Goal: Task Accomplishment & Management: Manage account settings

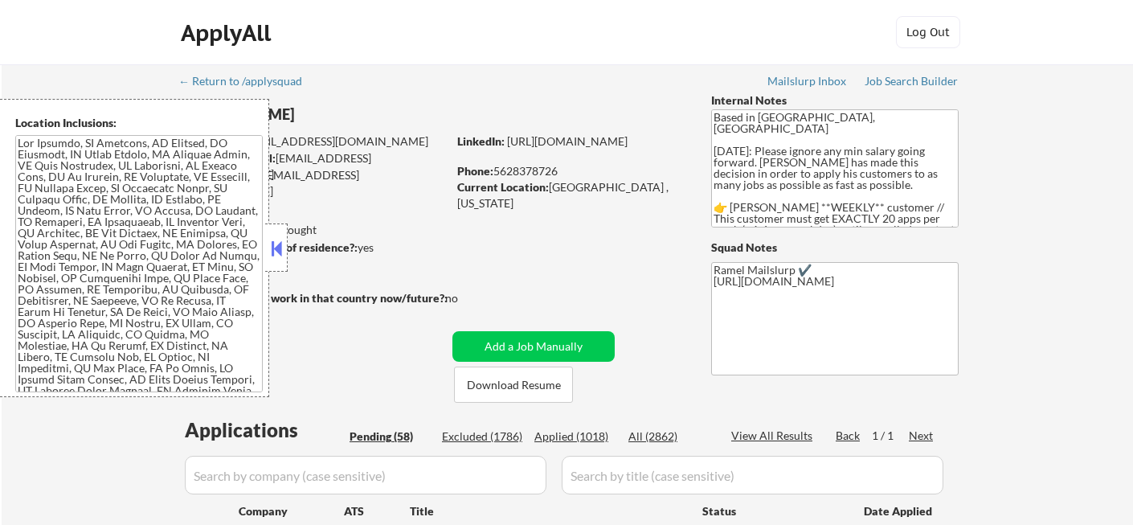
select select ""pending""
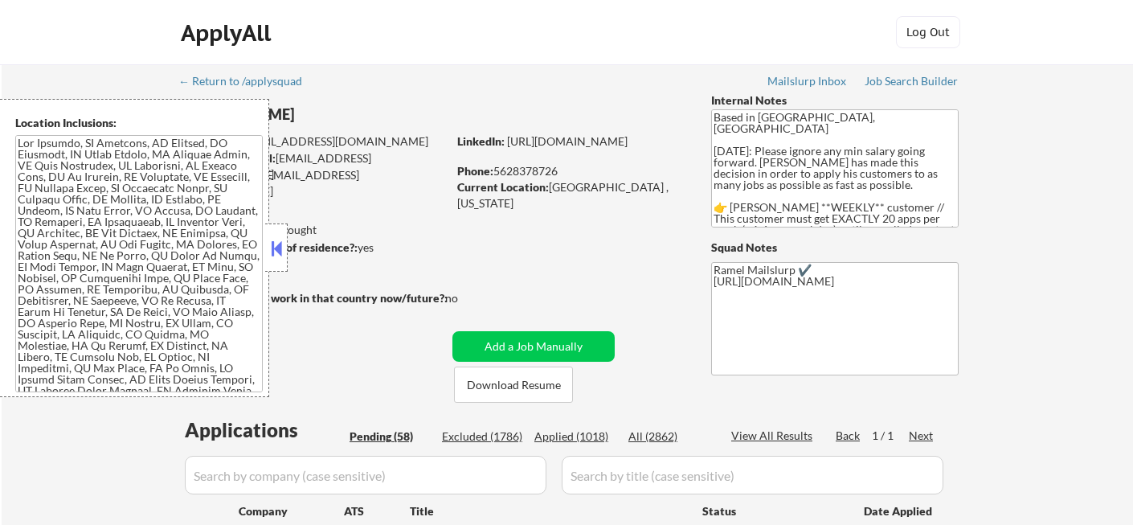
select select ""pending""
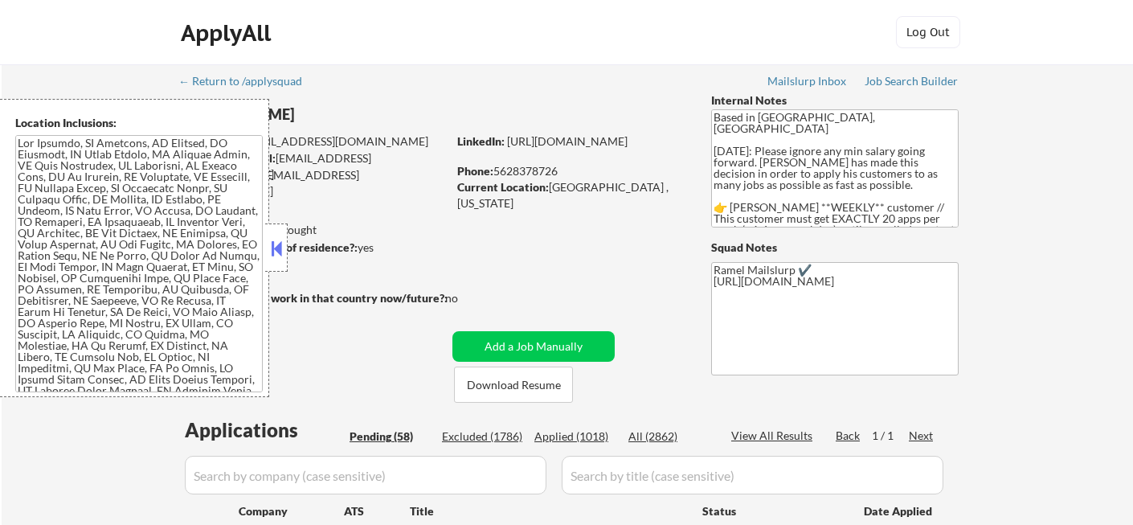
select select ""pending""
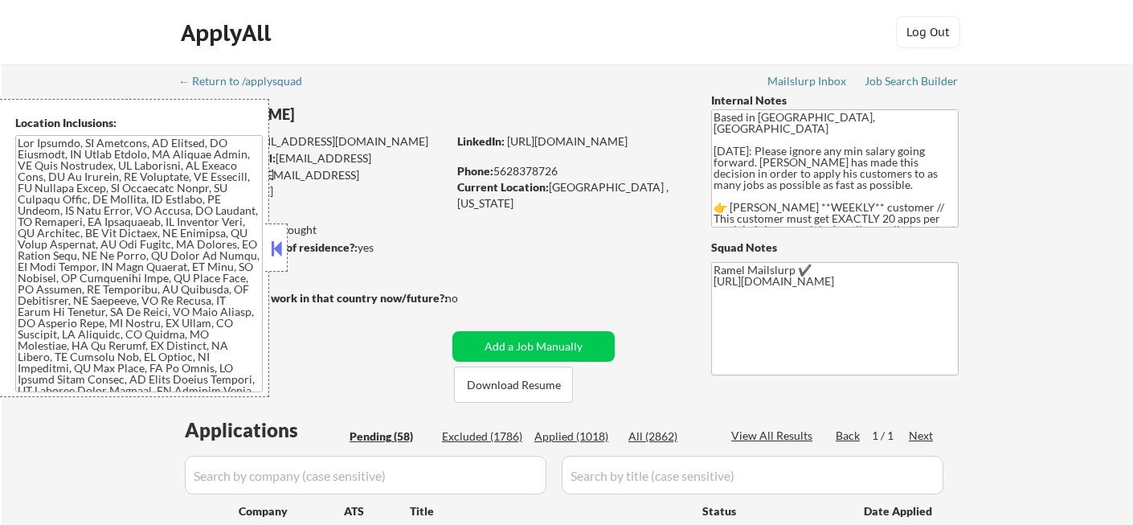
select select ""pending""
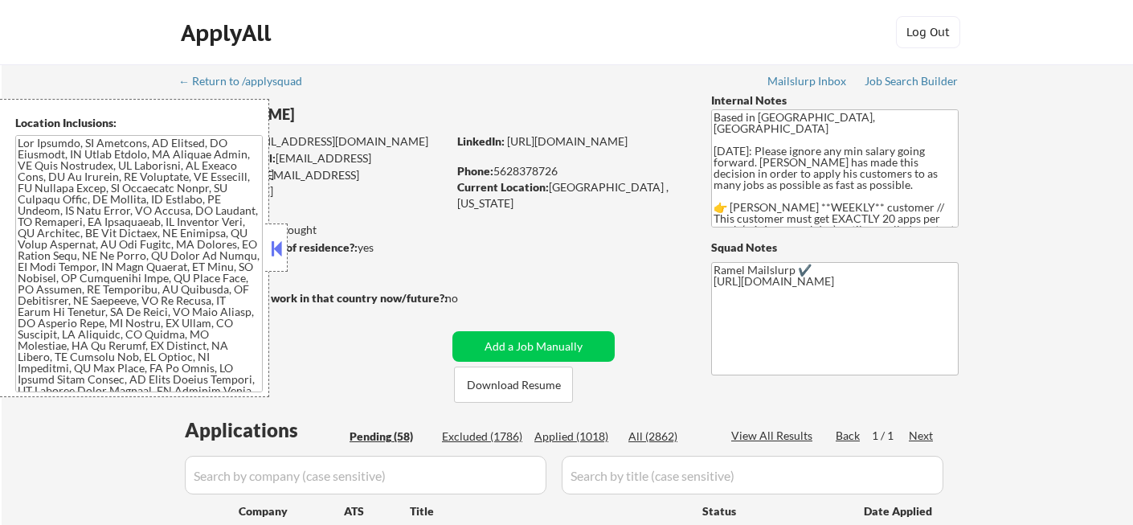
select select ""pending""
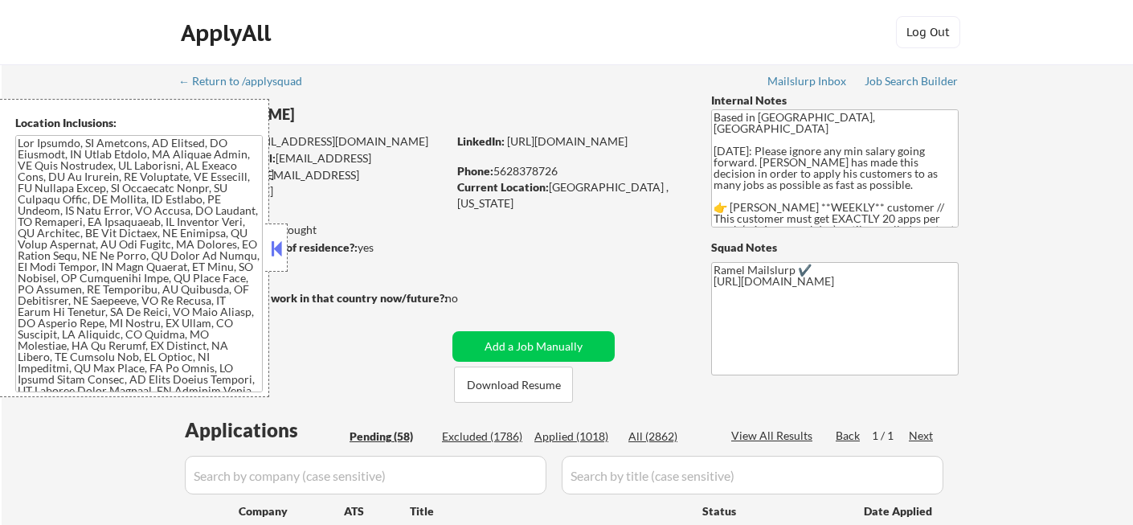
select select ""pending""
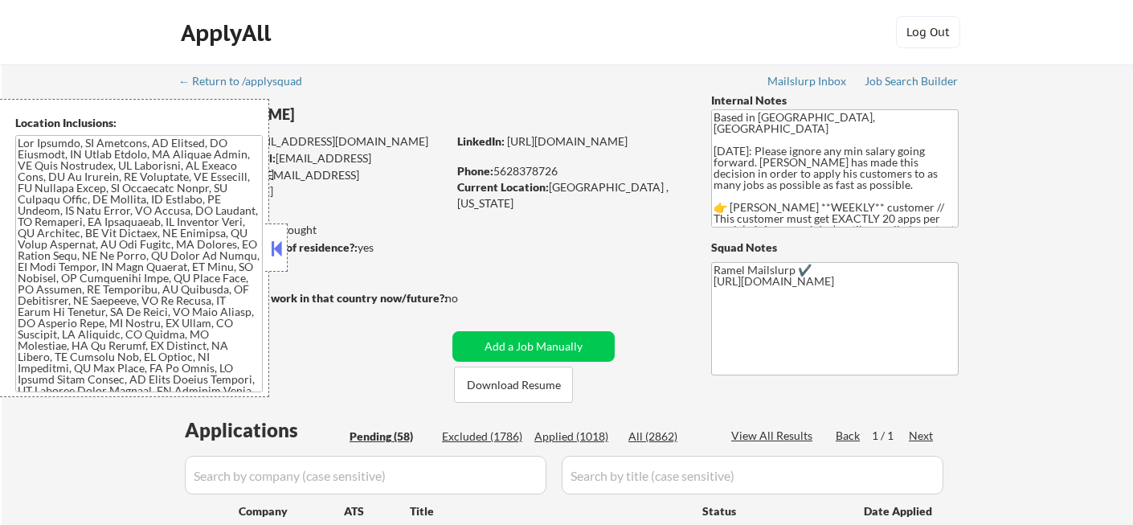
select select ""pending""
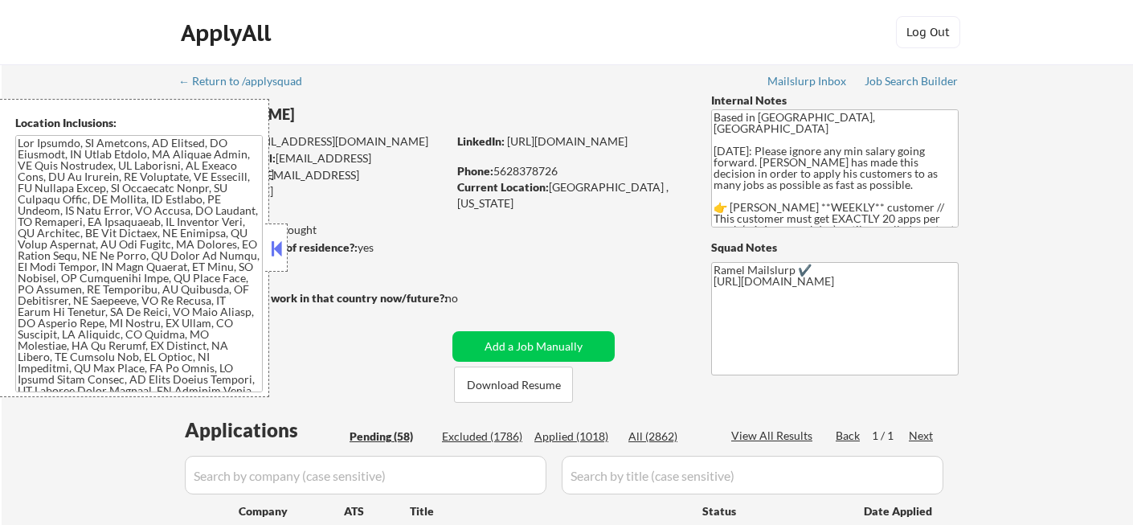
select select ""pending""
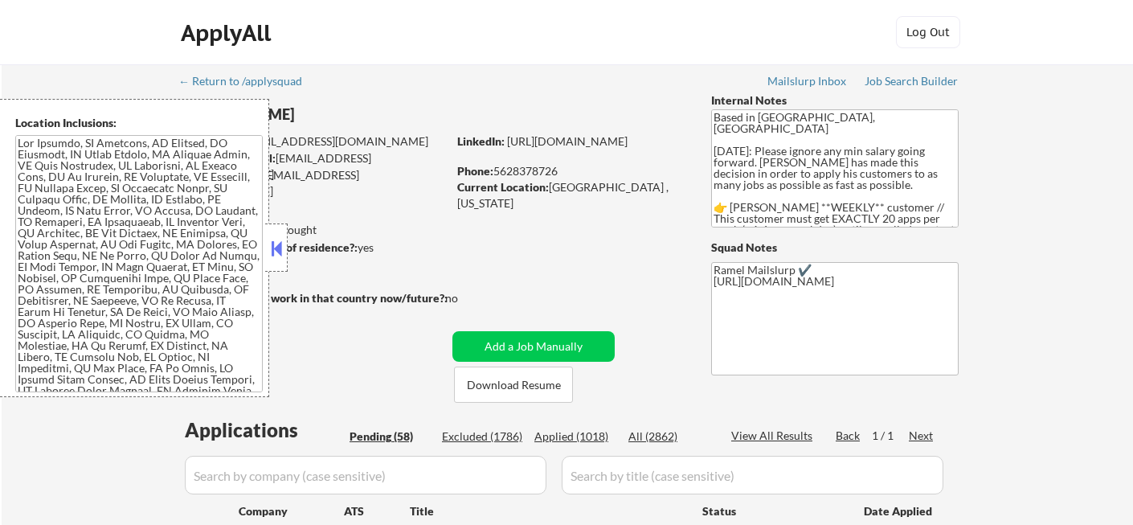
select select ""pending""
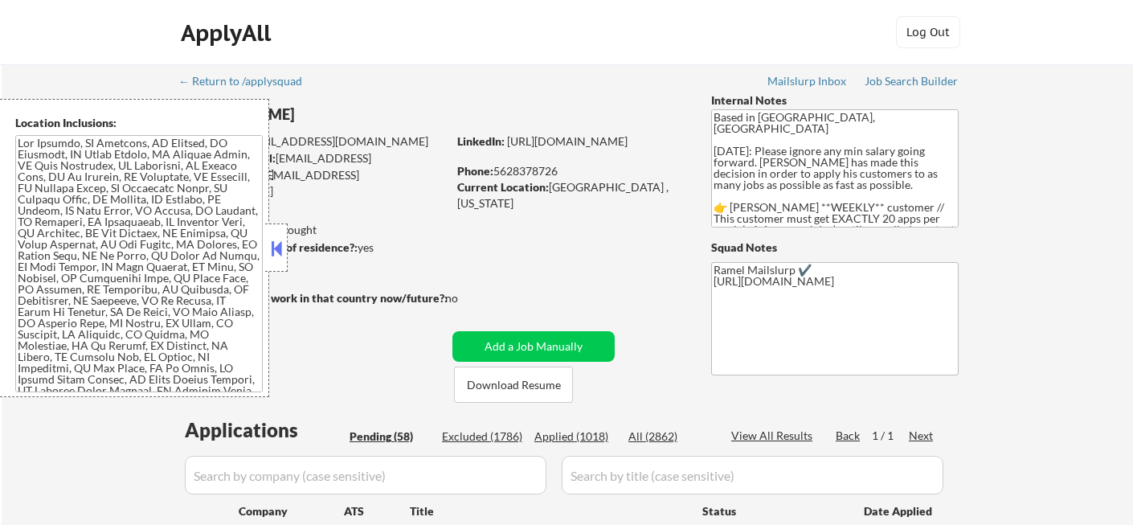
select select ""pending""
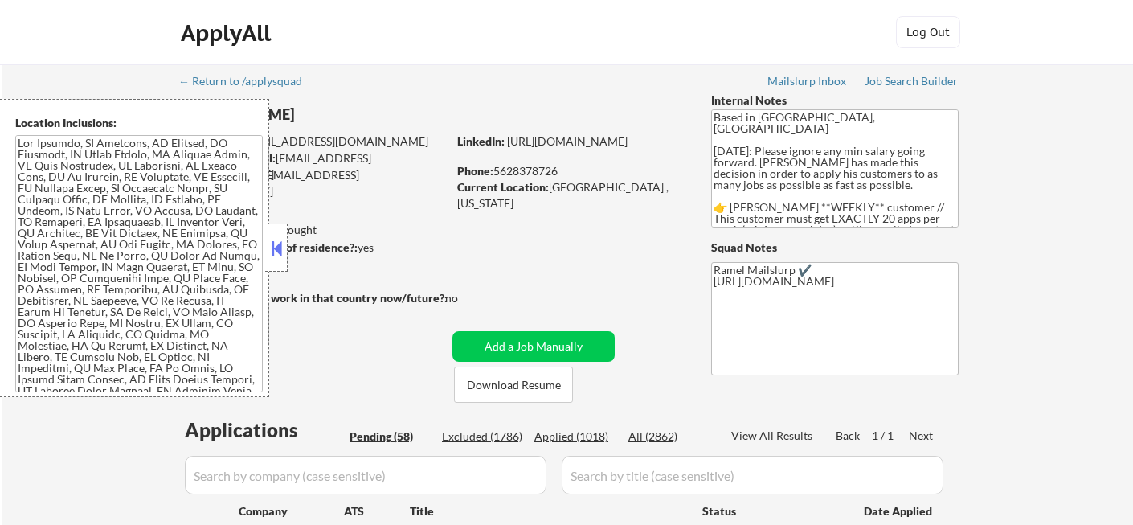
select select ""pending""
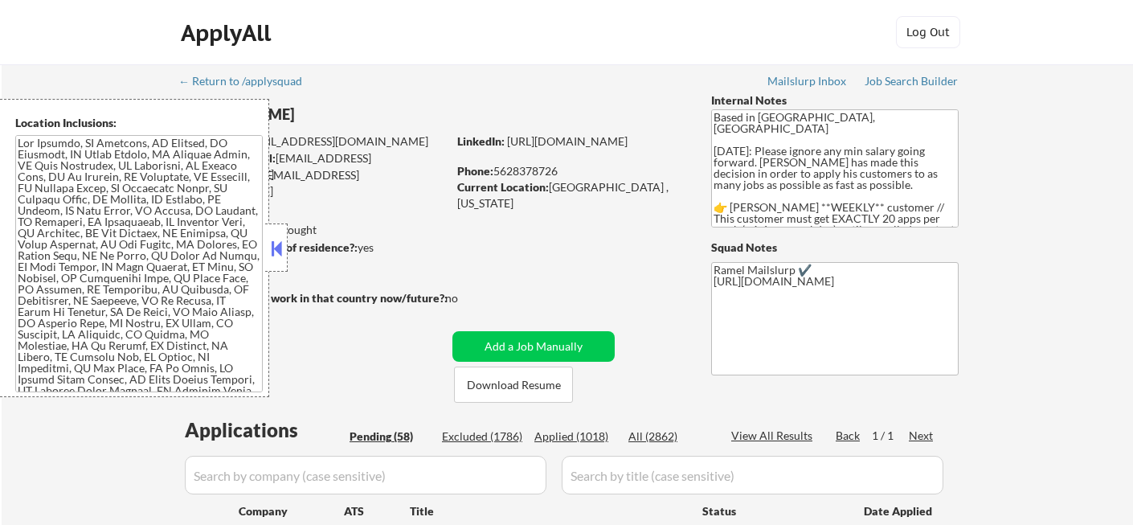
select select ""pending""
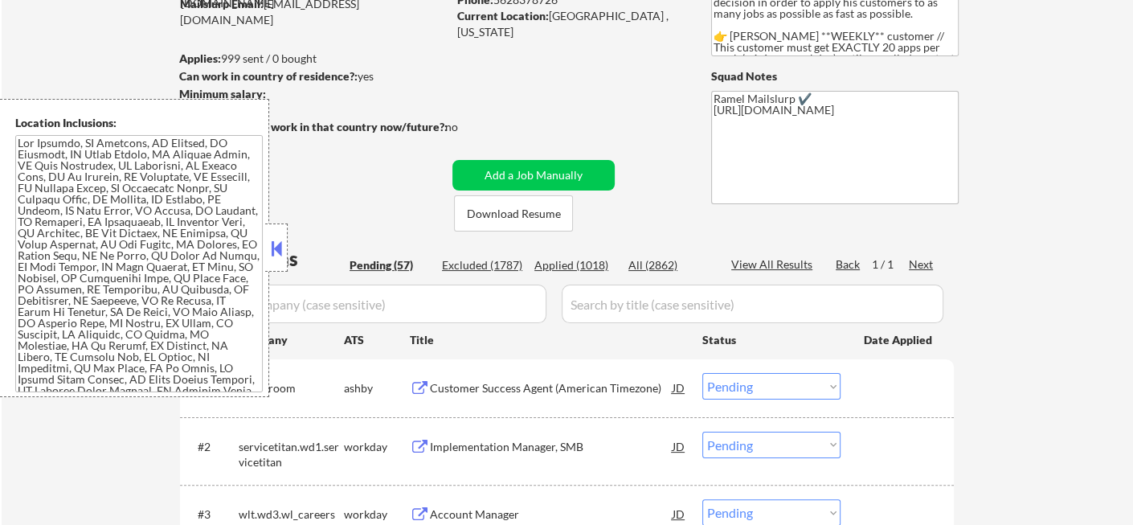
scroll to position [268, 0]
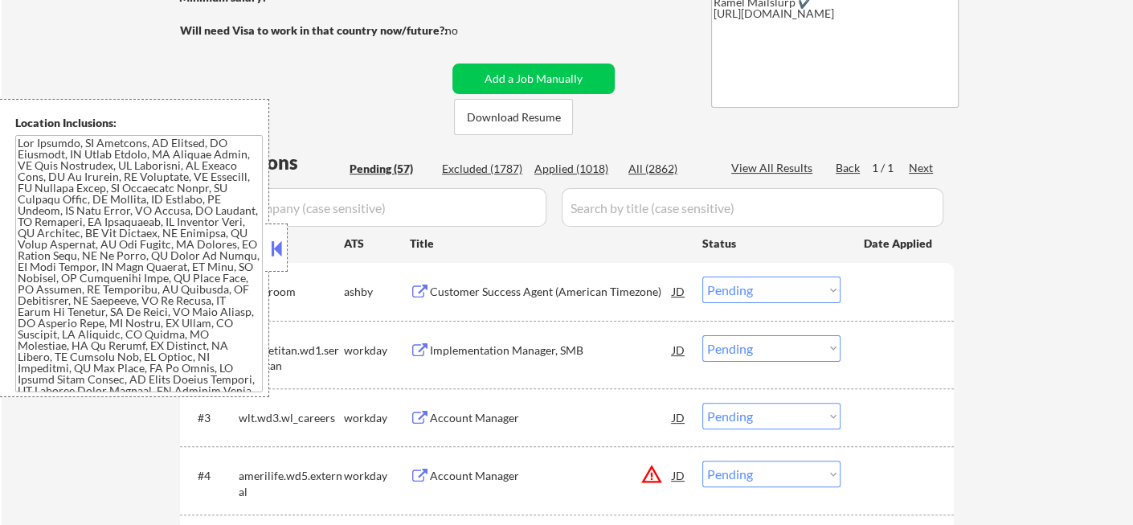
drag, startPoint x: 572, startPoint y: 168, endPoint x: 584, endPoint y: 176, distance: 14.5
click at [572, 168] on div "Applied (1018)" at bounding box center [574, 169] width 80 height 16
click at [792, 172] on div "View All Results" at bounding box center [774, 168] width 86 height 16
select select ""applied""
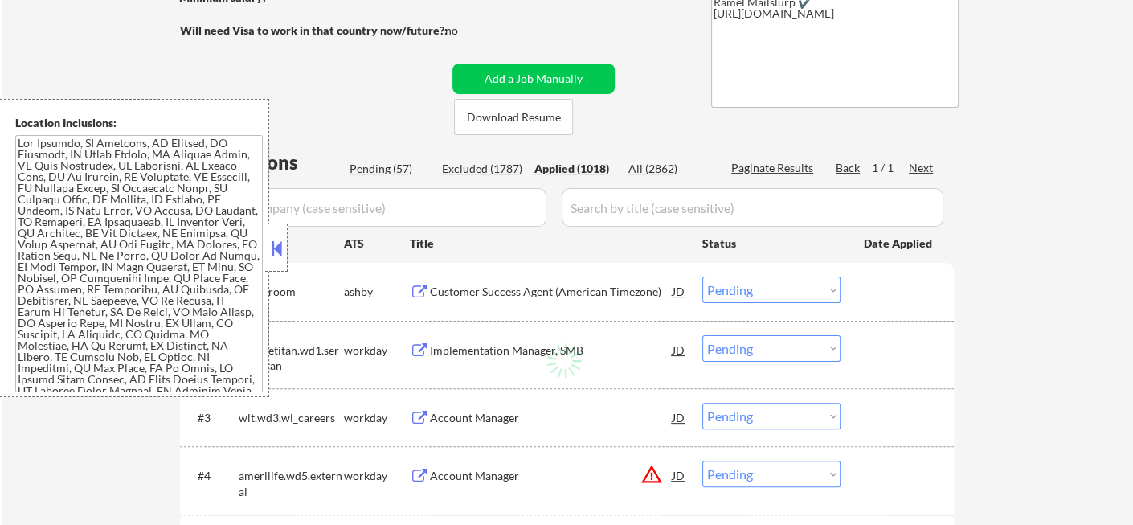
select select ""applied""
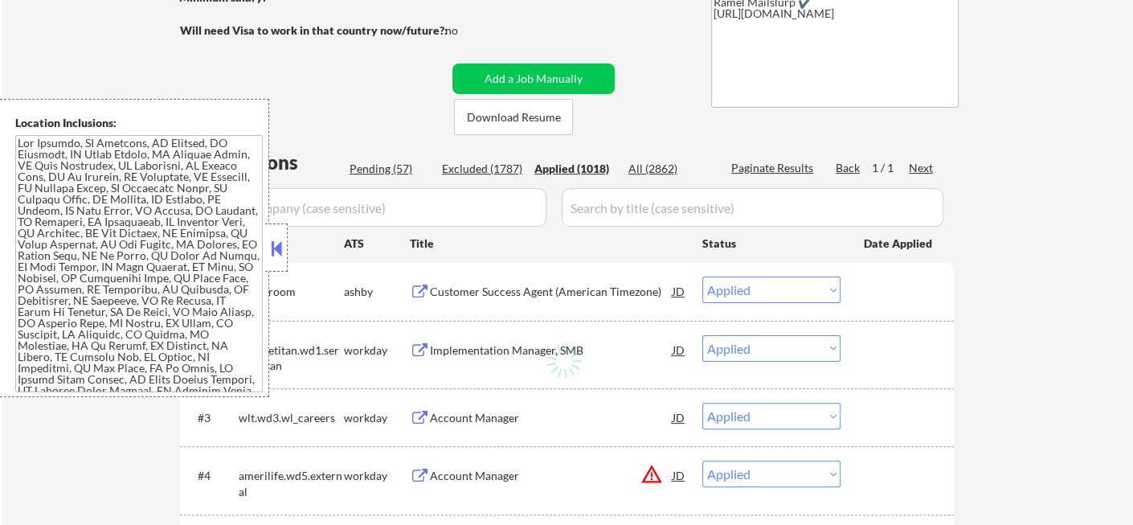
select select ""applied""
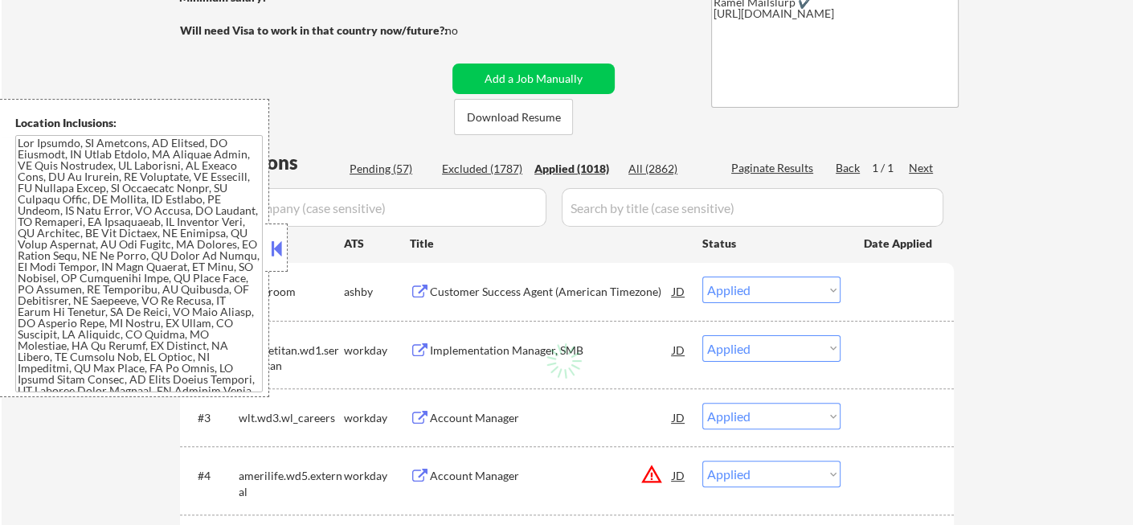
select select ""applied""
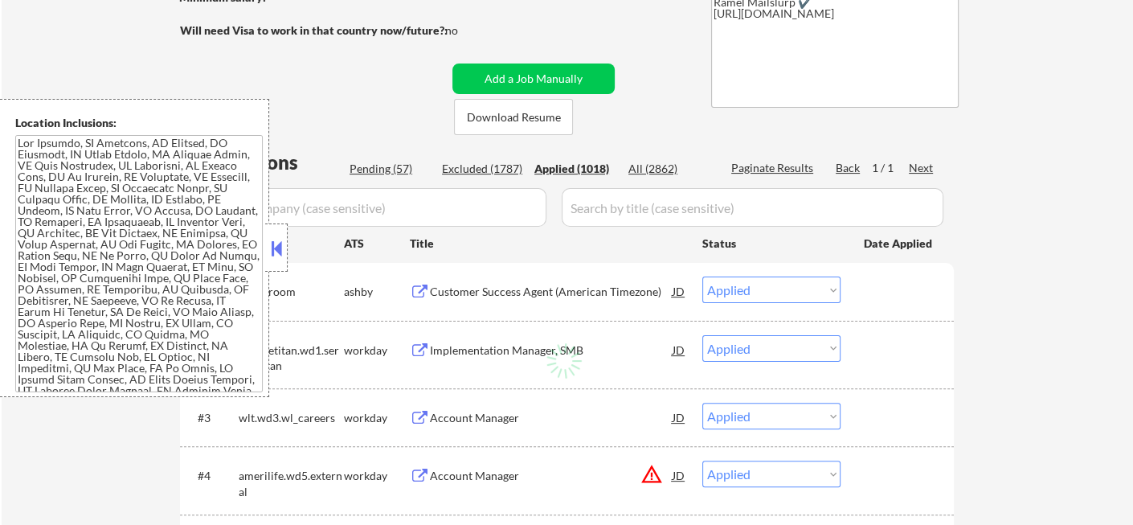
select select ""applied""
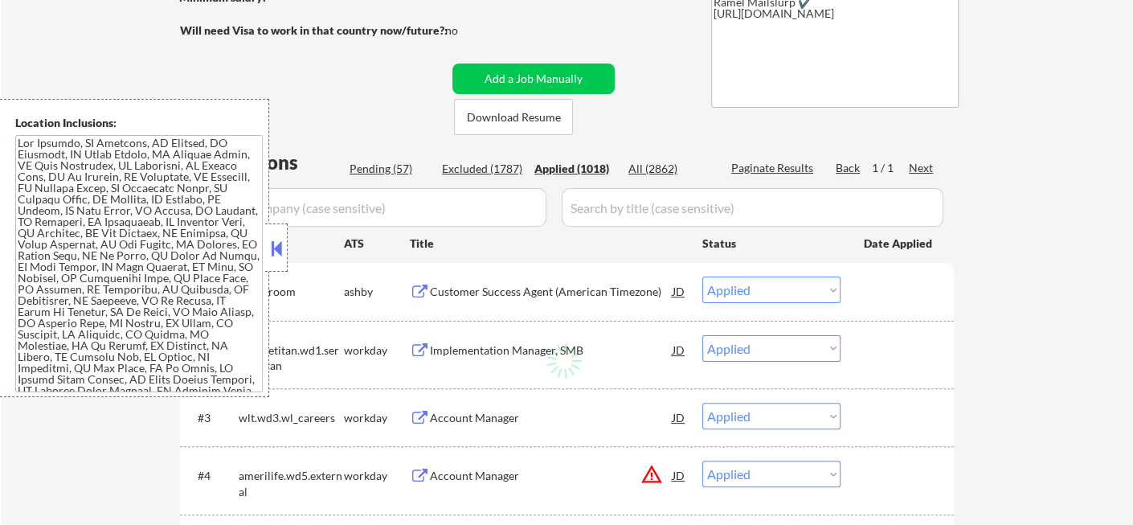
select select ""applied""
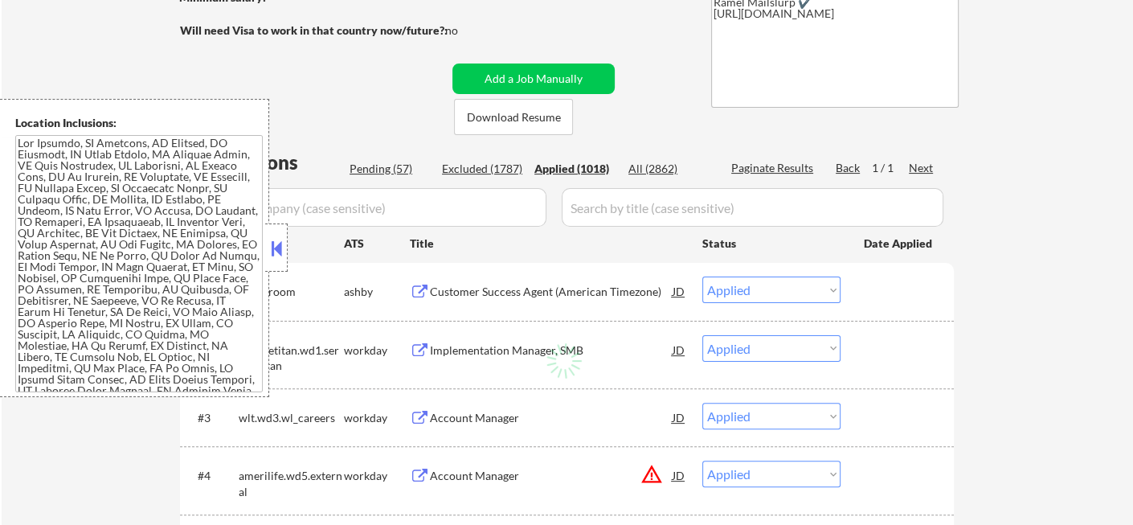
select select ""applied""
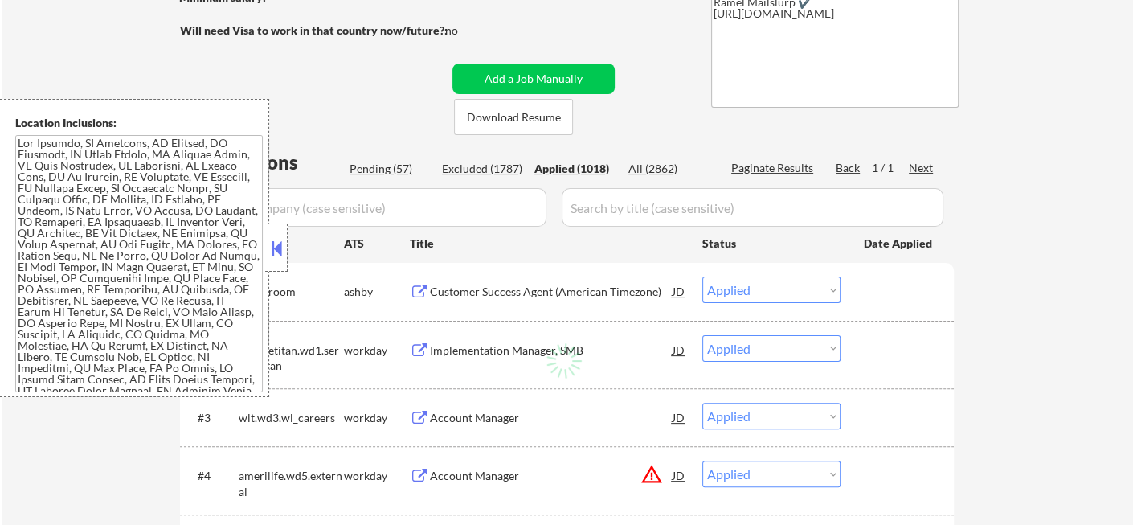
select select ""applied""
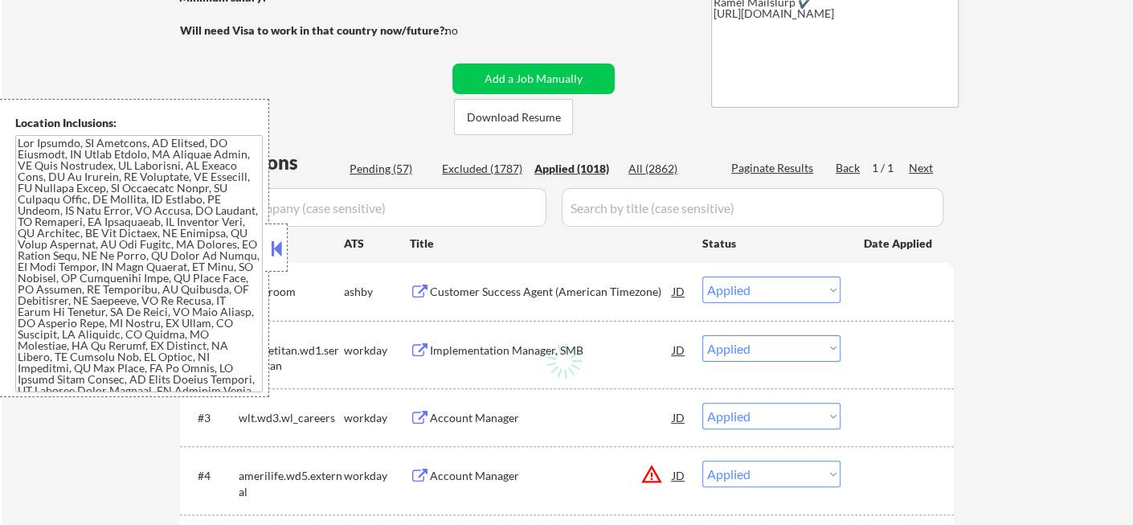
select select ""applied""
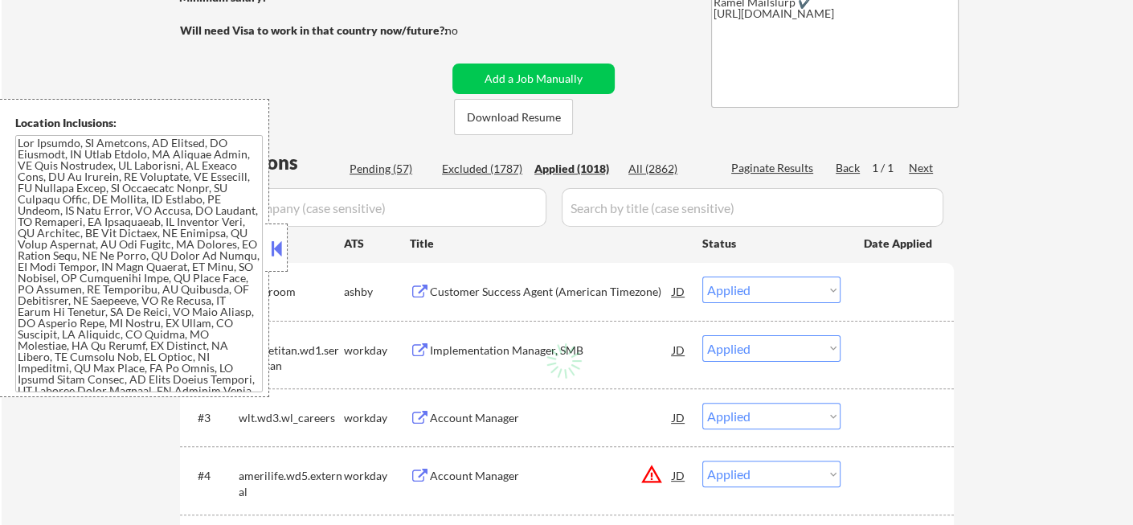
select select ""applied""
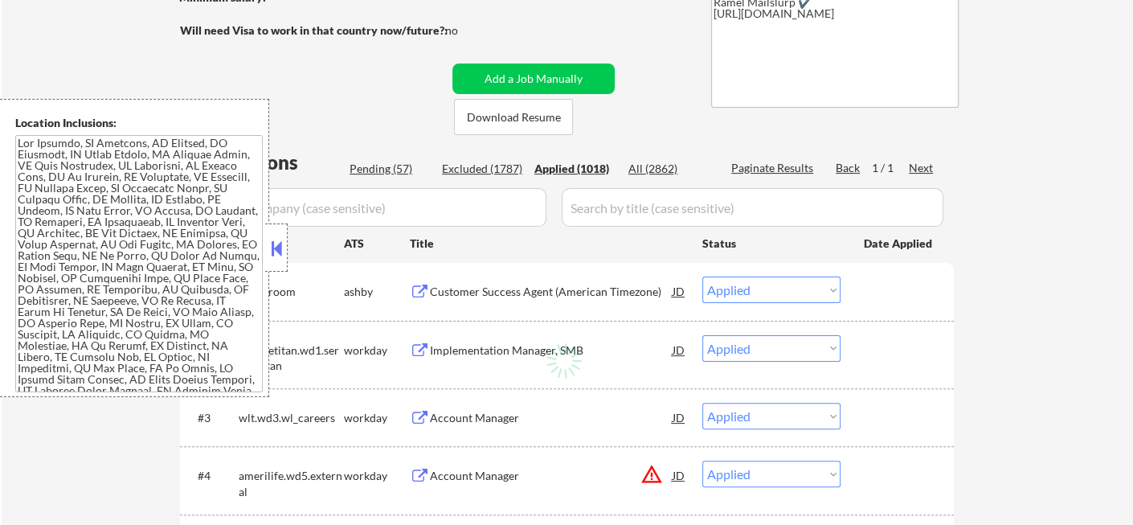
select select ""applied""
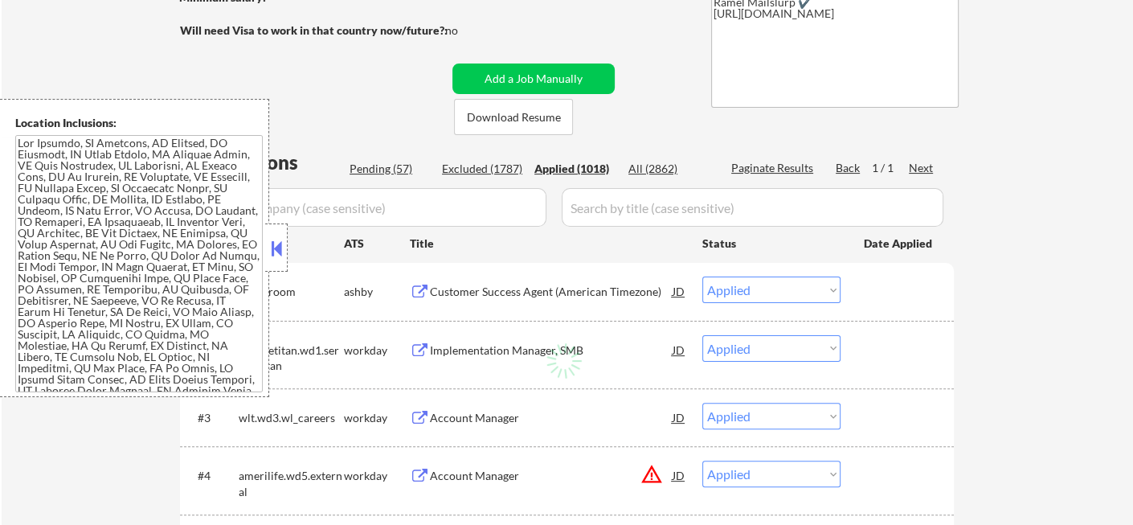
select select ""applied""
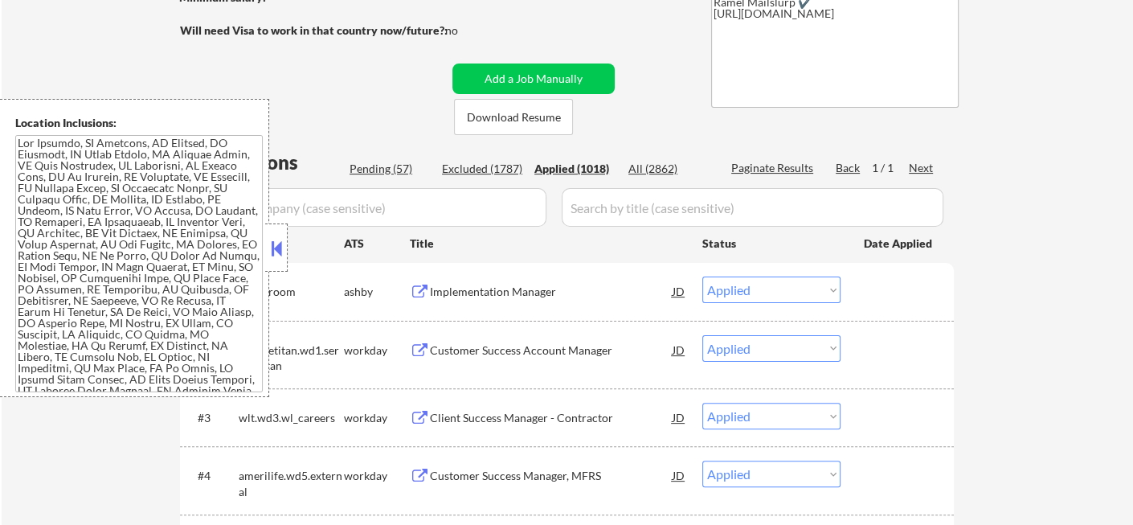
select select ""applied""
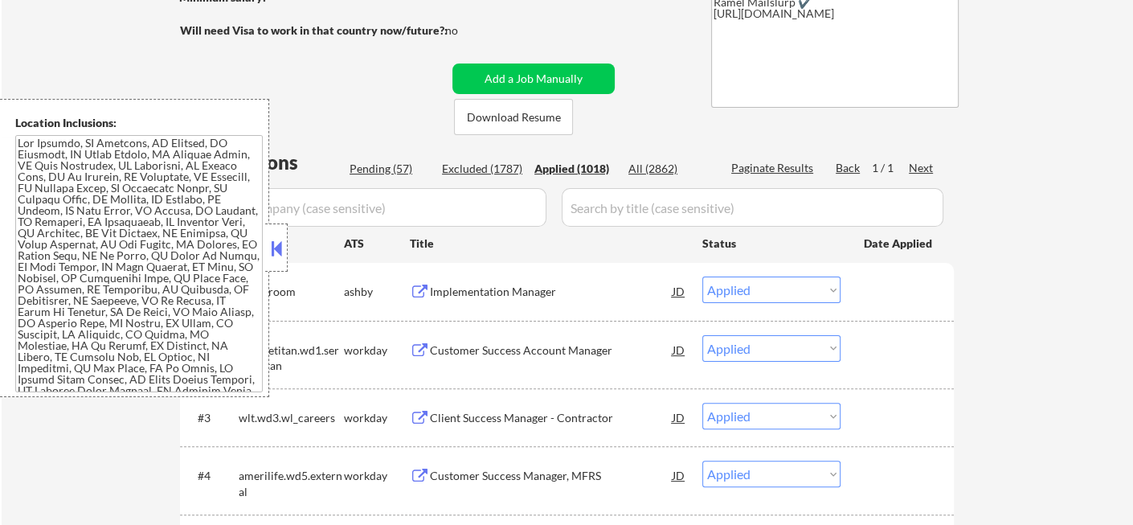
select select ""applied""
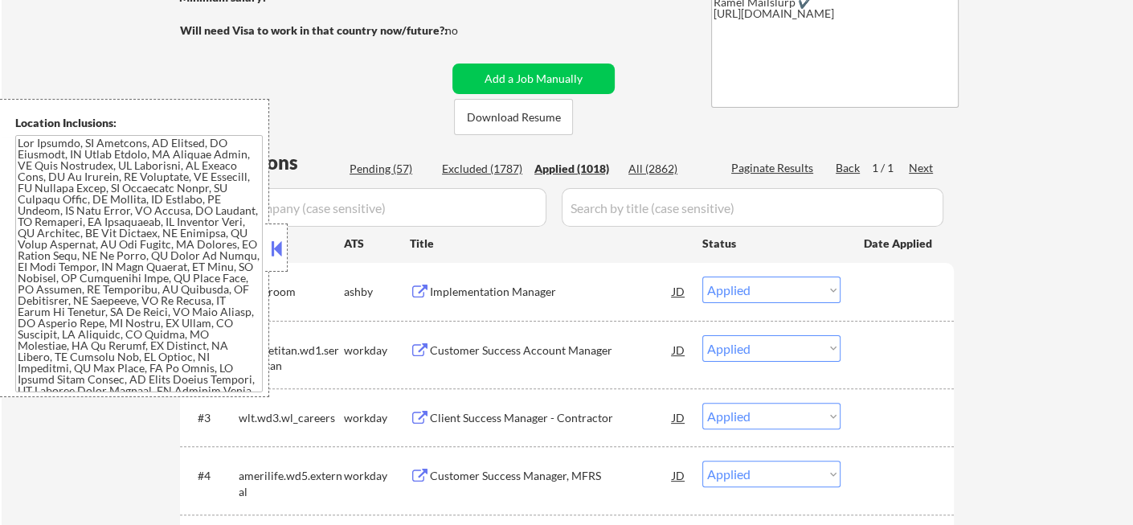
select select ""applied""
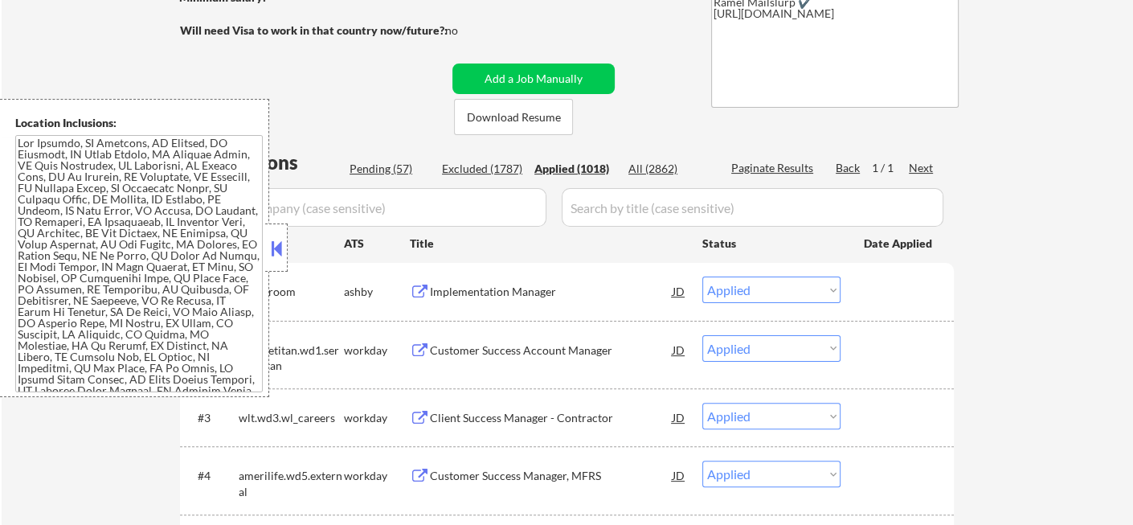
select select ""applied""
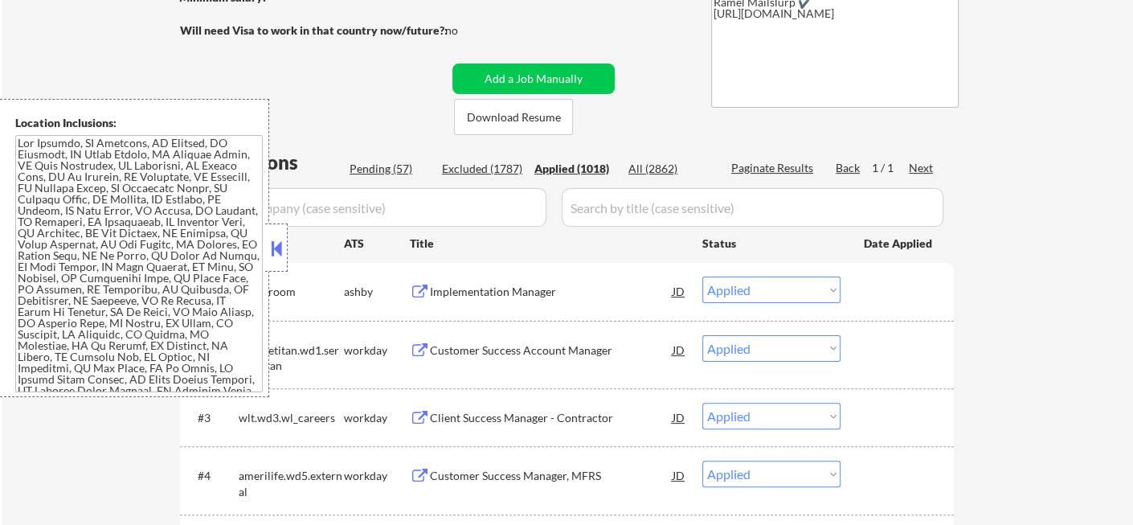
select select ""applied""
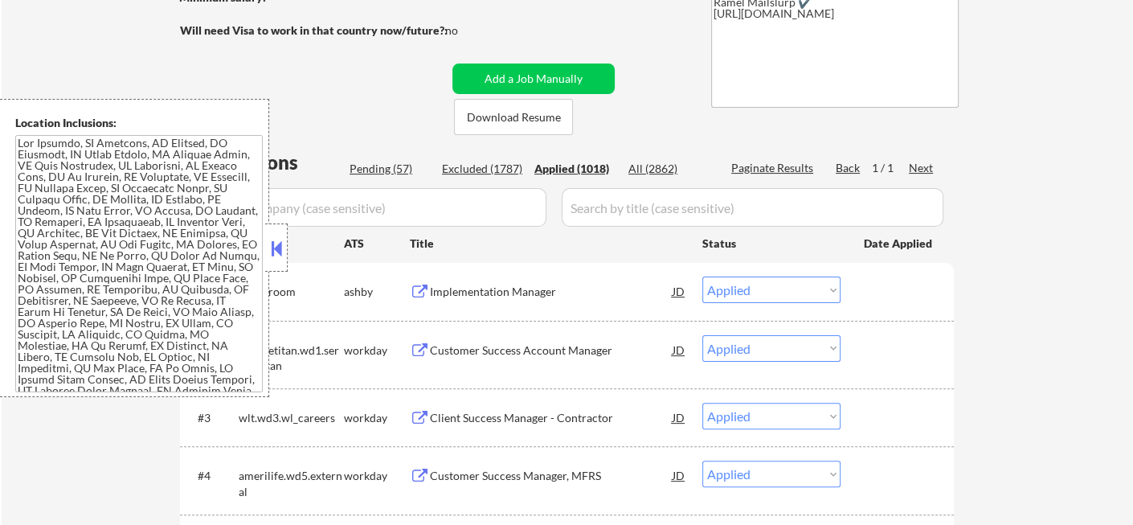
select select ""applied""
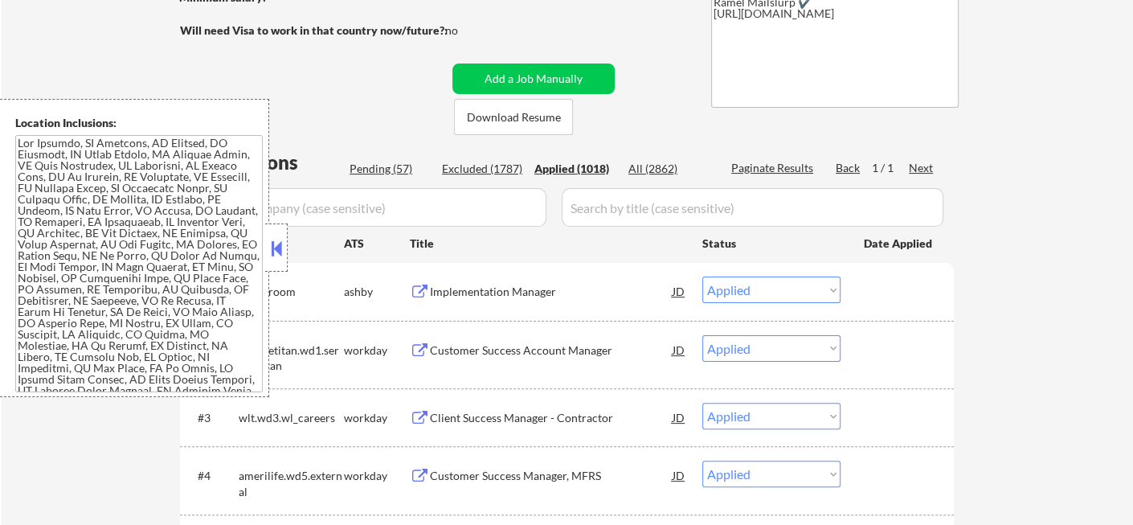
select select ""applied""
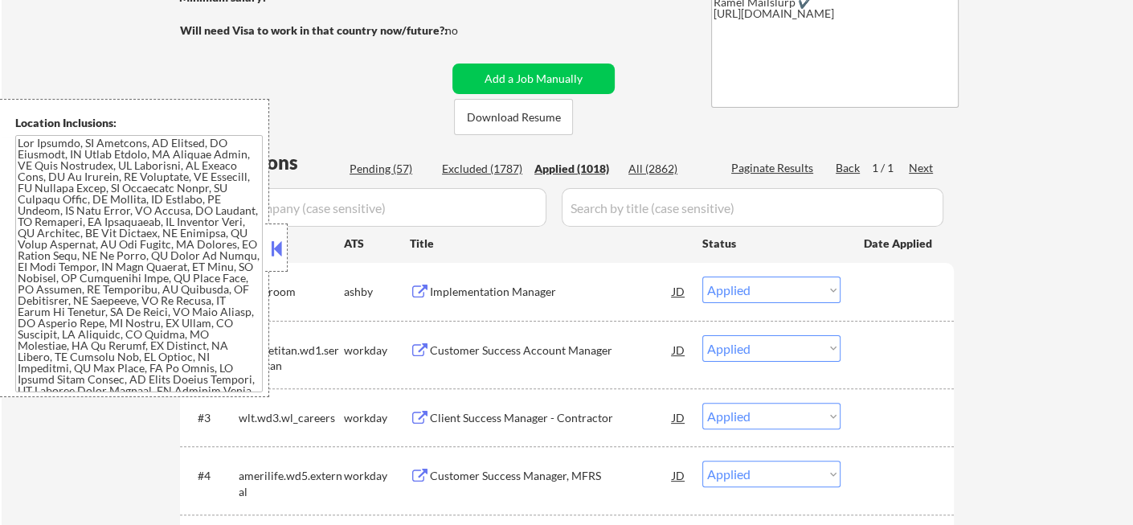
select select ""applied""
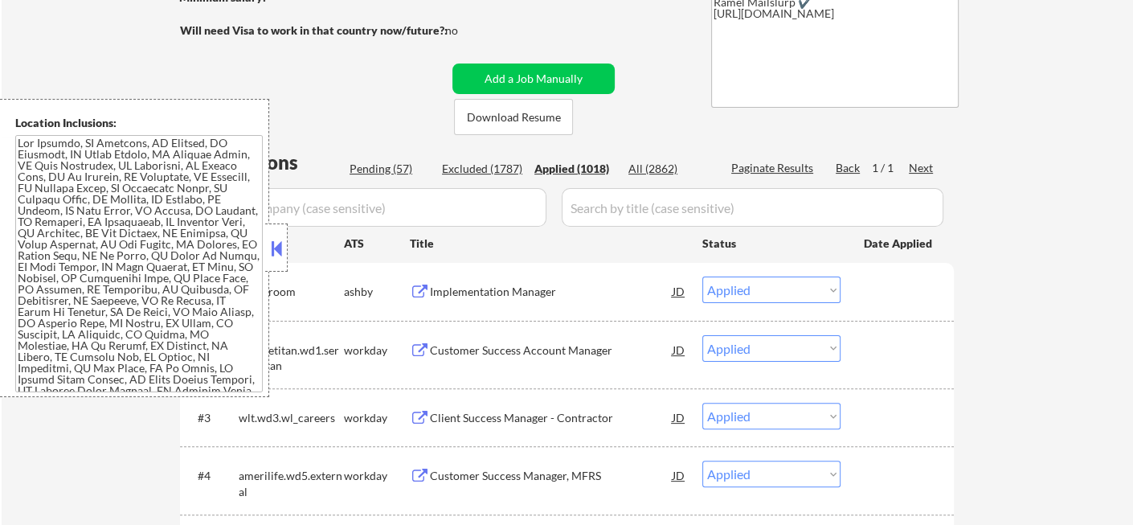
select select ""applied""
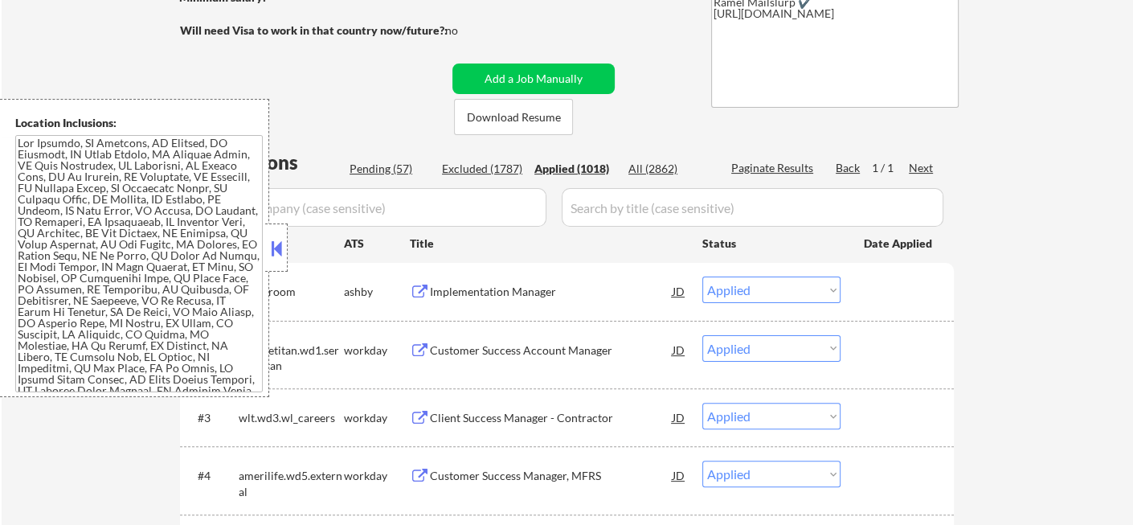
select select ""applied""
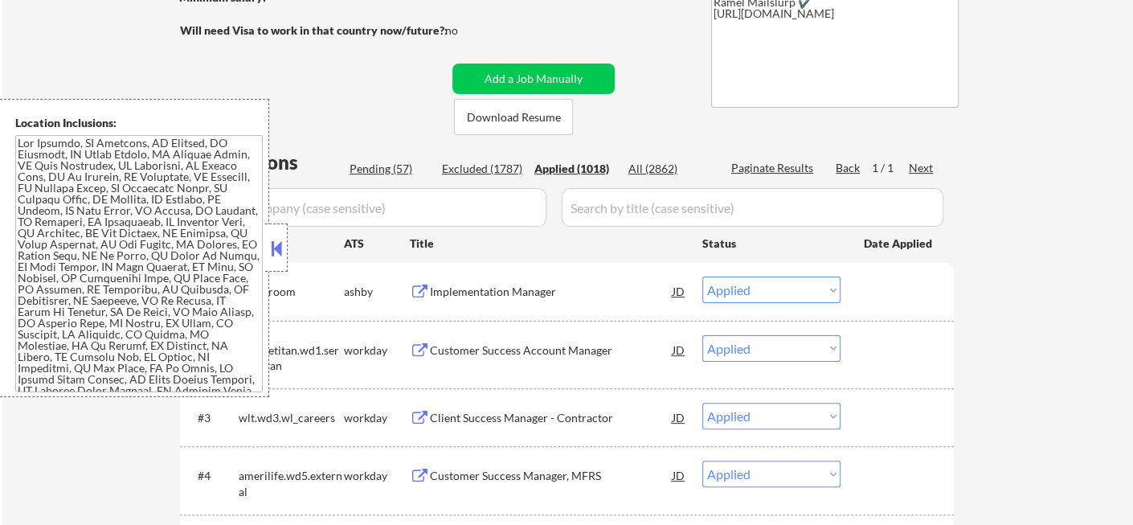
select select ""applied""
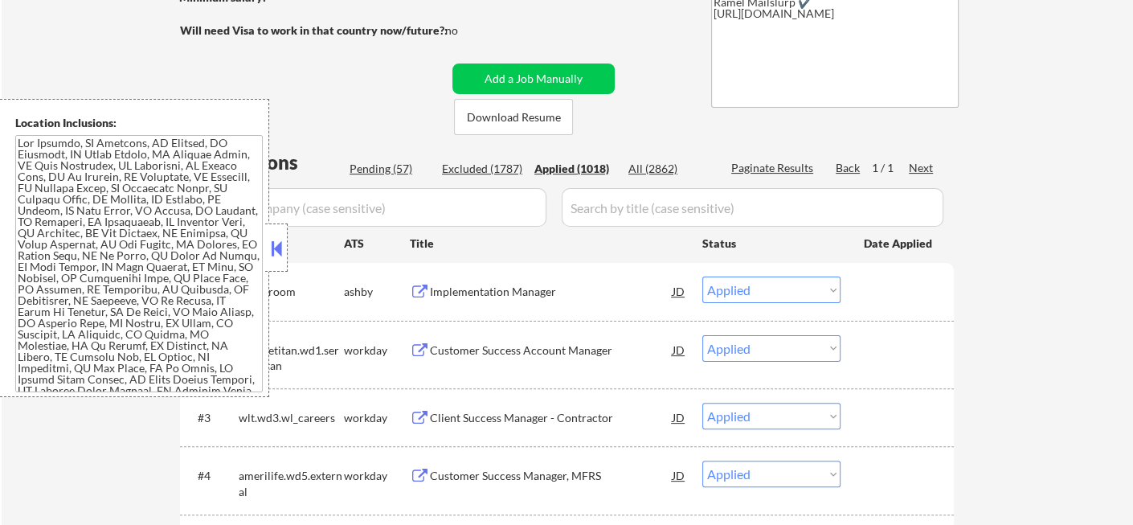
select select ""applied""
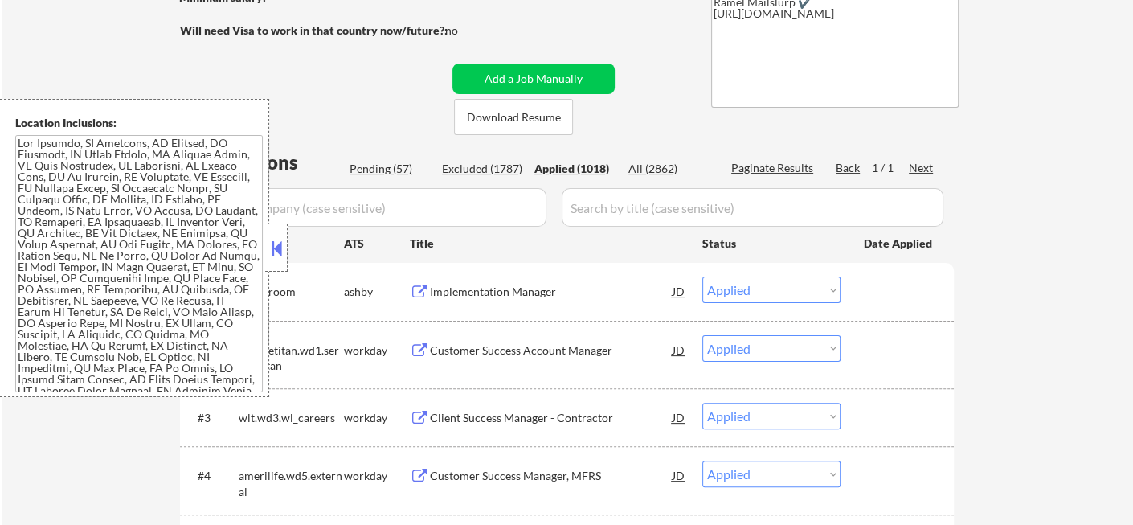
select select ""applied""
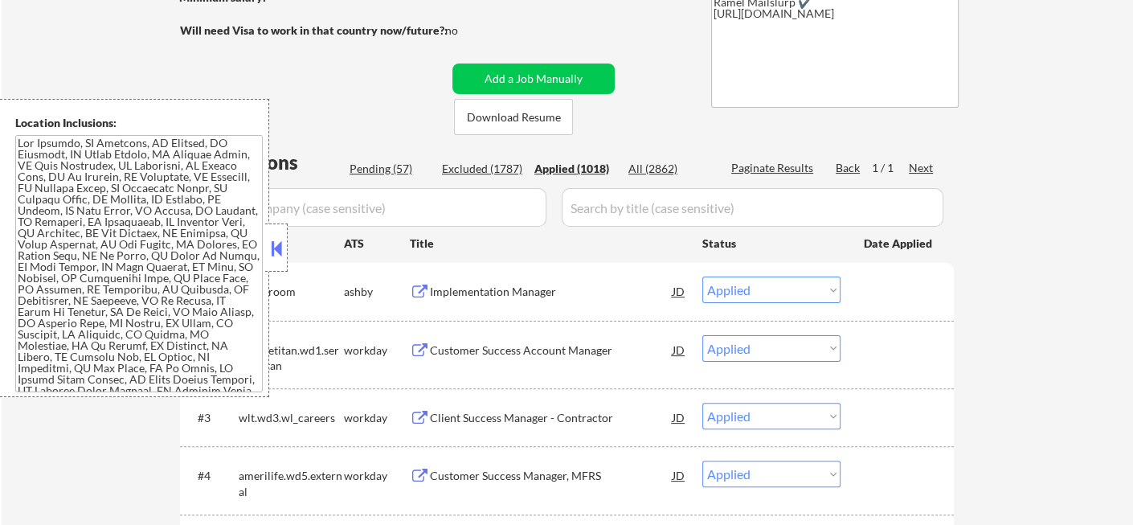
select select ""applied""
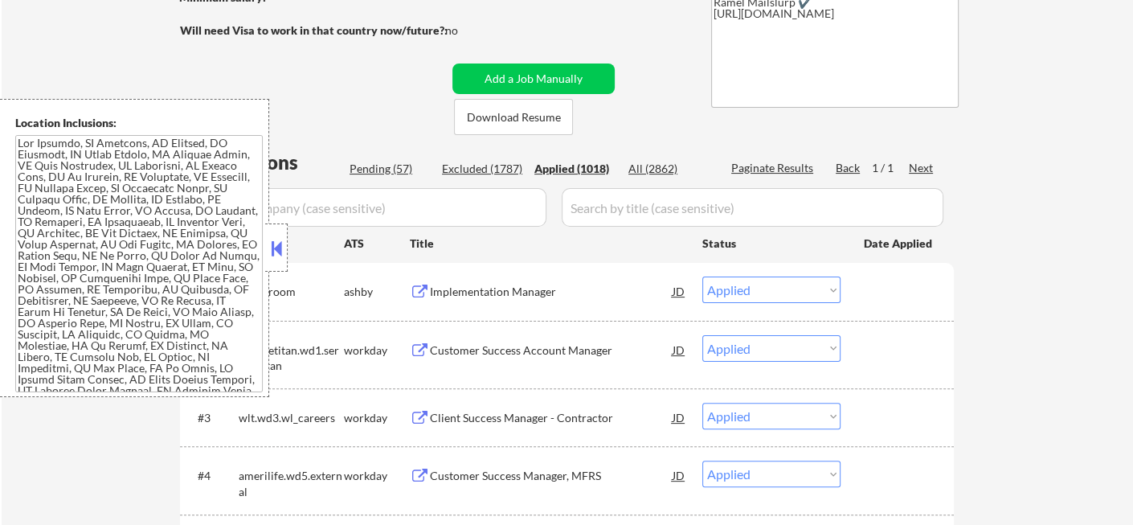
select select ""applied""
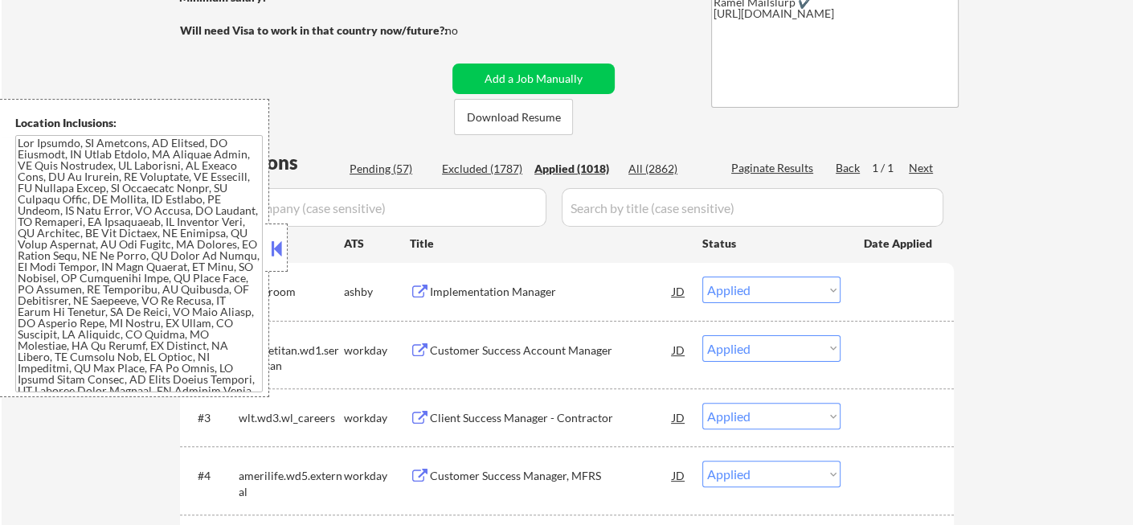
select select ""applied""
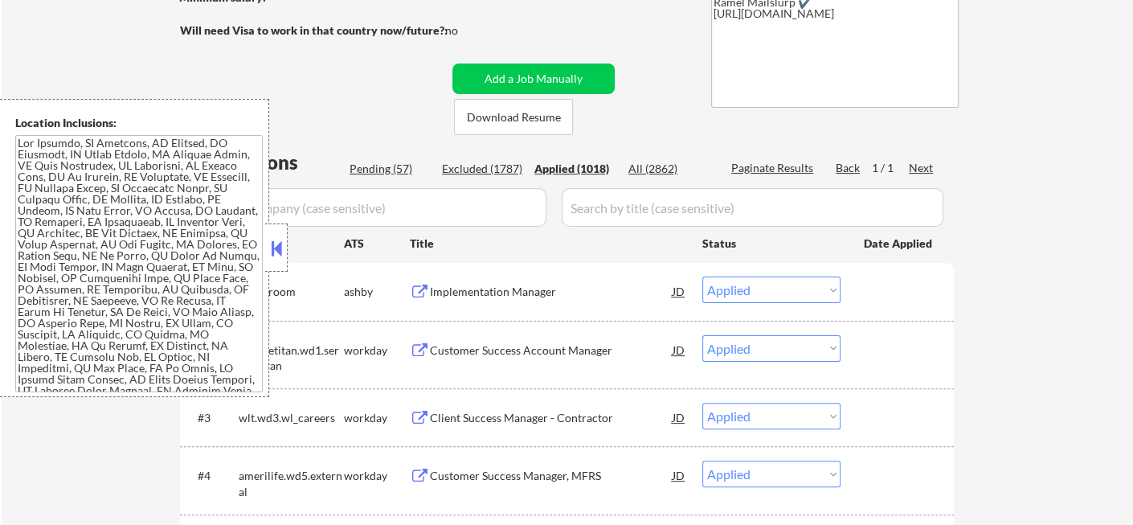
select select ""applied""
click at [276, 246] on button at bounding box center [277, 248] width 18 height 24
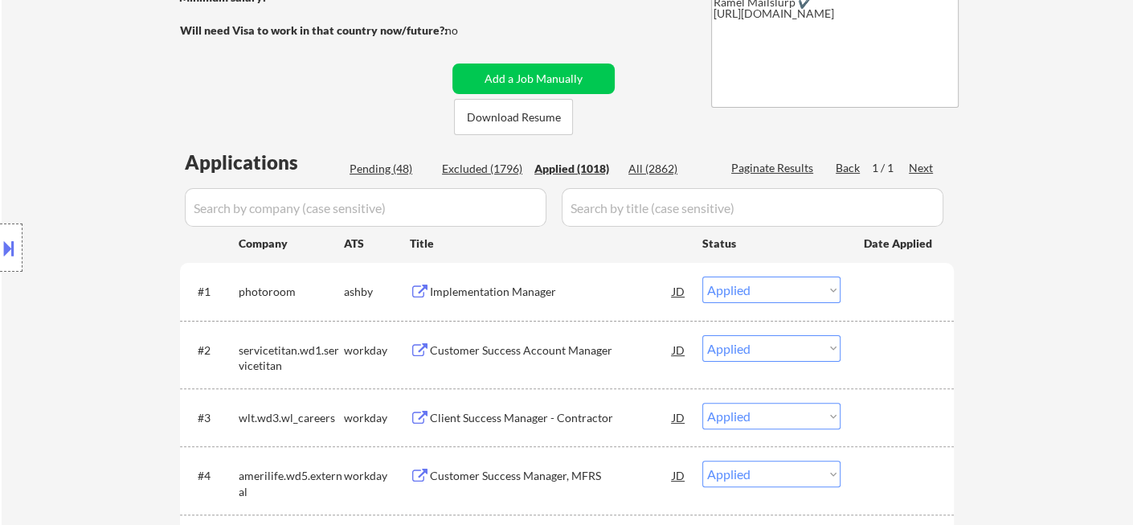
scroll to position [446, 0]
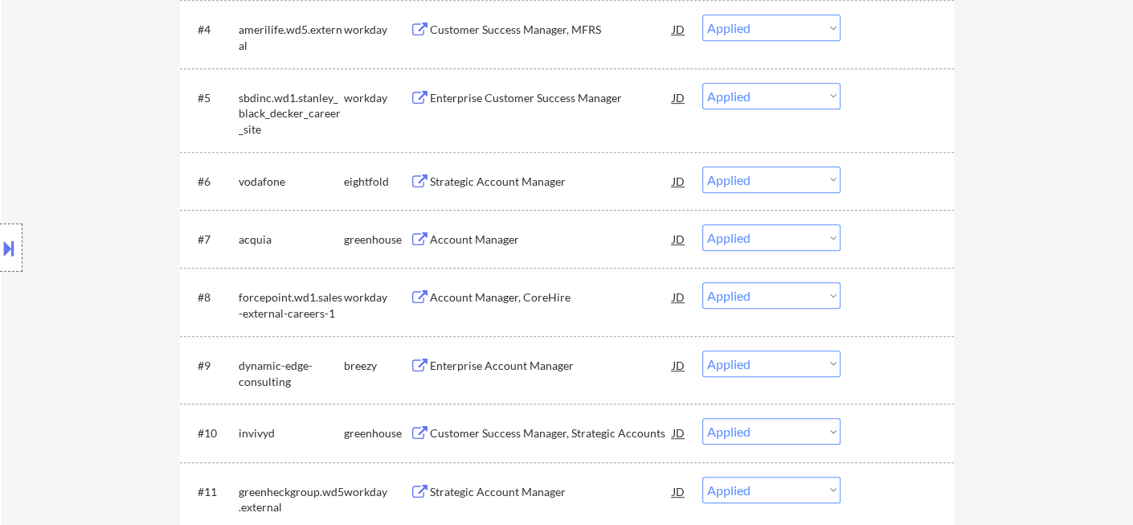
scroll to position [89, 0]
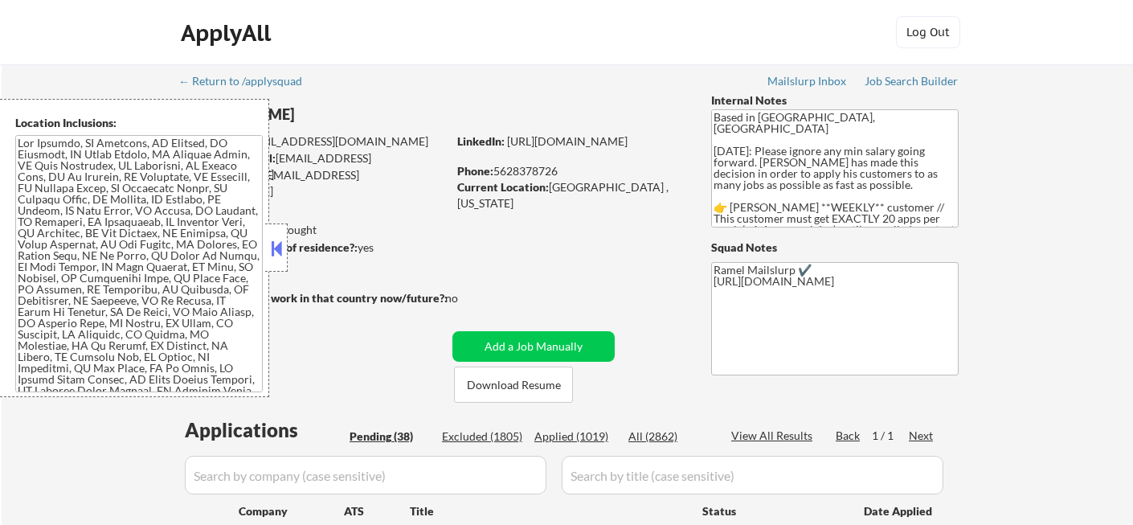
select select ""pending""
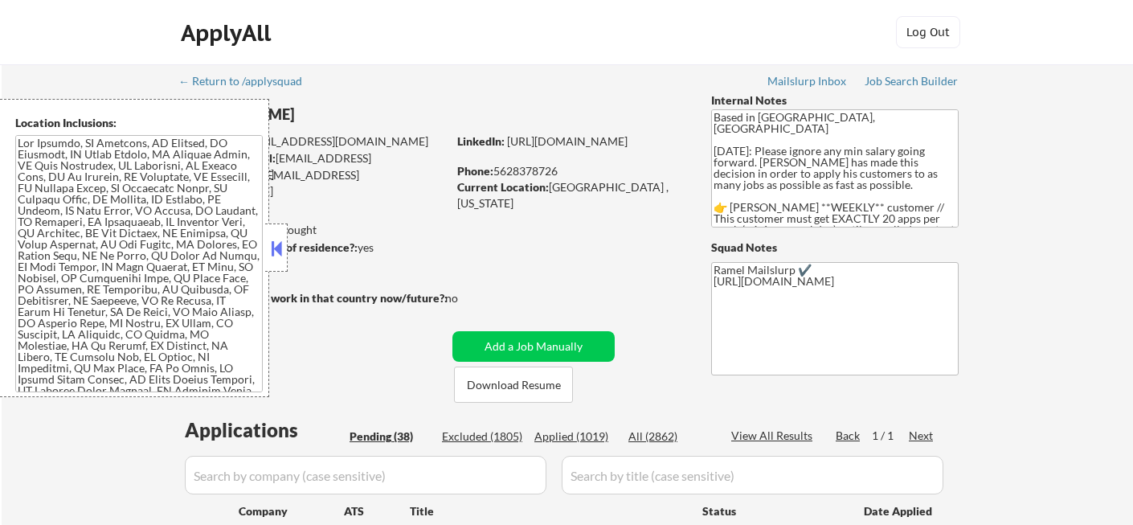
select select ""pending""
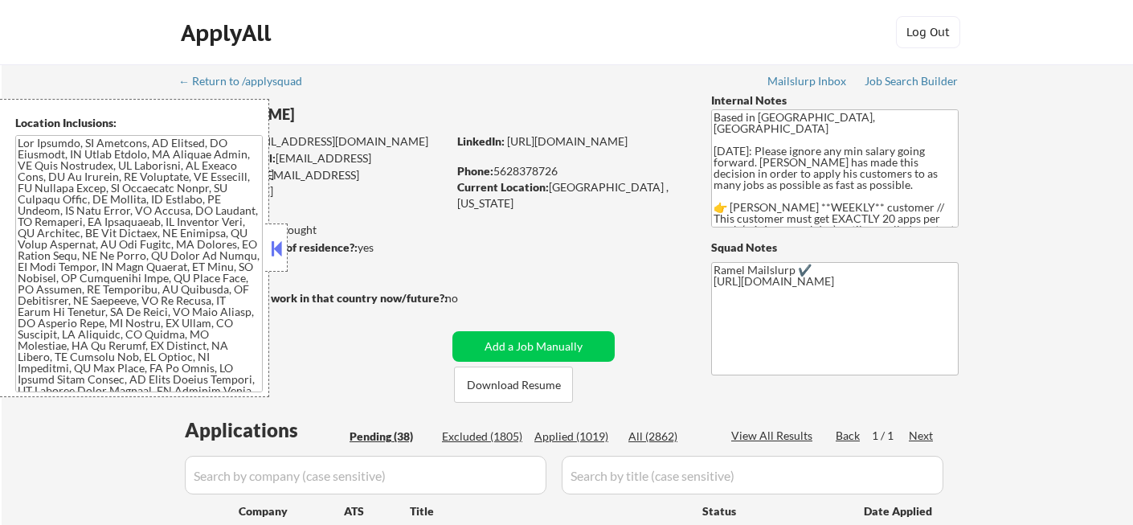
select select ""pending""
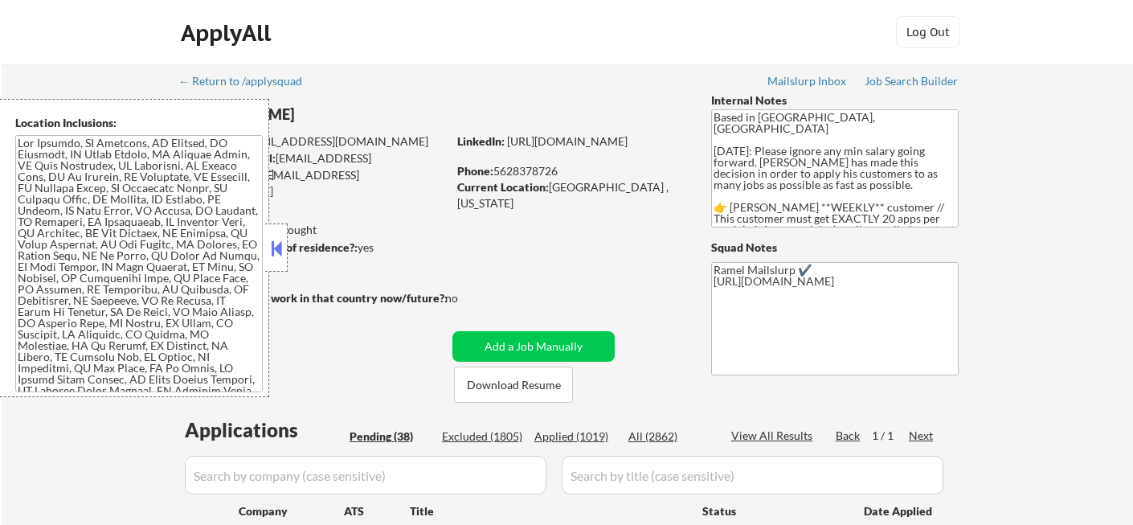
select select ""pending""
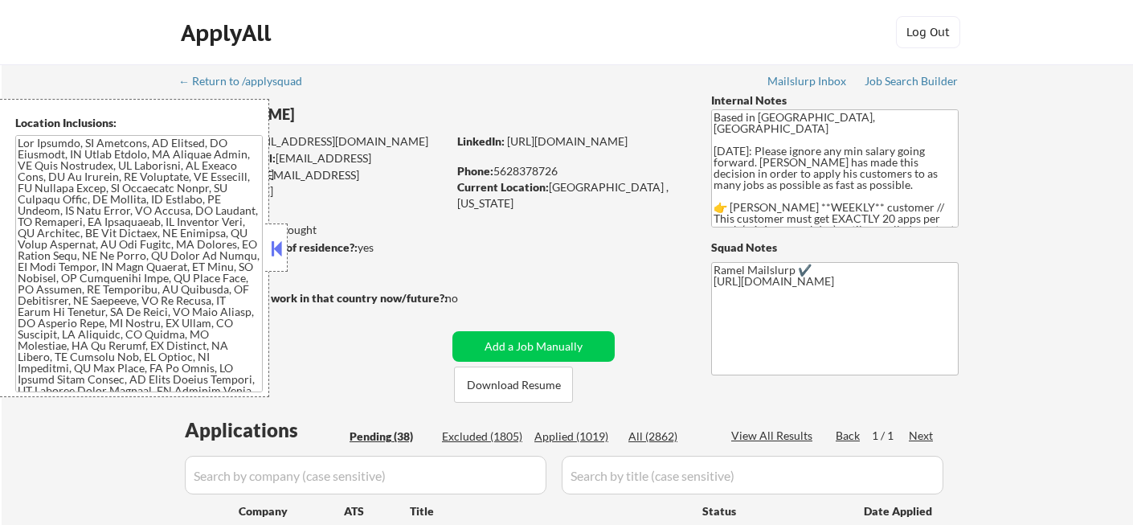
select select ""pending""
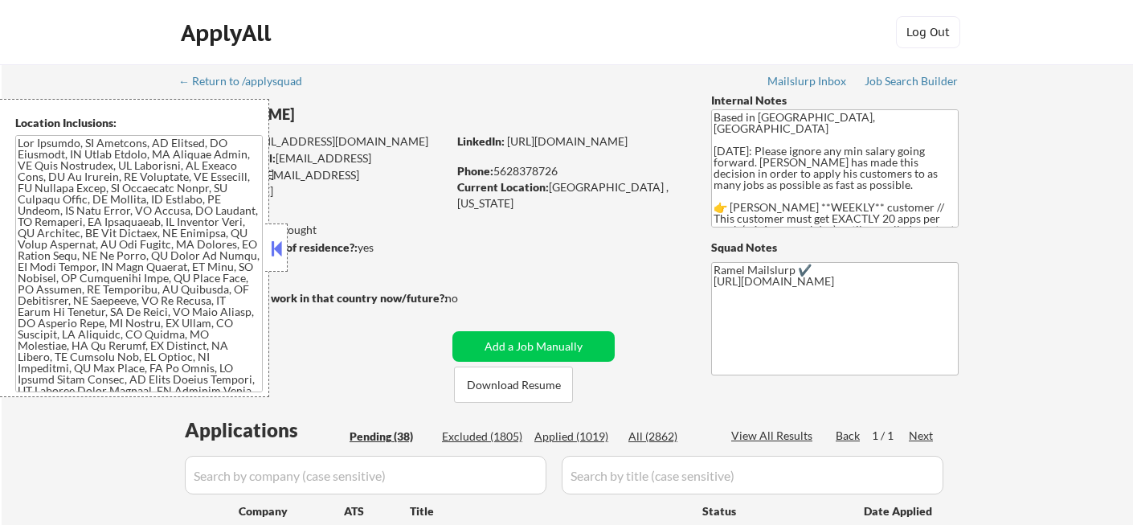
select select ""pending""
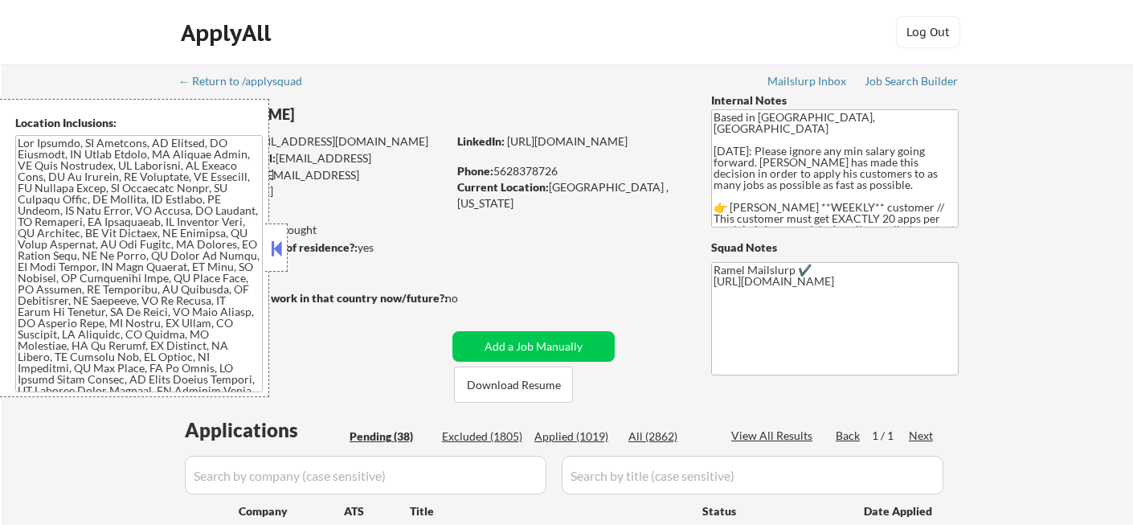
select select ""pending""
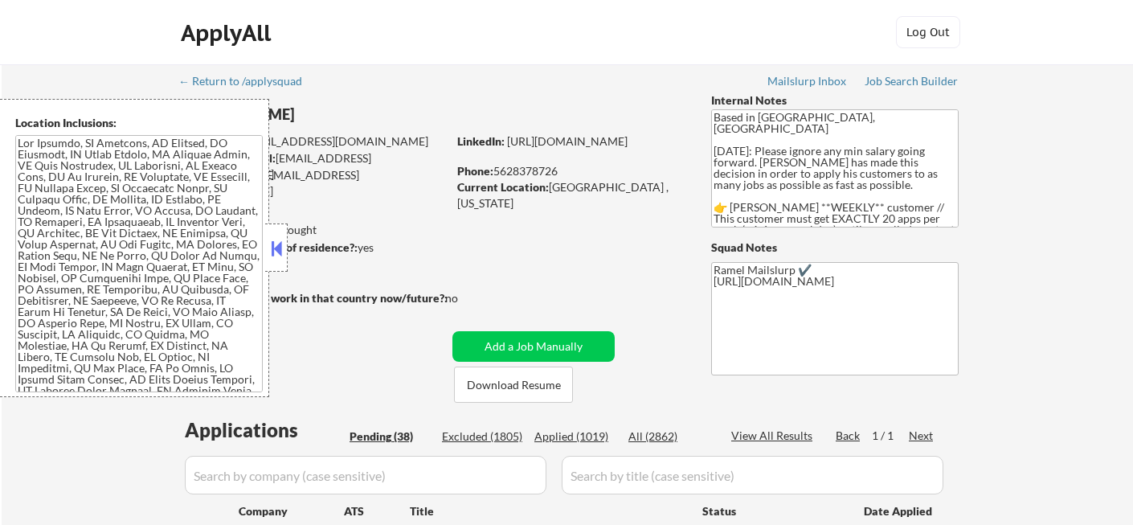
select select ""pending""
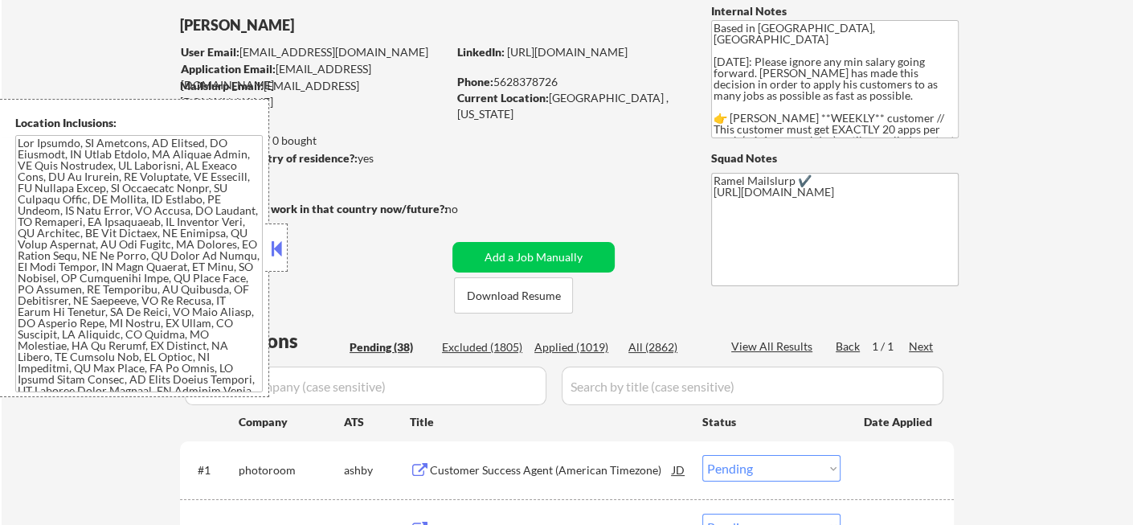
drag, startPoint x: 50, startPoint y: 56, endPoint x: 58, endPoint y: 37, distance: 20.9
click at [276, 242] on button at bounding box center [277, 248] width 18 height 24
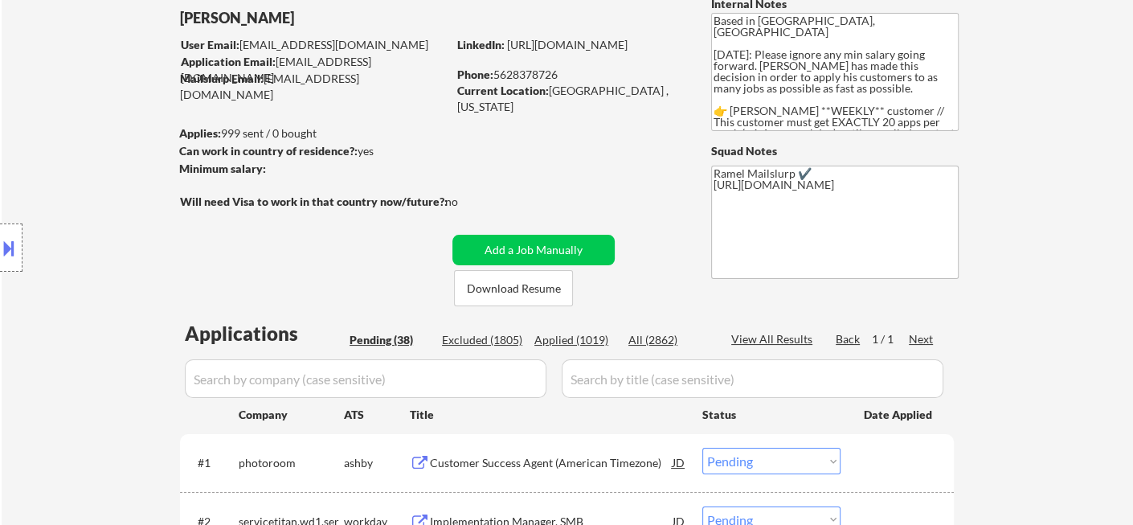
scroll to position [0, 0]
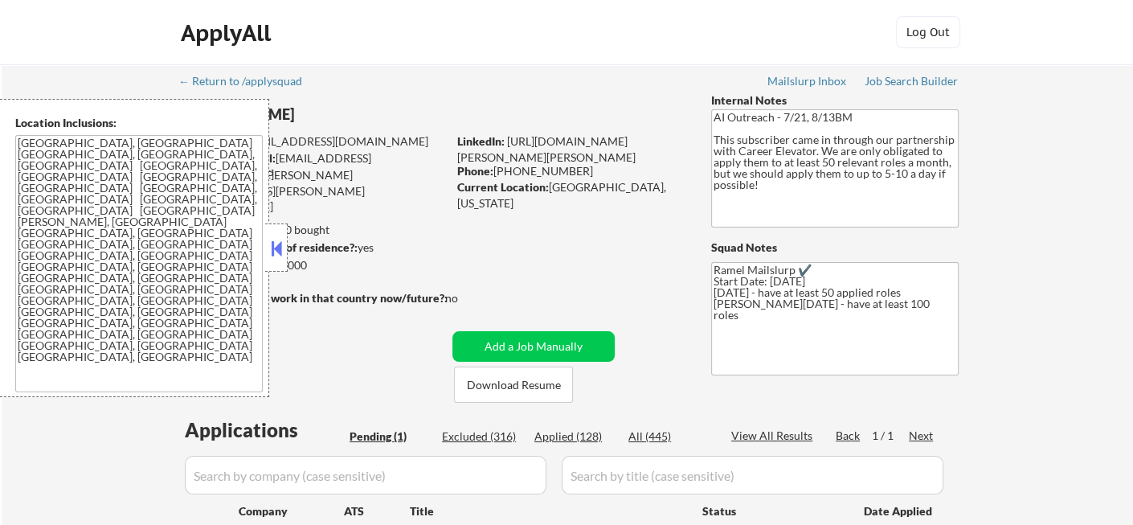
click at [280, 247] on button at bounding box center [277, 248] width 18 height 24
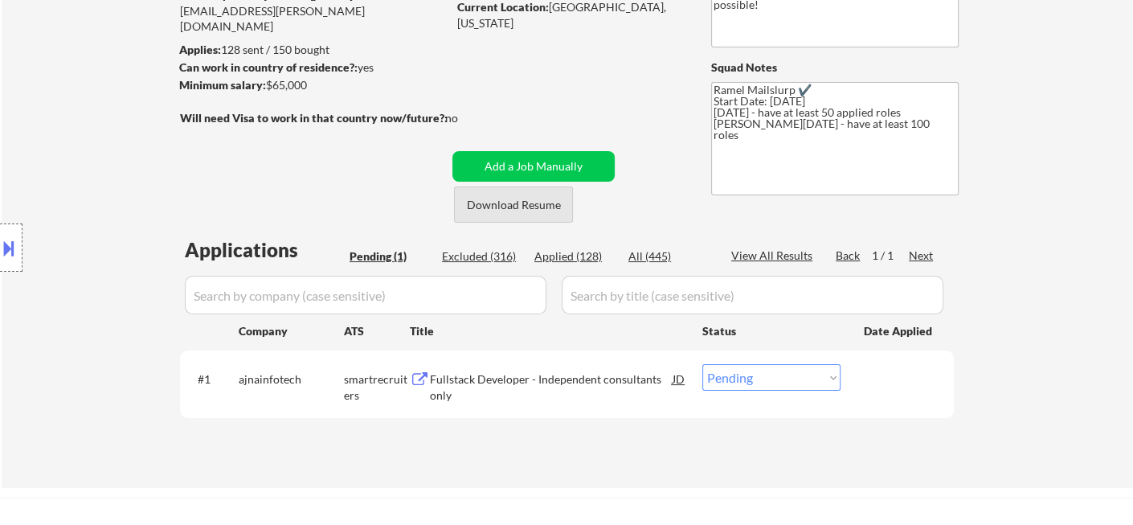
scroll to position [268, 0]
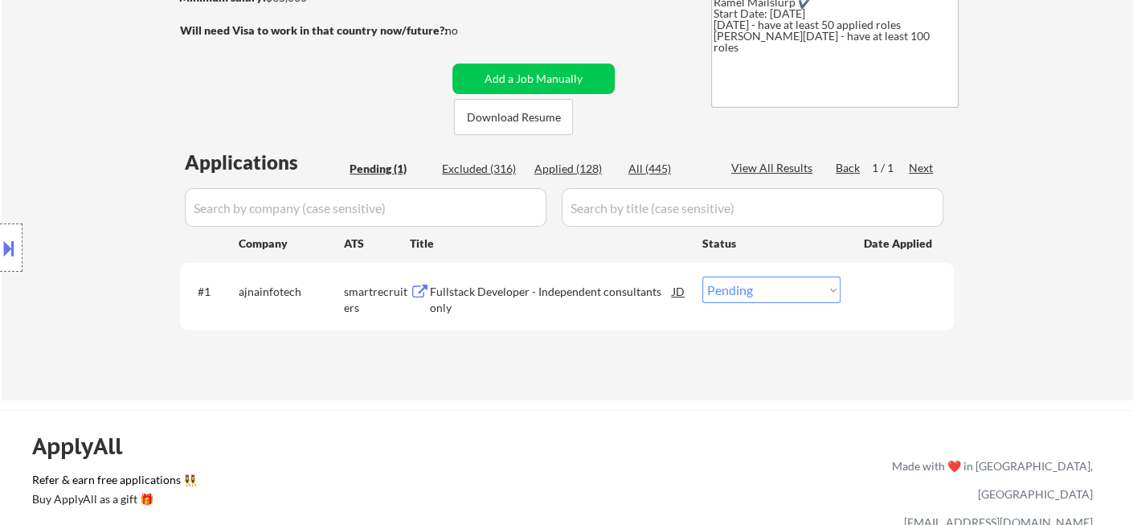
click at [59, 127] on div "Location Inclusions: Charlotte, NC Matthews, NC Mint Hill, NC Pineville, NC Hun…" at bounding box center [144, 248] width 288 height 298
click at [493, 307] on div "Fullstack Developer - Independent consultants only" at bounding box center [551, 299] width 243 height 31
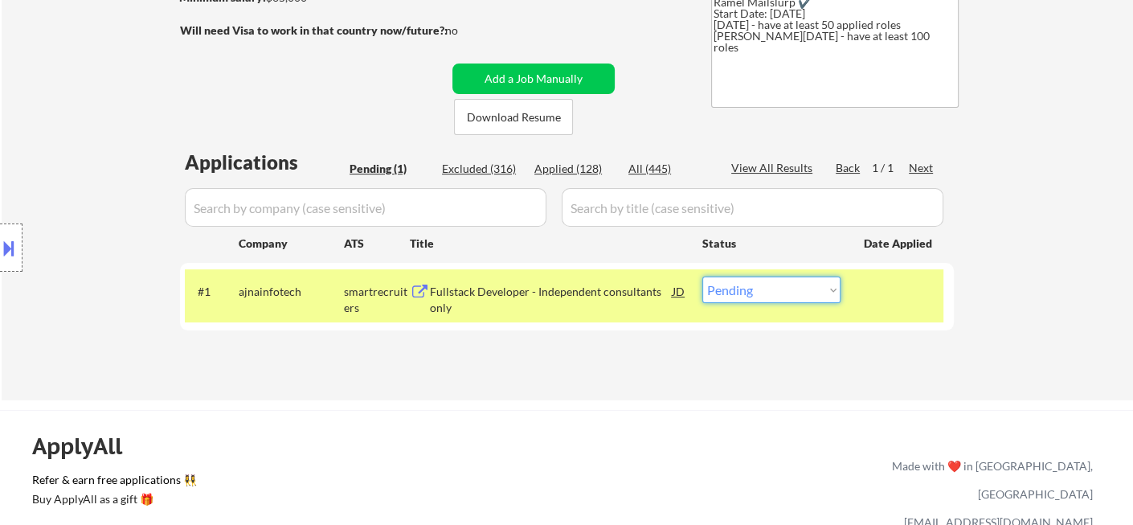
click at [772, 297] on select "Choose an option... Pending Applied Excluded (Questions) Excluded (Expired) Exc…" at bounding box center [771, 289] width 138 height 27
select select ""excluded__expired_""
click at [702, 276] on select "Choose an option... Pending Applied Excluded (Questions) Excluded (Expired) Exc…" at bounding box center [771, 289] width 138 height 27
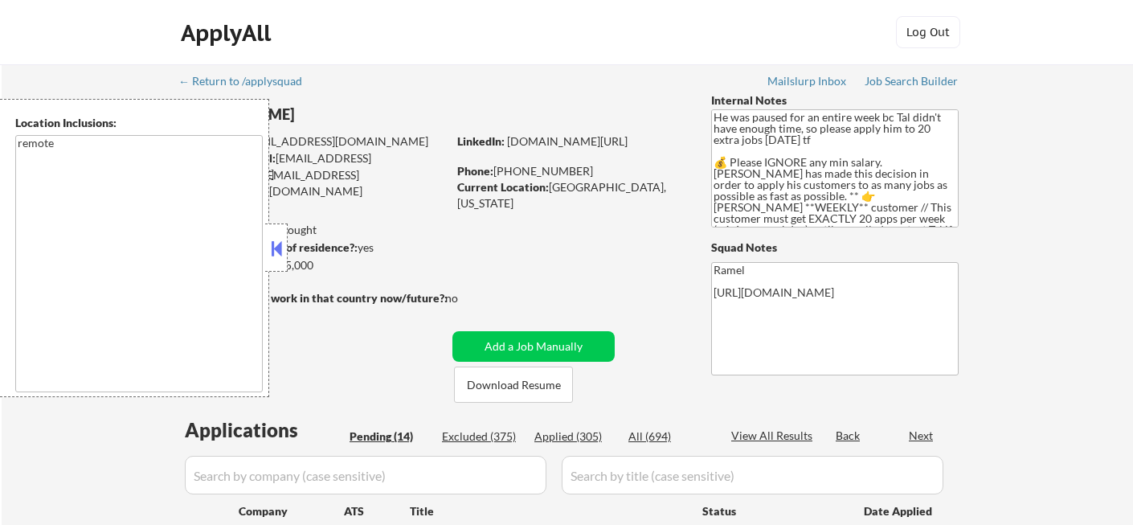
select select ""pending""
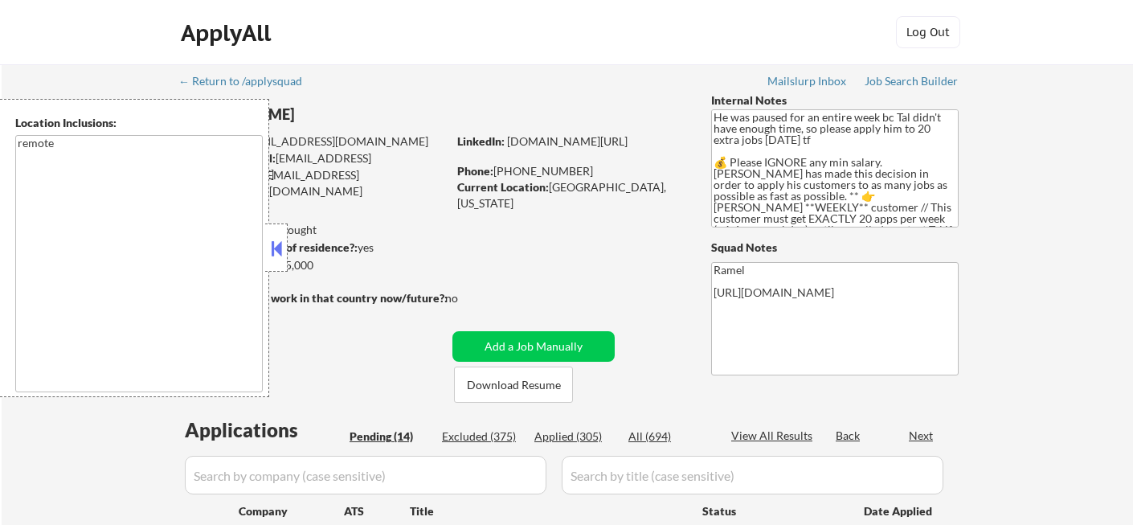
select select ""pending""
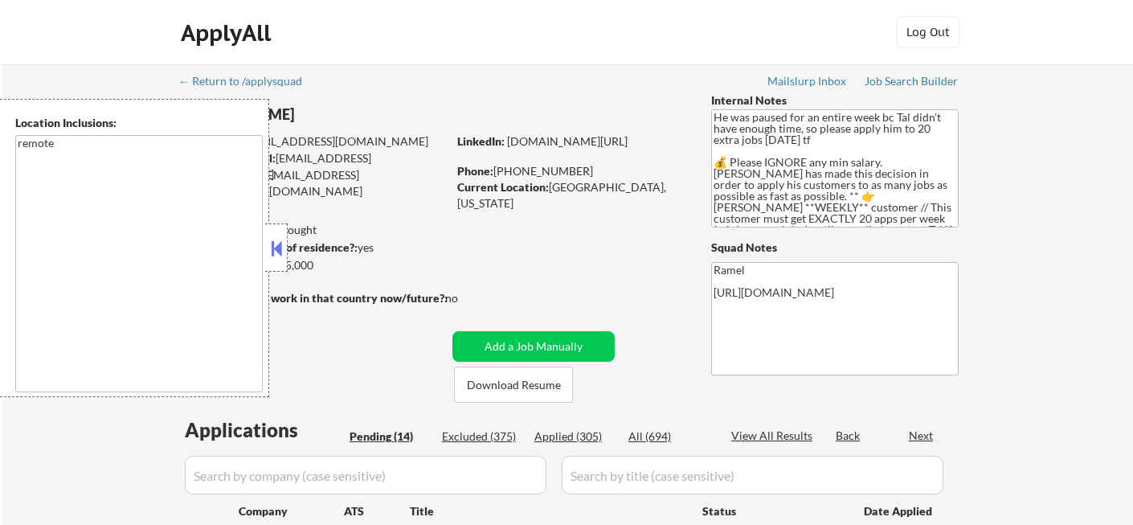
select select ""pending""
click at [272, 244] on button at bounding box center [277, 248] width 18 height 24
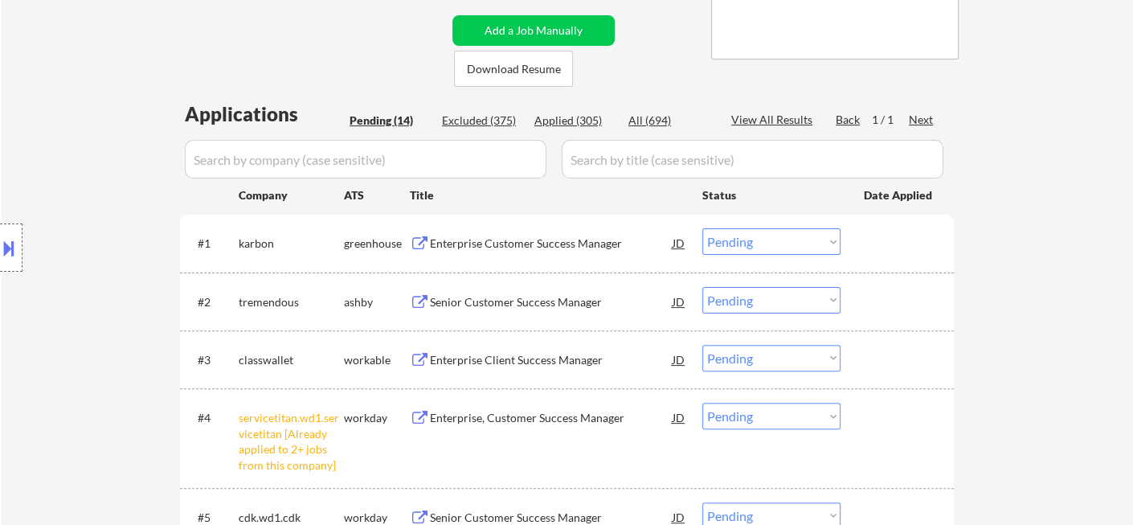
scroll to position [357, 0]
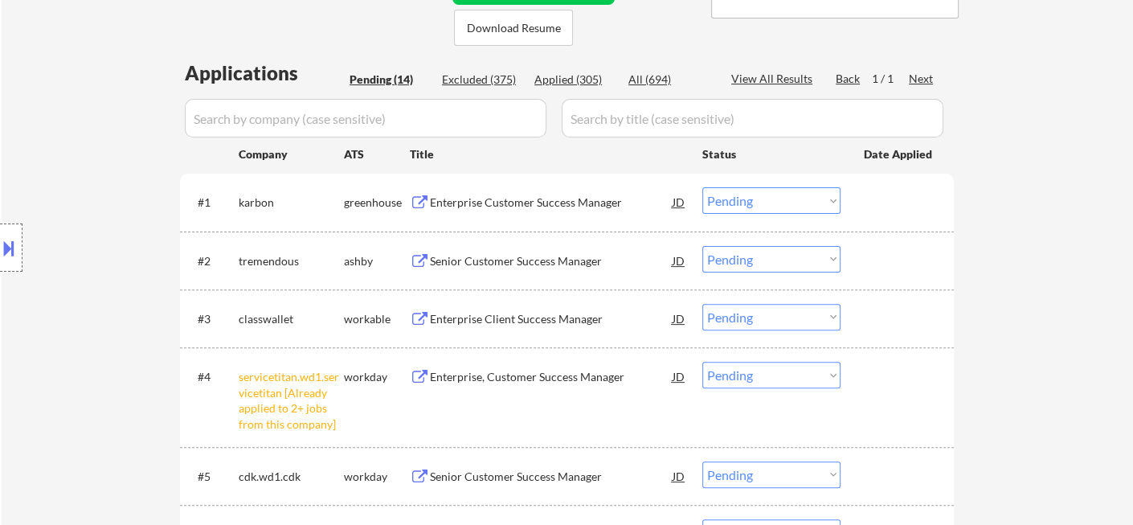
drag, startPoint x: 768, startPoint y: 376, endPoint x: 770, endPoint y: 387, distance: 11.4
click at [768, 376] on select "Choose an option... Pending Applied Excluded (Questions) Excluded (Expired) Exc…" at bounding box center [771, 375] width 138 height 27
click at [702, 362] on select "Choose an option... Pending Applied Excluded (Questions) Excluded (Expired) Exc…" at bounding box center [771, 375] width 138 height 27
click at [519, 214] on div "Enterprise Customer Success Manager" at bounding box center [551, 201] width 243 height 29
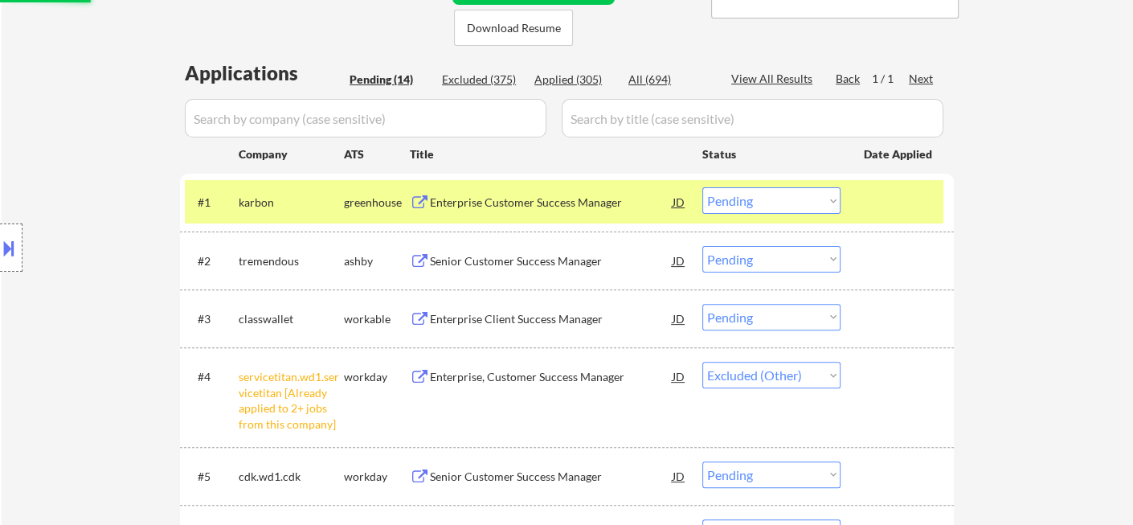
select select ""pending""
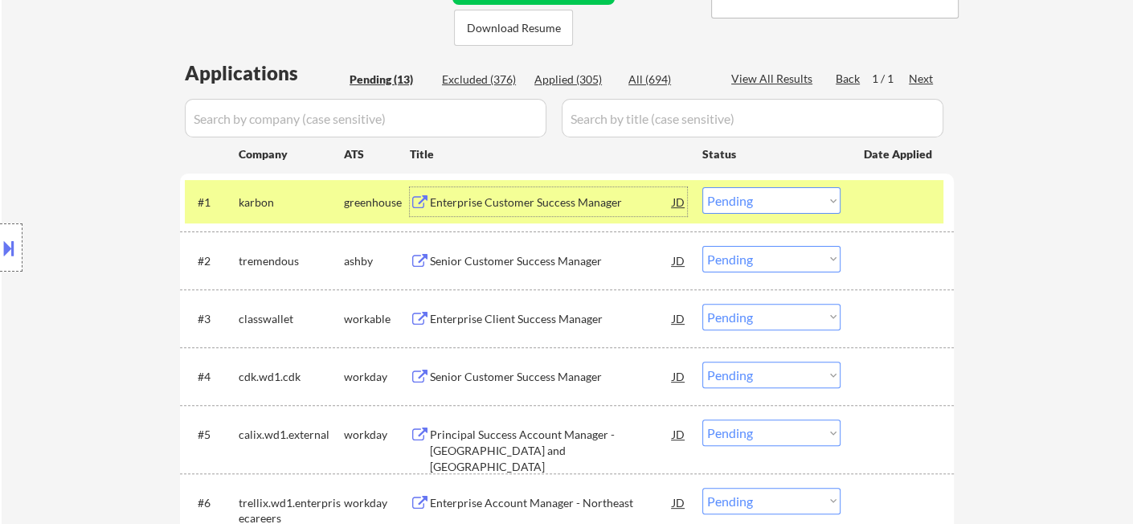
drag, startPoint x: 747, startPoint y: 198, endPoint x: 752, endPoint y: 211, distance: 14.5
click at [747, 198] on select "Choose an option... Pending Applied Excluded (Questions) Excluded (Expired) Exc…" at bounding box center [771, 200] width 138 height 27
click at [702, 187] on select "Choose an option... Pending Applied Excluded (Questions) Excluded (Expired) Exc…" at bounding box center [771, 200] width 138 height 27
click at [534, 268] on div "Senior Customer Success Manager" at bounding box center [551, 260] width 243 height 29
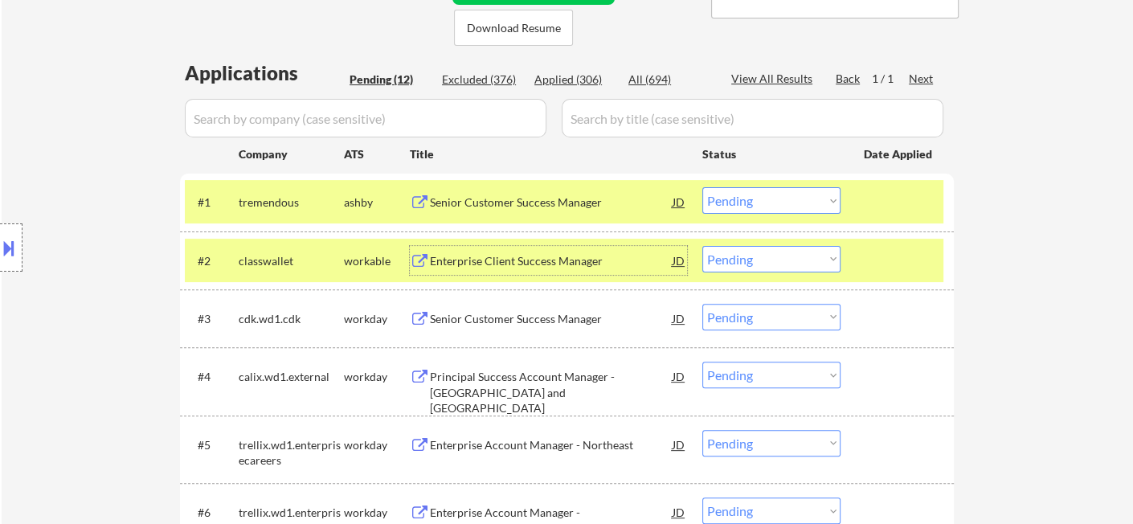
drag, startPoint x: 816, startPoint y: 191, endPoint x: 809, endPoint y: 211, distance: 20.3
click at [817, 191] on select "Choose an option... Pending Applied Excluded (Questions) Excluded (Expired) Exc…" at bounding box center [771, 200] width 138 height 27
click at [702, 187] on select "Choose an option... Pending Applied Excluded (Questions) Excluded (Expired) Exc…" at bounding box center [771, 200] width 138 height 27
click at [522, 268] on div "Enterprise Client Success Manager" at bounding box center [551, 260] width 243 height 29
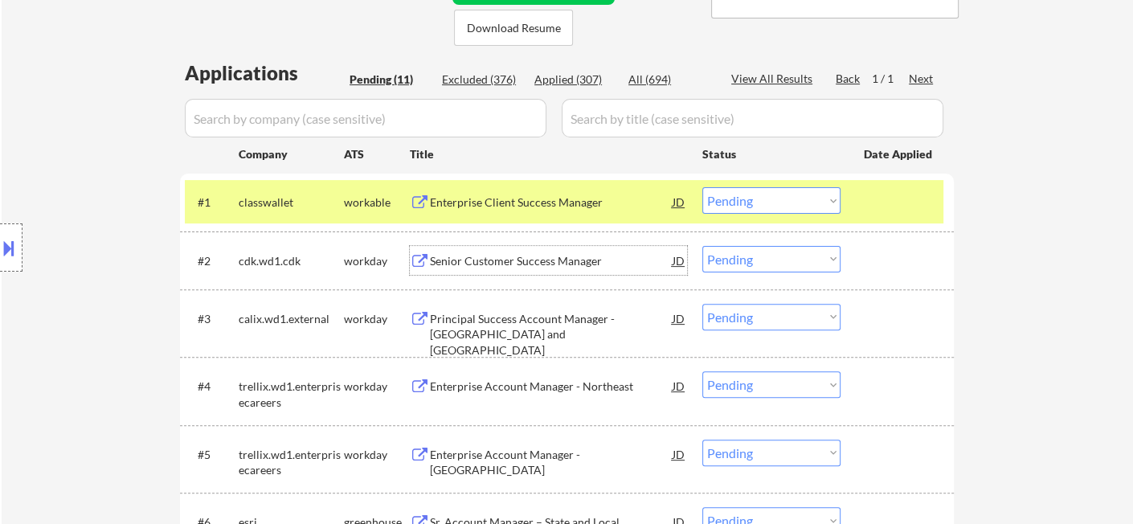
drag, startPoint x: 746, startPoint y: 200, endPoint x: 752, endPoint y: 211, distance: 13.0
click at [747, 200] on select "Choose an option... Pending Applied Excluded (Questions) Excluded (Expired) Exc…" at bounding box center [771, 200] width 138 height 27
click at [702, 187] on select "Choose an option... Pending Applied Excluded (Questions) Excluded (Expired) Exc…" at bounding box center [771, 200] width 138 height 27
click at [547, 265] on div "Senior Customer Success Manager" at bounding box center [551, 261] width 243 height 16
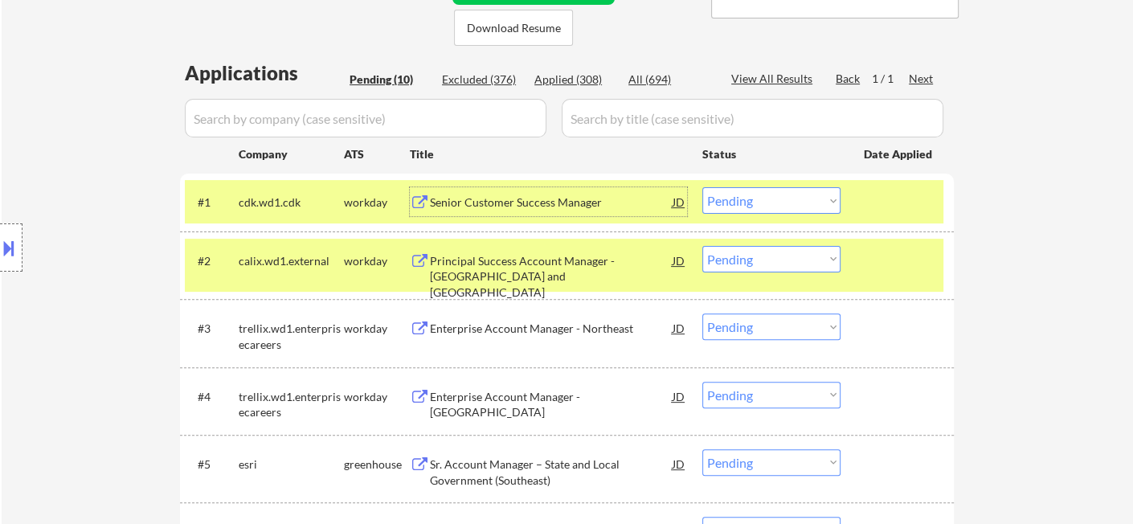
click at [485, 204] on div "Senior Customer Success Manager" at bounding box center [551, 202] width 243 height 16
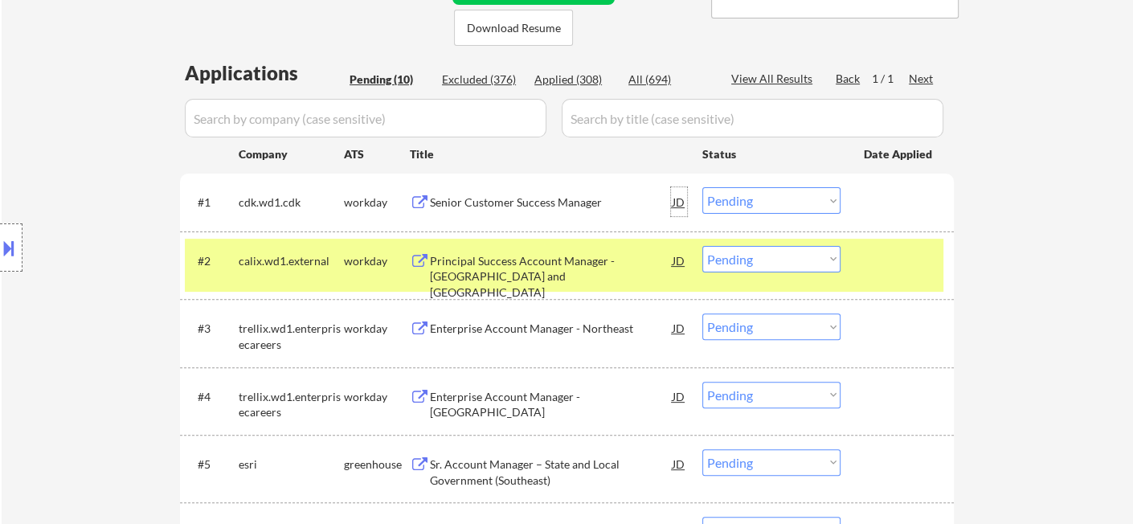
click at [683, 207] on div "JD" at bounding box center [679, 201] width 16 height 29
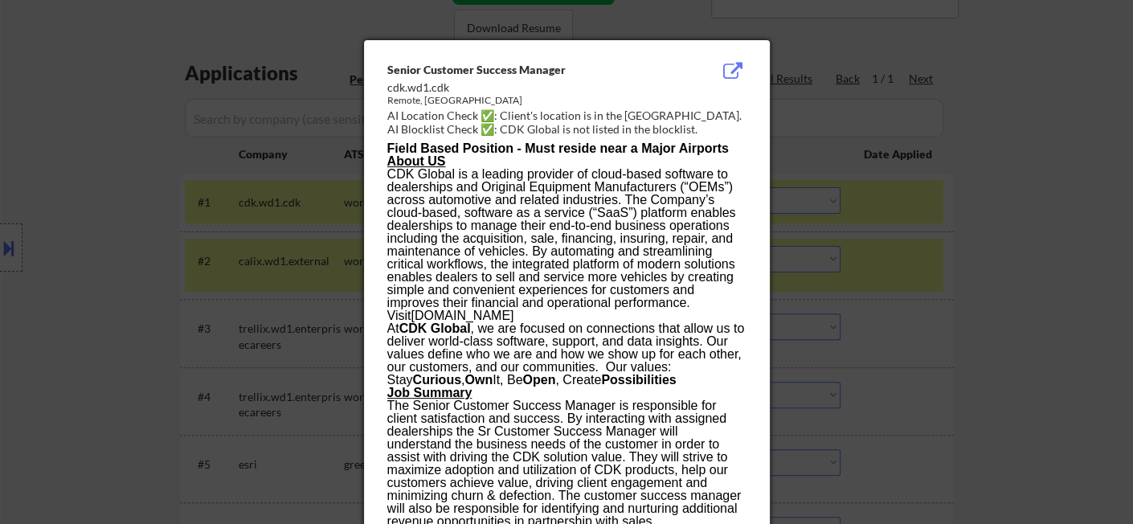
click at [951, 185] on div at bounding box center [566, 262] width 1133 height 524
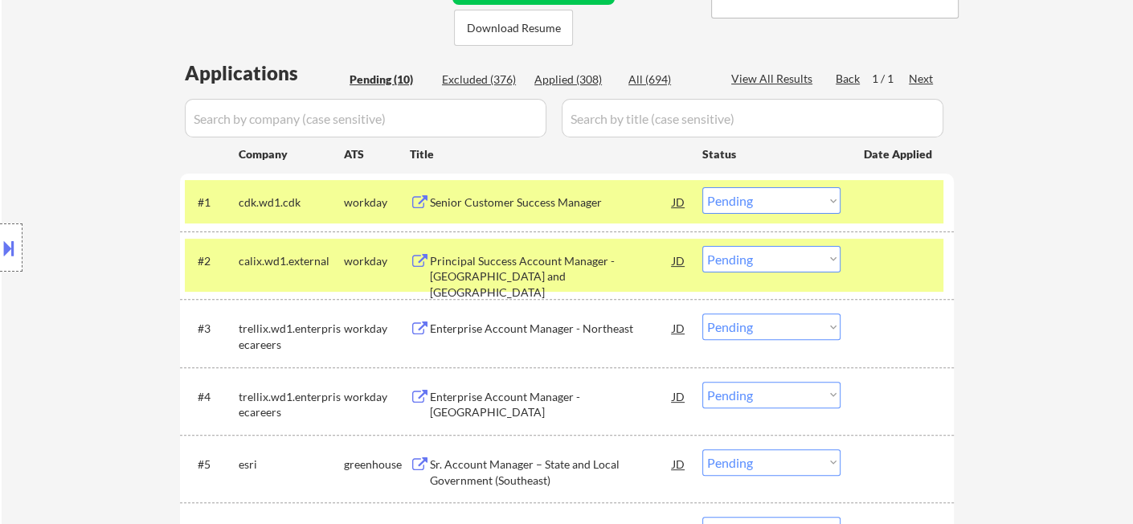
click at [469, 200] on div "Senior Customer Success Manager" at bounding box center [551, 202] width 243 height 16
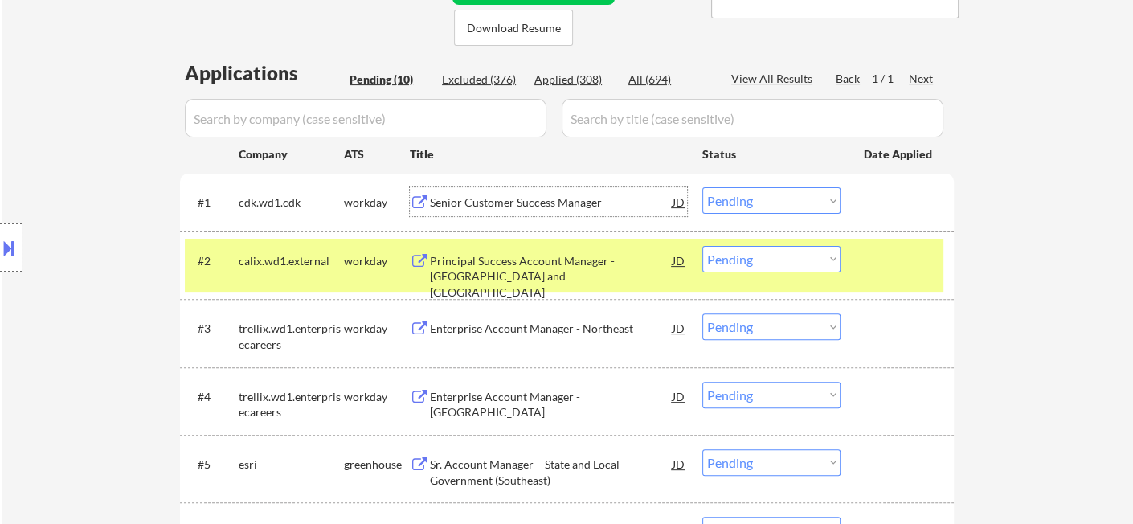
drag, startPoint x: 750, startPoint y: 200, endPoint x: 753, endPoint y: 211, distance: 11.7
click at [751, 200] on select "Choose an option... Pending Applied Excluded (Questions) Excluded (Expired) Exc…" at bounding box center [771, 200] width 138 height 27
click at [702, 187] on select "Choose an option... Pending Applied Excluded (Questions) Excluded (Expired) Exc…" at bounding box center [771, 200] width 138 height 27
select select ""pending""
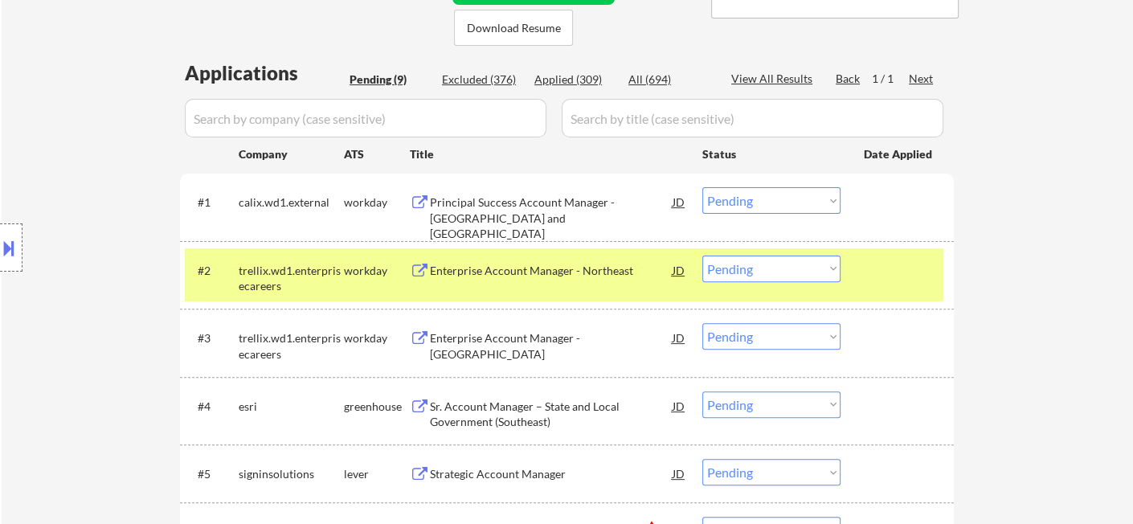
click at [473, 270] on div "Enterprise Account Manager - Northeast" at bounding box center [551, 271] width 243 height 16
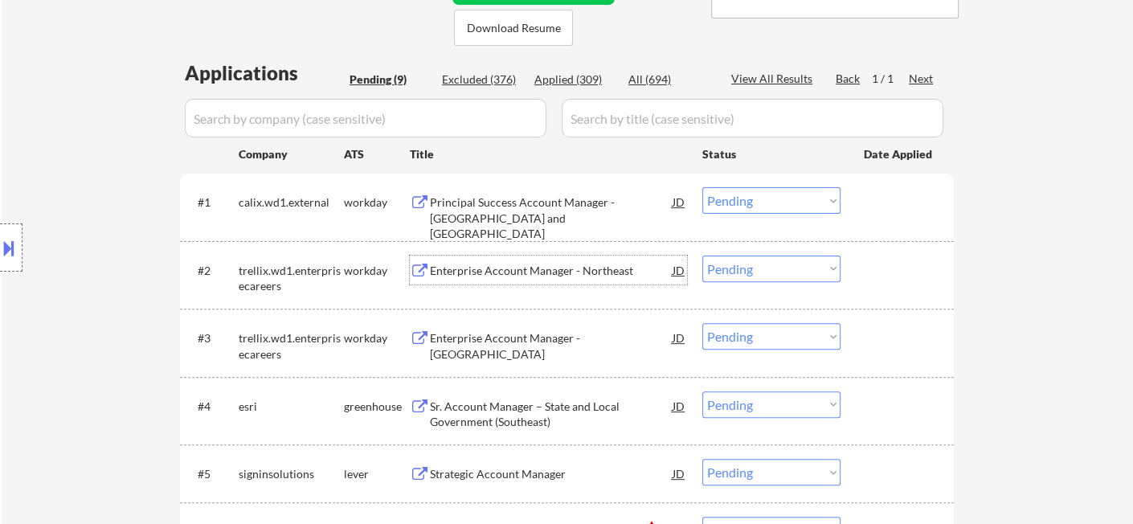
drag, startPoint x: 758, startPoint y: 271, endPoint x: 762, endPoint y: 280, distance: 9.7
click at [758, 271] on select "Choose an option... Pending Applied Excluded (Questions) Excluded (Expired) Exc…" at bounding box center [771, 269] width 138 height 27
click at [702, 256] on select "Choose an option... Pending Applied Excluded (Questions) Excluded (Expired) Exc…" at bounding box center [771, 269] width 138 height 27
select select ""pending""
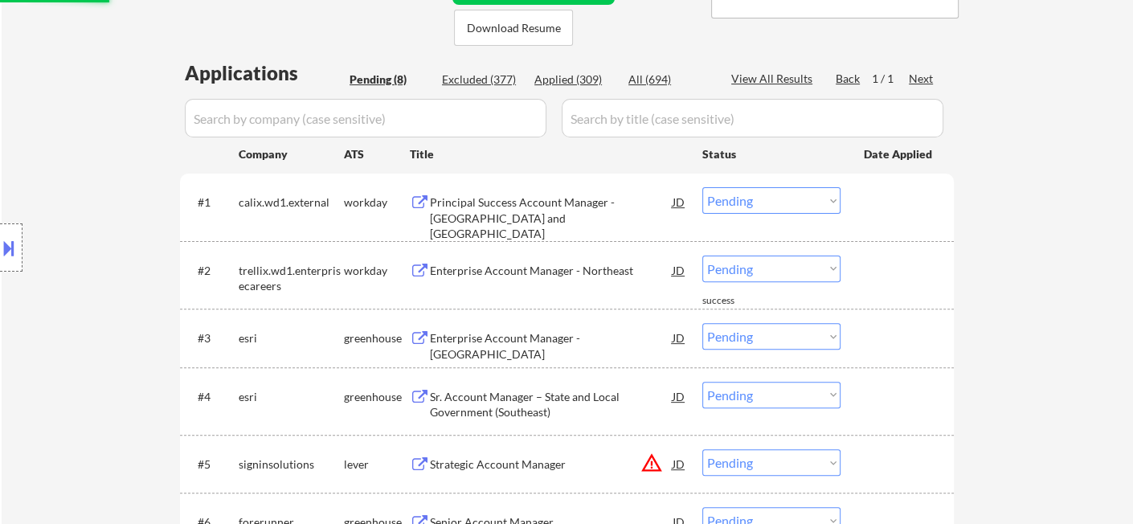
scroll to position [535, 0]
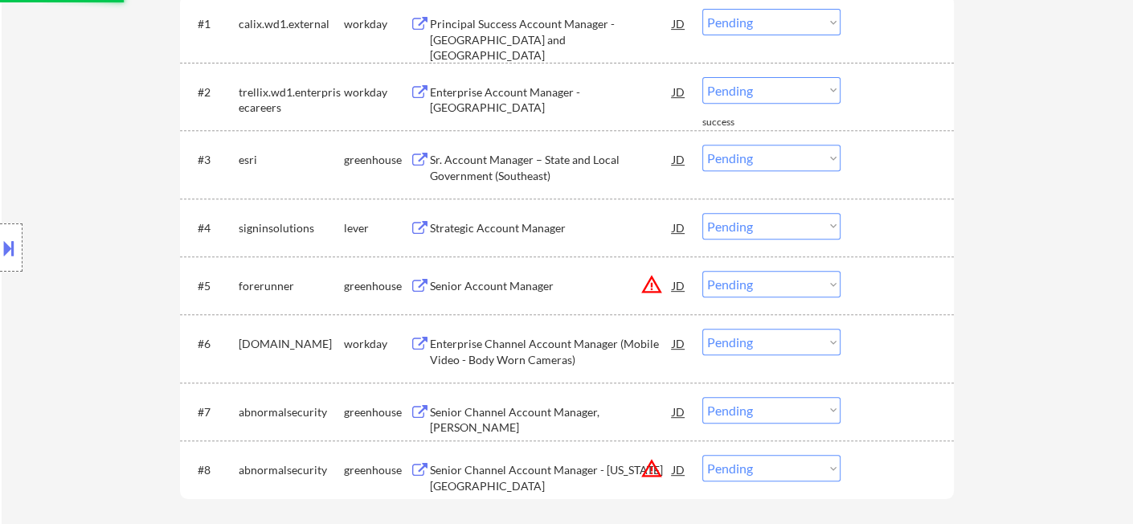
click at [502, 227] on div "Strategic Account Manager" at bounding box center [551, 228] width 243 height 16
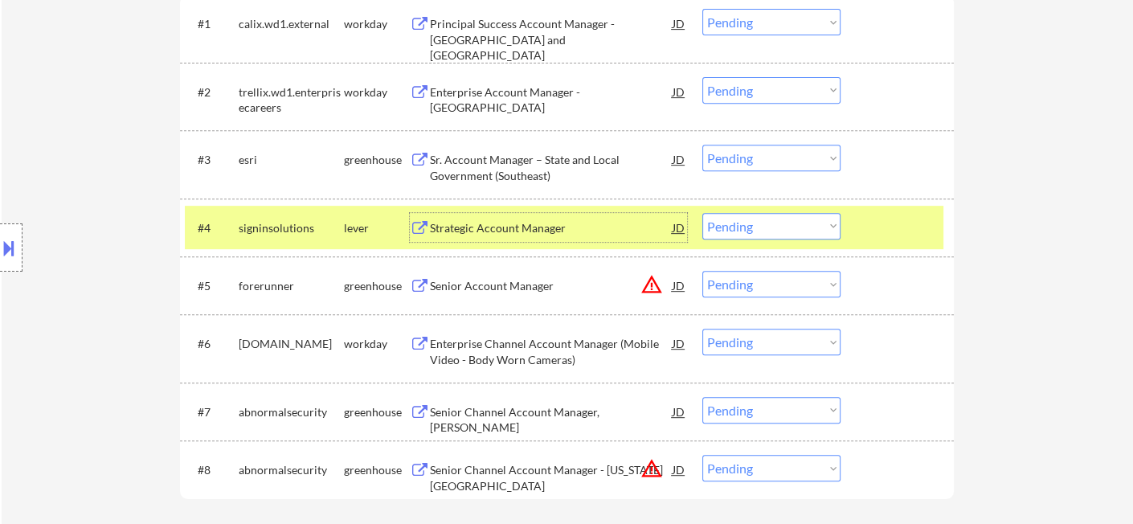
click at [13, 256] on button at bounding box center [9, 248] width 18 height 27
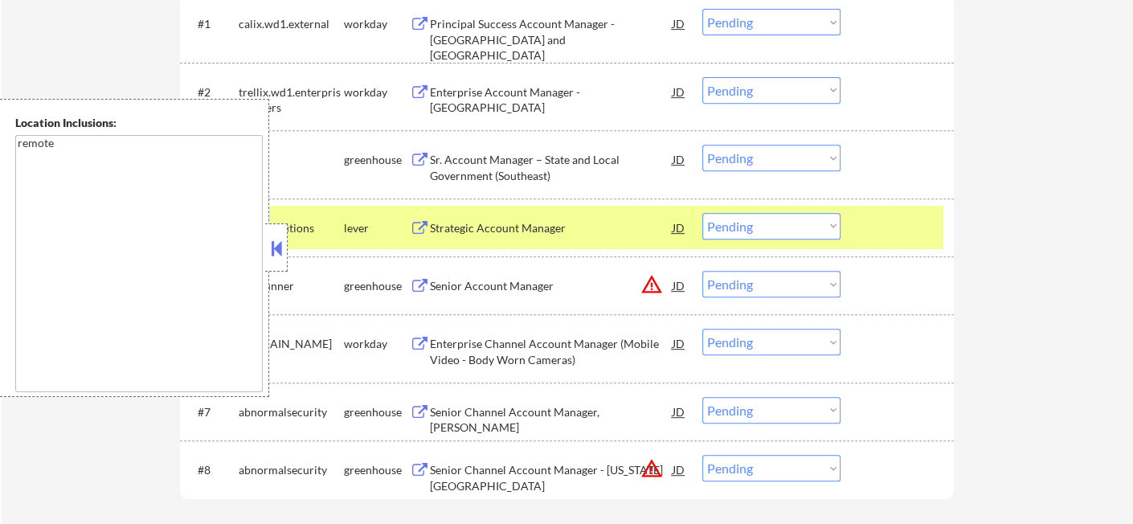
click at [272, 252] on button at bounding box center [277, 248] width 18 height 24
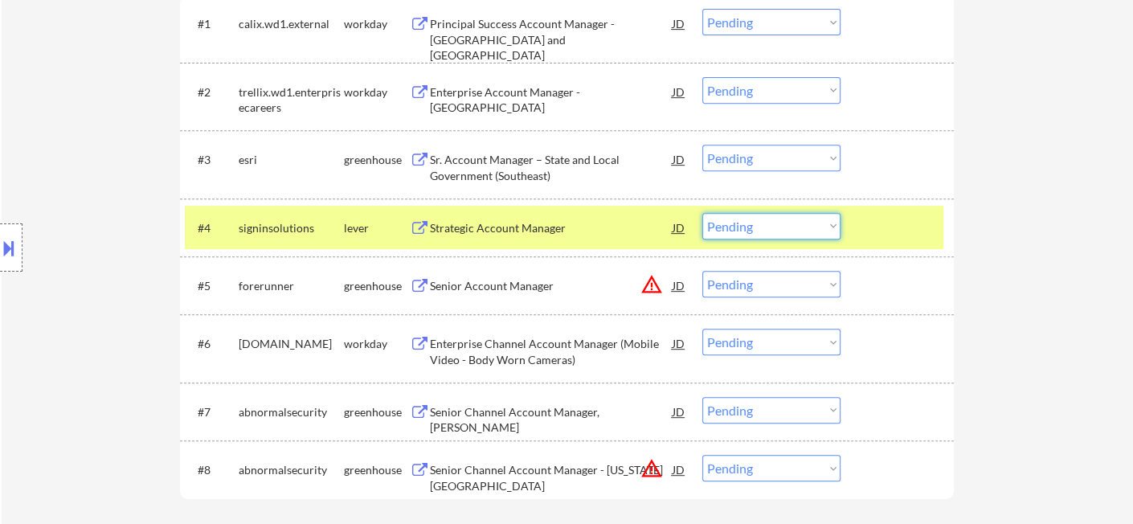
click at [756, 225] on select "Choose an option... Pending Applied Excluded (Questions) Excluded (Expired) Exc…" at bounding box center [771, 226] width 138 height 27
click at [702, 213] on select "Choose an option... Pending Applied Excluded (Questions) Excluded (Expired) Exc…" at bounding box center [771, 226] width 138 height 27
click at [550, 169] on div "Sr. Account Manager – State and Local Government (Southeast)" at bounding box center [551, 167] width 243 height 31
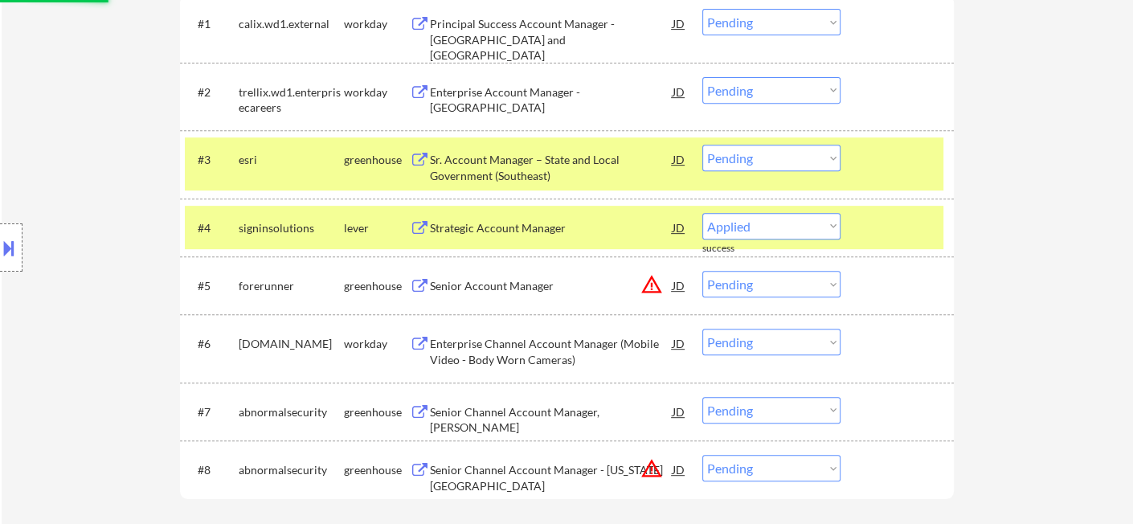
select select ""pending""
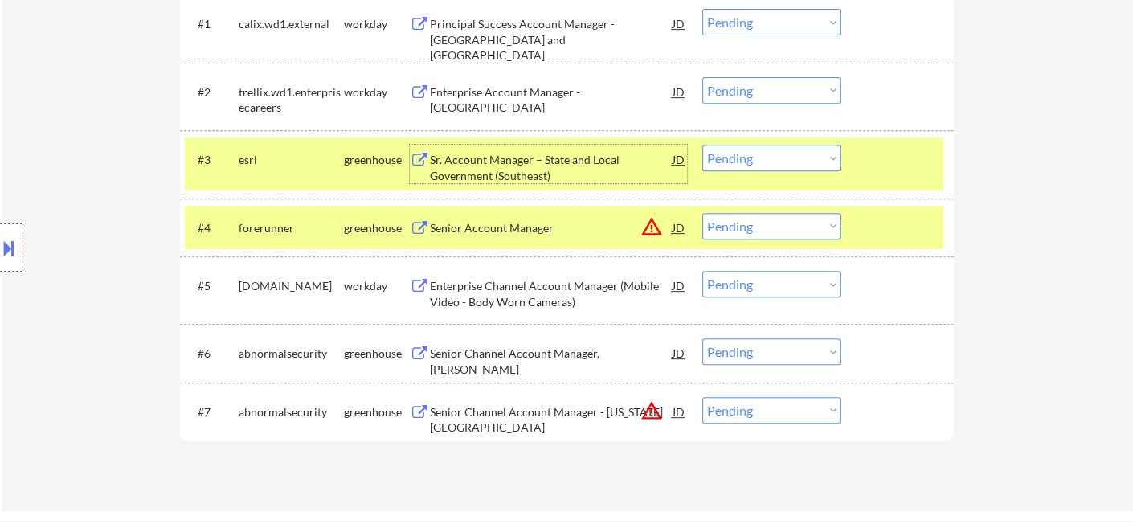
drag, startPoint x: 727, startPoint y: 153, endPoint x: 743, endPoint y: 168, distance: 22.8
click at [727, 153] on select "Choose an option... Pending Applied Excluded (Questions) Excluded (Expired) Exc…" at bounding box center [771, 158] width 138 height 27
click at [784, 158] on select "Choose an option... Pending Applied Excluded (Questions) Excluded (Expired) Exc…" at bounding box center [771, 158] width 138 height 27
select select ""excluded__bad_match_""
click at [702, 145] on select "Choose an option... Pending Applied Excluded (Questions) Excluded (Expired) Exc…" at bounding box center [771, 158] width 138 height 27
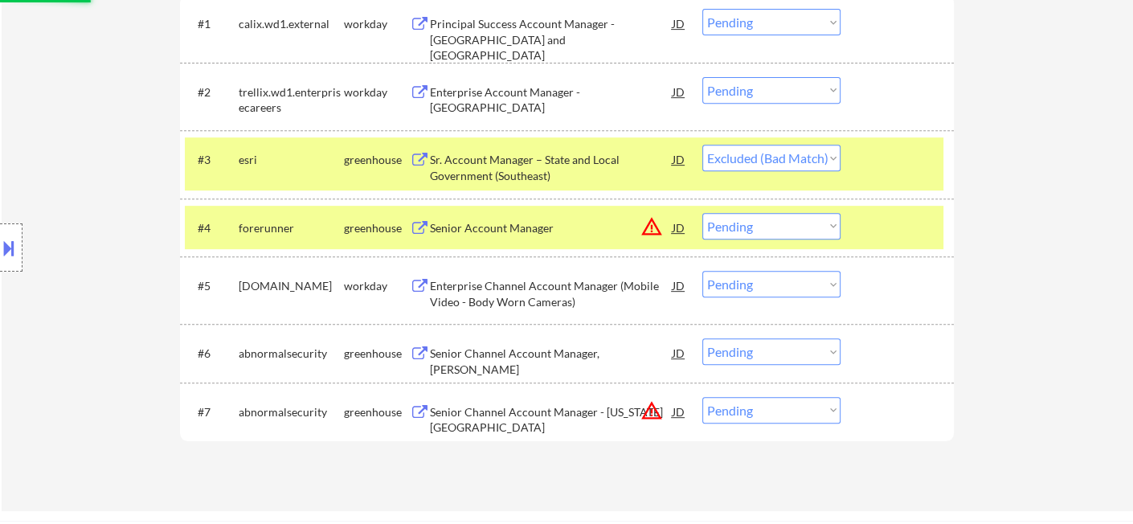
drag, startPoint x: 742, startPoint y: 227, endPoint x: 765, endPoint y: 236, distance: 24.9
click at [743, 227] on select "Choose an option... Pending Applied Excluded (Questions) Excluded (Expired) Exc…" at bounding box center [771, 226] width 138 height 27
select select ""excluded__location_""
click at [702, 213] on select "Choose an option... Pending Applied Excluded (Questions) Excluded (Expired) Exc…" at bounding box center [771, 226] width 138 height 27
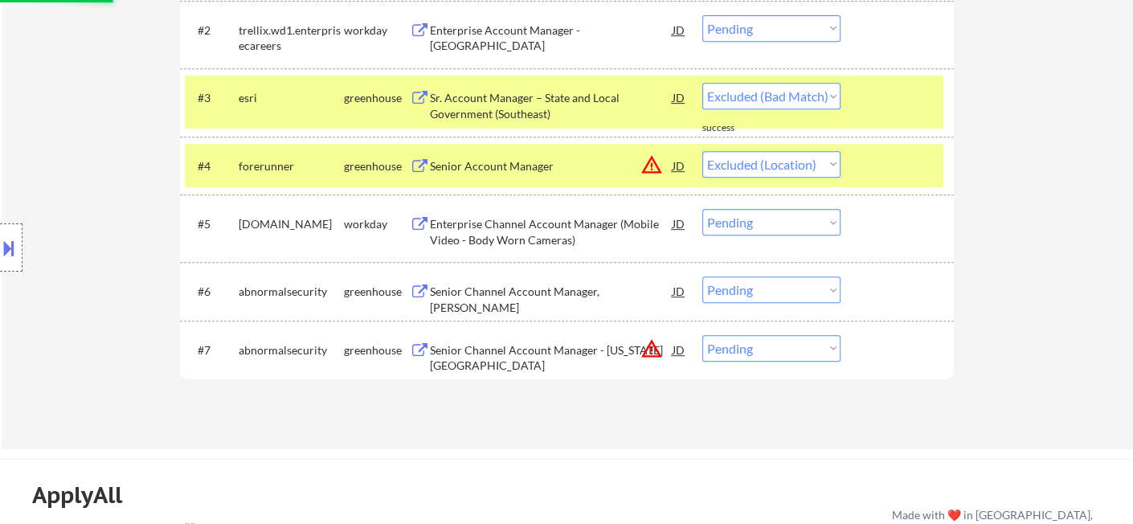
scroll to position [624, 0]
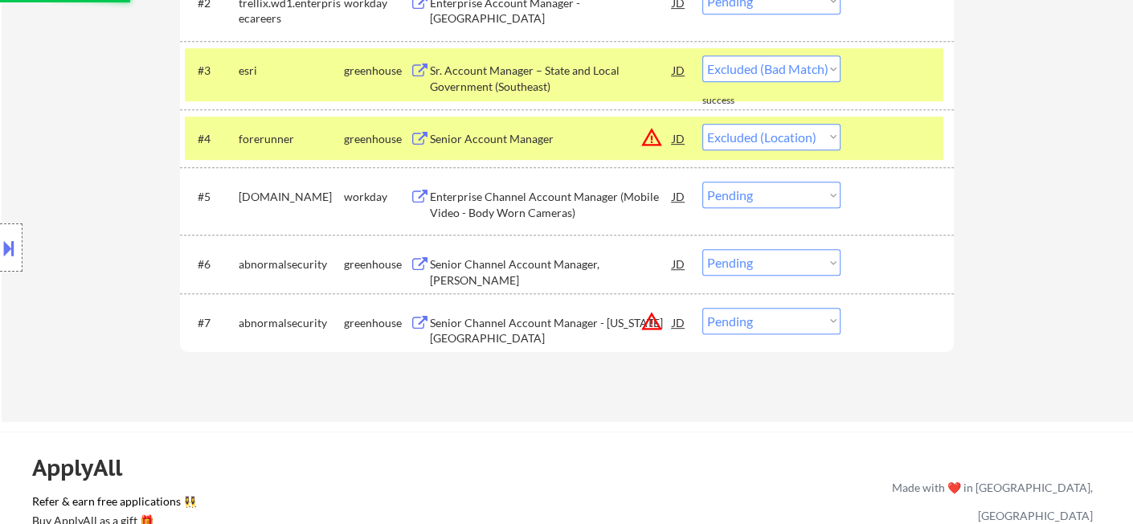
select select ""pending""
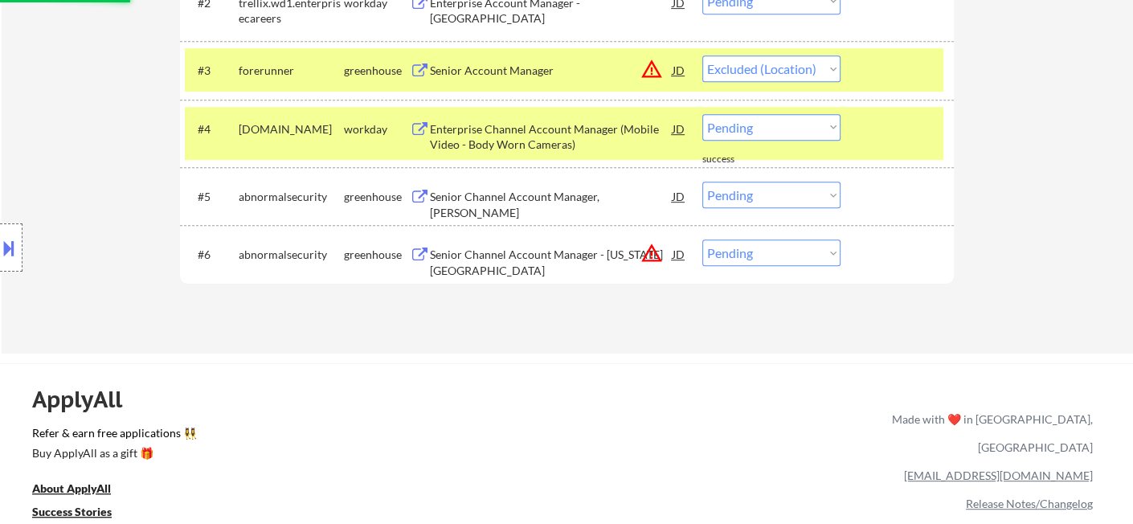
select select ""pending""
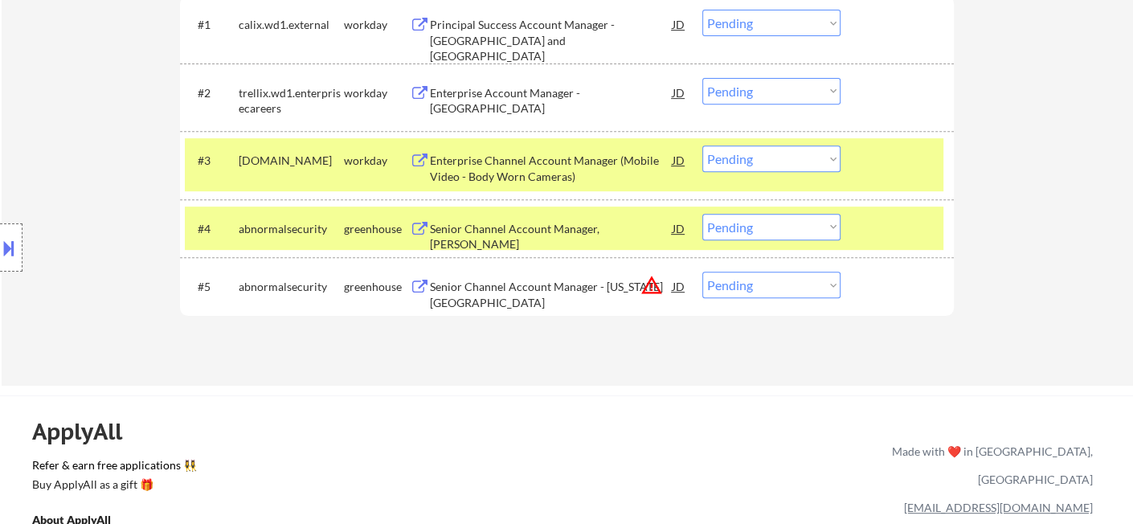
scroll to position [535, 0]
click at [683, 290] on div "JD" at bounding box center [679, 285] width 16 height 29
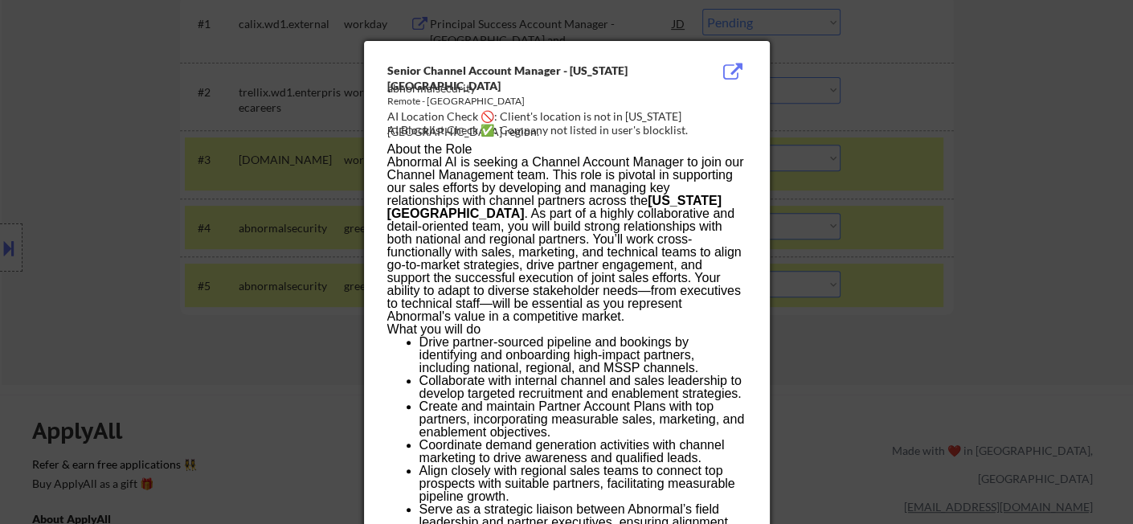
click at [818, 375] on div at bounding box center [566, 262] width 1133 height 524
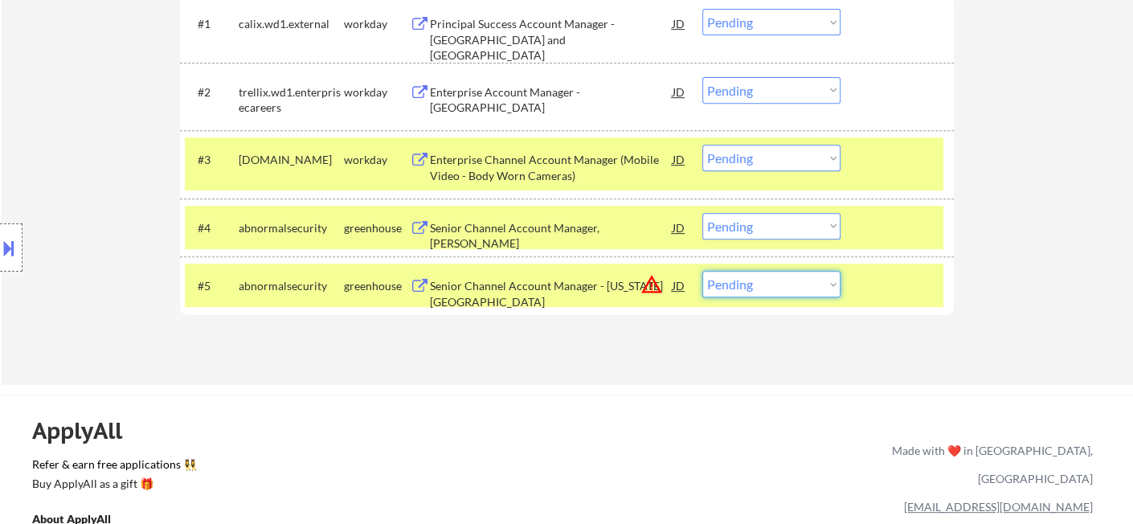
click at [746, 289] on select "Choose an option... Pending Applied Excluded (Questions) Excluded (Expired) Exc…" at bounding box center [771, 284] width 138 height 27
click at [515, 288] on div "Senior Channel Account Manager - Ohio Valley" at bounding box center [551, 293] width 243 height 31
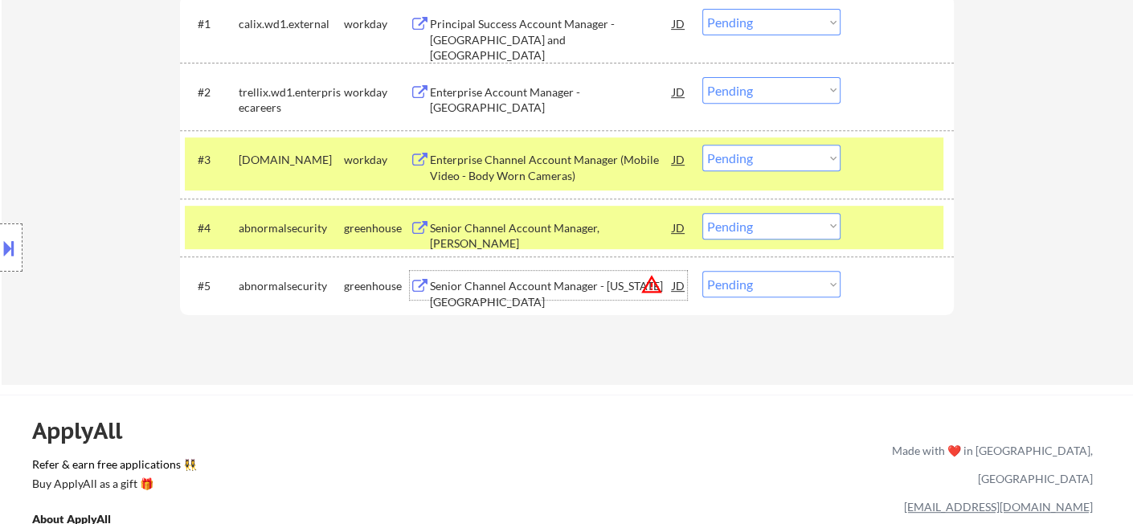
drag, startPoint x: 732, startPoint y: 285, endPoint x: 746, endPoint y: 294, distance: 16.3
click at [734, 286] on select "Choose an option... Pending Applied Excluded (Questions) Excluded (Expired) Exc…" at bounding box center [771, 284] width 138 height 27
select select ""excluded__bad_match_""
click at [702, 271] on select "Choose an option... Pending Applied Excluded (Questions) Excluded (Expired) Exc…" at bounding box center [771, 284] width 138 height 27
click at [549, 227] on div "Senior Channel Account Manager, TOLA" at bounding box center [551, 235] width 243 height 31
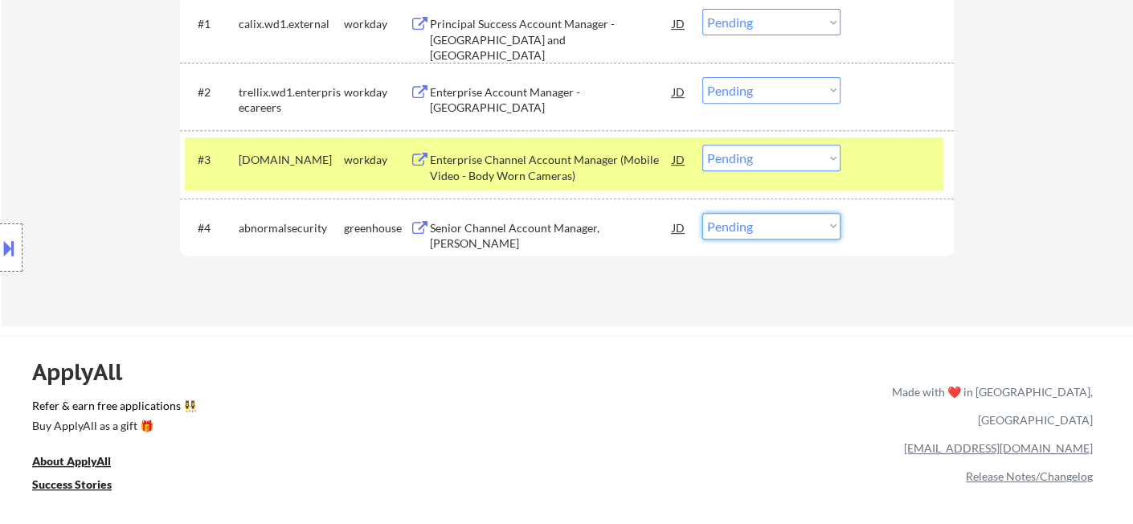
drag, startPoint x: 731, startPoint y: 223, endPoint x: 746, endPoint y: 236, distance: 19.4
click at [731, 223] on select "Choose an option... Pending Applied Excluded (Questions) Excluded (Expired) Exc…" at bounding box center [771, 226] width 138 height 27
select select ""excluded__bad_match_""
click at [702, 213] on select "Choose an option... Pending Applied Excluded (Questions) Excluded (Expired) Exc…" at bounding box center [771, 226] width 138 height 27
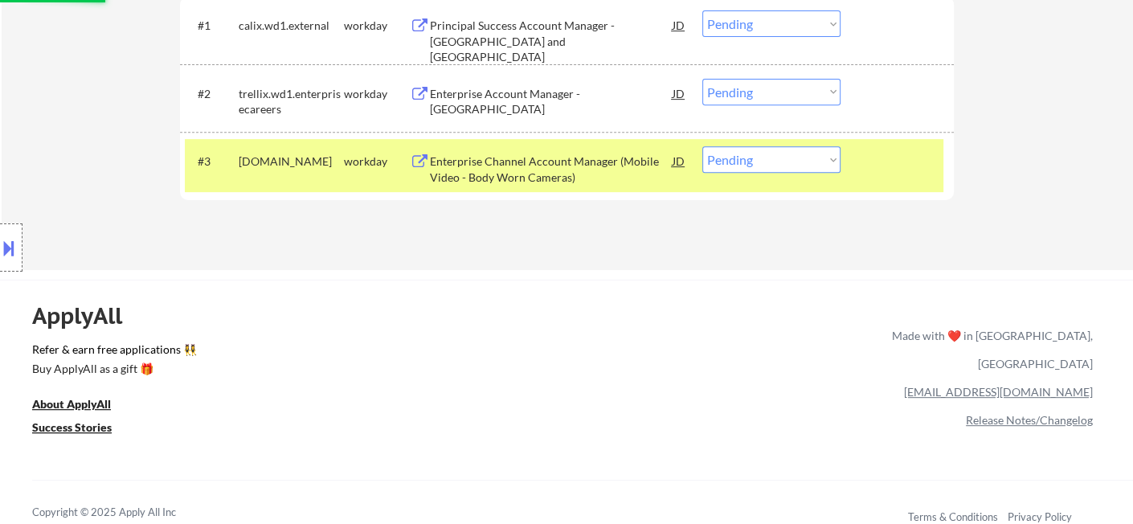
scroll to position [446, 0]
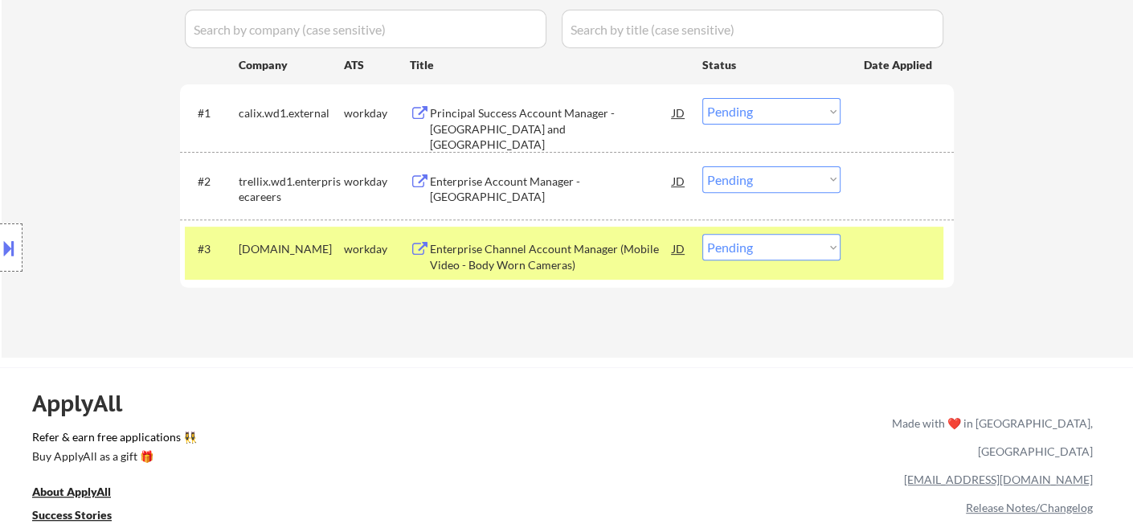
click at [579, 251] on div "Enterprise Channel Account Manager (Mobile Video - Body Worn Cameras)" at bounding box center [551, 256] width 243 height 31
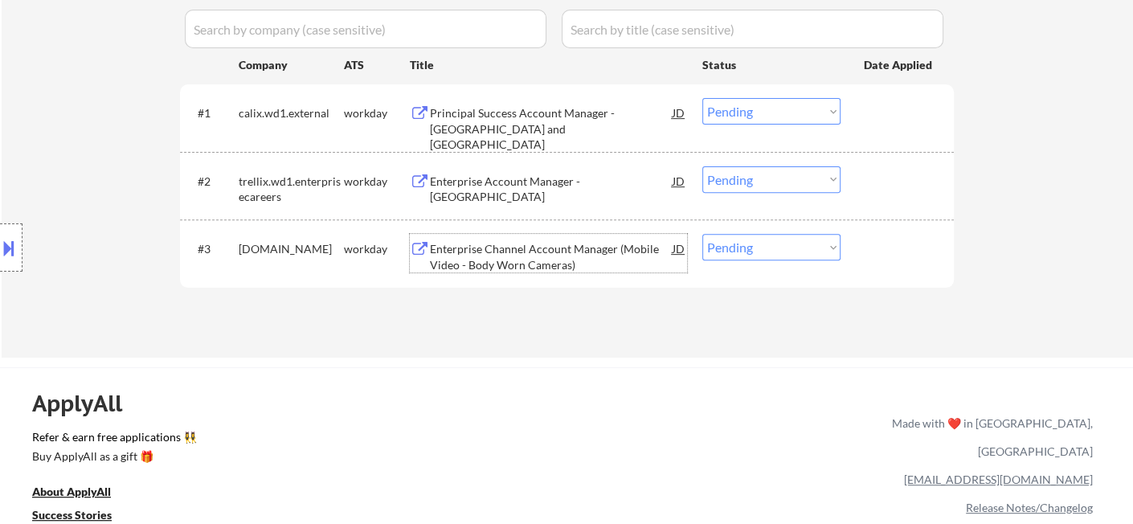
click at [763, 253] on select "Choose an option... Pending Applied Excluded (Questions) Excluded (Expired) Exc…" at bounding box center [771, 247] width 138 height 27
select select ""excluded__bad_match_""
click at [702, 234] on select "Choose an option... Pending Applied Excluded (Questions) Excluded (Expired) Exc…" at bounding box center [771, 247] width 138 height 27
click at [541, 186] on div "Enterprise Account Manager - Southeast" at bounding box center [551, 189] width 243 height 31
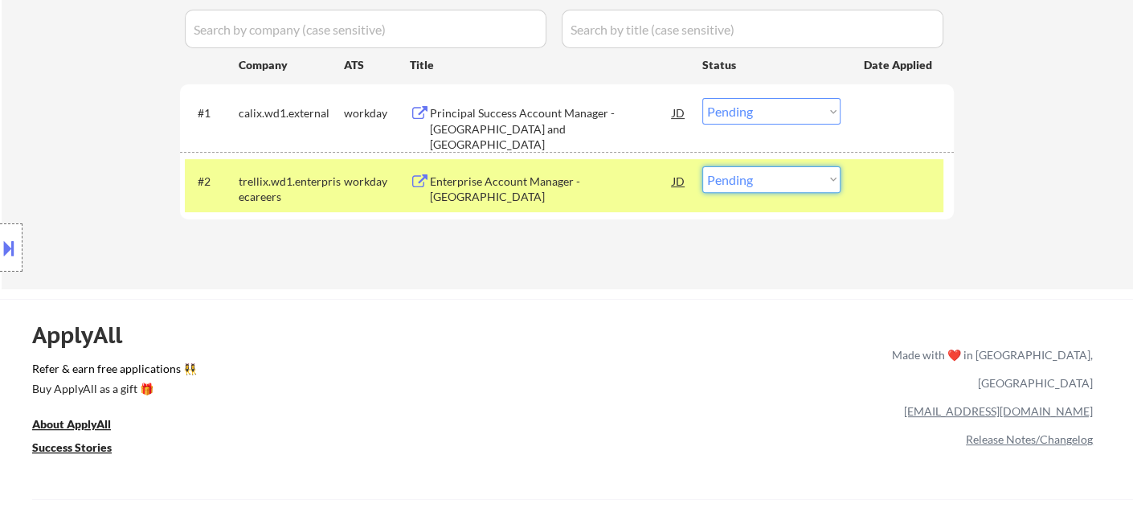
click at [791, 187] on select "Choose an option... Pending Applied Excluded (Questions) Excluded (Expired) Exc…" at bounding box center [771, 179] width 138 height 27
select select ""excluded__bad_match_""
click at [702, 166] on select "Choose an option... Pending Applied Excluded (Questions) Excluded (Expired) Exc…" at bounding box center [771, 179] width 138 height 27
click at [563, 108] on div "Principal Success Account Manager - East and Central Region" at bounding box center [551, 128] width 243 height 47
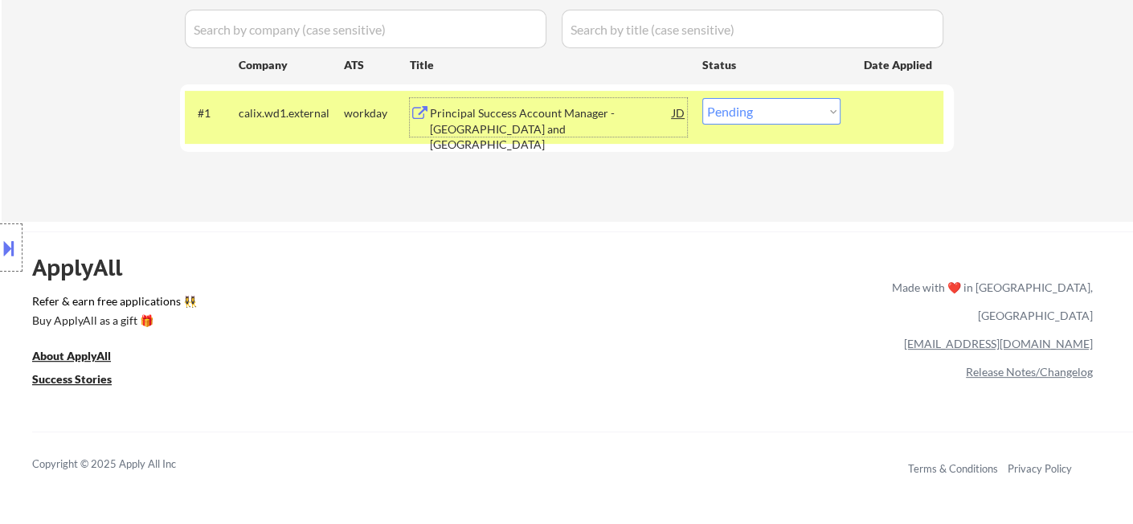
click at [769, 116] on select "Choose an option... Pending Applied Excluded (Questions) Excluded (Expired) Exc…" at bounding box center [771, 111] width 138 height 27
select select ""applied""
click at [702, 98] on select "Choose an option... Pending Applied Excluded (Questions) Excluded (Expired) Exc…" at bounding box center [771, 111] width 138 height 27
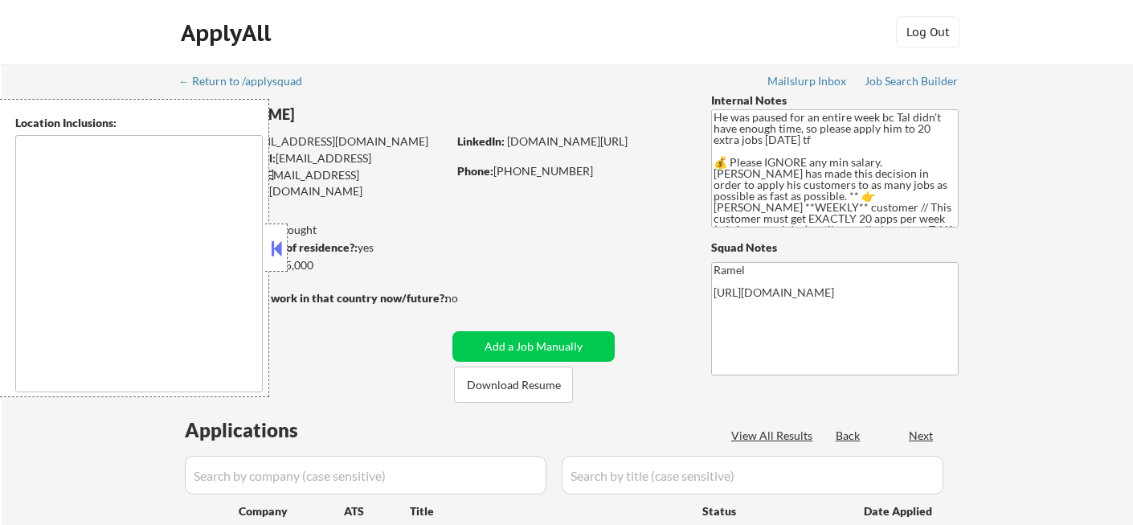
type textarea "remote"
select select ""pending""
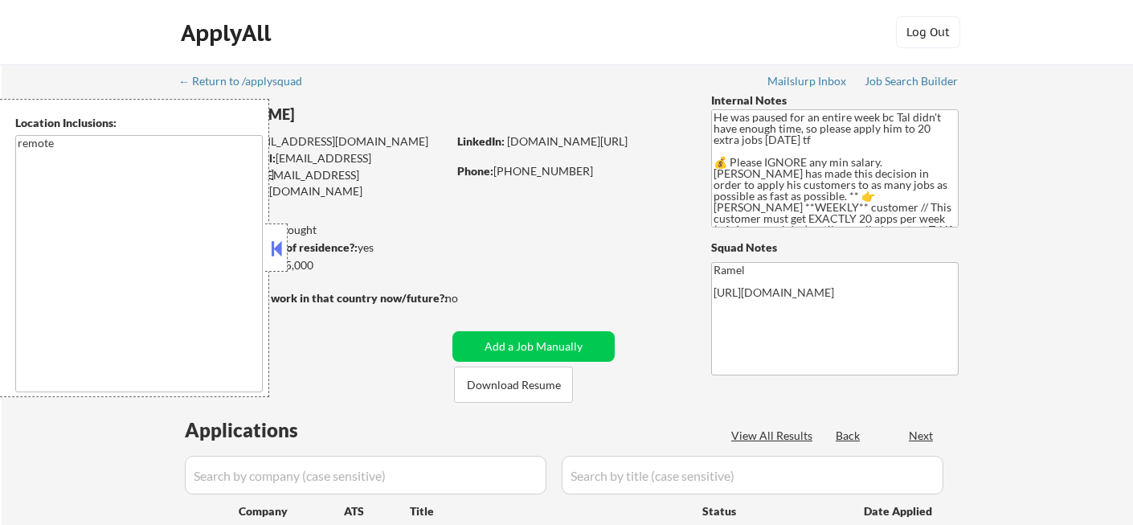
select select ""pending""
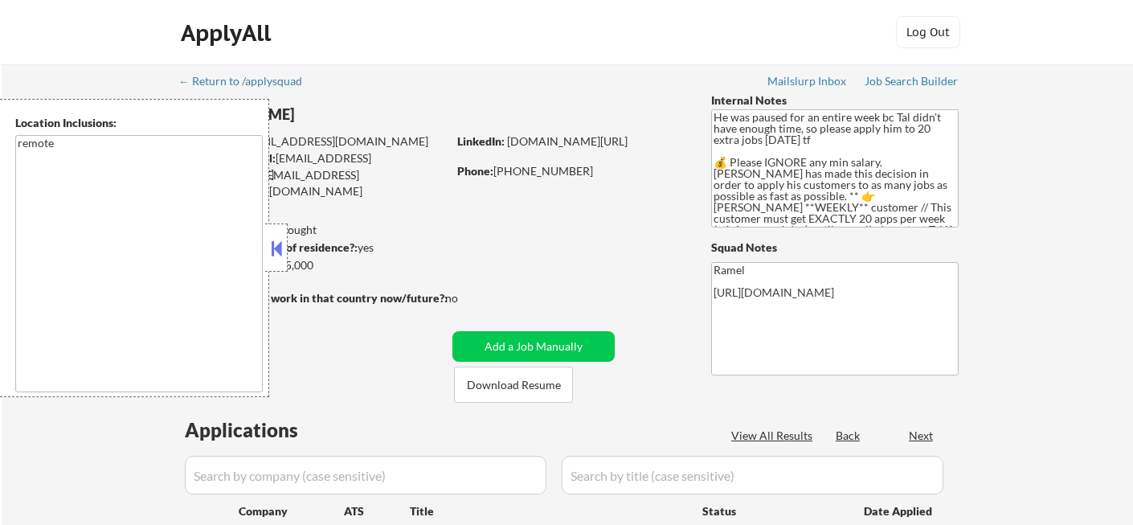
select select ""pending""
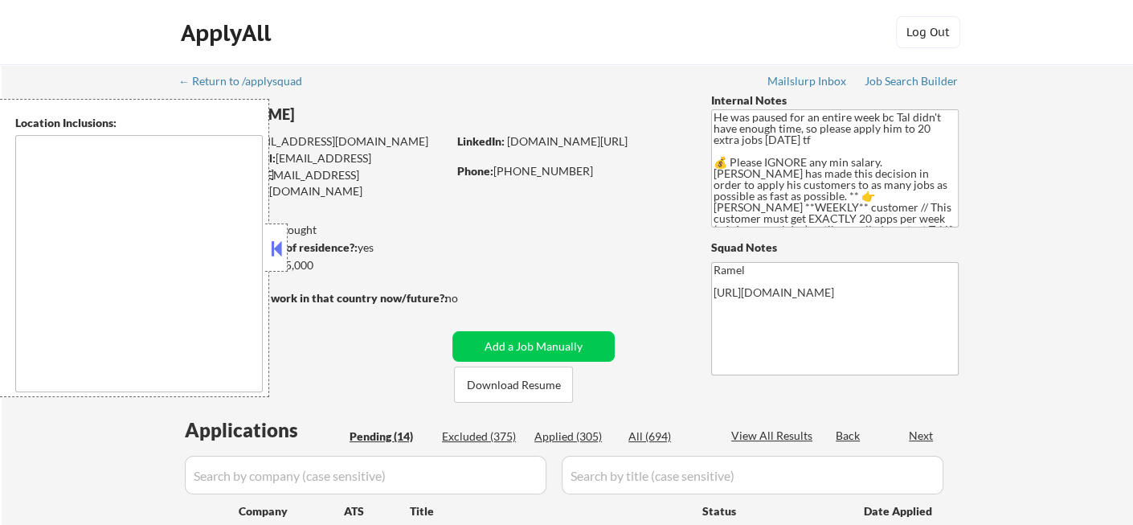
select select ""pending""
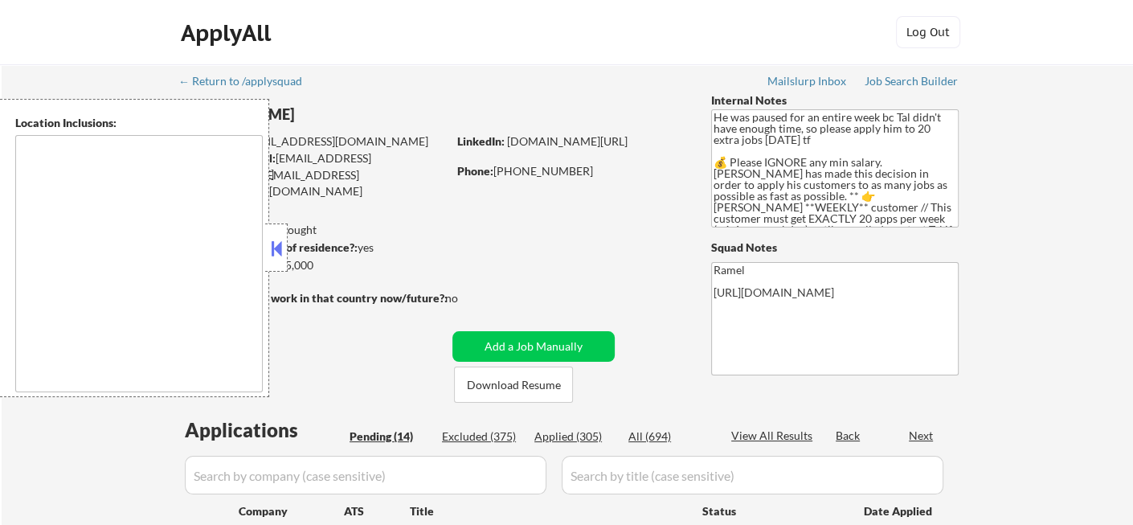
select select ""pending""
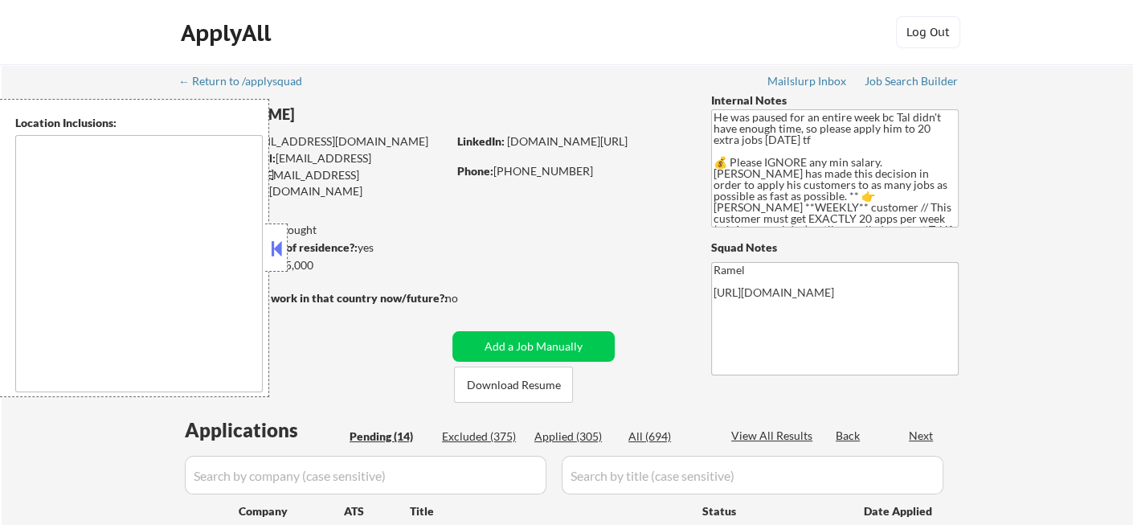
select select ""pending""
type textarea "remote"
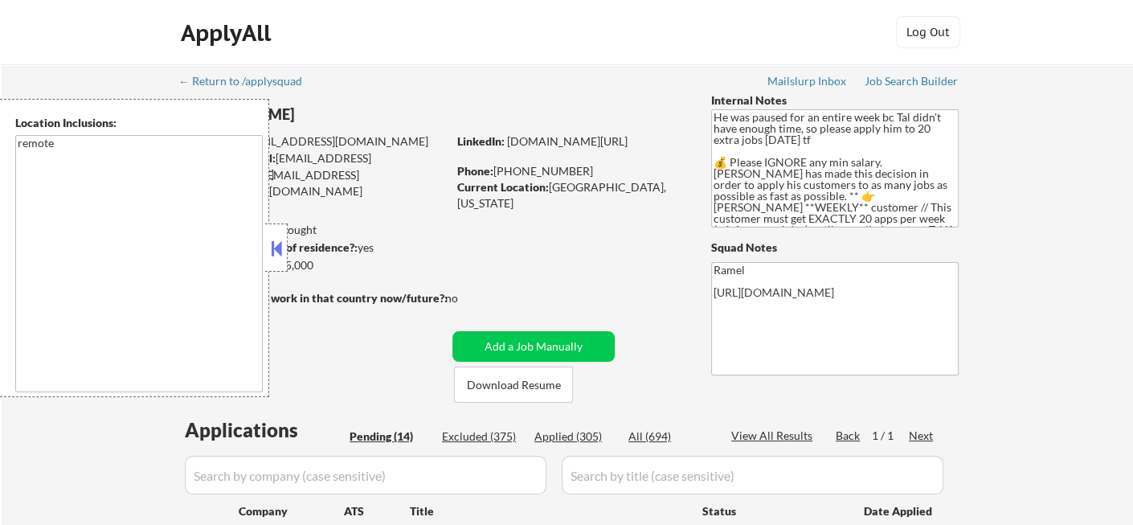
select select ""pending""
click at [270, 249] on button at bounding box center [277, 248] width 18 height 24
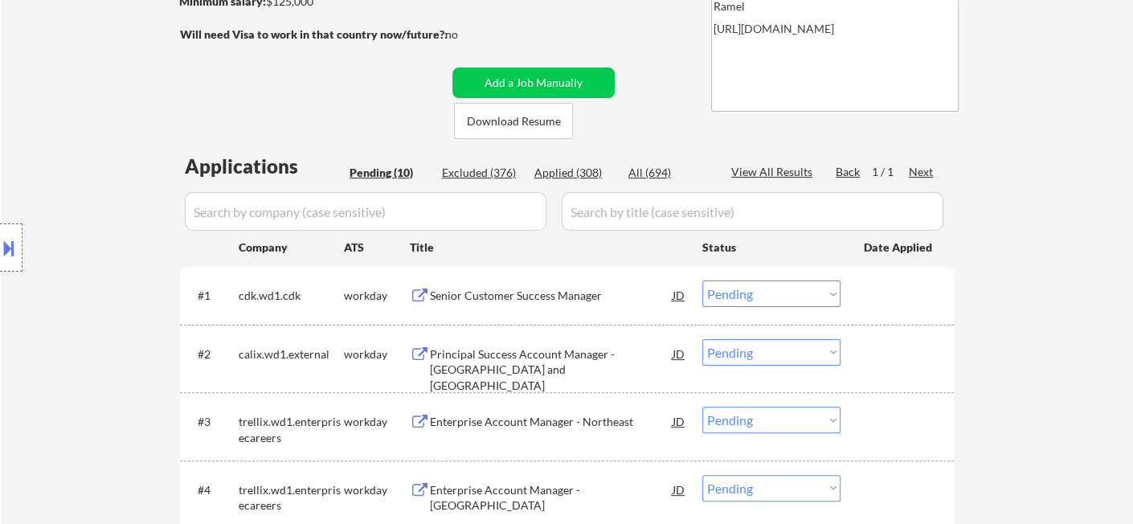
scroll to position [268, 0]
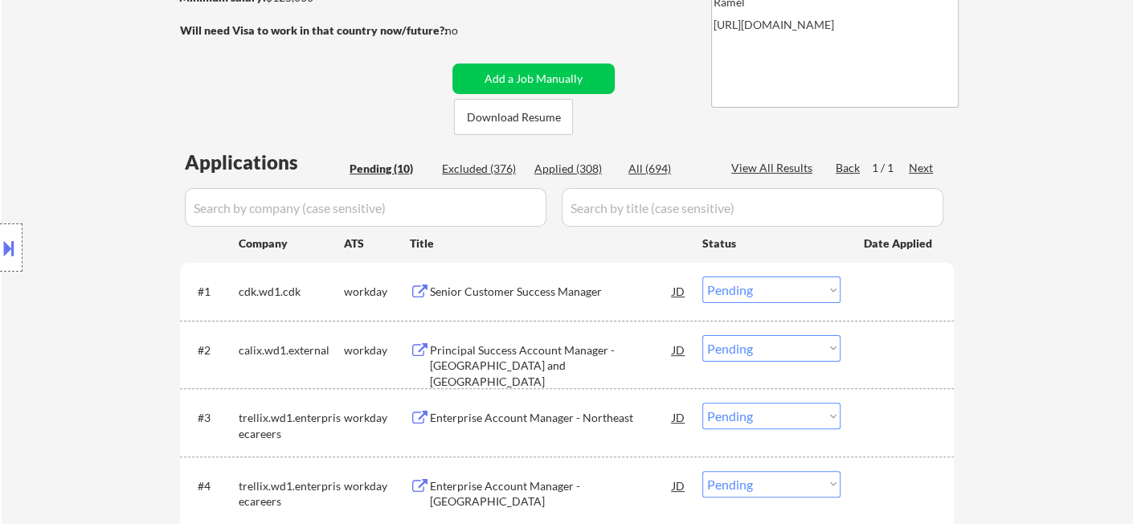
click at [579, 169] on div "Applied (308)" at bounding box center [574, 169] width 80 height 16
click at [850, 170] on div "Back" at bounding box center [849, 168] width 26 height 16
select select ""applied""
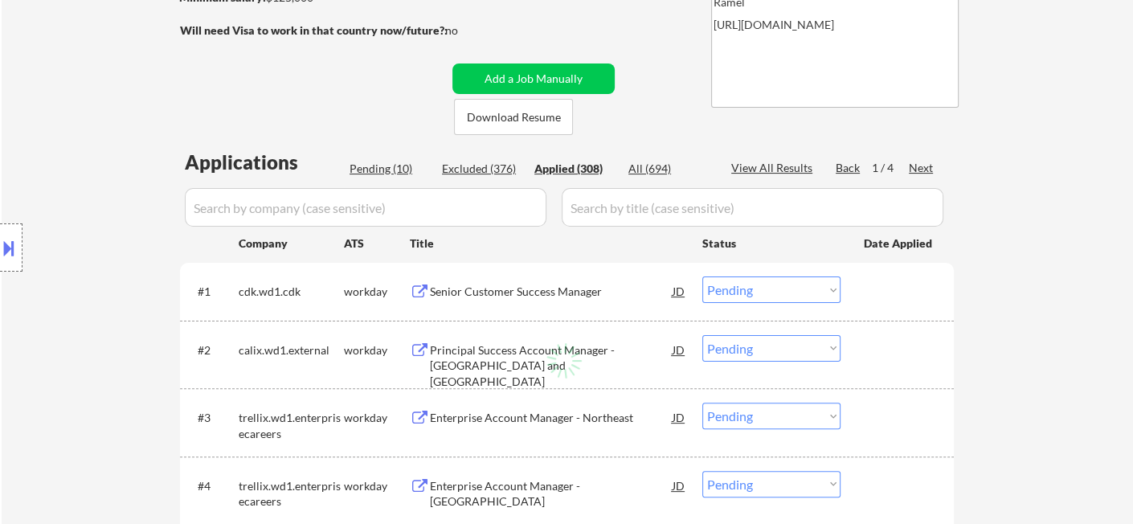
select select ""applied""
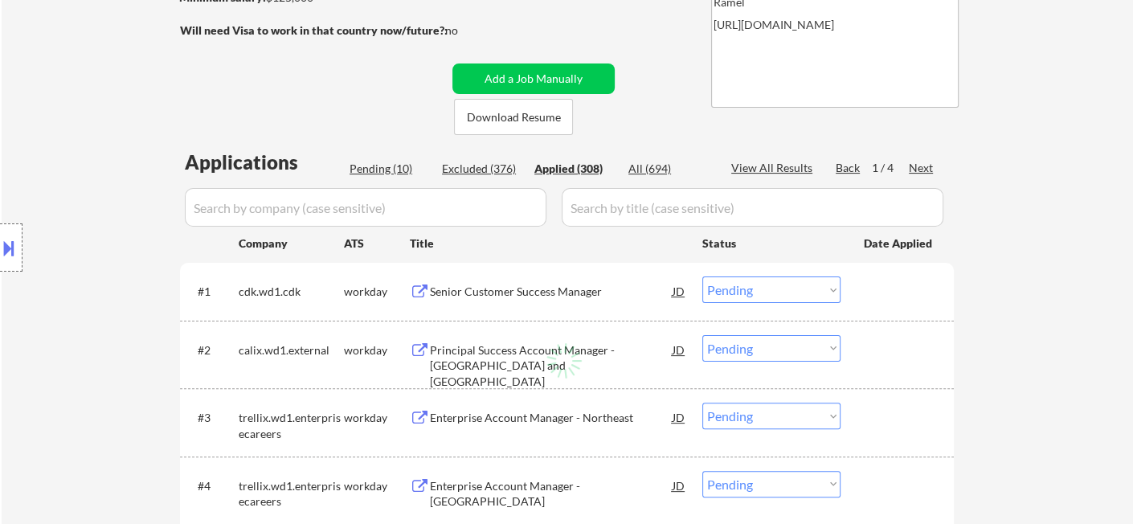
select select ""applied""
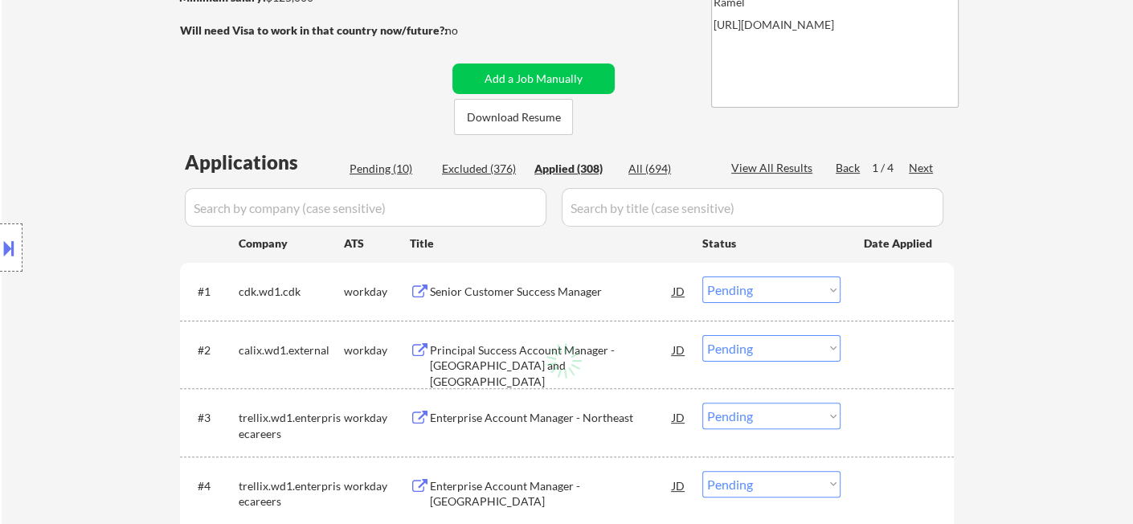
select select ""applied""
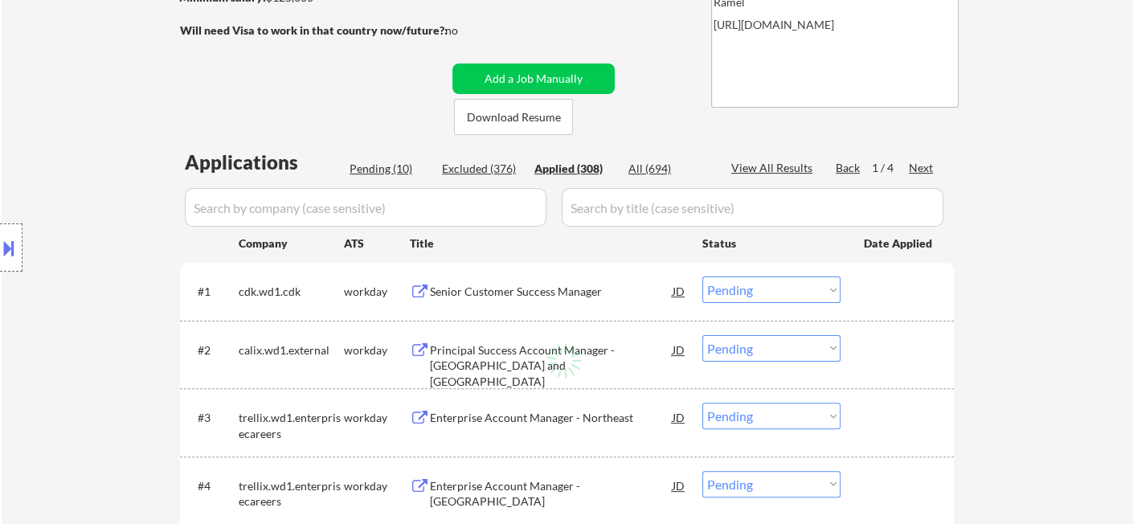
select select ""applied""
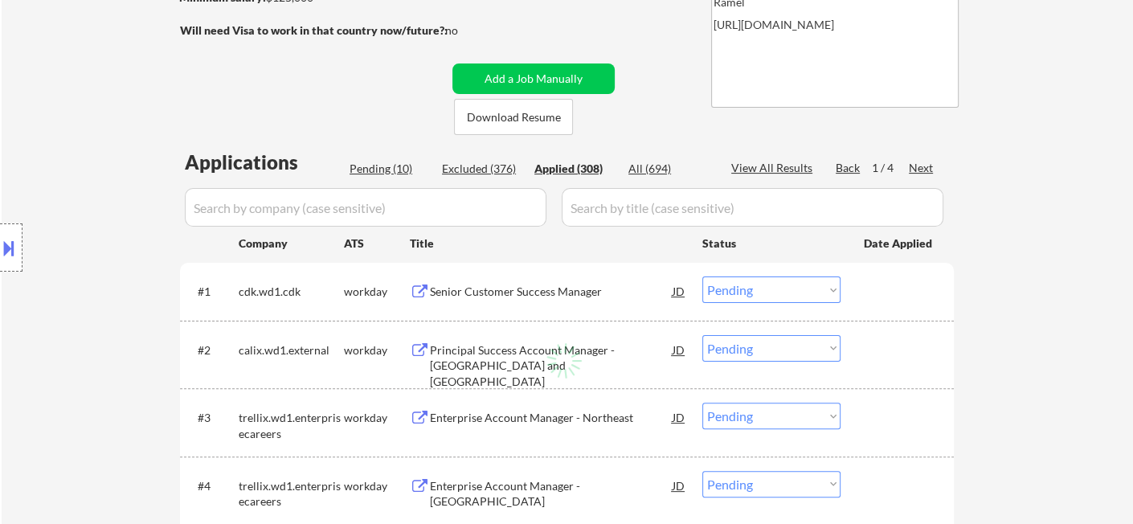
select select ""applied""
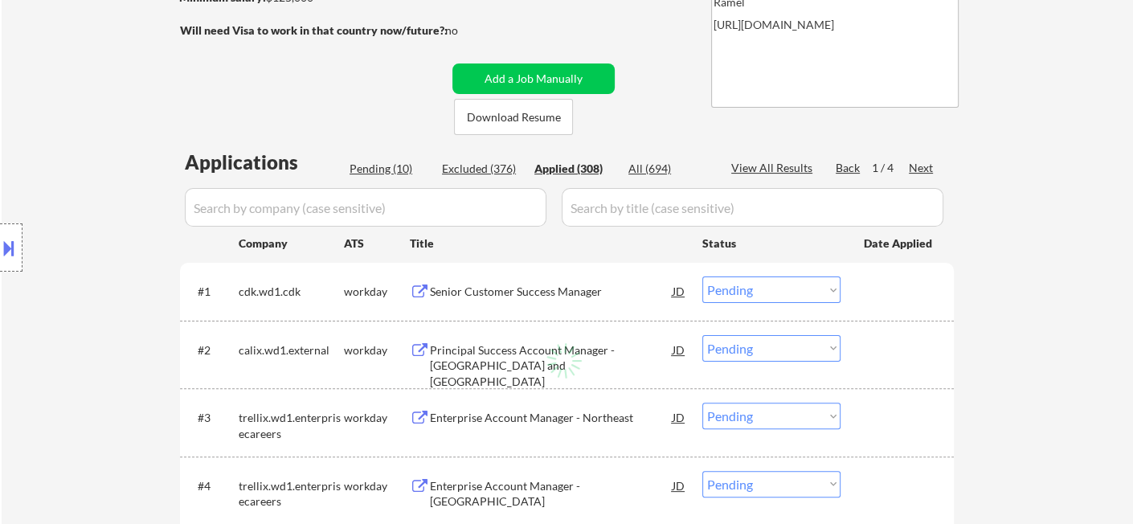
select select ""applied""
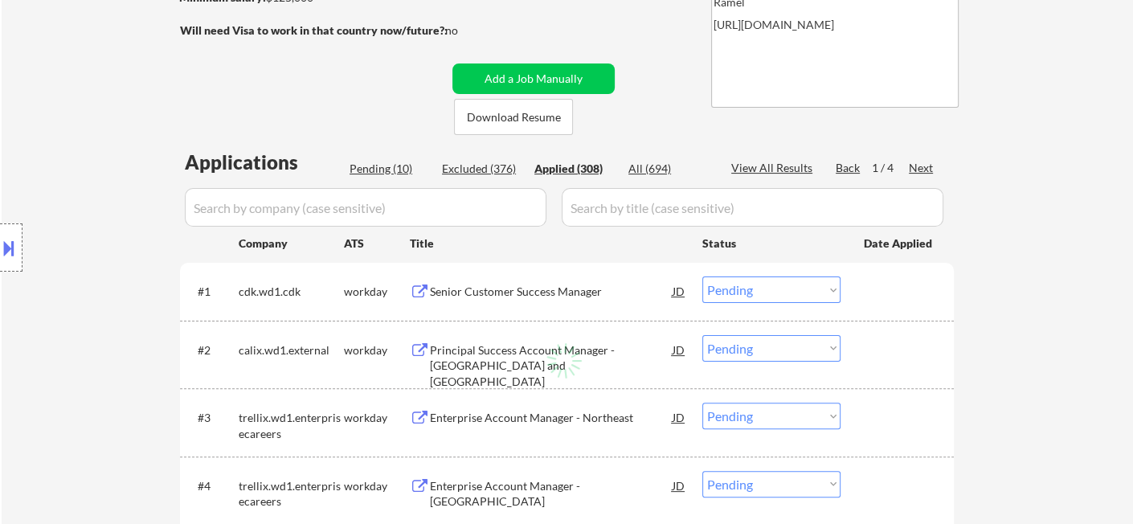
select select ""applied""
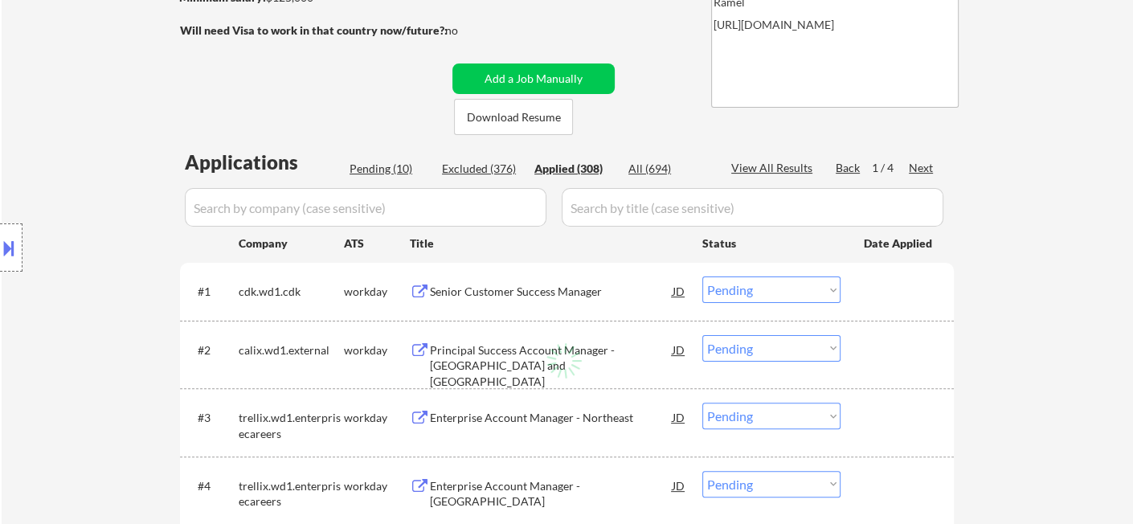
select select ""applied""
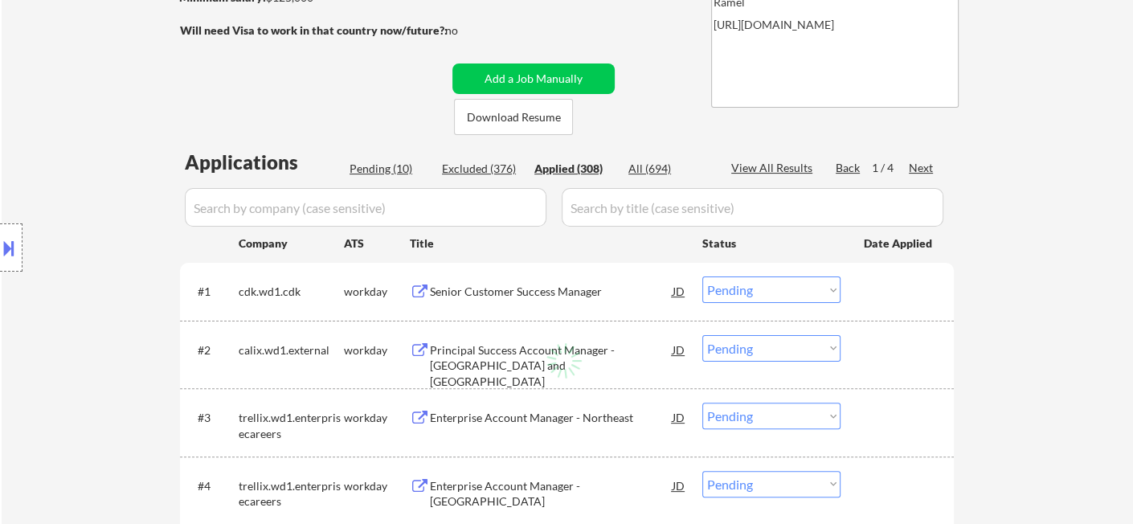
select select ""applied""
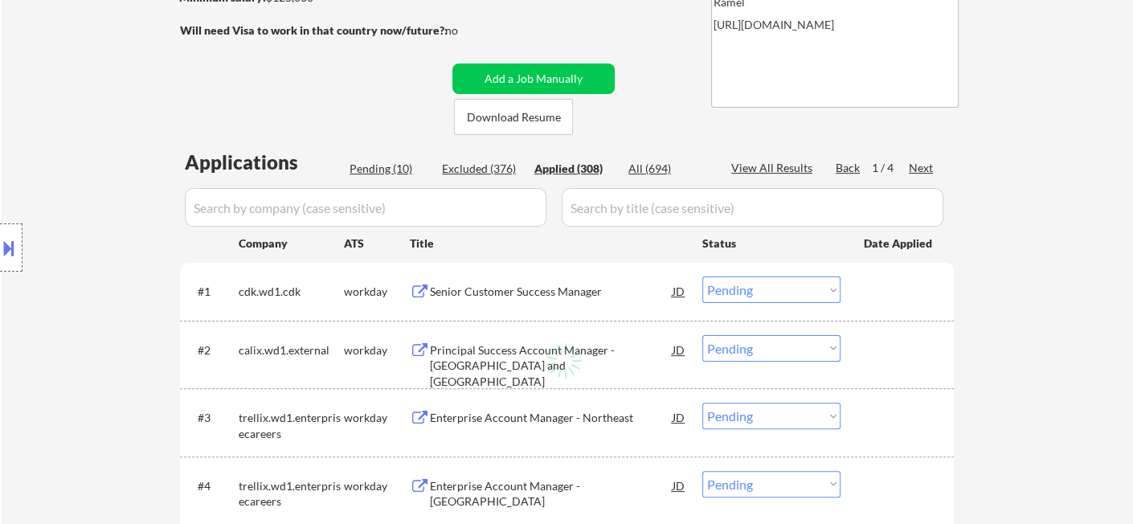
select select ""applied""
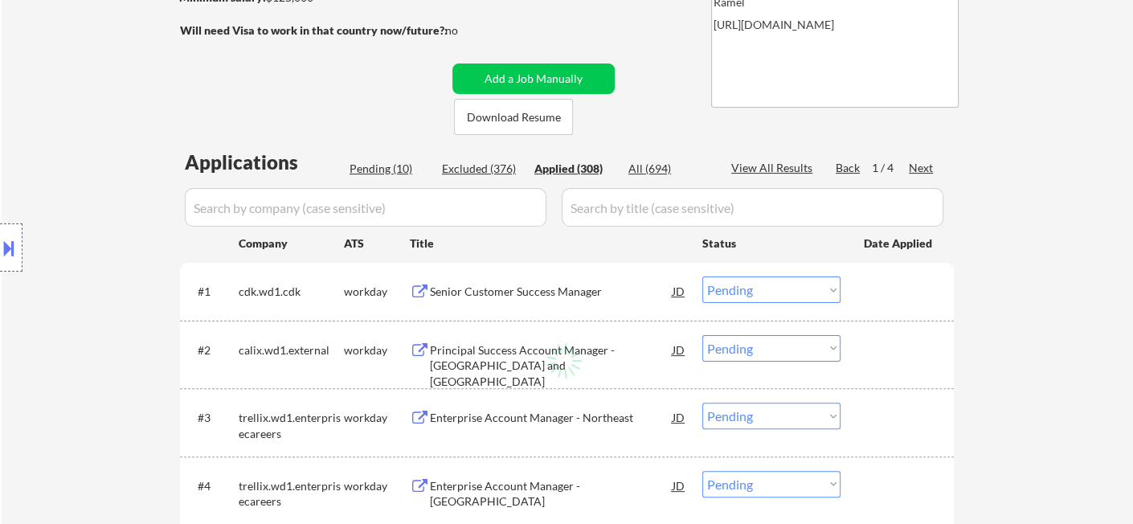
select select ""applied""
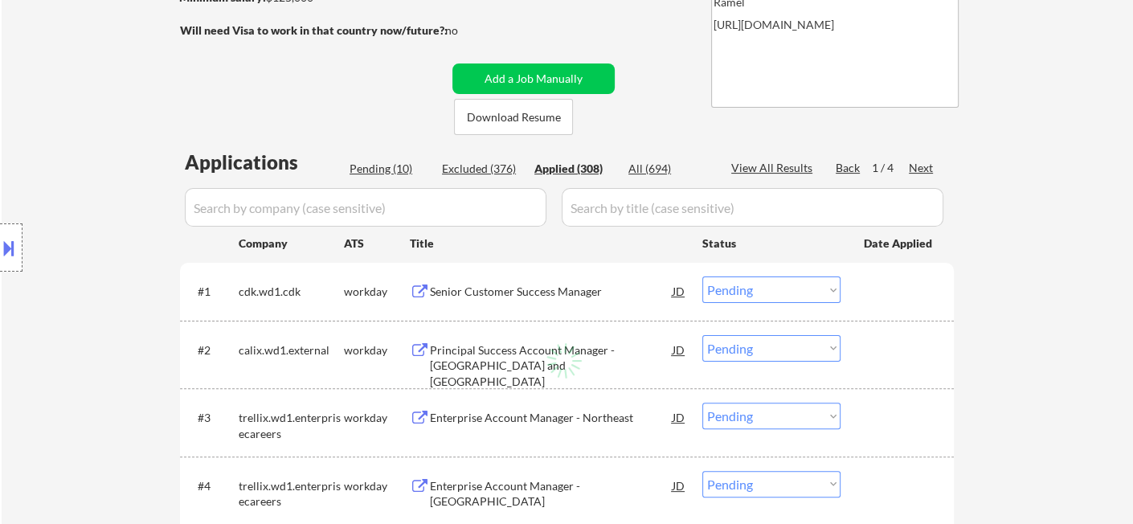
select select ""applied""
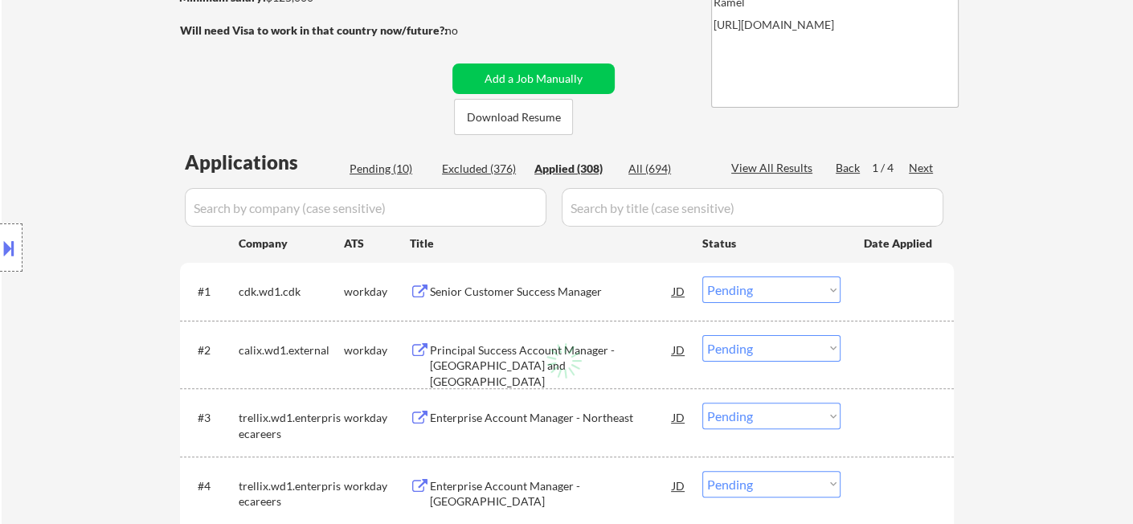
select select ""applied""
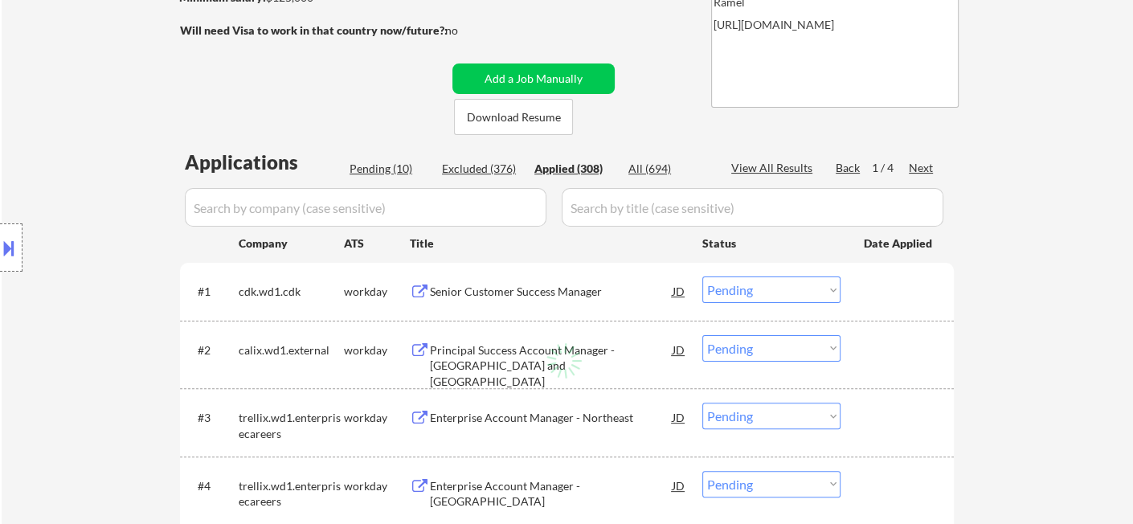
select select ""applied""
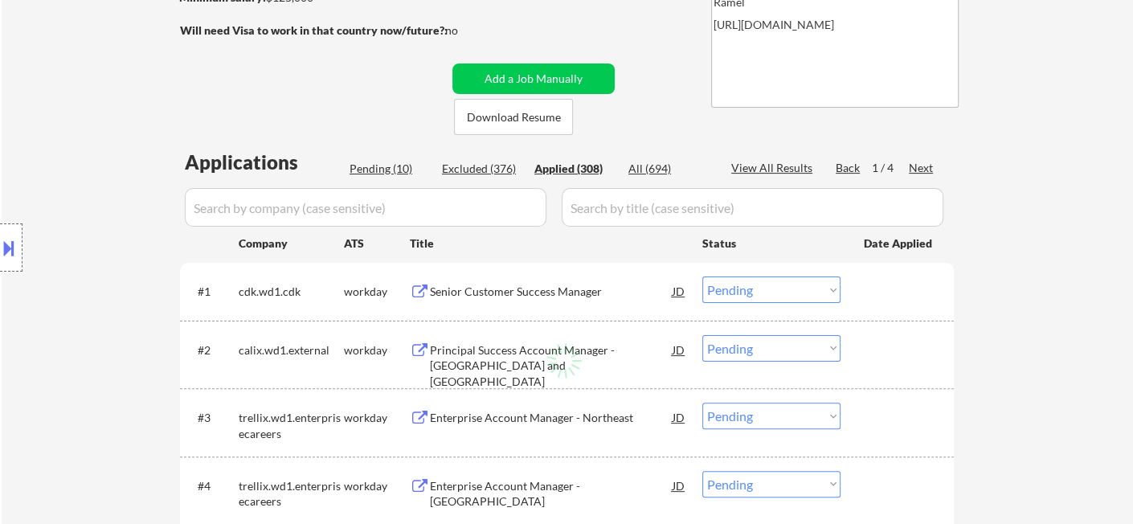
select select ""applied""
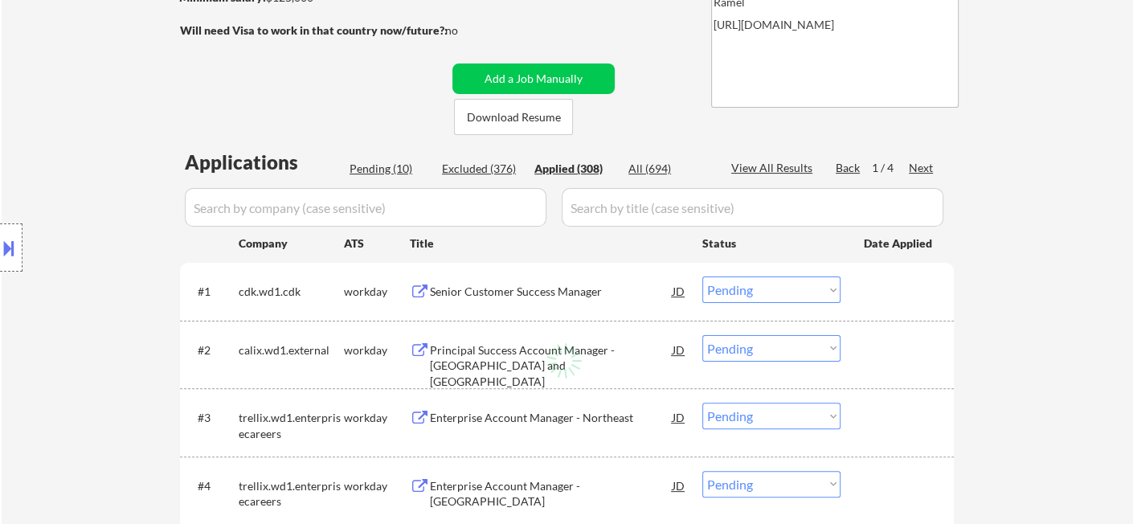
select select ""applied""
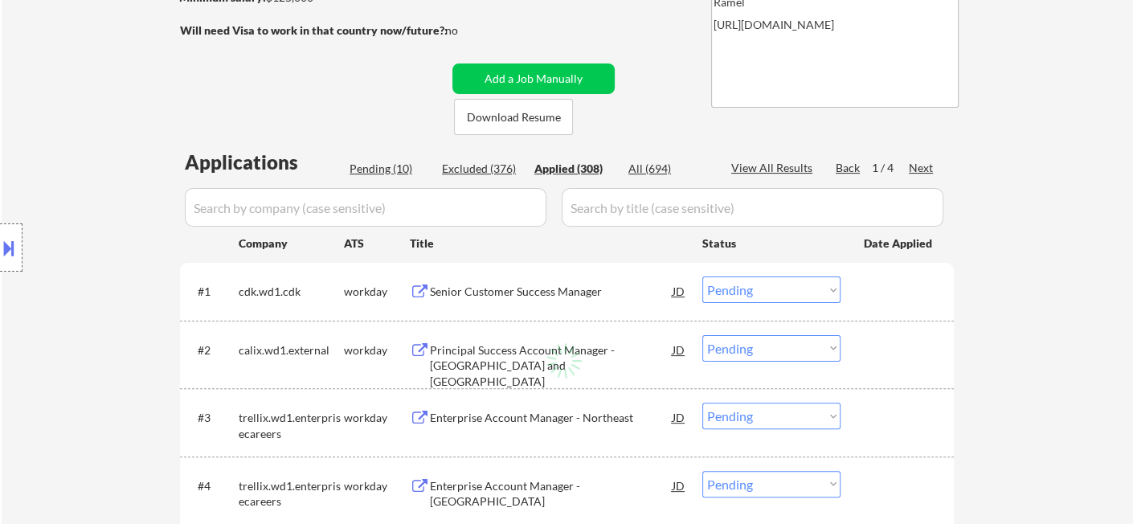
select select ""applied""
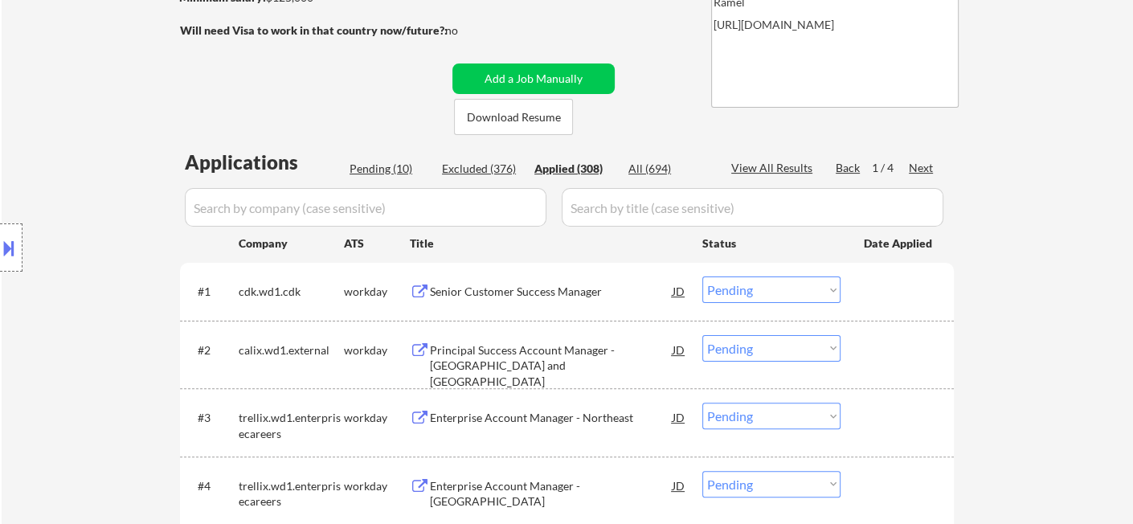
select select ""applied""
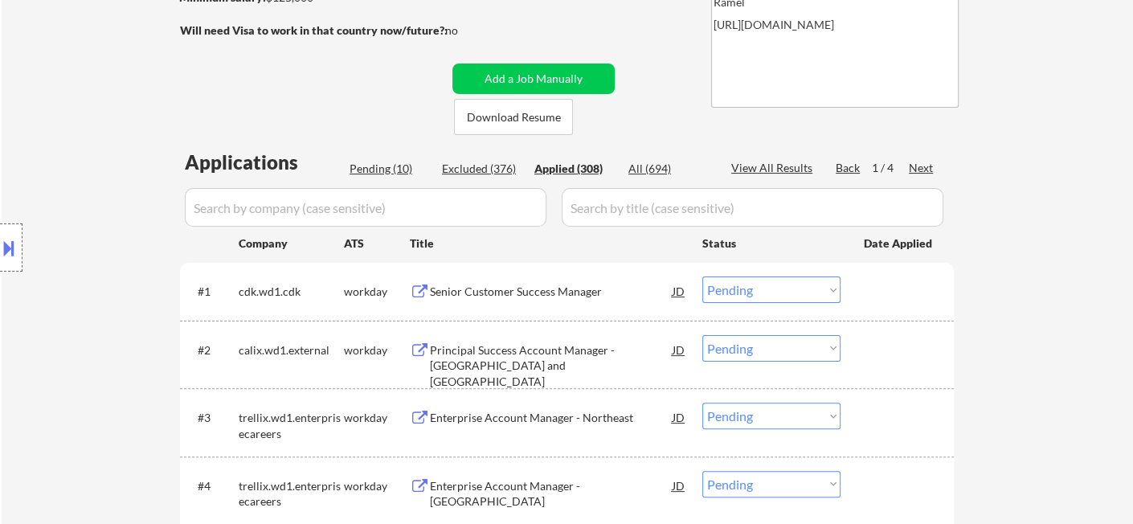
select select ""applied""
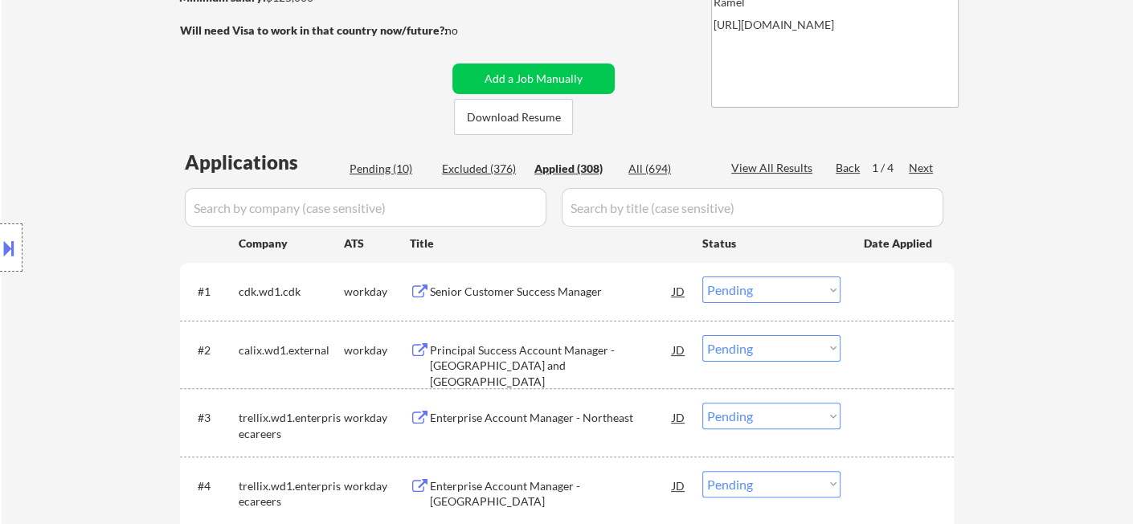
select select ""applied""
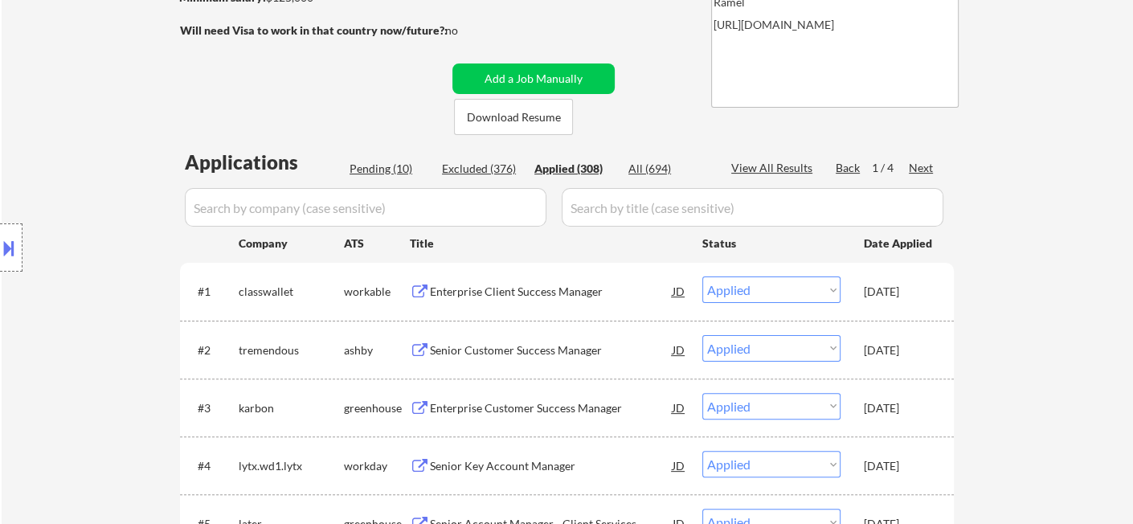
click at [772, 167] on div "View All Results" at bounding box center [774, 168] width 86 height 16
select select ""applied""
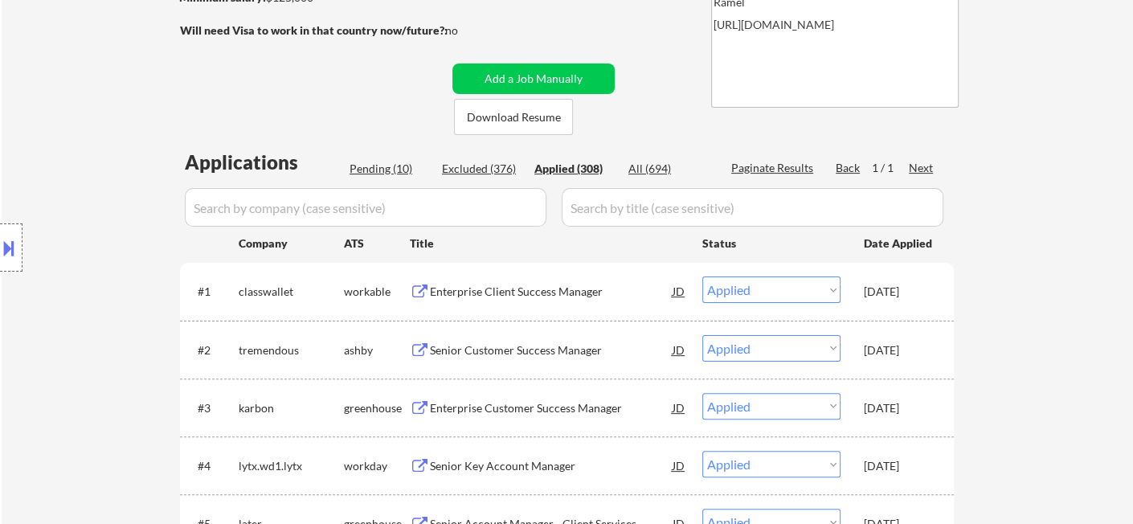
select select ""applied""
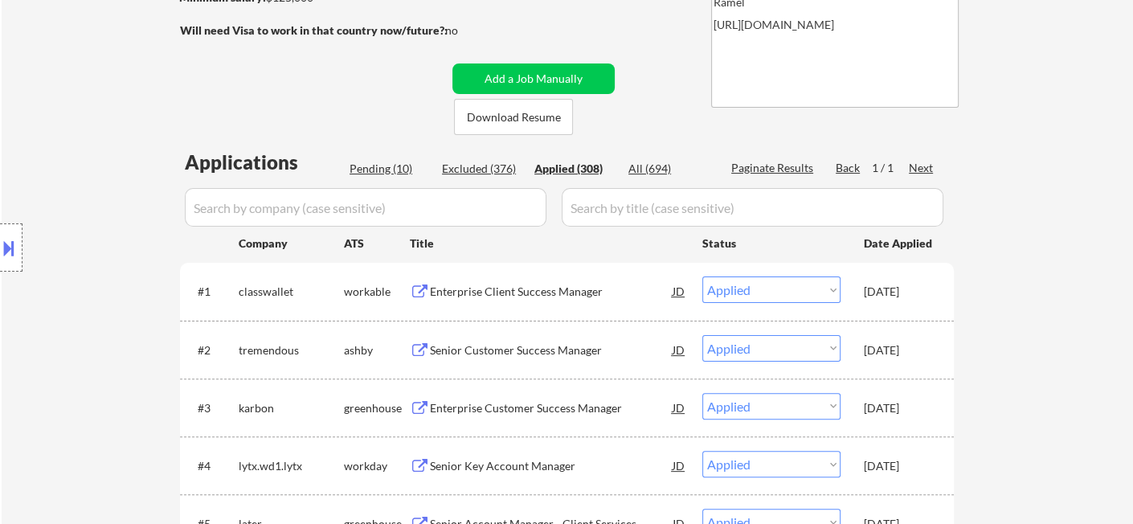
select select ""applied""
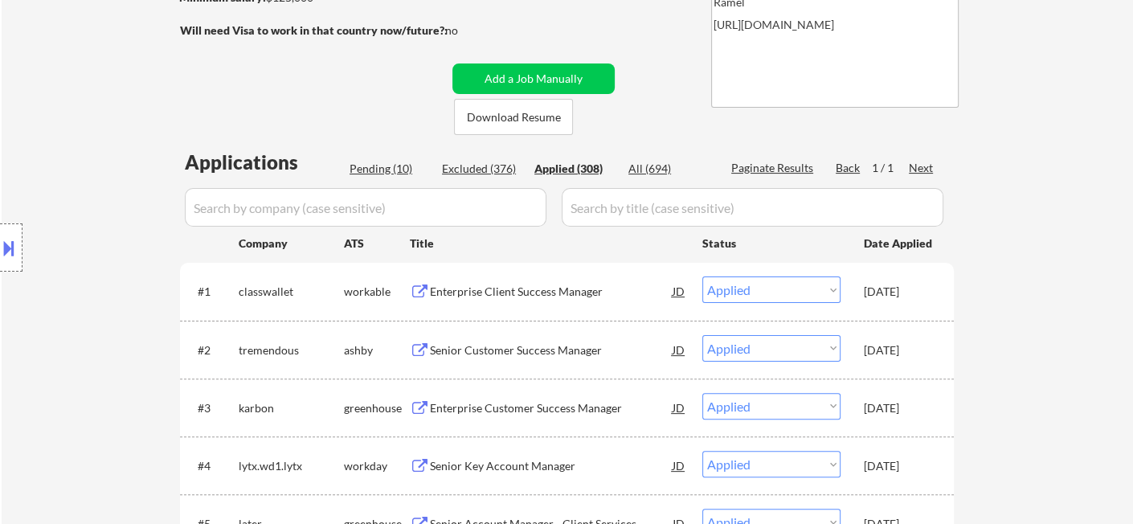
select select ""applied""
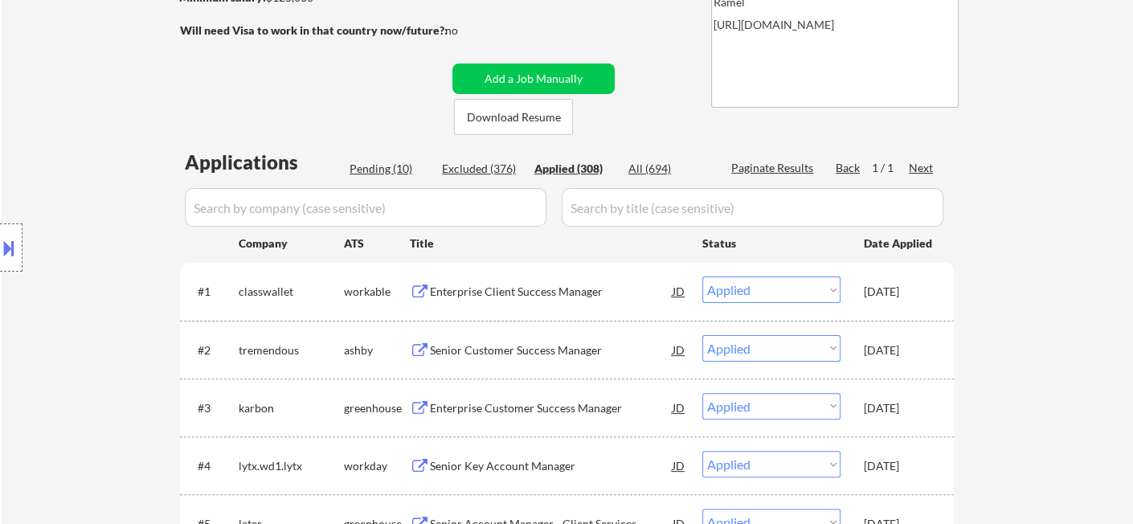
select select ""applied""
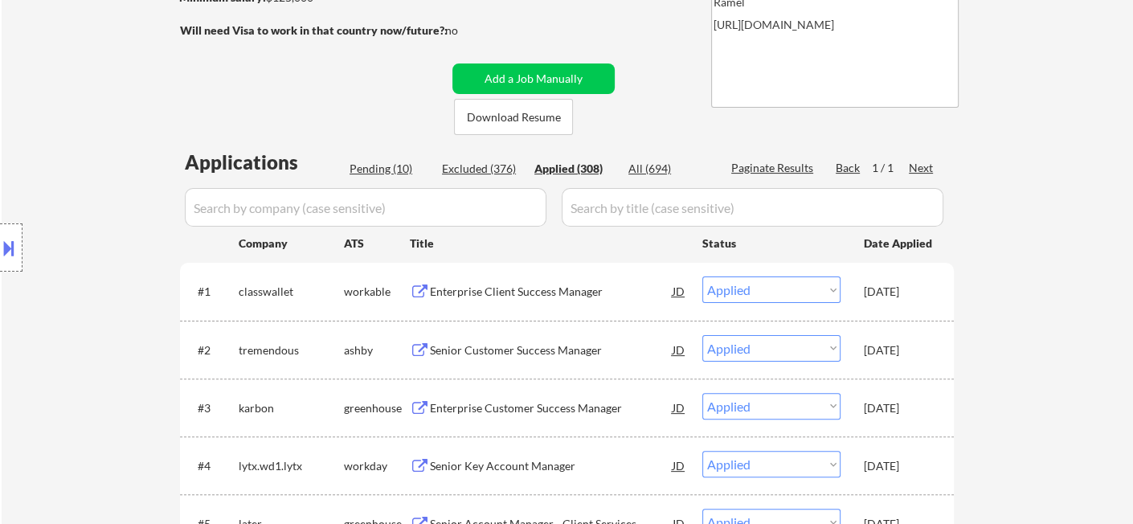
select select ""applied""
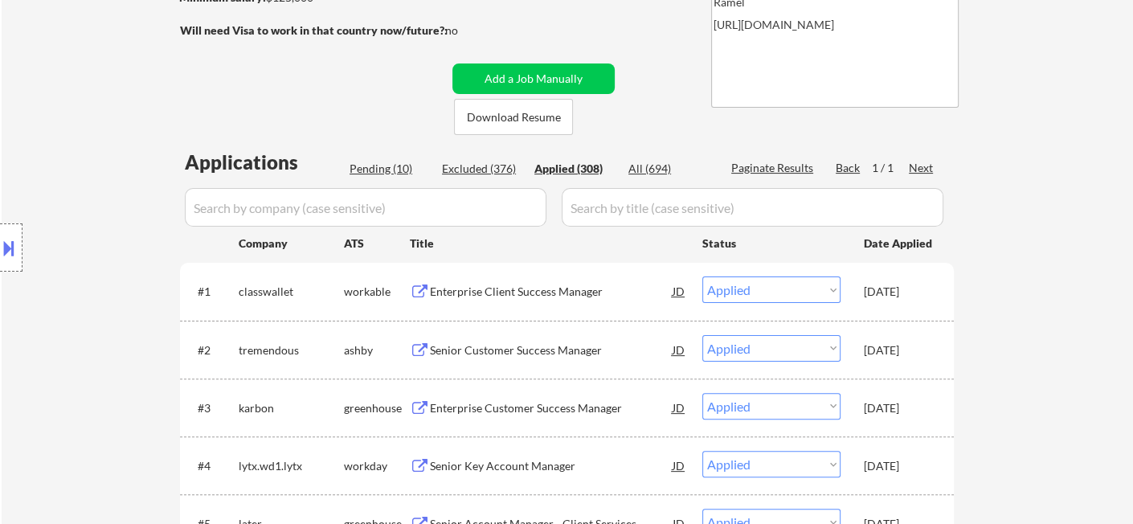
select select ""applied""
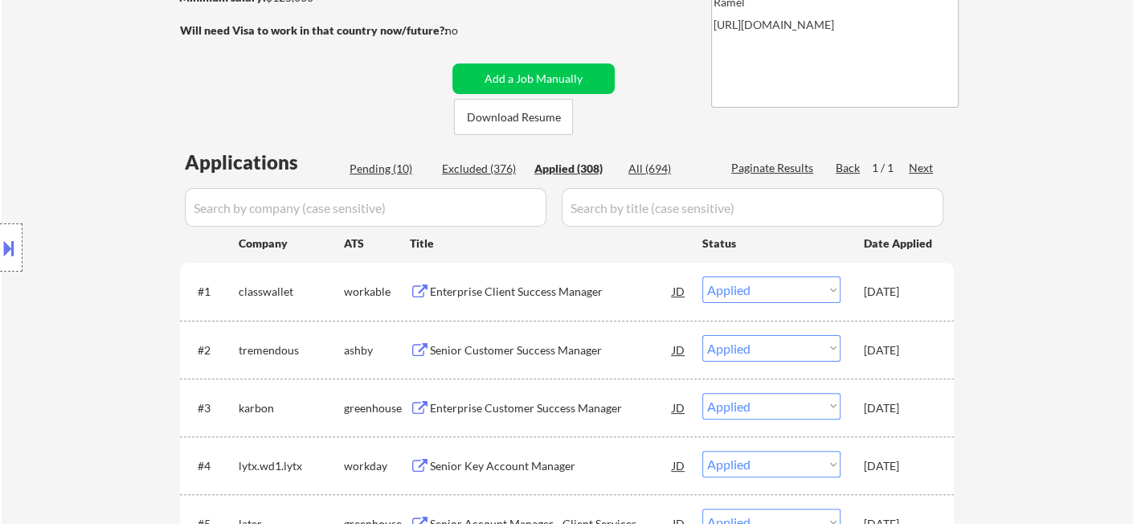
select select ""applied""
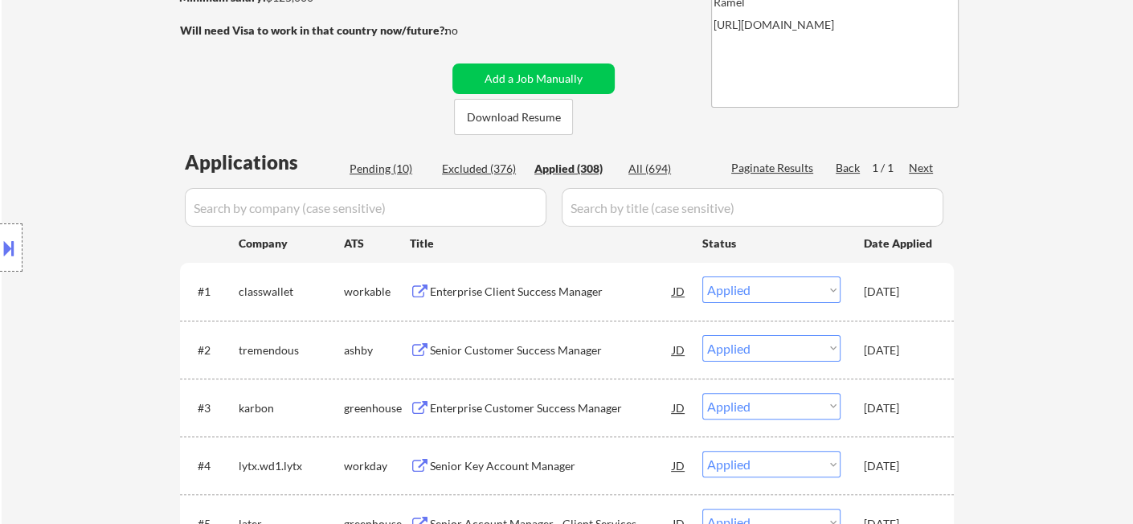
select select ""applied""
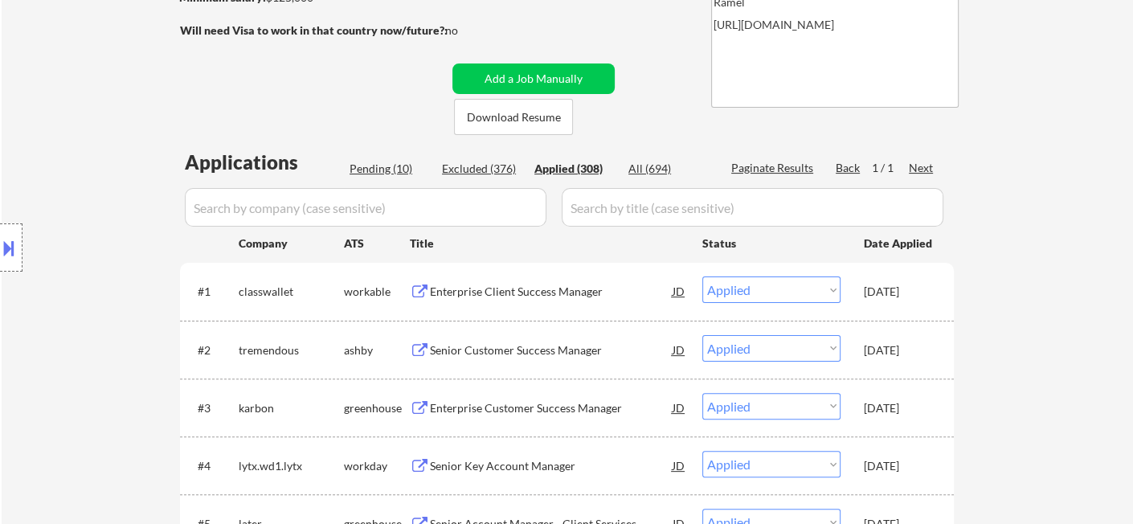
select select ""applied""
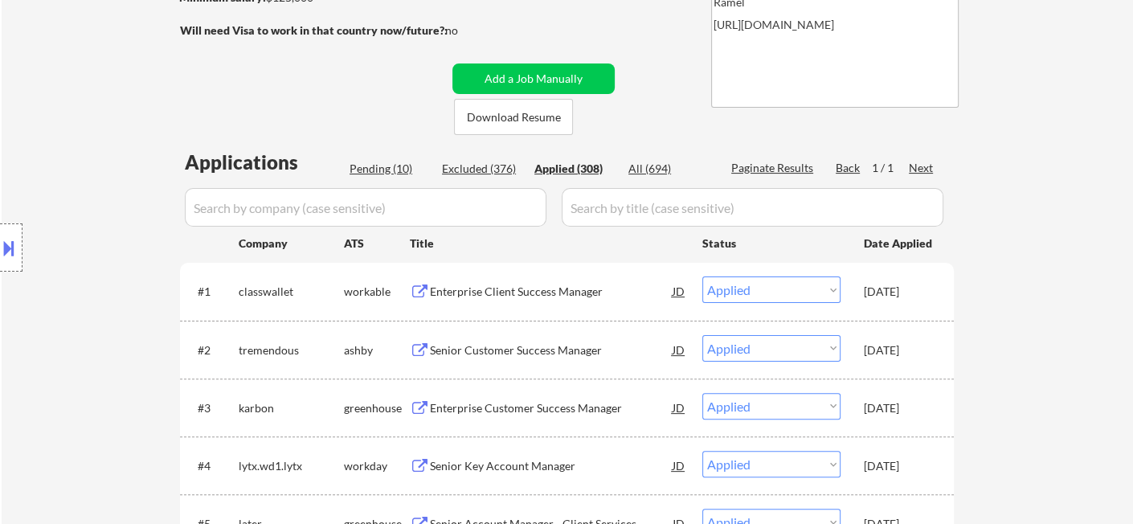
select select ""applied""
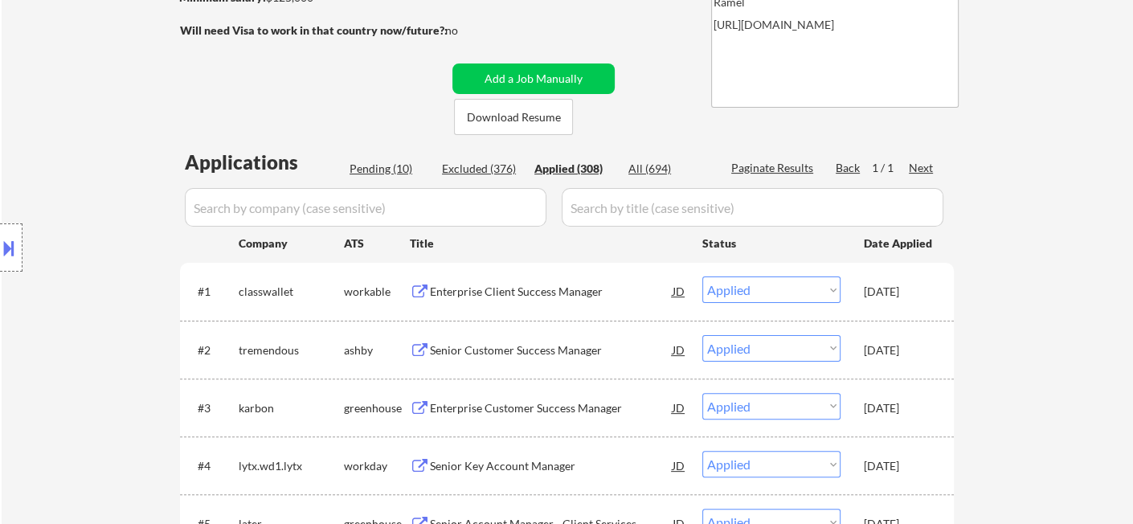
select select ""applied""
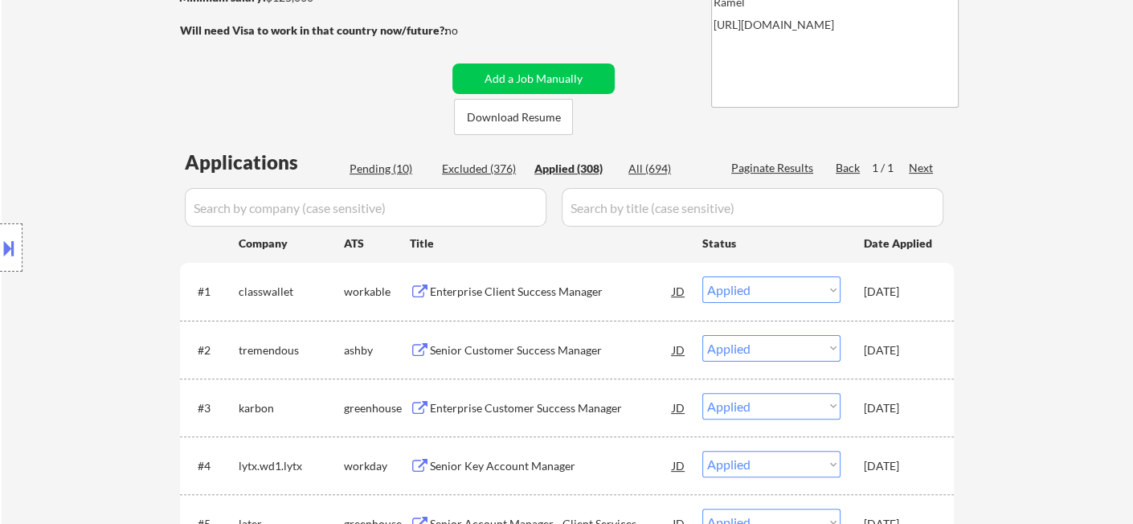
select select ""applied""
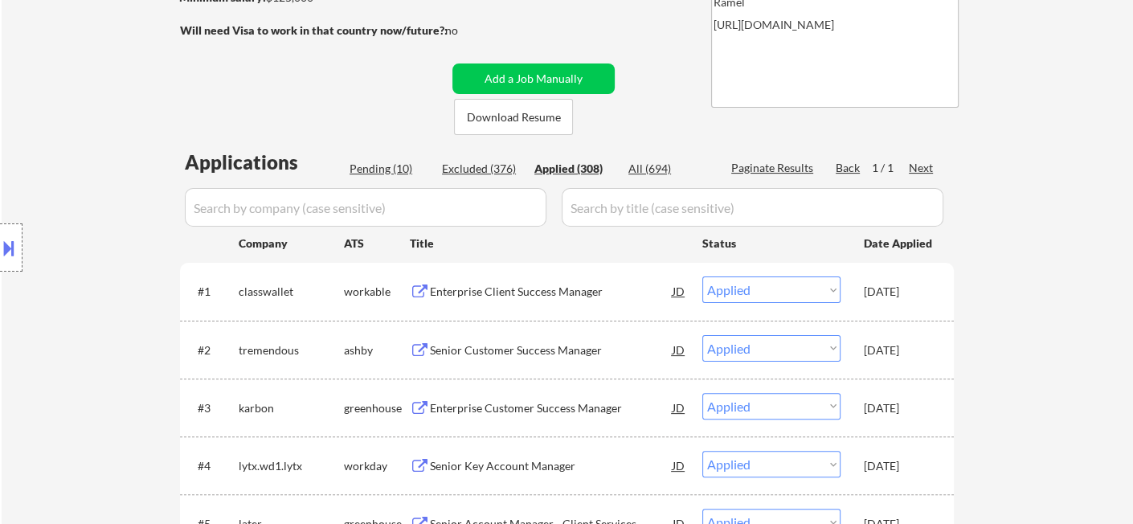
select select ""applied""
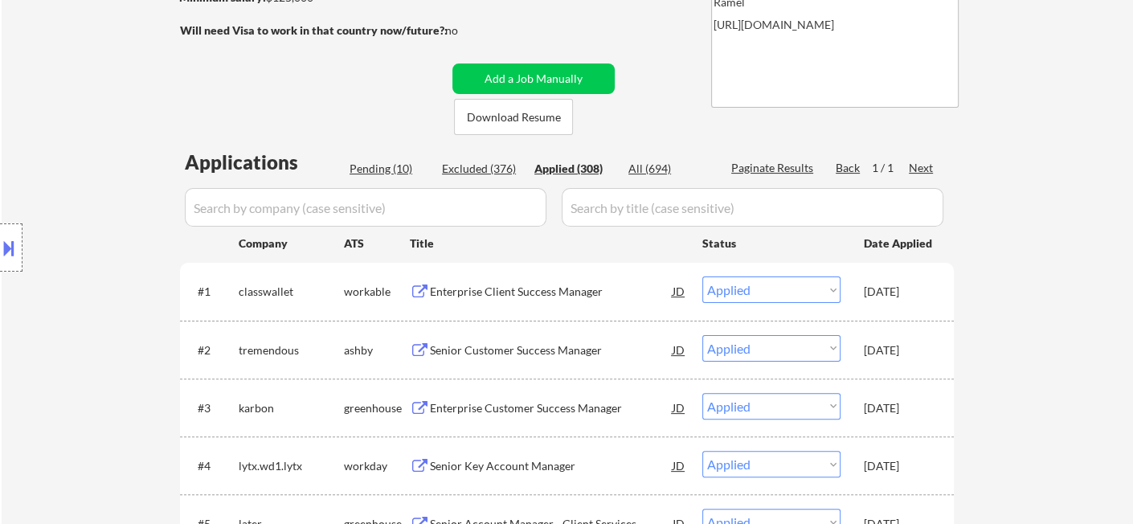
select select ""applied""
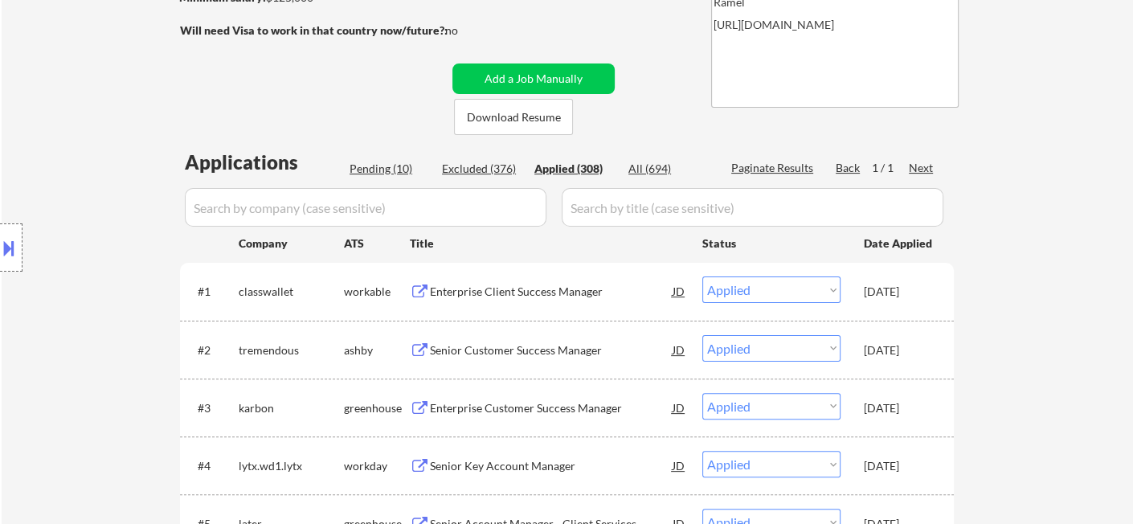
select select ""applied""
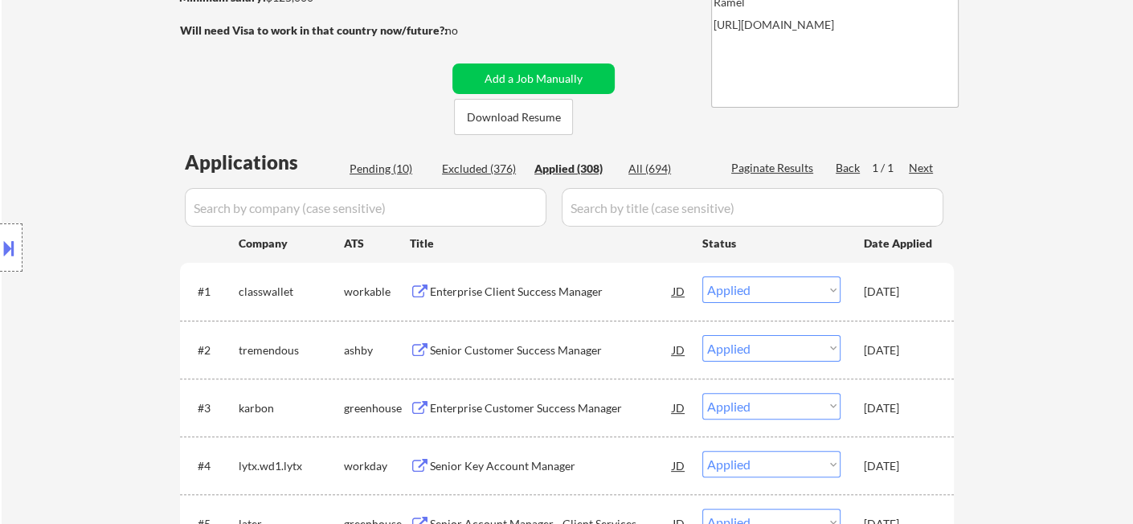
select select ""applied""
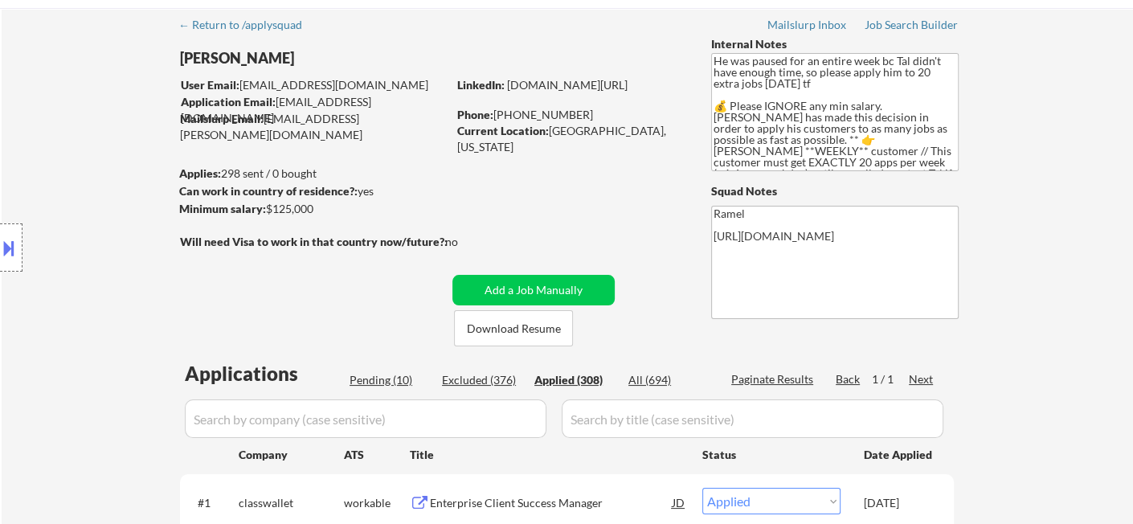
scroll to position [0, 0]
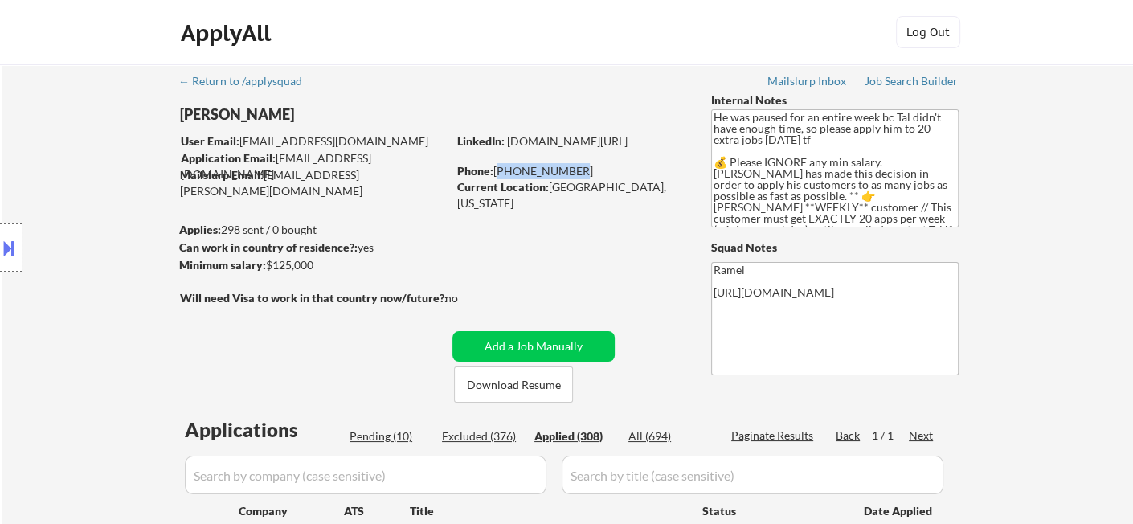
drag, startPoint x: 533, startPoint y: 170, endPoint x: 460, endPoint y: 93, distance: 106.3
click at [495, 166] on div "Phone: 646-842-6932" at bounding box center [570, 171] width 227 height 16
copy div "646-842-6932"
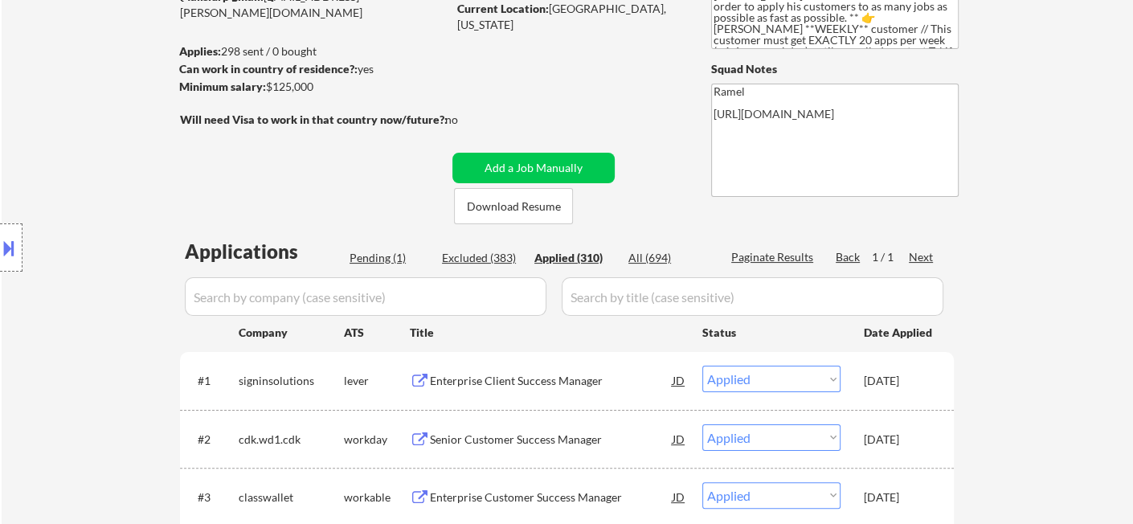
scroll to position [89, 0]
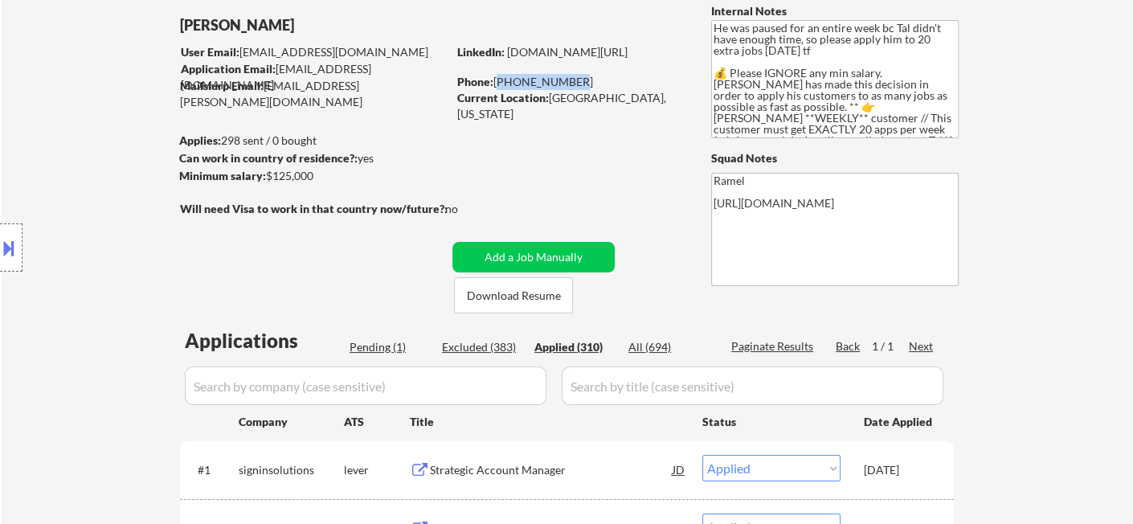
drag, startPoint x: 521, startPoint y: 78, endPoint x: 496, endPoint y: 77, distance: 24.9
click at [496, 77] on div "Phone: 646-842-6932" at bounding box center [570, 82] width 227 height 16
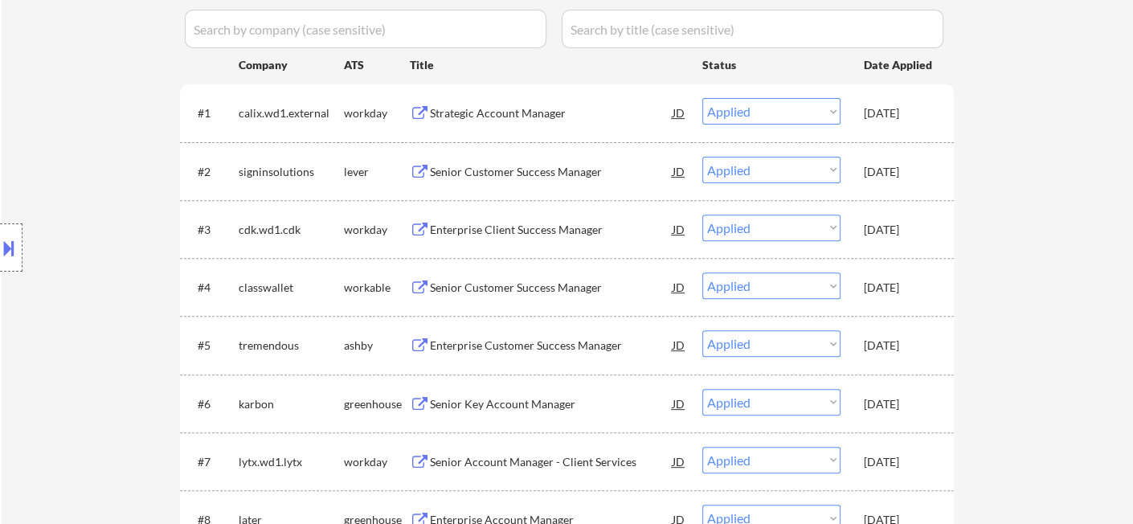
scroll to position [535, 0]
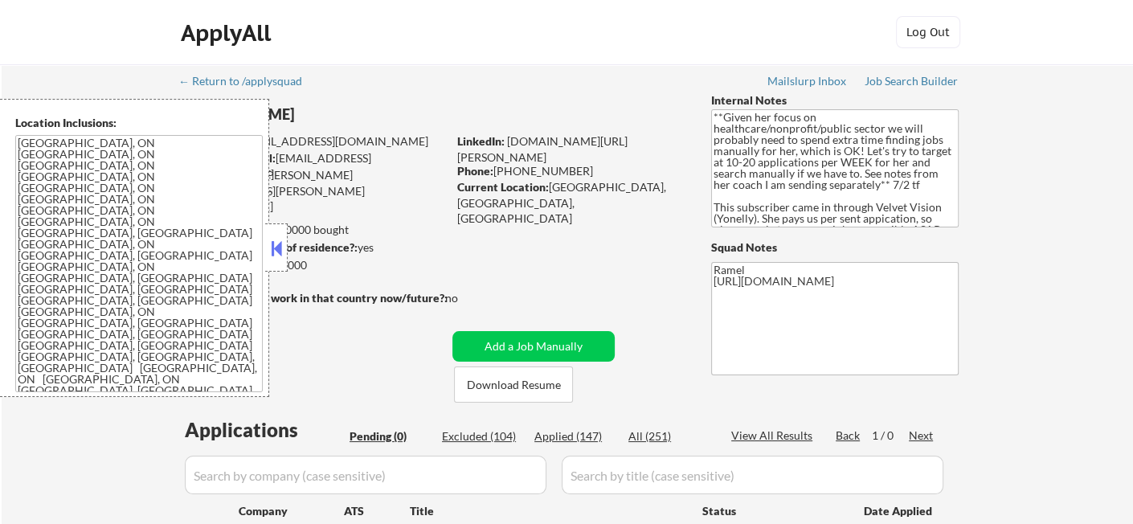
click at [275, 255] on button at bounding box center [277, 248] width 18 height 24
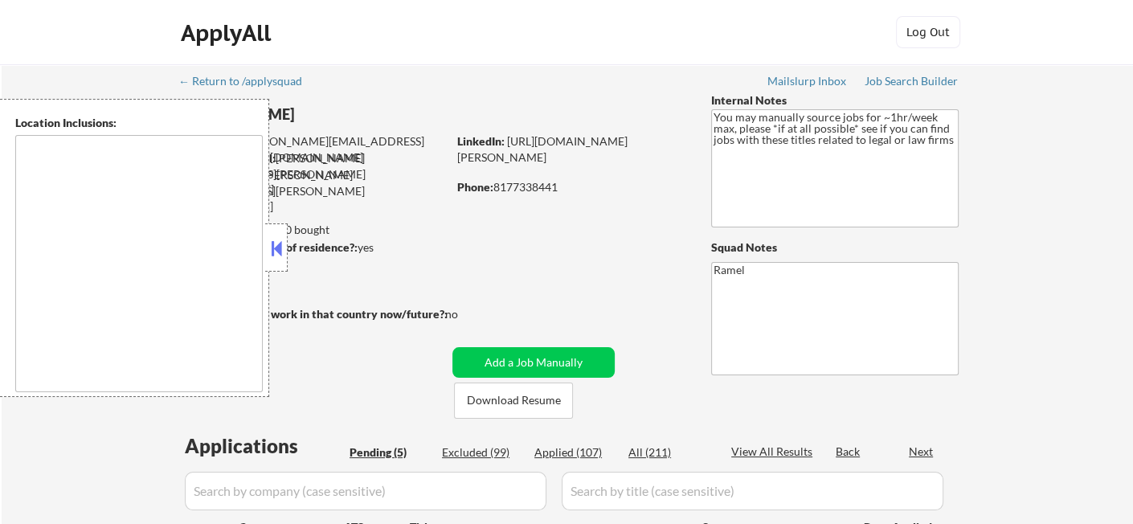
drag, startPoint x: 270, startPoint y: 249, endPoint x: 684, endPoint y: 230, distance: 414.4
click at [270, 249] on button at bounding box center [277, 248] width 18 height 24
select select ""pending""
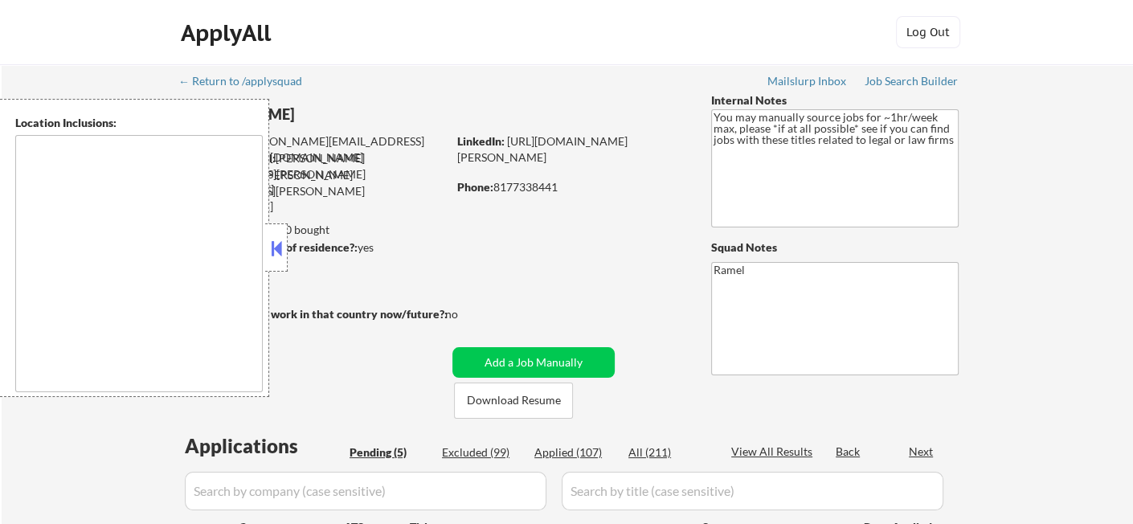
select select ""pending""
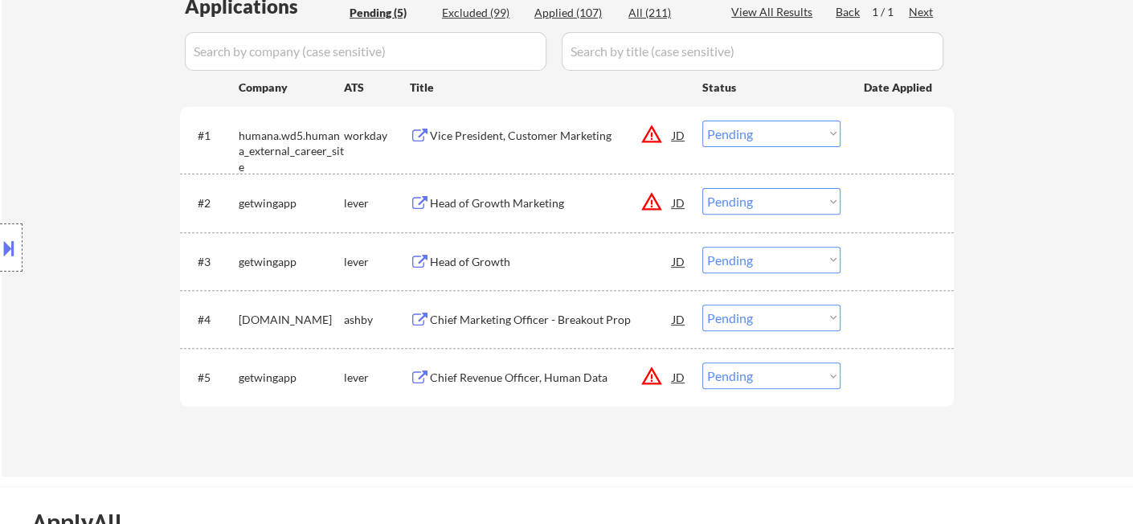
scroll to position [446, 0]
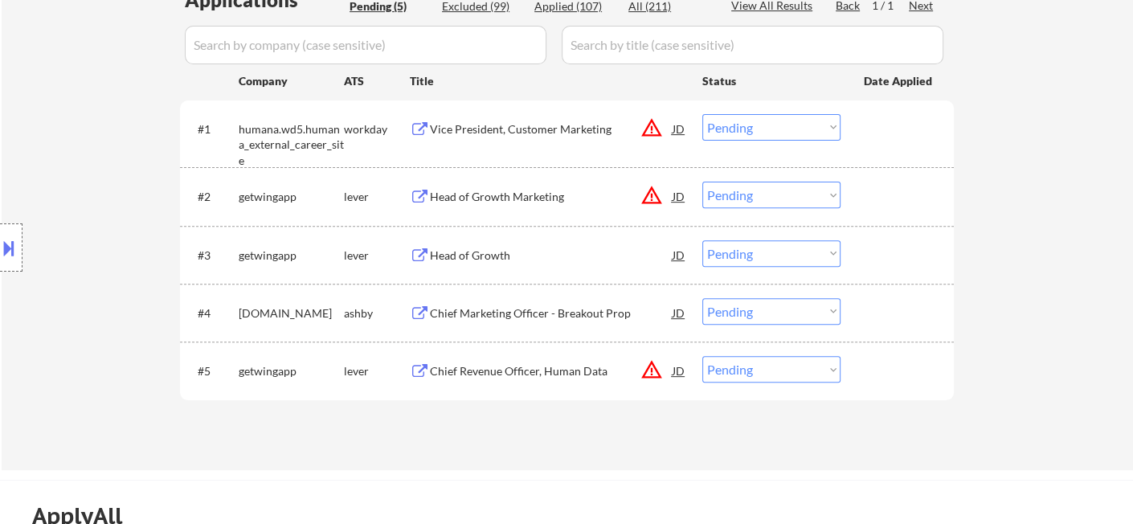
click at [457, 230] on div "#3 getwingapp lever Head of Growth JD Choose an option... Pending Applied Exclu…" at bounding box center [567, 255] width 774 height 58
click at [479, 256] on div "Head of Growth" at bounding box center [551, 256] width 243 height 16
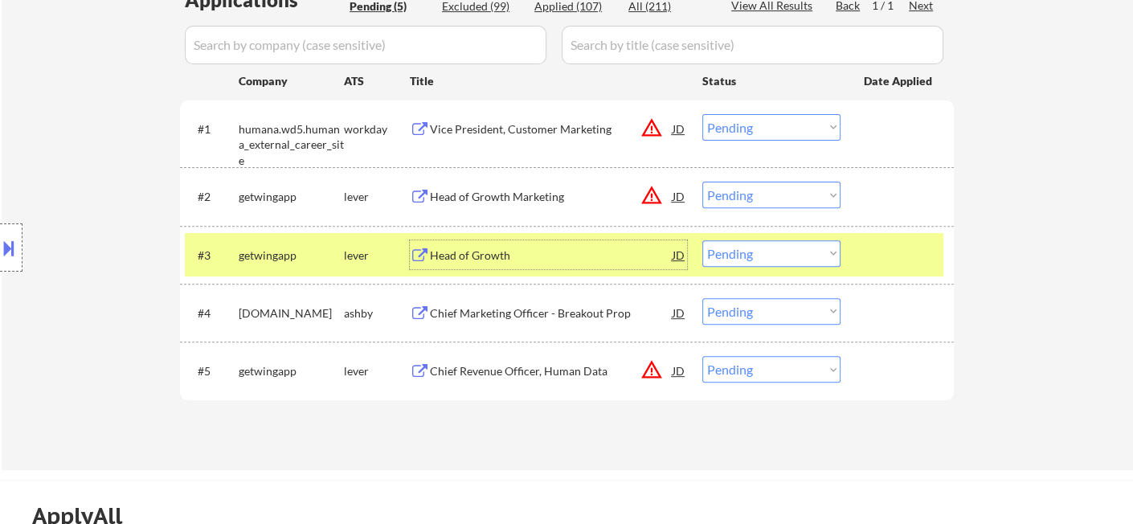
click at [787, 250] on select "Choose an option... Pending Applied Excluded (Questions) Excluded (Expired) Exc…" at bounding box center [771, 253] width 138 height 27
click at [702, 240] on select "Choose an option... Pending Applied Excluded (Questions) Excluded (Expired) Exc…" at bounding box center [771, 253] width 138 height 27
click at [533, 318] on div "Chief Marketing Officer - Breakout Prop" at bounding box center [551, 313] width 243 height 16
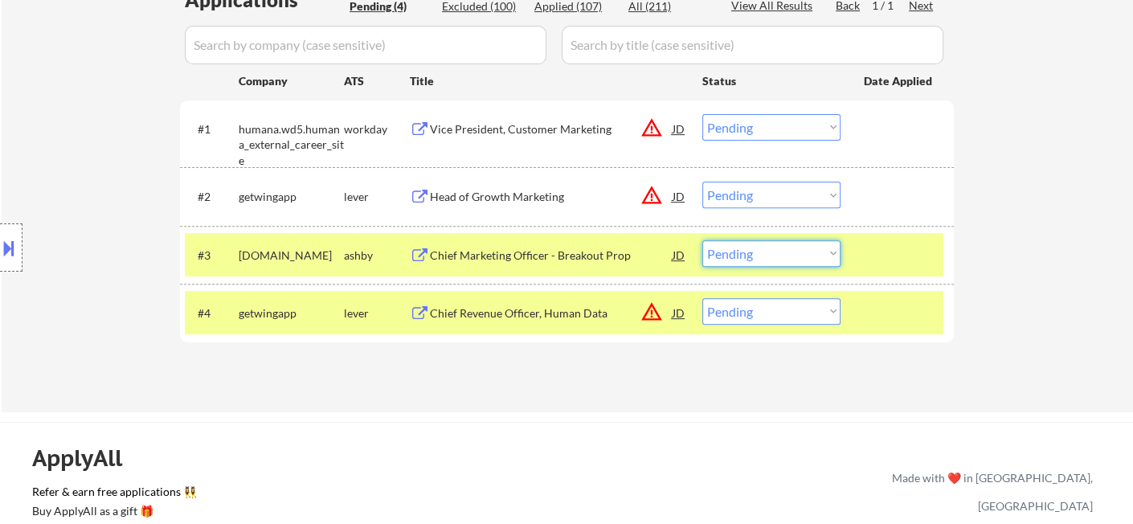
drag, startPoint x: 753, startPoint y: 258, endPoint x: 768, endPoint y: 263, distance: 15.2
click at [754, 258] on select "Choose an option... Pending Applied Excluded (Questions) Excluded (Expired) Exc…" at bounding box center [771, 253] width 138 height 27
click at [702, 240] on select "Choose an option... Pending Applied Excluded (Questions) Excluded (Expired) Exc…" at bounding box center [771, 253] width 138 height 27
select select ""pending""
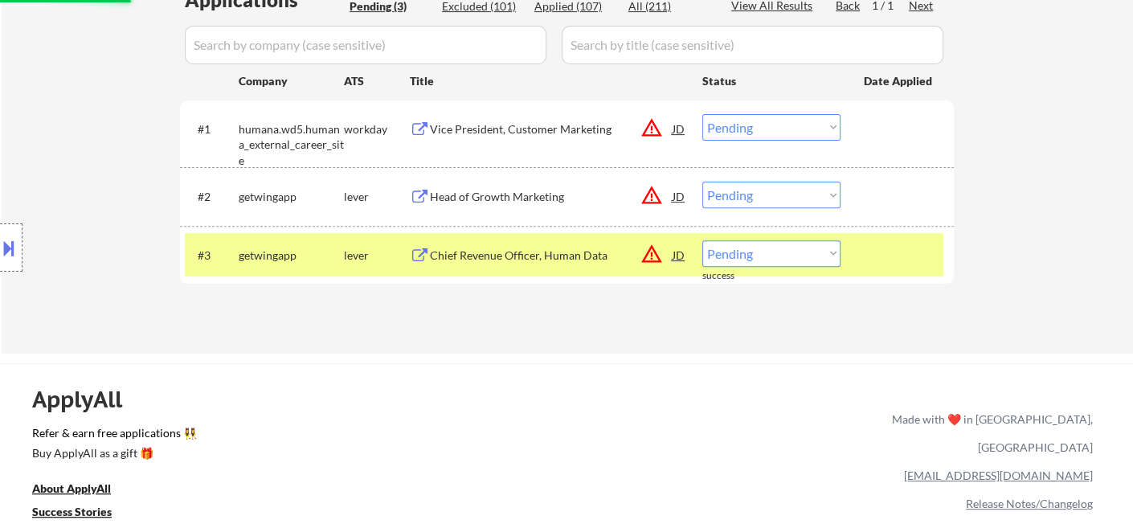
click at [562, 258] on div "Chief Revenue Officer, Human Data" at bounding box center [551, 256] width 243 height 16
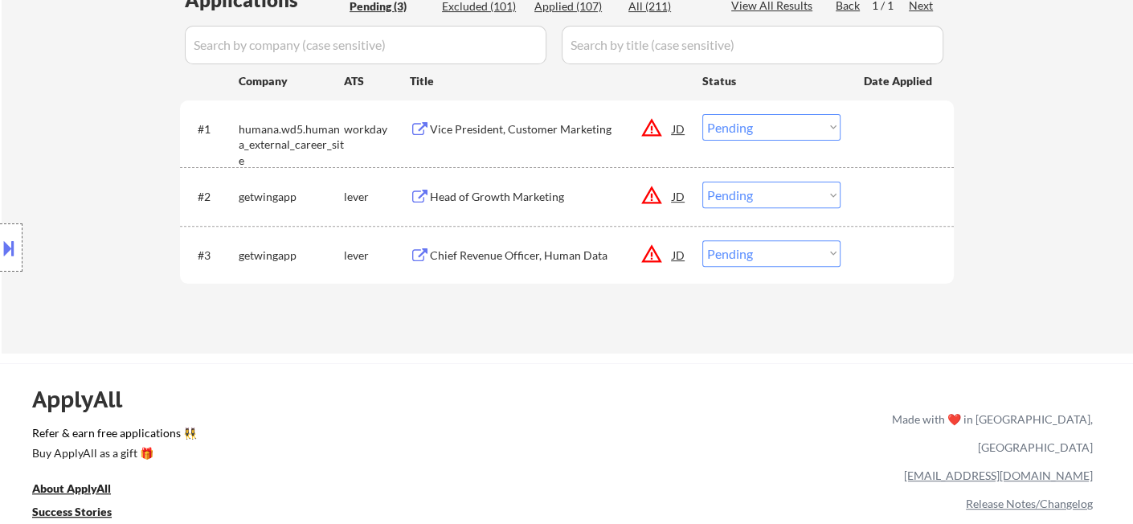
click at [6, 240] on button at bounding box center [9, 248] width 18 height 27
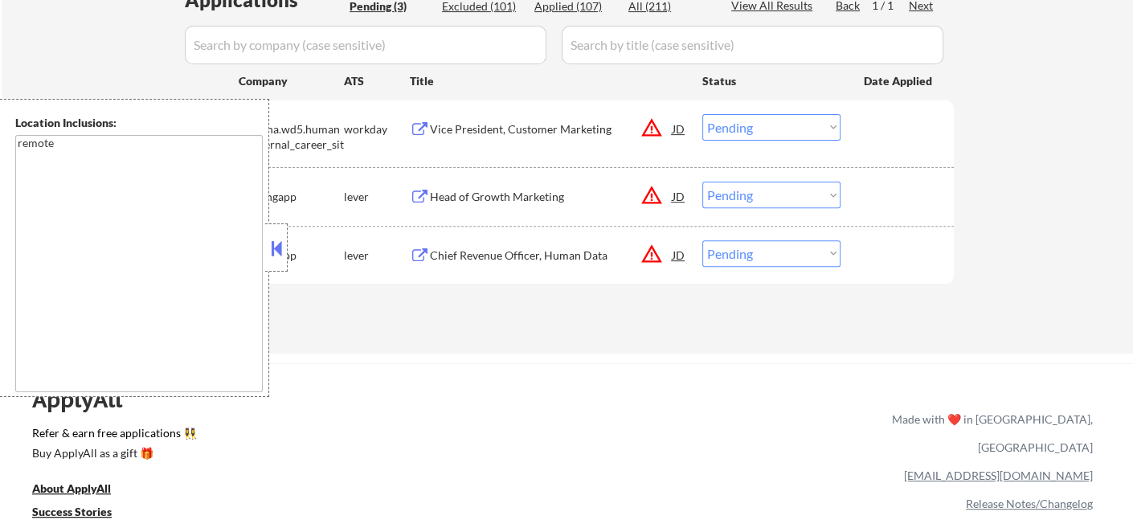
drag, startPoint x: 275, startPoint y: 242, endPoint x: 333, endPoint y: 0, distance: 248.7
click at [276, 242] on button at bounding box center [277, 248] width 18 height 24
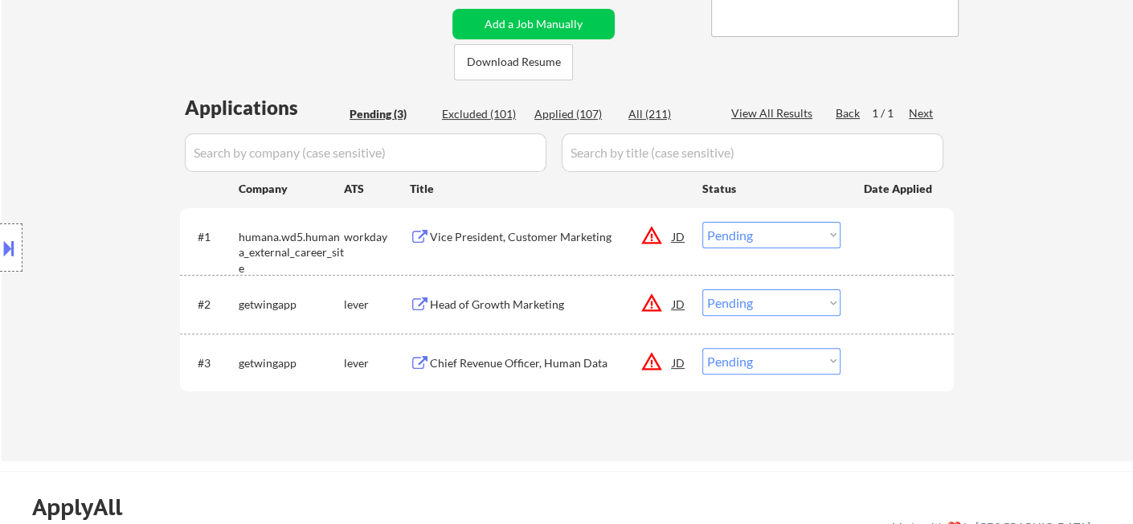
scroll to position [178, 0]
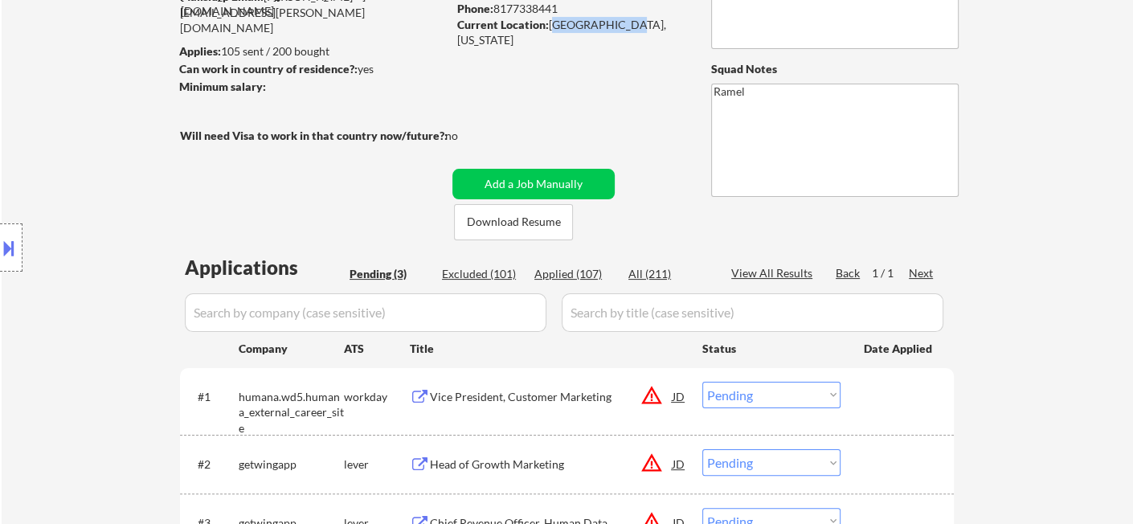
drag, startPoint x: 552, startPoint y: 24, endPoint x: 620, endPoint y: 32, distance: 68.8
click at [620, 32] on div "Current Location: [GEOGRAPHIC_DATA], [US_STATE]" at bounding box center [570, 25] width 227 height 17
copy div "[GEOGRAPHIC_DATA], [US_STATE]"
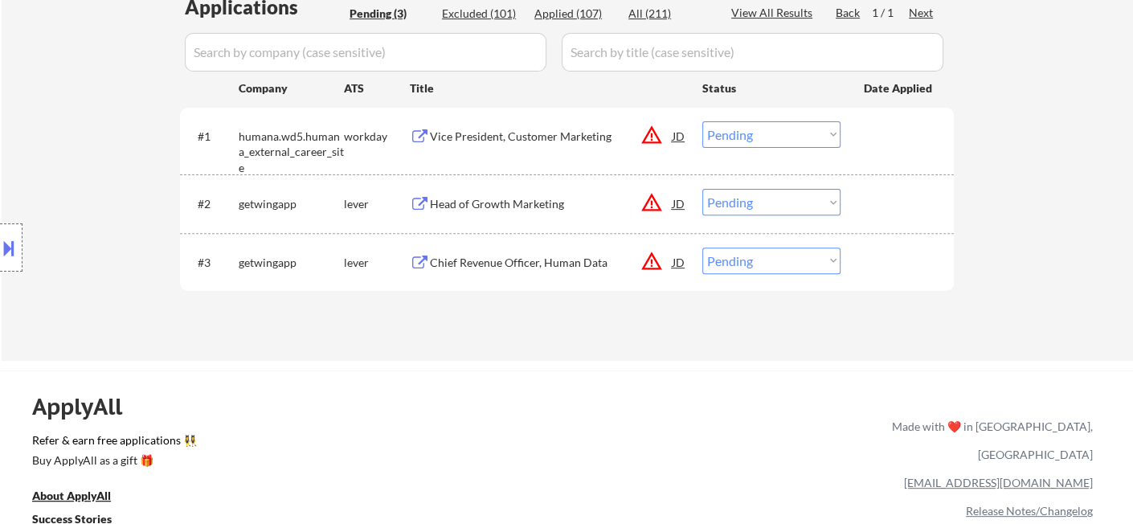
scroll to position [446, 0]
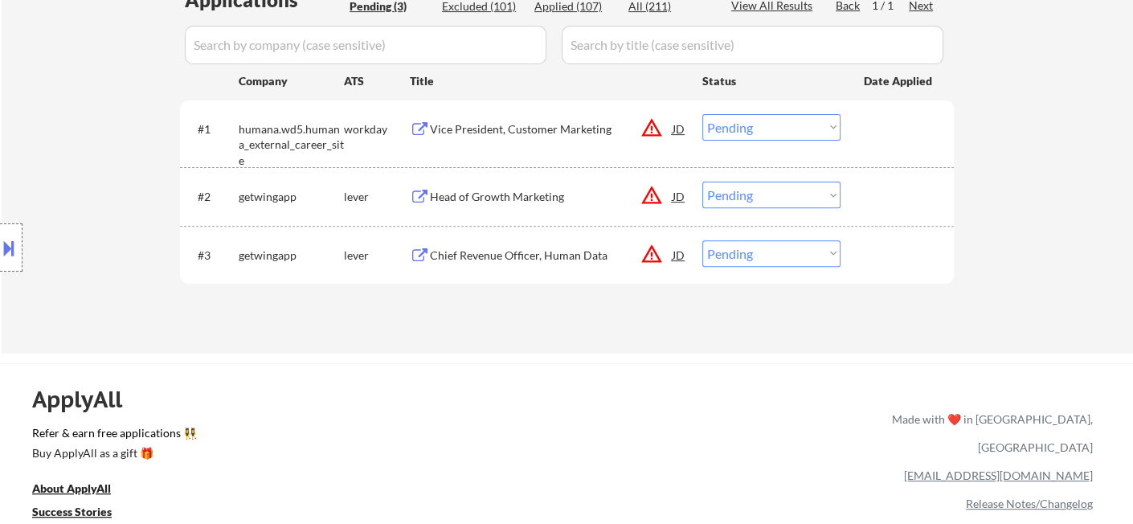
drag, startPoint x: 768, startPoint y: 193, endPoint x: 780, endPoint y: 205, distance: 17.0
click at [768, 193] on select "Choose an option... Pending Applied Excluded (Questions) Excluded (Expired) Exc…" at bounding box center [771, 195] width 138 height 27
select select ""excluded""
click at [702, 182] on select "Choose an option... Pending Applied Excluded (Questions) Excluded (Expired) Exc…" at bounding box center [771, 195] width 138 height 27
click at [765, 252] on select "Choose an option... Pending Applied Excluded (Questions) Excluded (Expired) Exc…" at bounding box center [771, 253] width 138 height 27
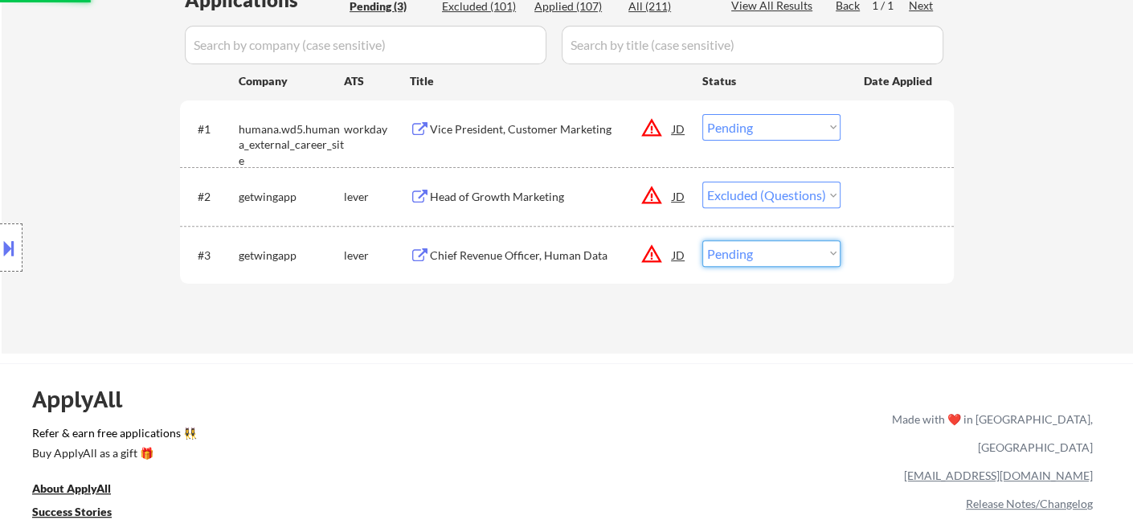
select select ""excluded""
click at [702, 240] on select "Choose an option... Pending Applied Excluded (Questions) Excluded (Expired) Exc…" at bounding box center [771, 253] width 138 height 27
click at [511, 140] on div "Vice President, Customer Marketing" at bounding box center [551, 128] width 243 height 29
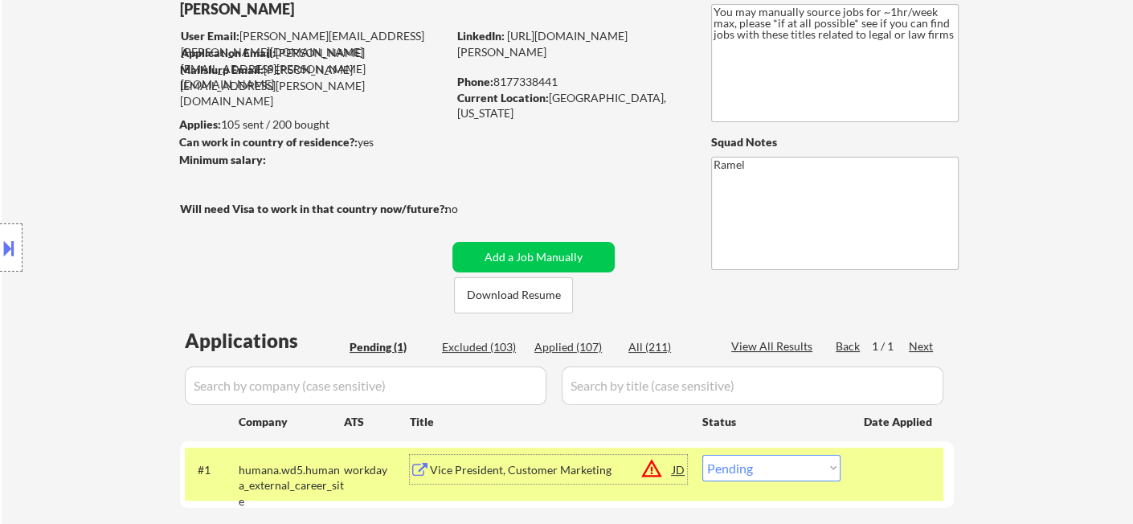
scroll to position [89, 0]
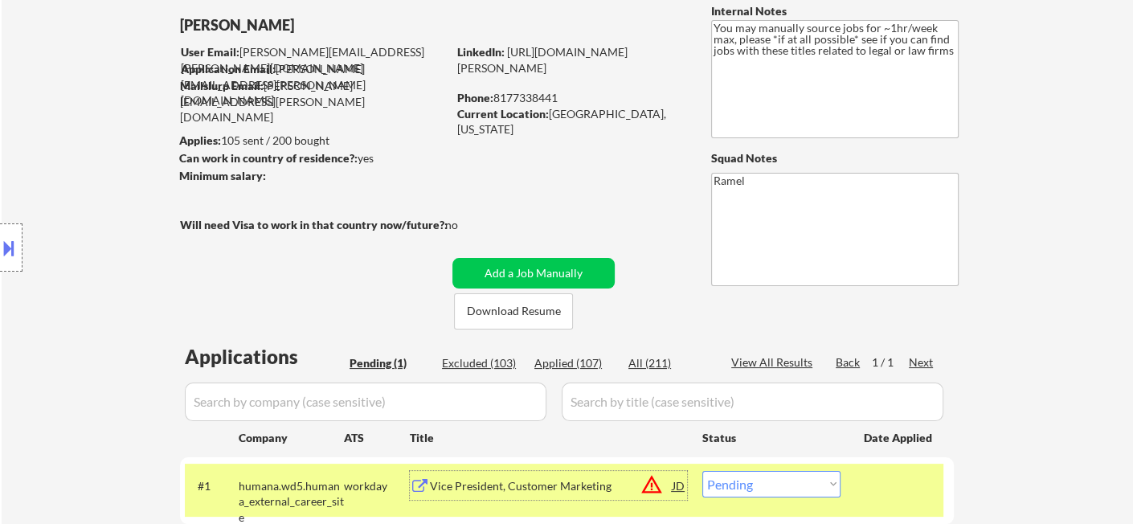
click at [530, 97] on div "Phone: [PHONE_NUMBER]" at bounding box center [570, 98] width 227 height 16
copy div "8177338441"
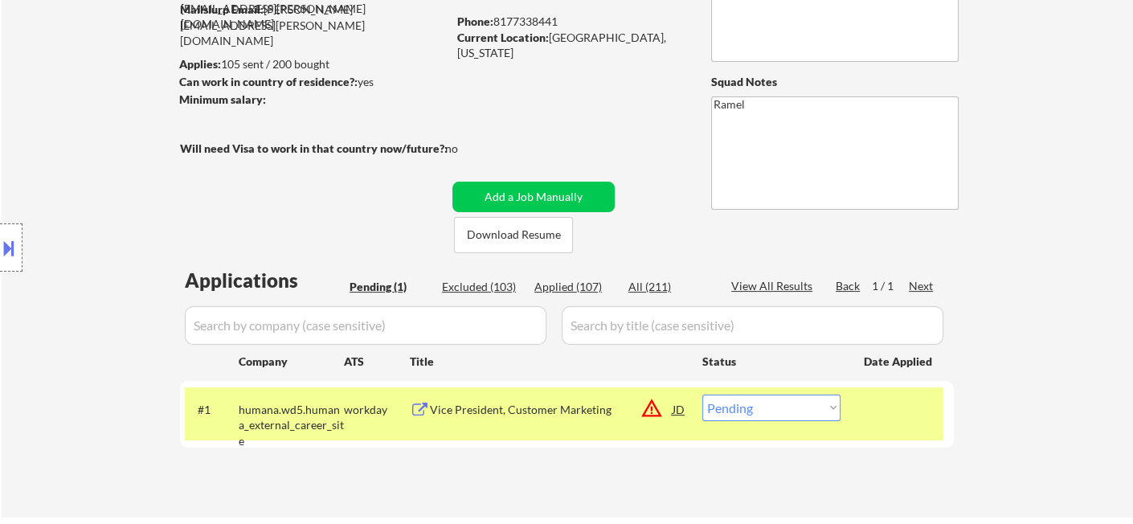
scroll to position [268, 0]
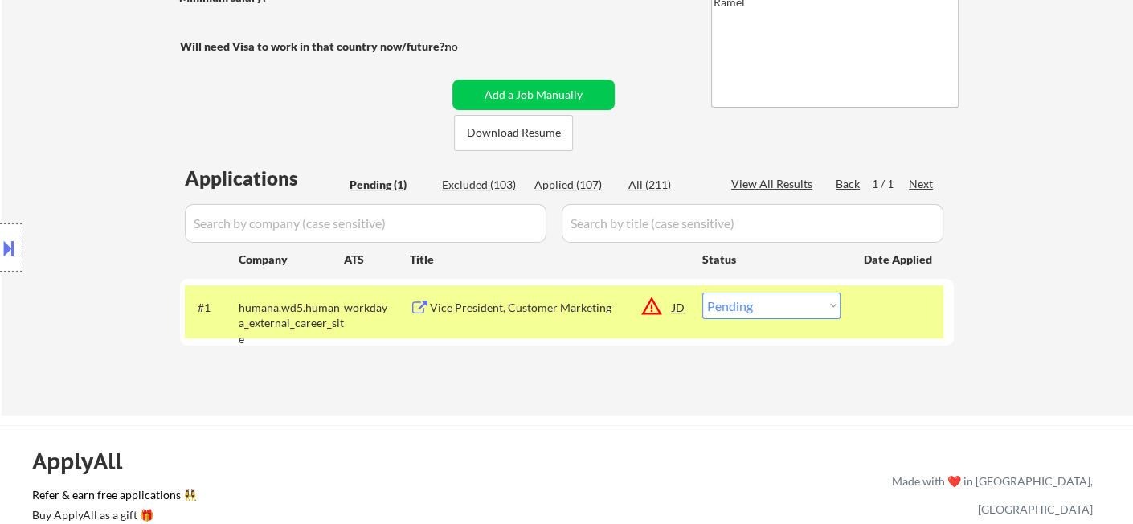
click at [783, 298] on select "Choose an option... Pending Applied Excluded (Questions) Excluded (Expired) Exc…" at bounding box center [771, 306] width 138 height 27
select select ""applied""
click at [702, 293] on select "Choose an option... Pending Applied Excluded (Questions) Excluded (Expired) Exc…" at bounding box center [771, 306] width 138 height 27
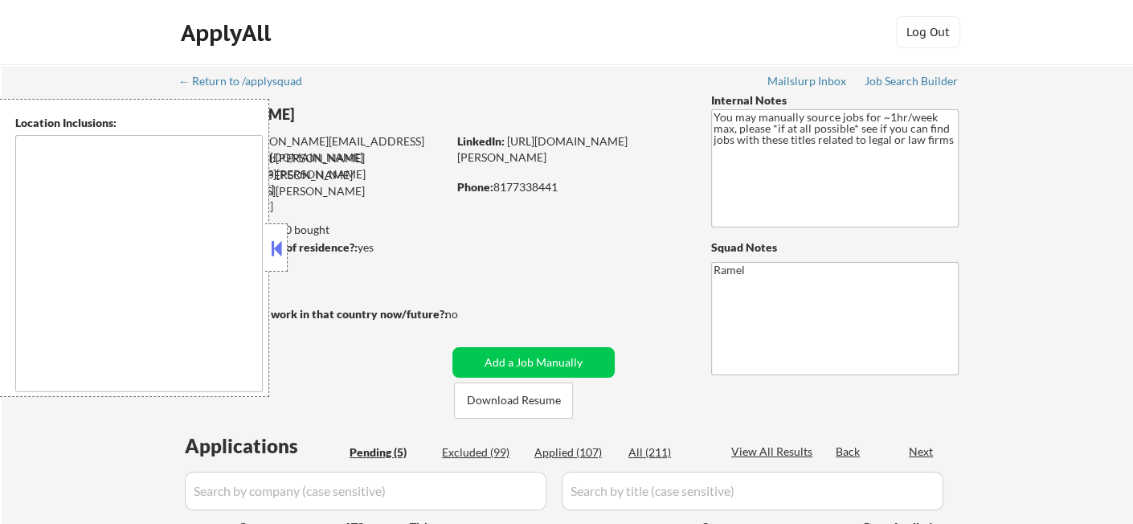
select select ""pending""
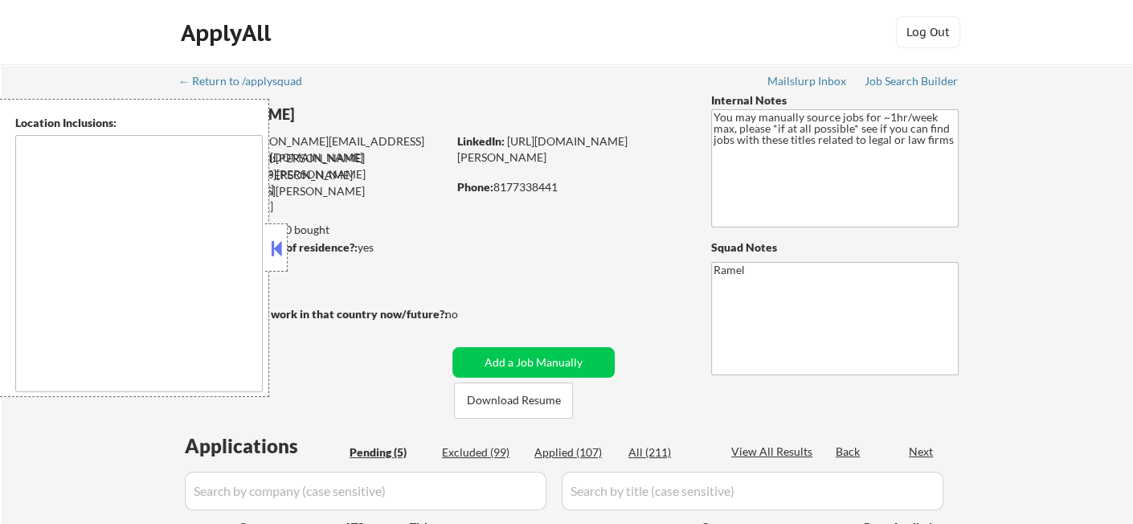
type textarea "remote"
select select ""pending""
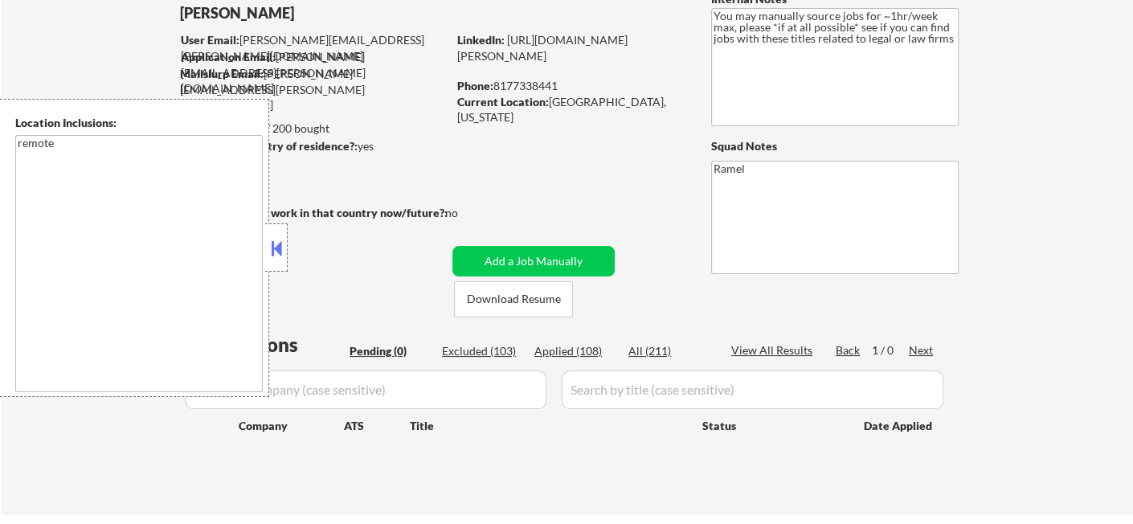
scroll to position [178, 0]
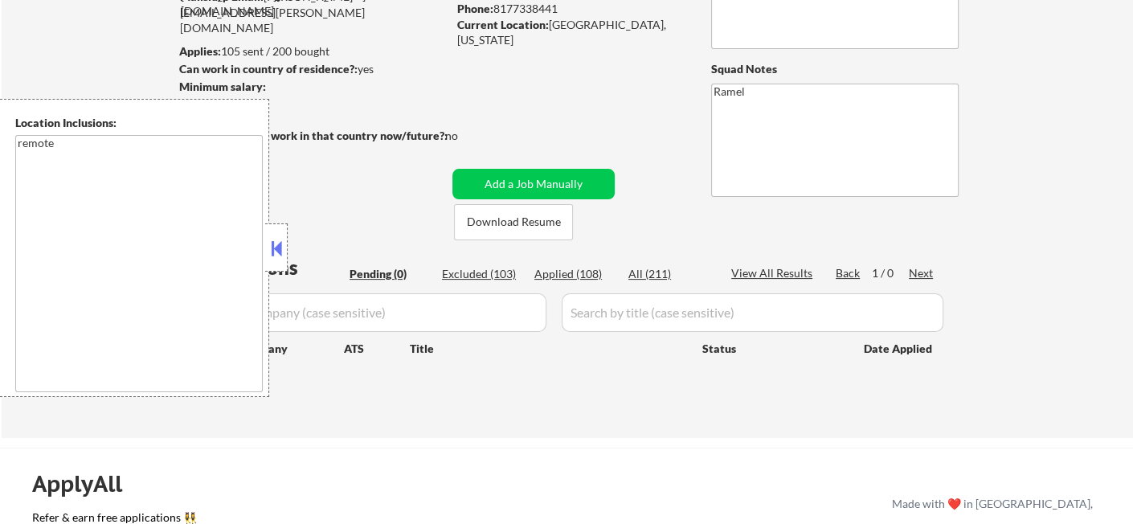
click at [591, 269] on div "Applied (108)" at bounding box center [574, 274] width 80 height 16
click at [270, 247] on button at bounding box center [277, 248] width 18 height 24
select select ""applied""
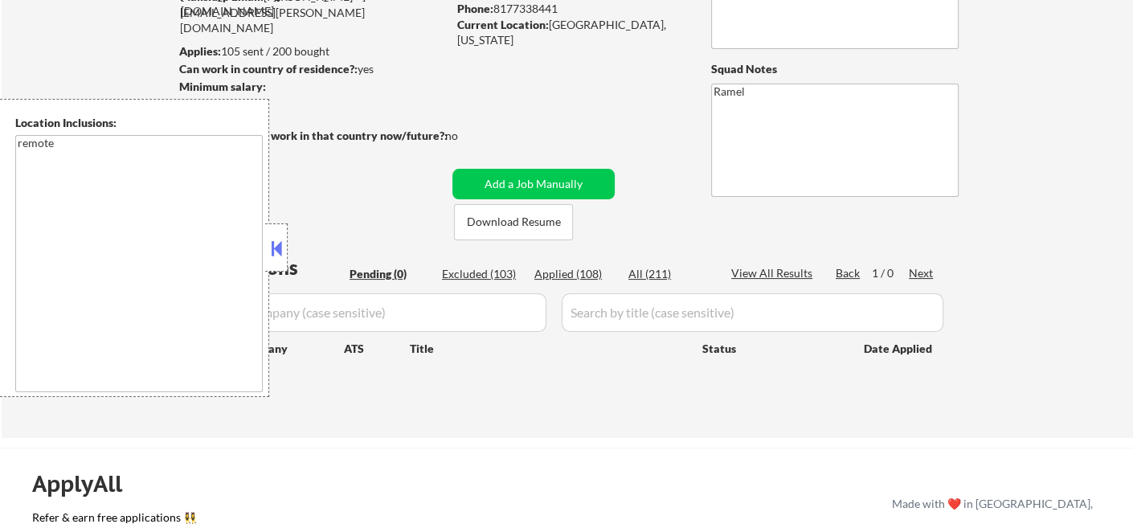
select select ""applied""
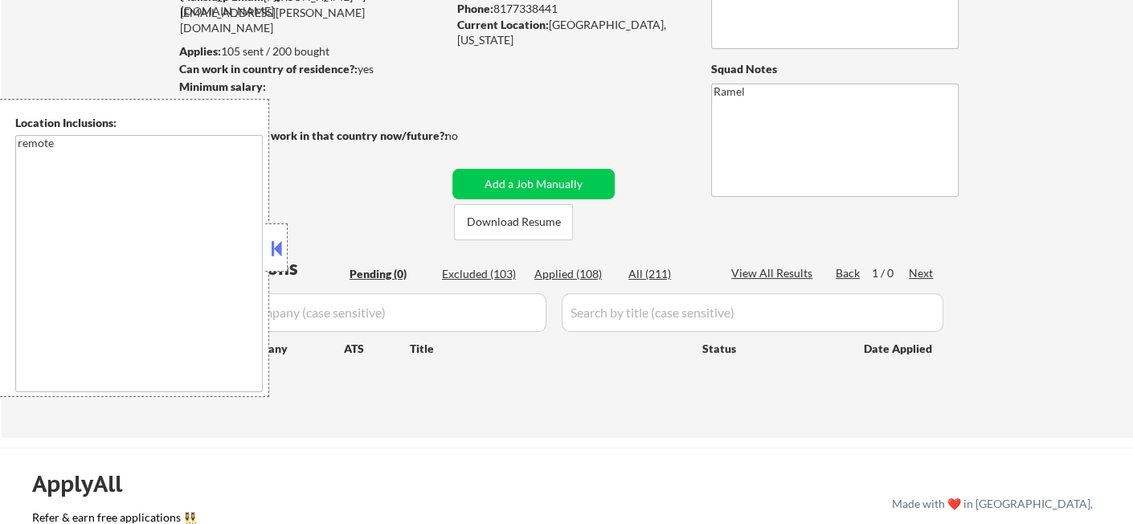
select select ""applied""
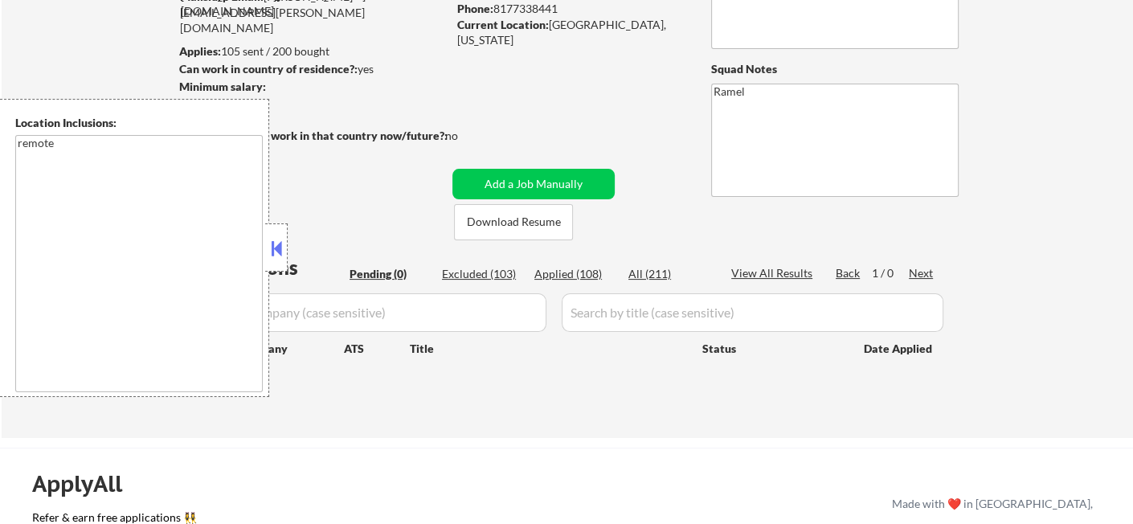
select select ""applied""
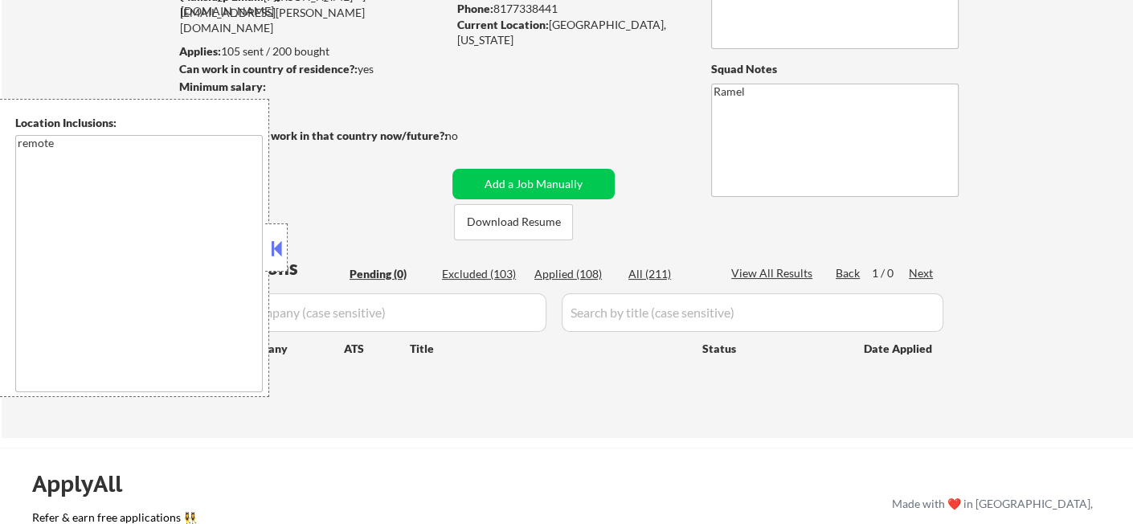
select select ""applied""
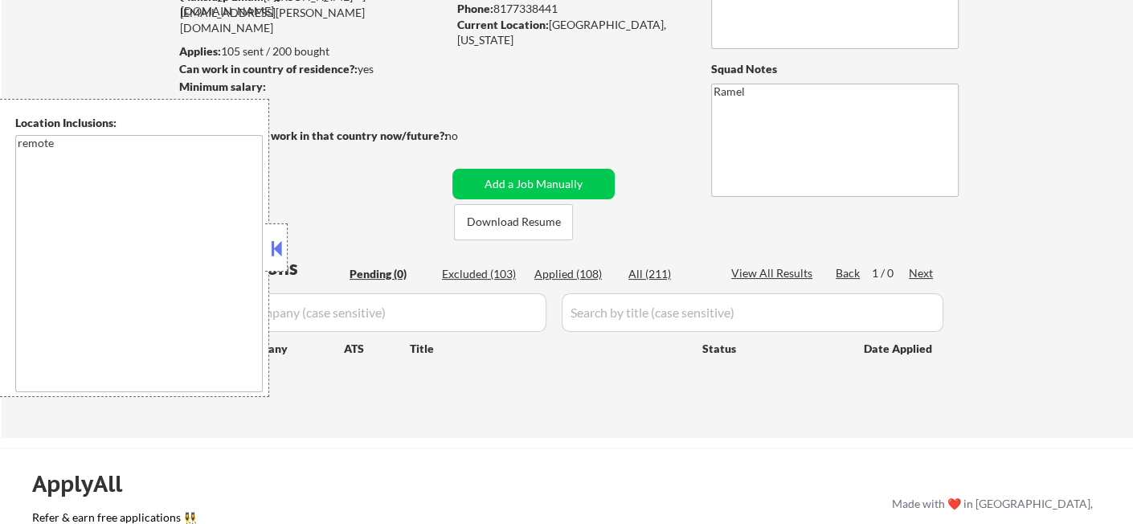
select select ""applied""
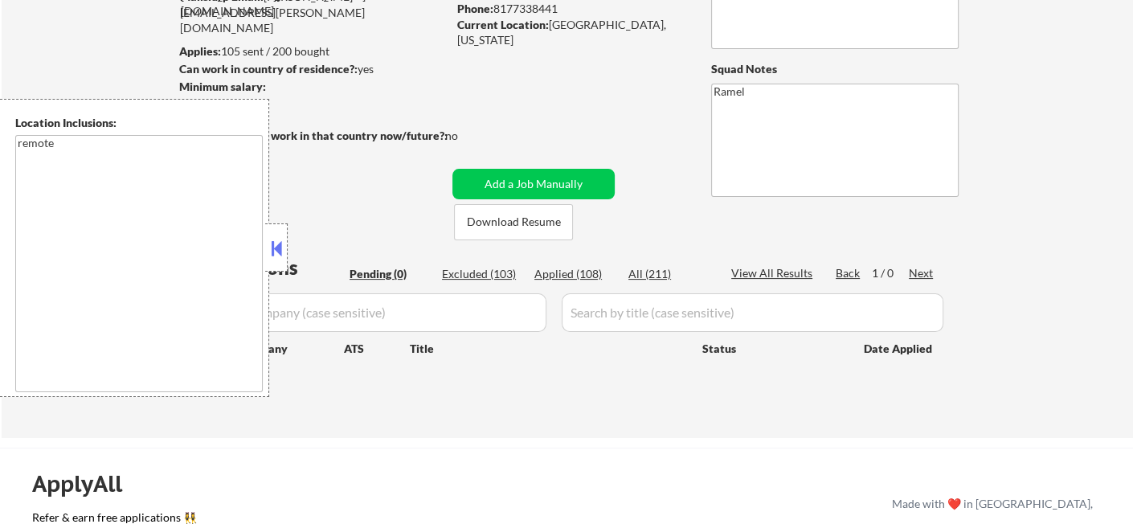
select select ""applied""
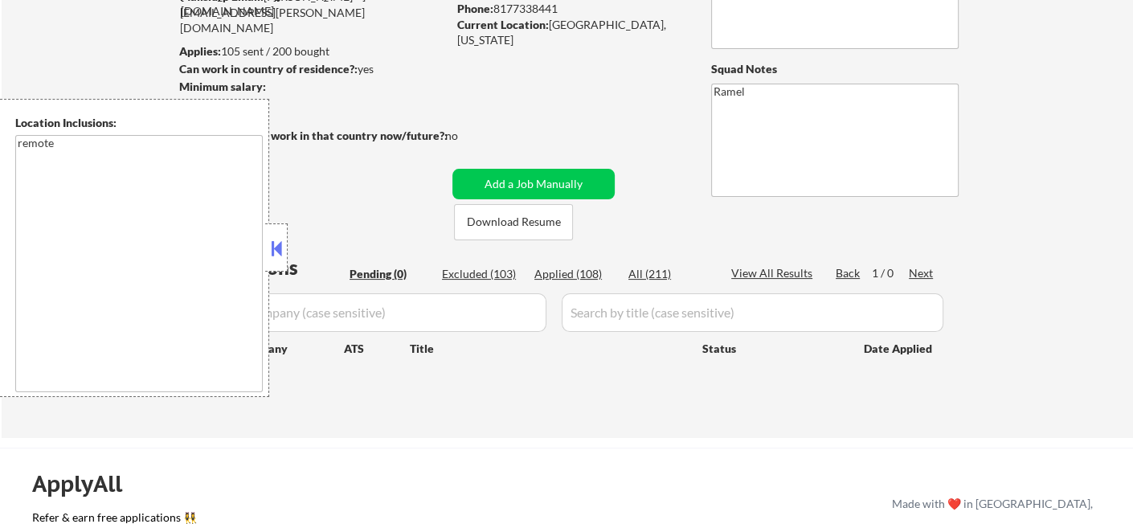
select select ""applied""
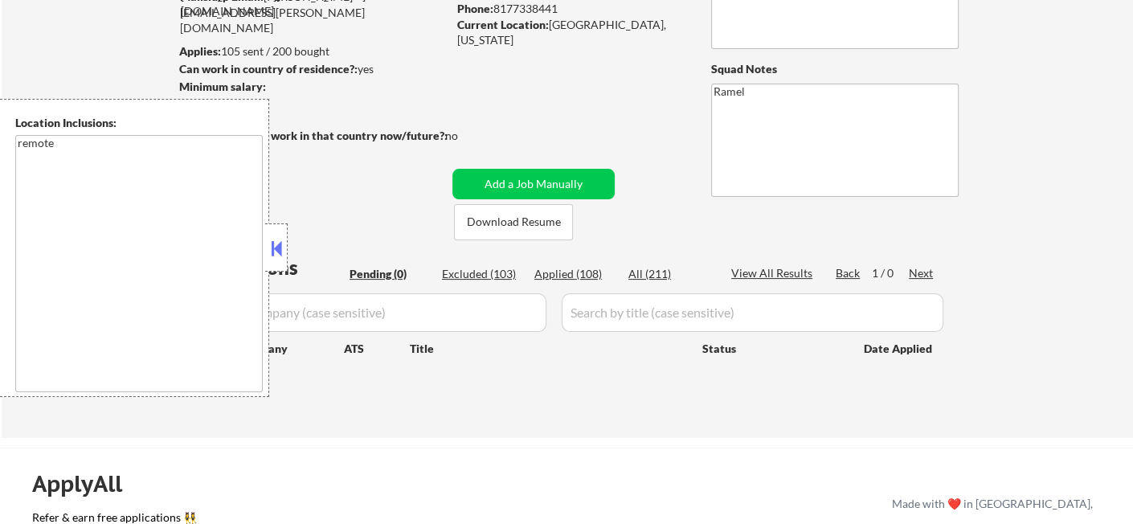
select select ""applied""
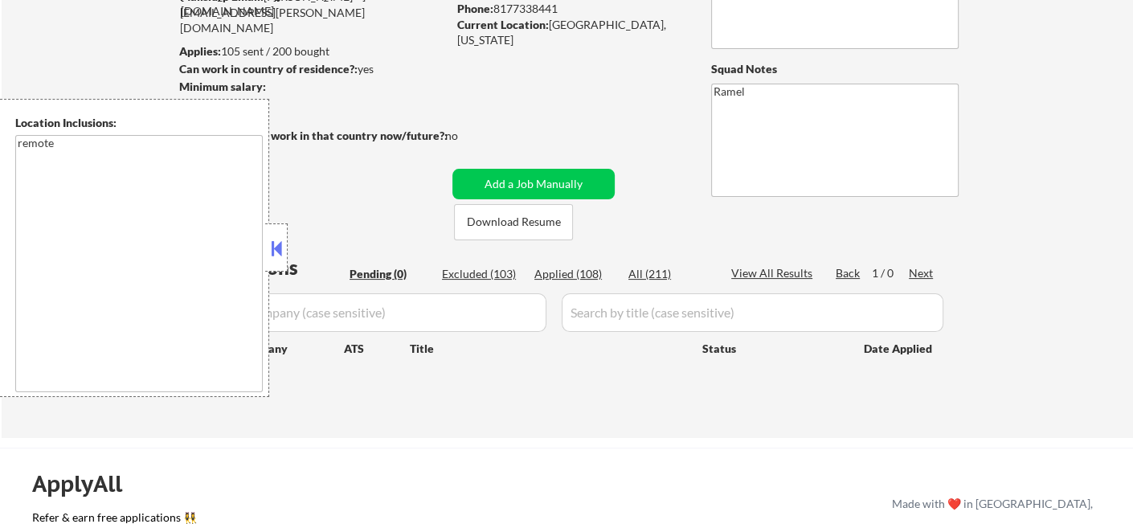
select select ""applied""
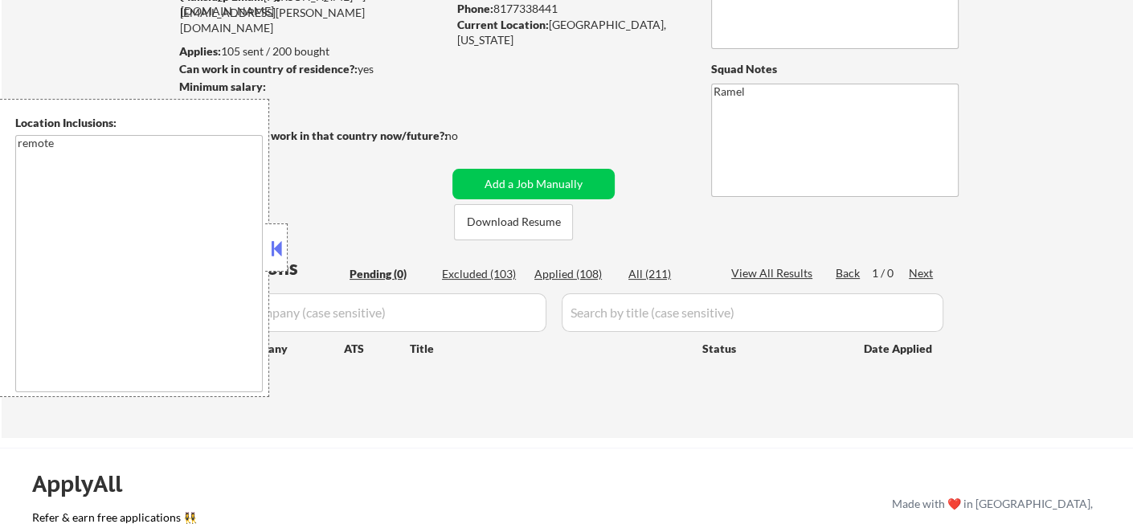
select select ""applied""
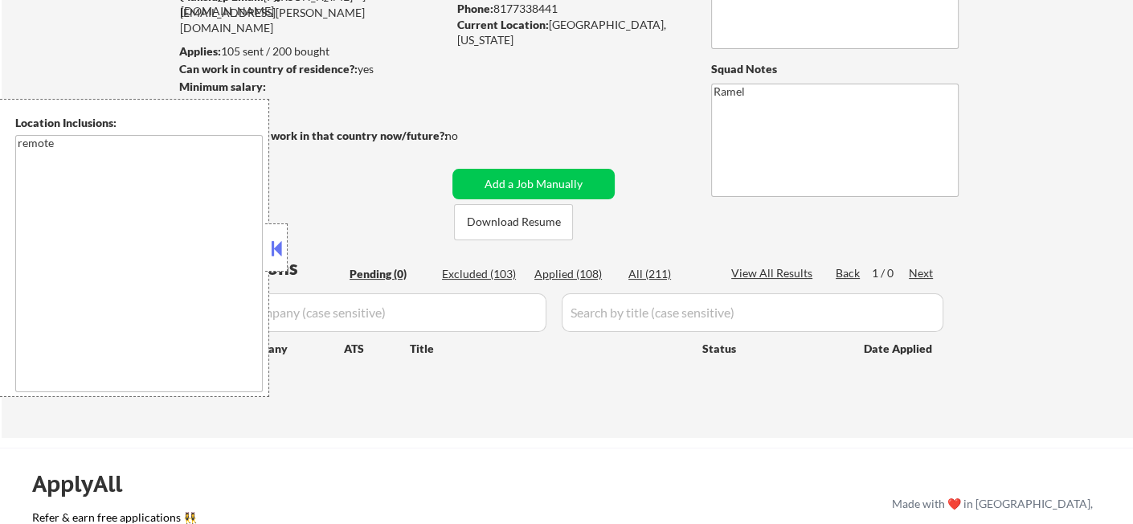
select select ""applied""
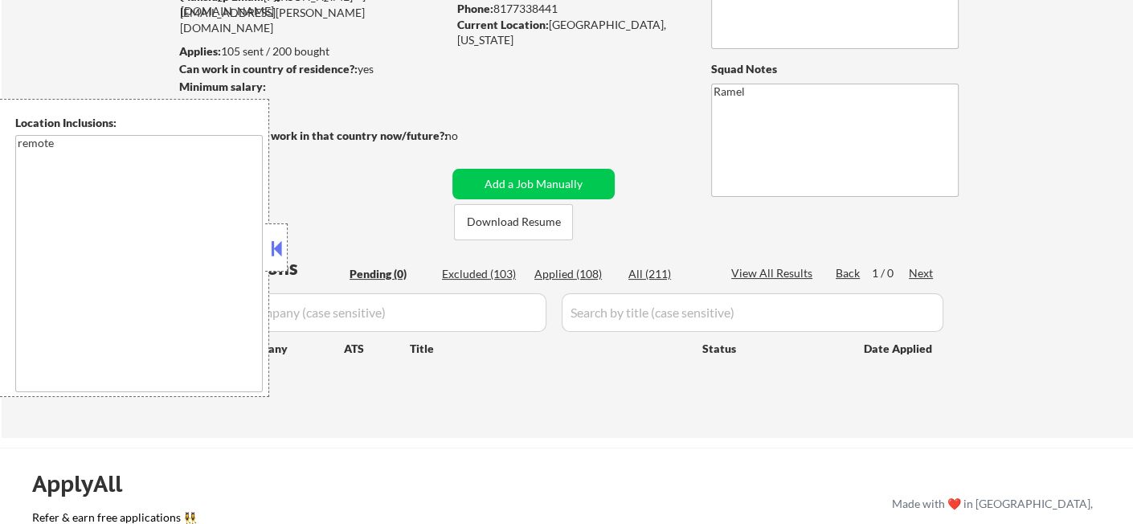
select select ""applied""
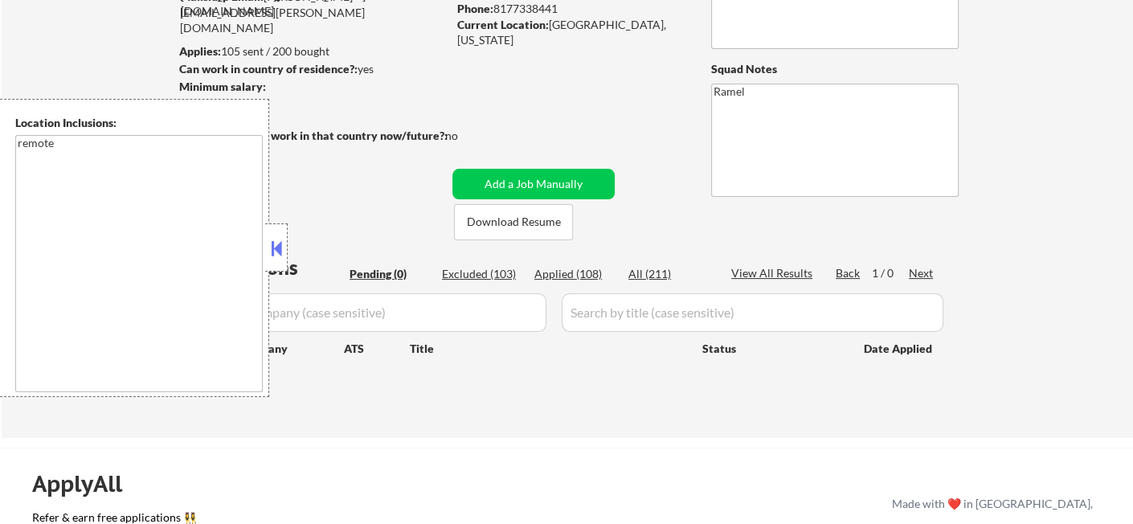
select select ""applied""
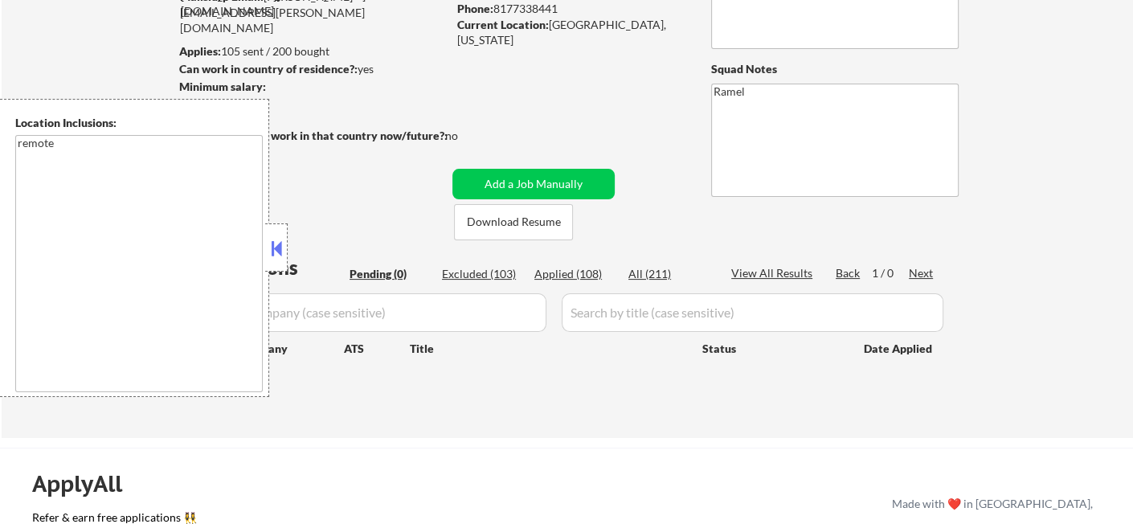
select select ""applied""
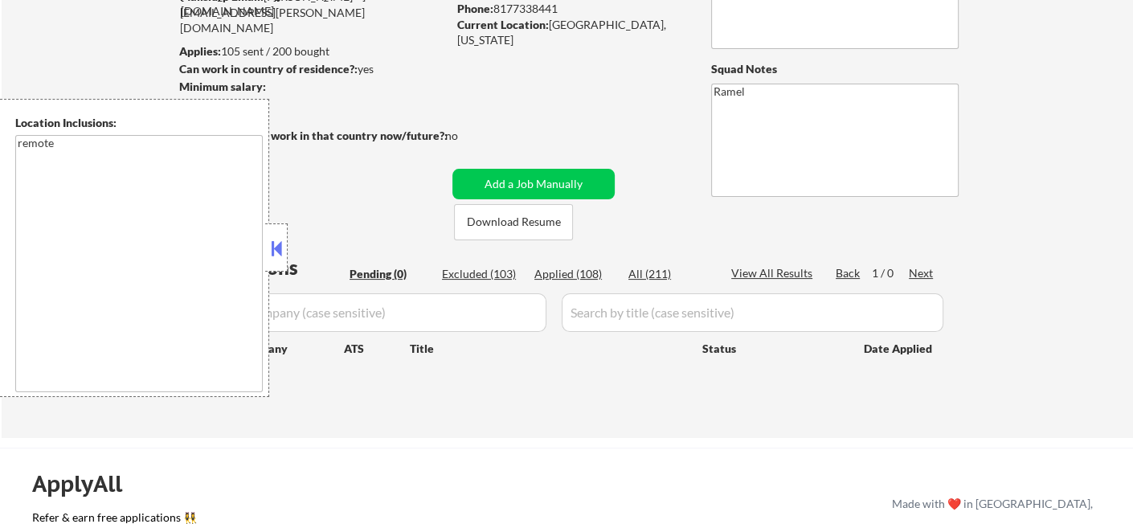
select select ""applied""
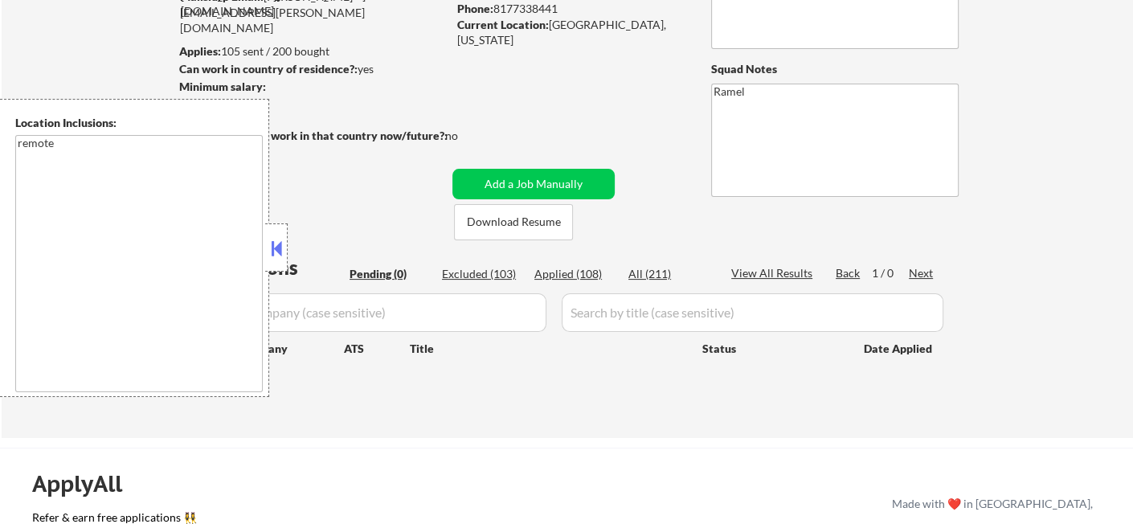
select select ""applied""
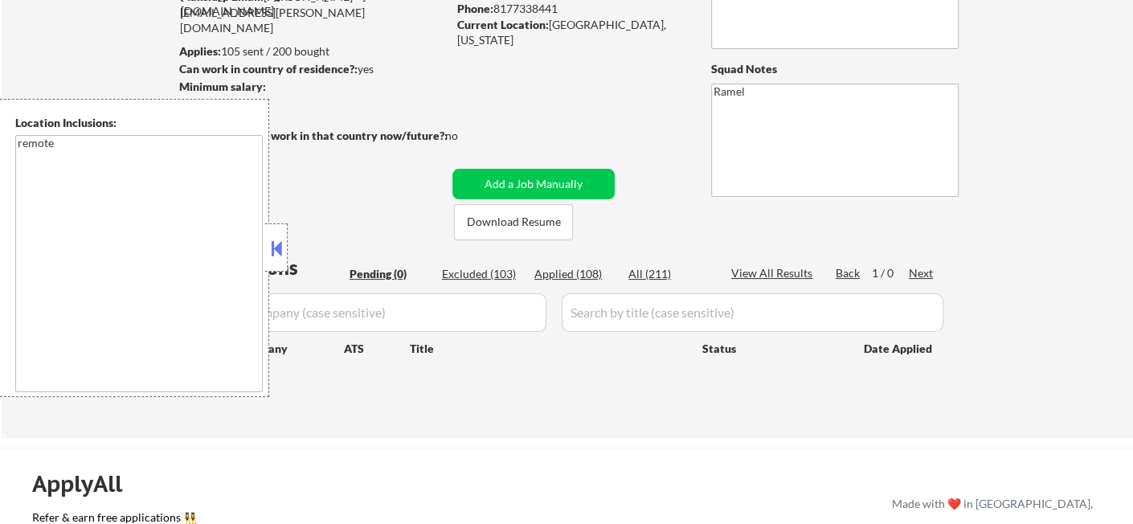
select select ""applied""
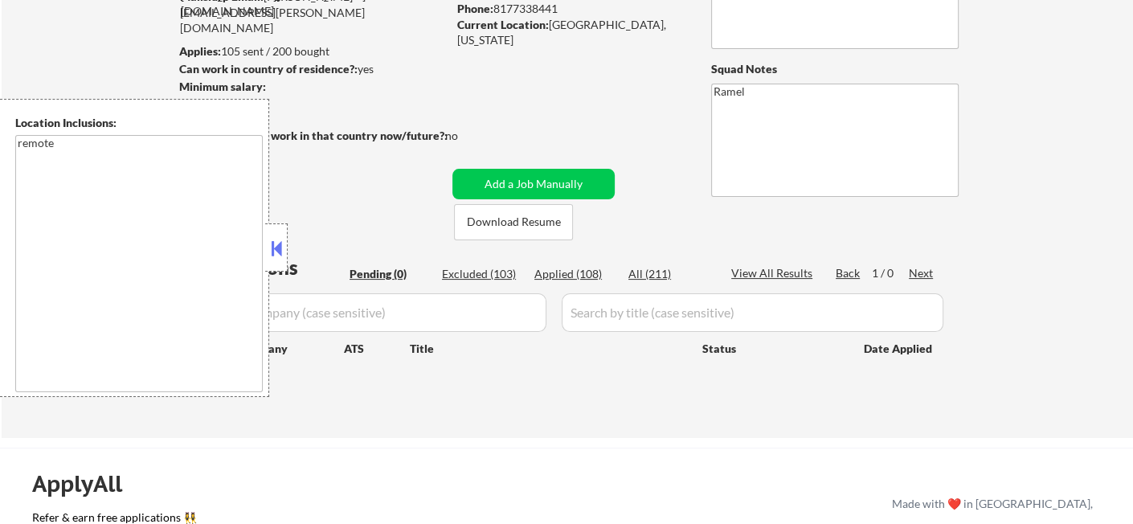
select select ""applied""
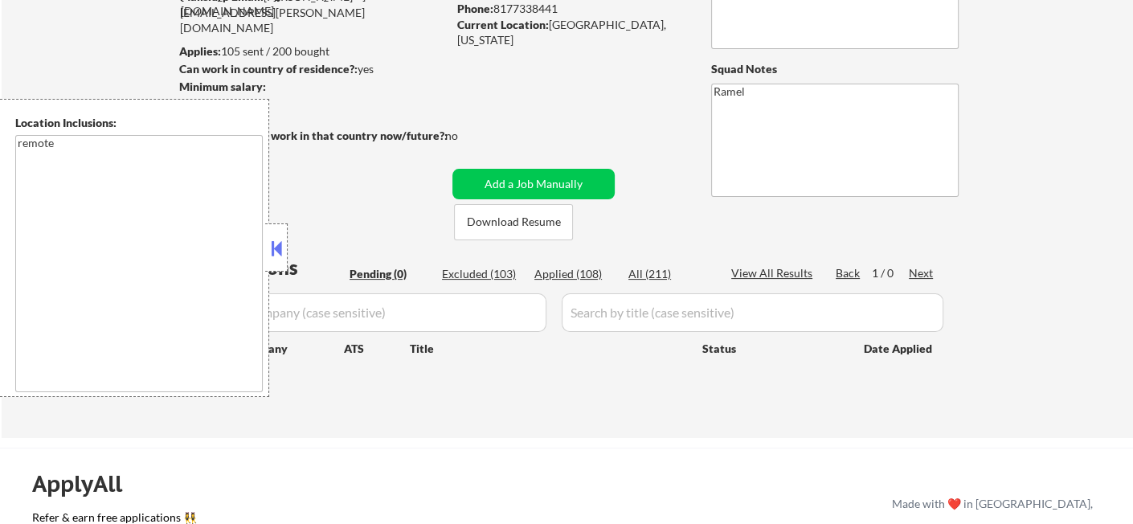
select select ""applied""
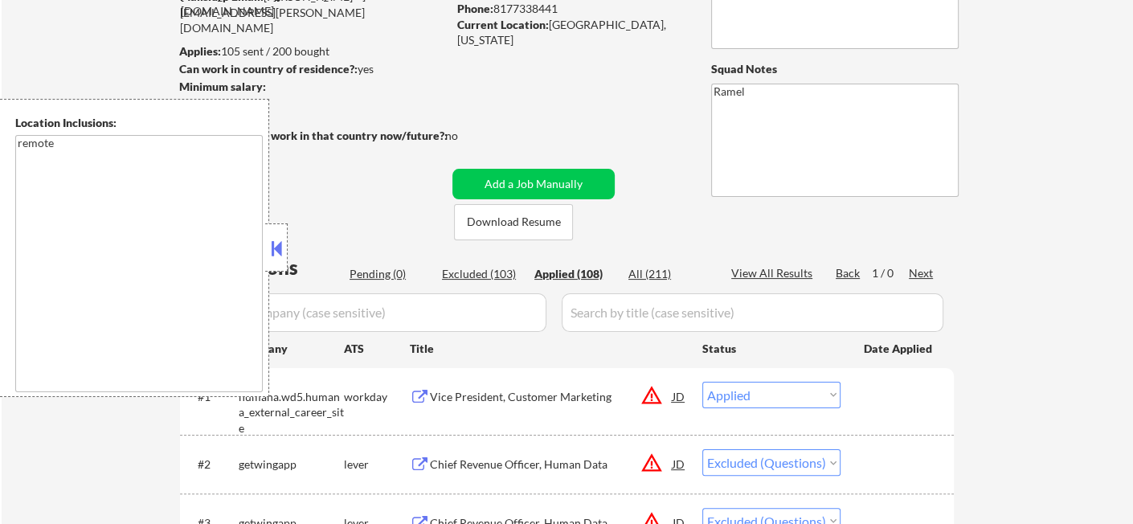
select select ""applied""
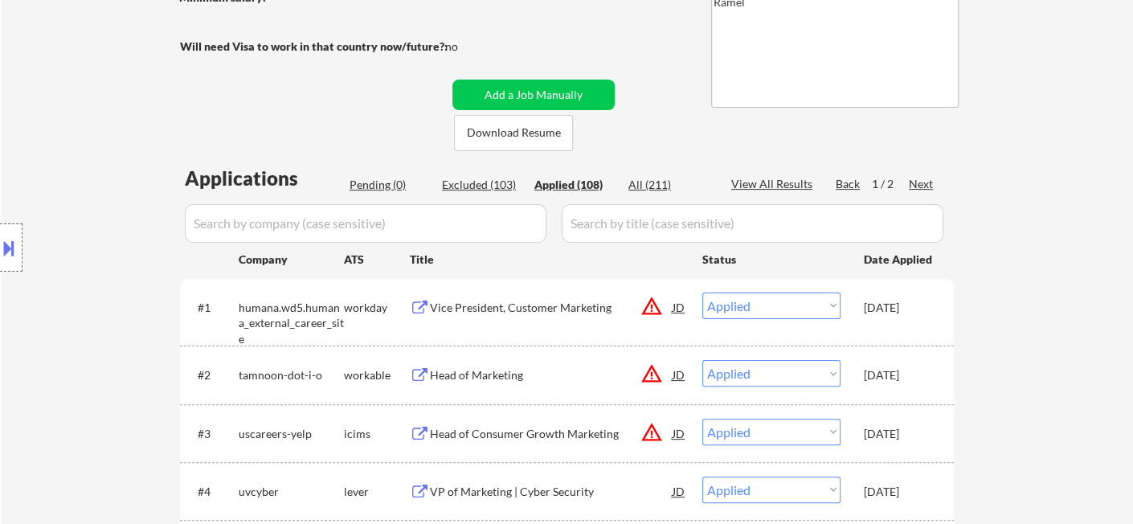
scroll to position [357, 0]
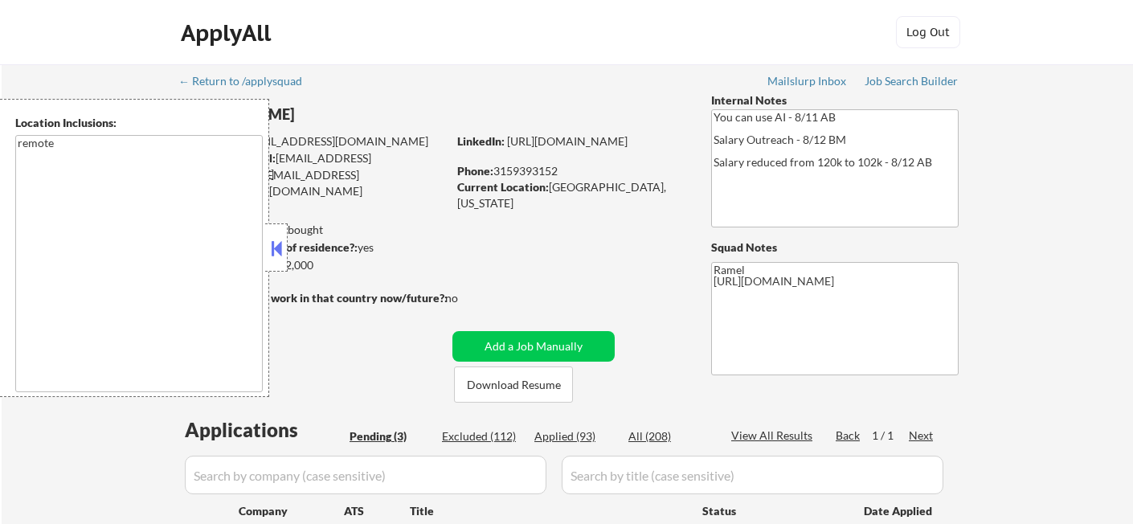
select select ""pending""
click at [273, 241] on button at bounding box center [277, 248] width 18 height 24
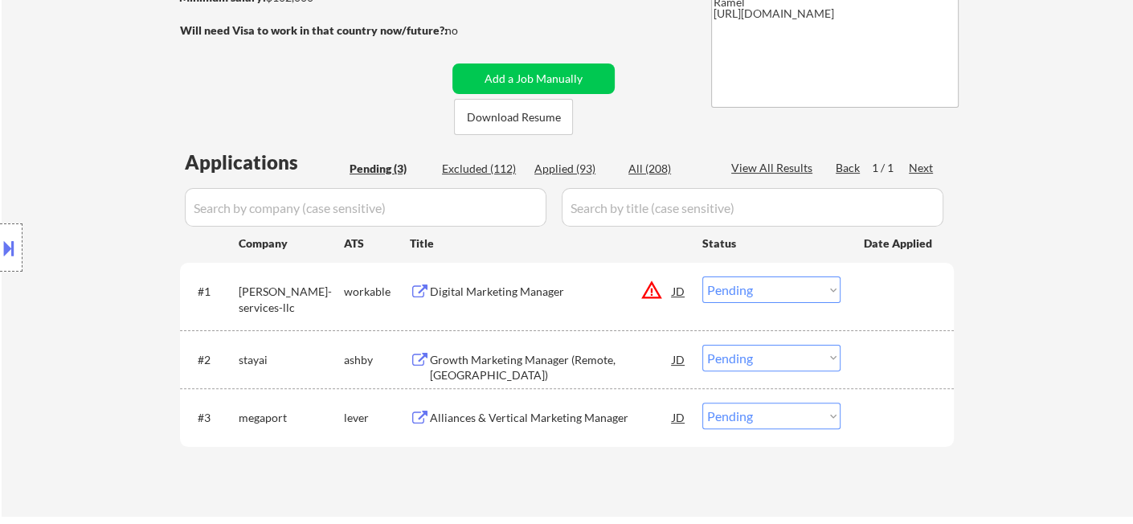
scroll to position [89, 0]
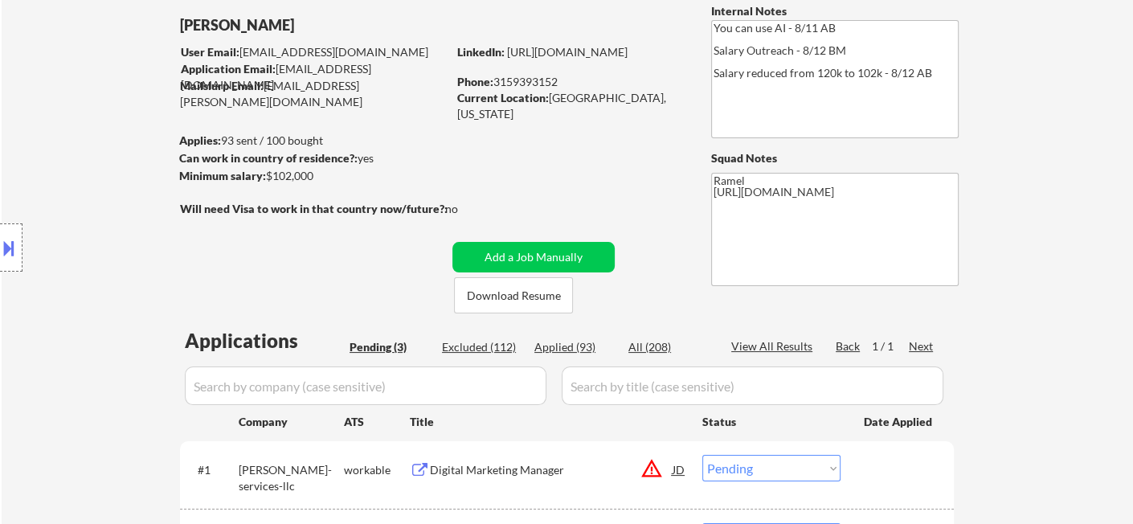
click at [50, 186] on div "Location Inclusions: remote" at bounding box center [144, 248] width 288 height 298
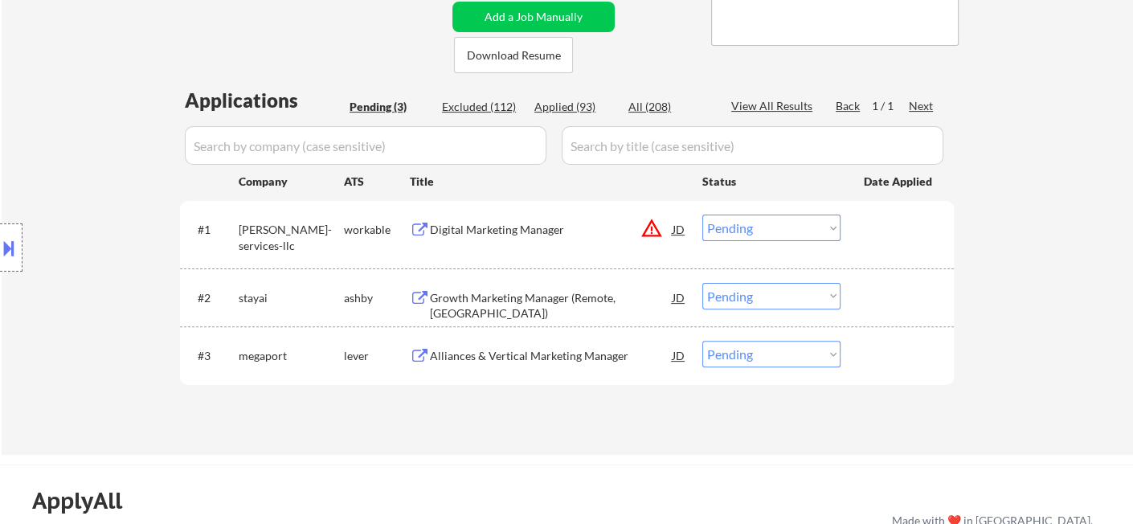
scroll to position [357, 0]
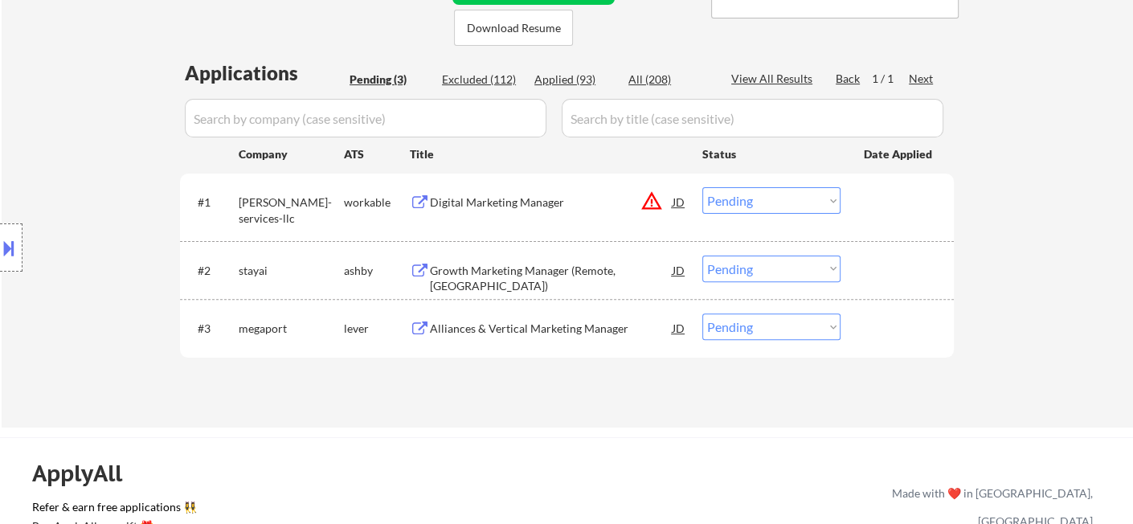
click at [493, 272] on div "Growth Marketing Manager (Remote, [GEOGRAPHIC_DATA])" at bounding box center [551, 278] width 243 height 31
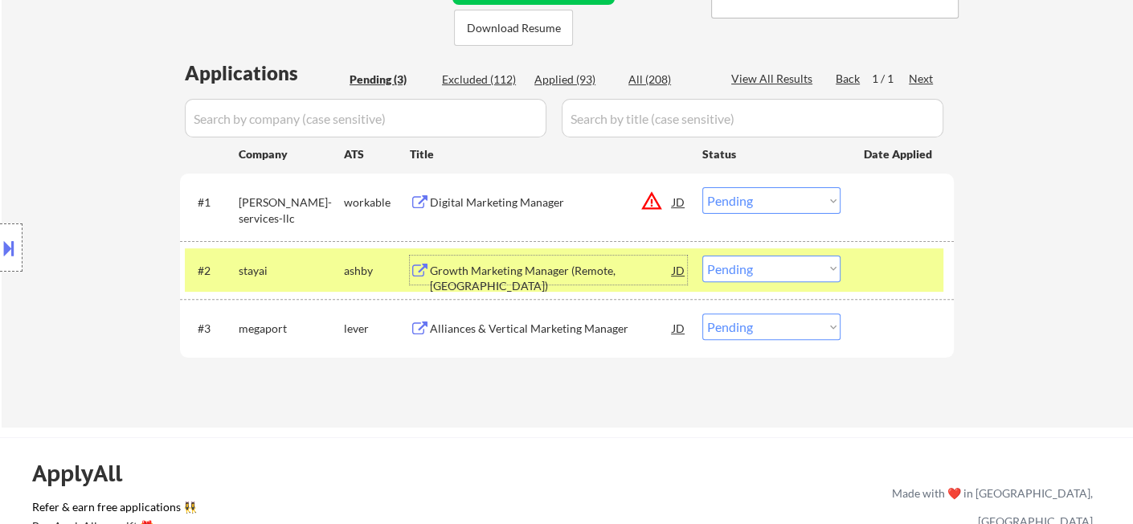
click at [731, 272] on select "Choose an option... Pending Applied Excluded (Questions) Excluded (Expired) Exc…" at bounding box center [771, 269] width 138 height 27
click at [702, 256] on select "Choose an option... Pending Applied Excluded (Questions) Excluded (Expired) Exc…" at bounding box center [771, 269] width 138 height 27
click at [533, 330] on div "Alliances & Vertical Marketing Manager" at bounding box center [551, 329] width 243 height 16
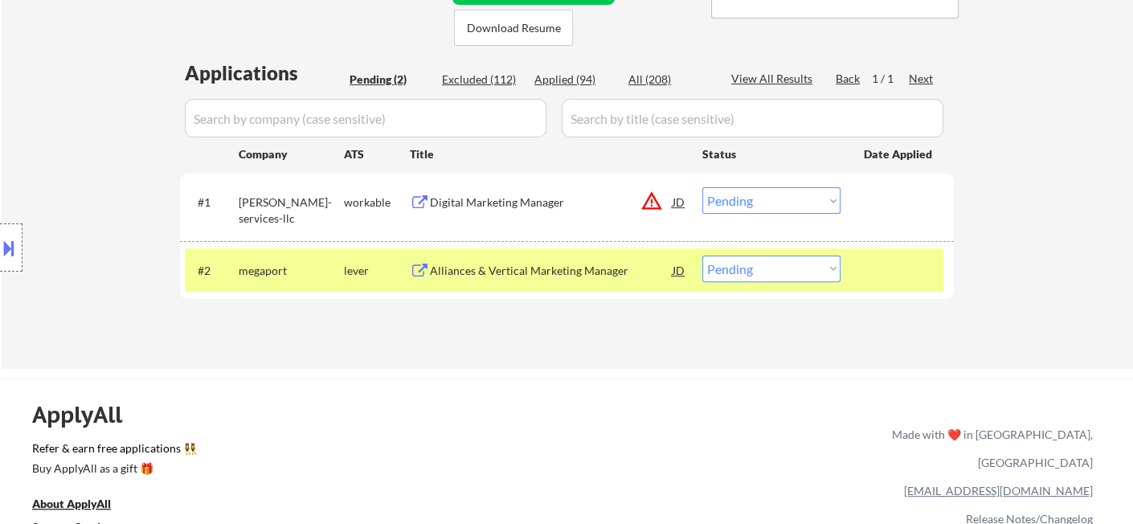
click at [763, 269] on select "Choose an option... Pending Applied Excluded (Questions) Excluded (Expired) Exc…" at bounding box center [771, 269] width 138 height 27
select select ""excluded__bad_match_""
click at [702, 256] on select "Choose an option... Pending Applied Excluded (Questions) Excluded (Expired) Exc…" at bounding box center [771, 269] width 138 height 27
click at [469, 214] on div "Digital Marketing Manager" at bounding box center [551, 201] width 243 height 29
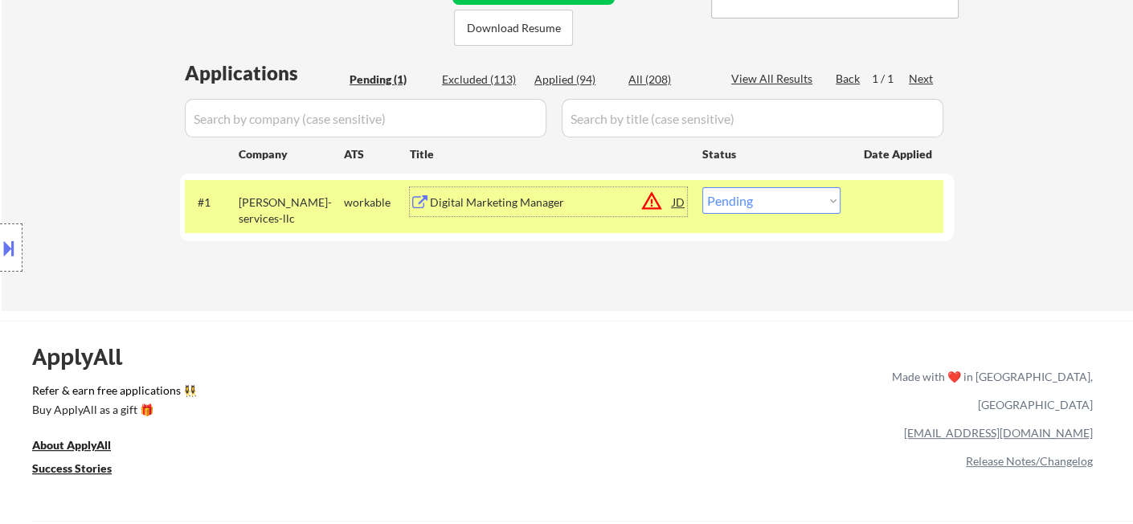
click at [617, 203] on div "Digital Marketing Manager" at bounding box center [551, 202] width 243 height 16
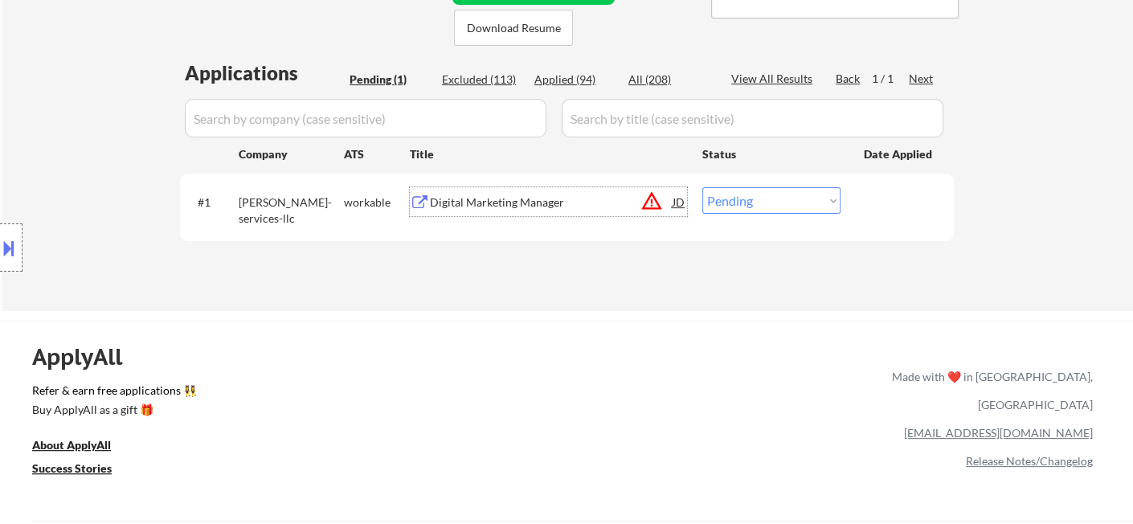
click at [21, 248] on div at bounding box center [11, 247] width 23 height 48
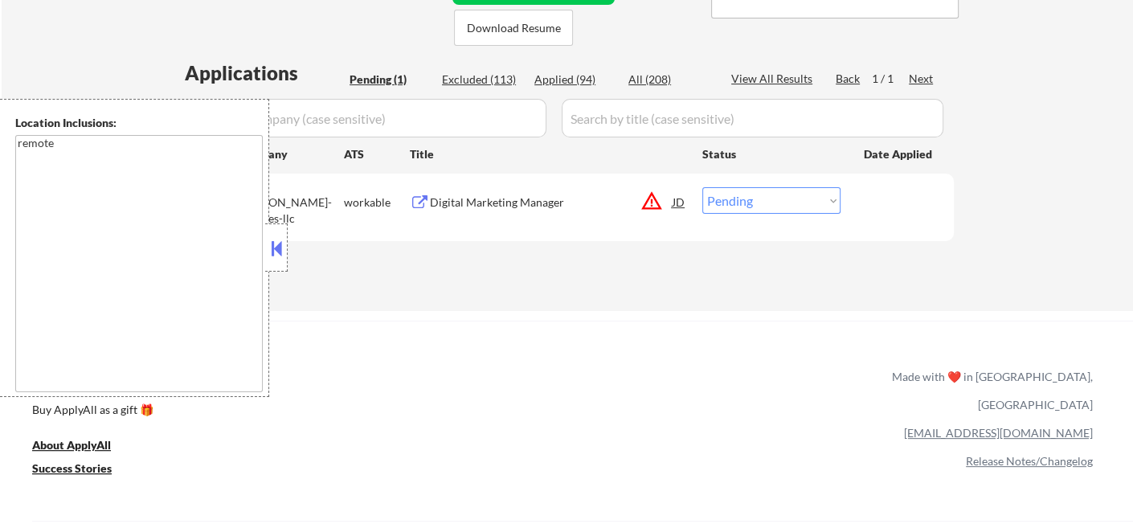
click at [280, 256] on button at bounding box center [277, 248] width 18 height 24
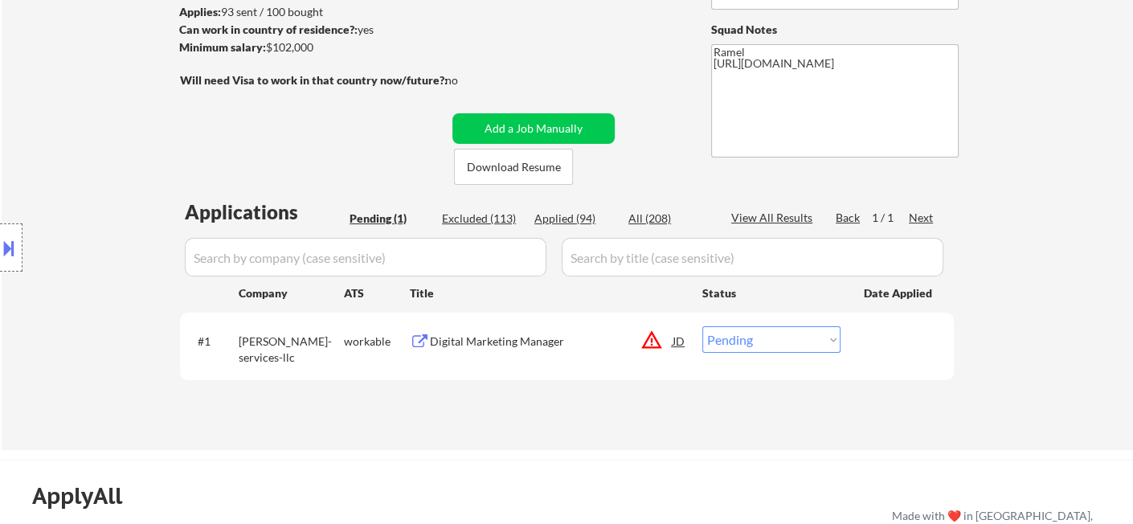
scroll to position [178, 0]
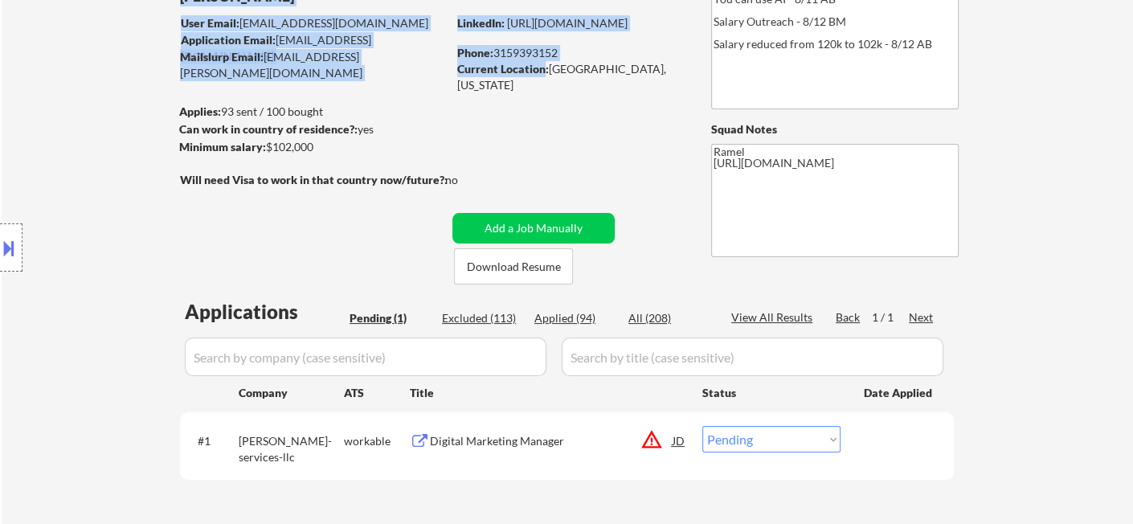
drag, startPoint x: 546, startPoint y: 12, endPoint x: 557, endPoint y: 11, distance: 11.3
click at [557, 11] on div "← Return to /applysquad Mailslurp Inbox Job Search Builder [PERSON_NAME] User E…" at bounding box center [567, 241] width 802 height 591
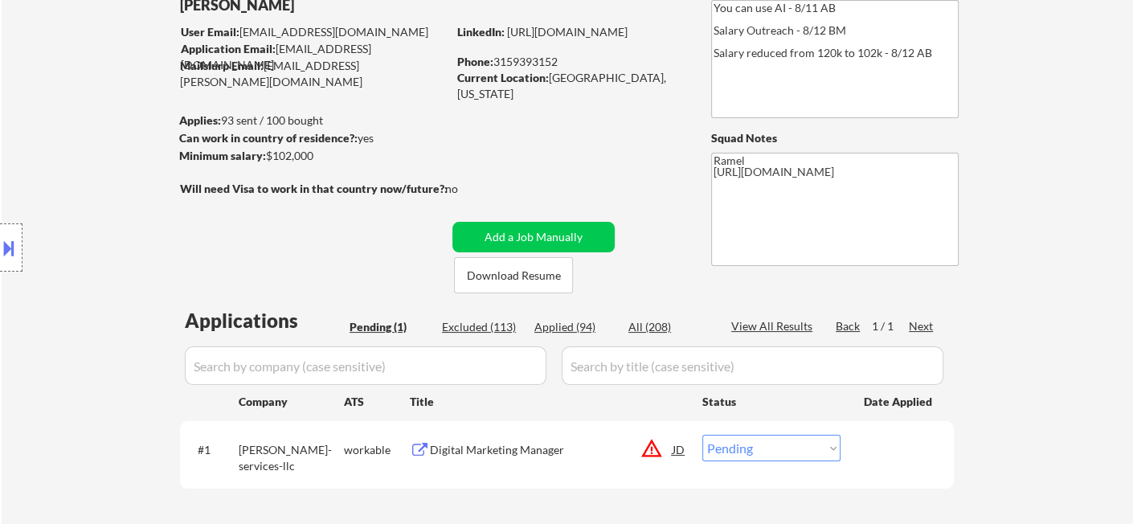
click at [568, 88] on div "← Return to /applysquad Mailslurp Inbox Job Search Builder [PERSON_NAME] User E…" at bounding box center [567, 250] width 802 height 591
copy div "[GEOGRAPHIC_DATA], [US_STATE]"
drag, startPoint x: 551, startPoint y: 80, endPoint x: 659, endPoint y: 84, distance: 108.6
click at [659, 84] on div "Current Location: [GEOGRAPHIC_DATA], [US_STATE]" at bounding box center [570, 85] width 227 height 31
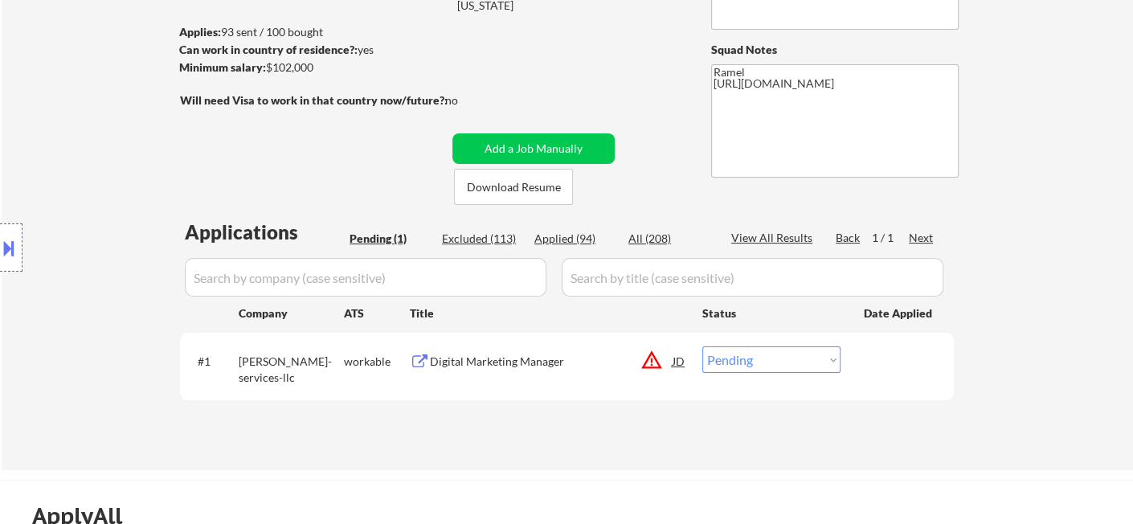
scroll to position [289, 0]
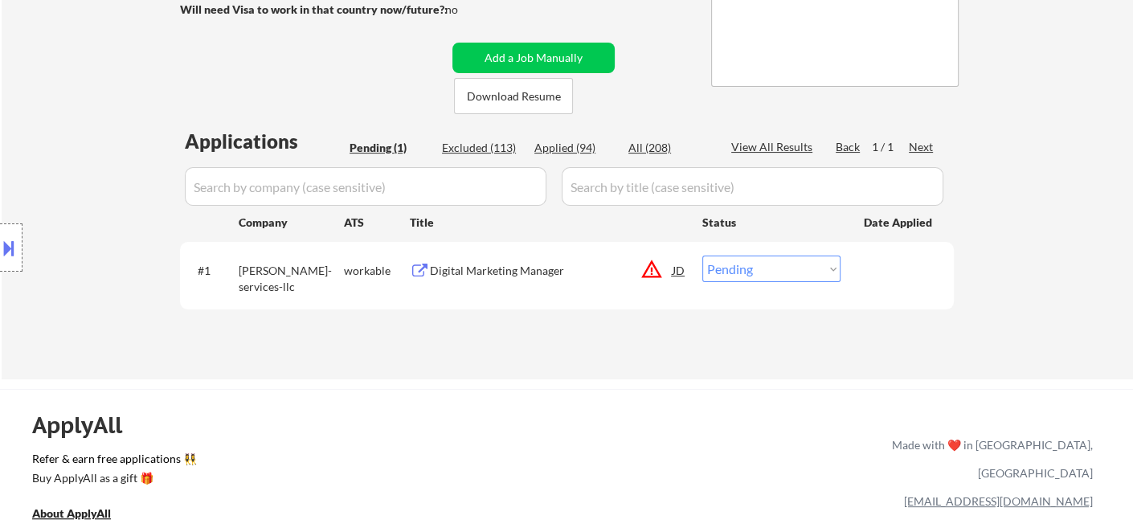
click at [733, 271] on select "Choose an option... Pending Applied Excluded (Questions) Excluded (Expired) Exc…" at bounding box center [771, 269] width 138 height 27
select select ""applied""
click at [702, 256] on select "Choose an option... Pending Applied Excluded (Questions) Excluded (Expired) Exc…" at bounding box center [771, 269] width 138 height 27
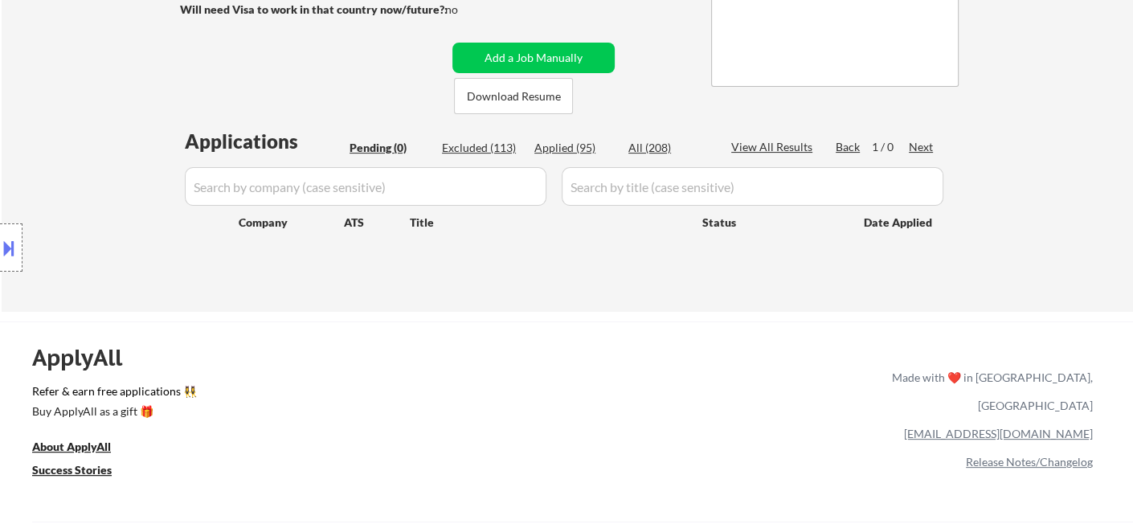
click at [551, 154] on div "Applied (95)" at bounding box center [574, 148] width 80 height 16
select select ""applied""
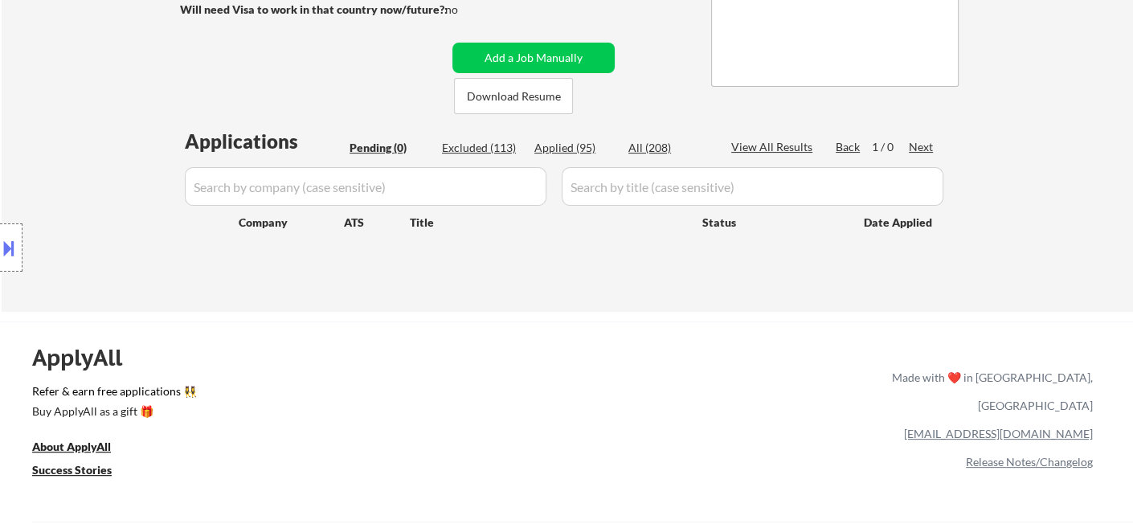
select select ""applied""
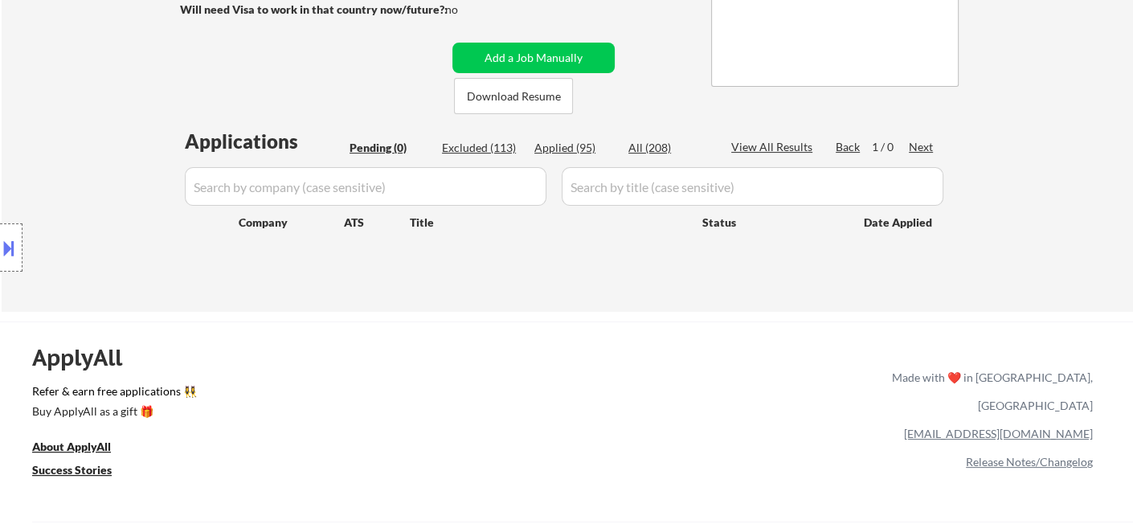
select select ""applied""
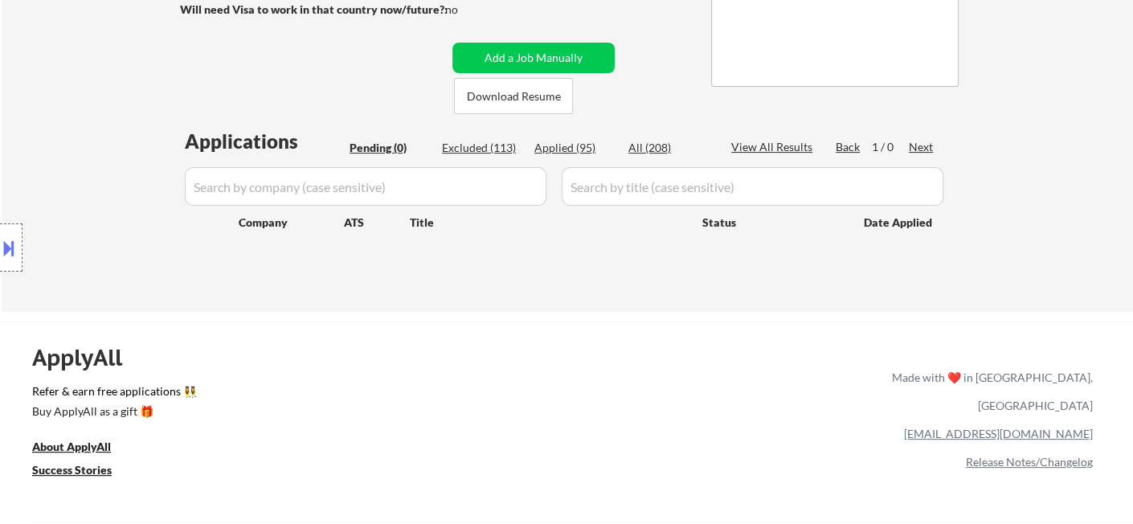
select select ""applied""
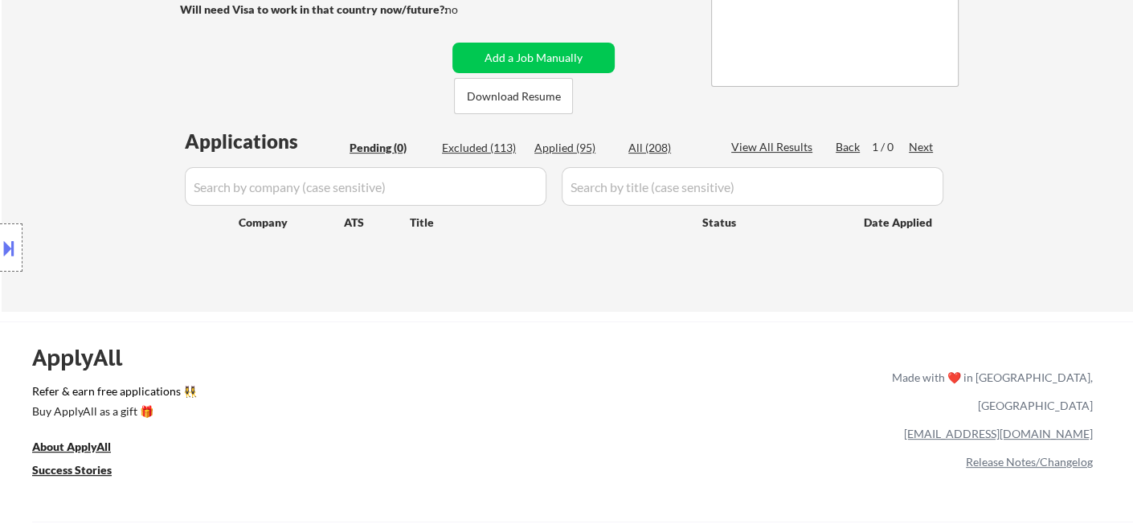
select select ""applied""
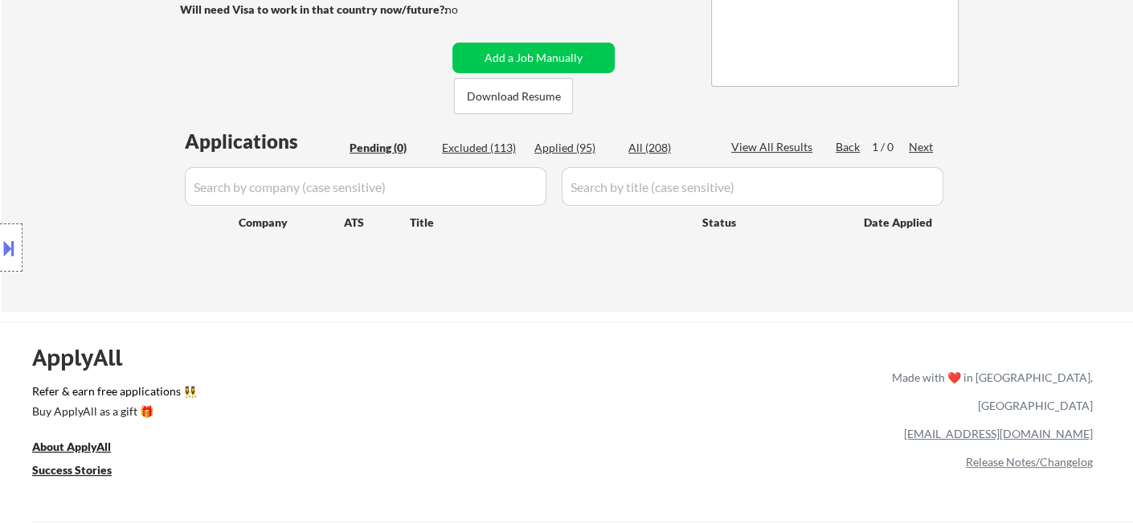
select select ""applied""
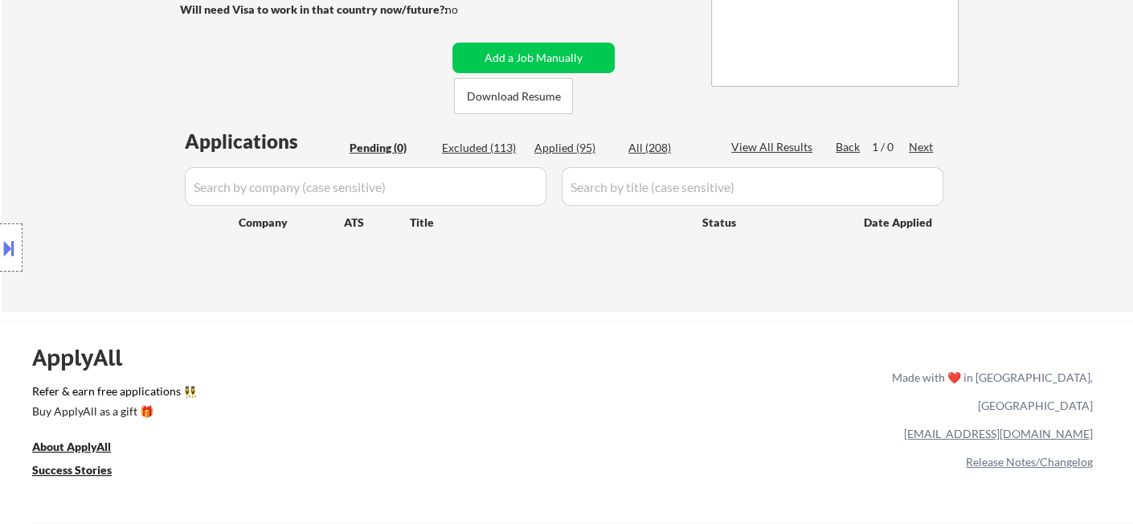
select select ""applied""
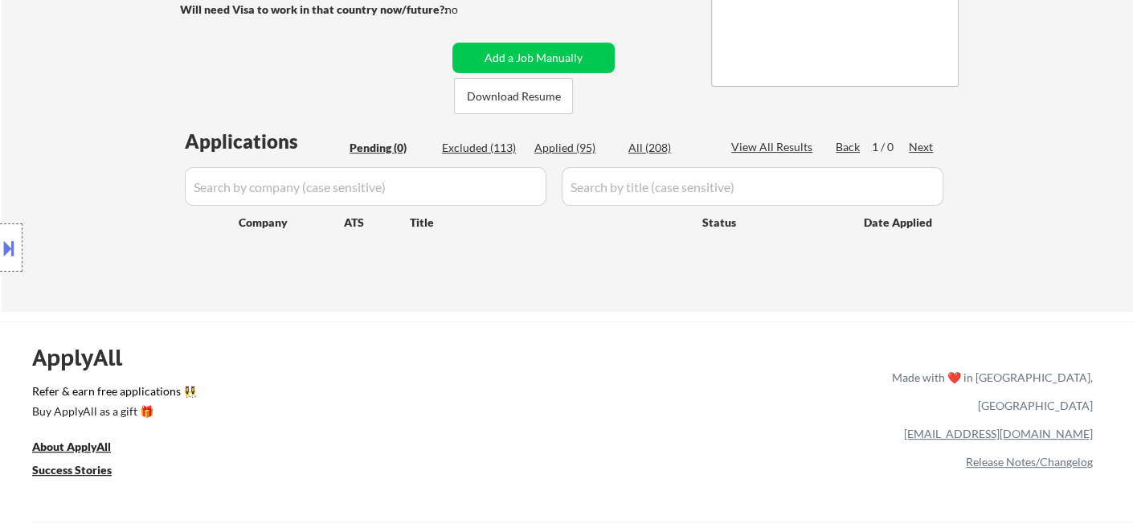
select select ""applied""
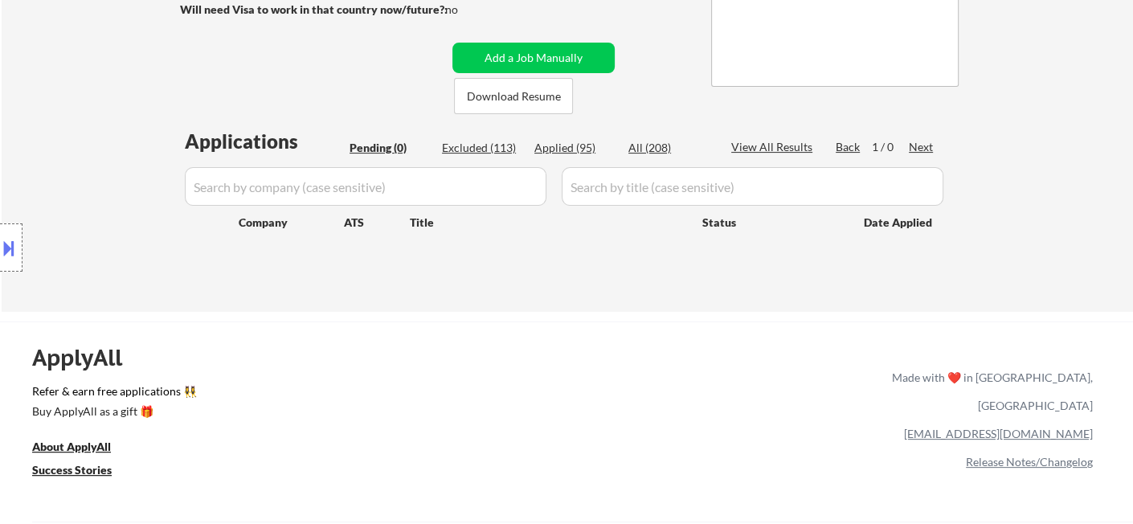
select select ""applied""
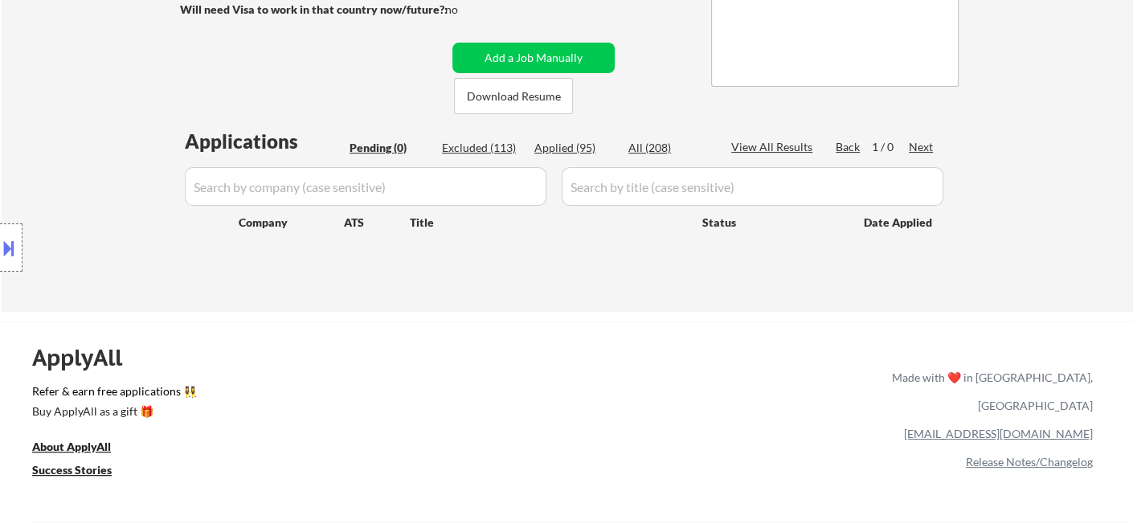
select select ""applied""
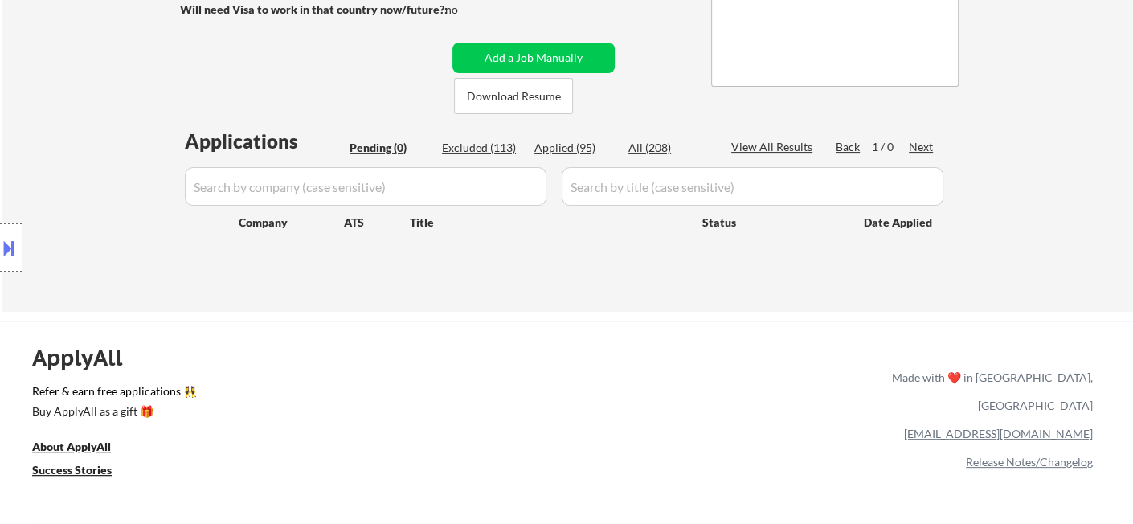
select select ""applied""
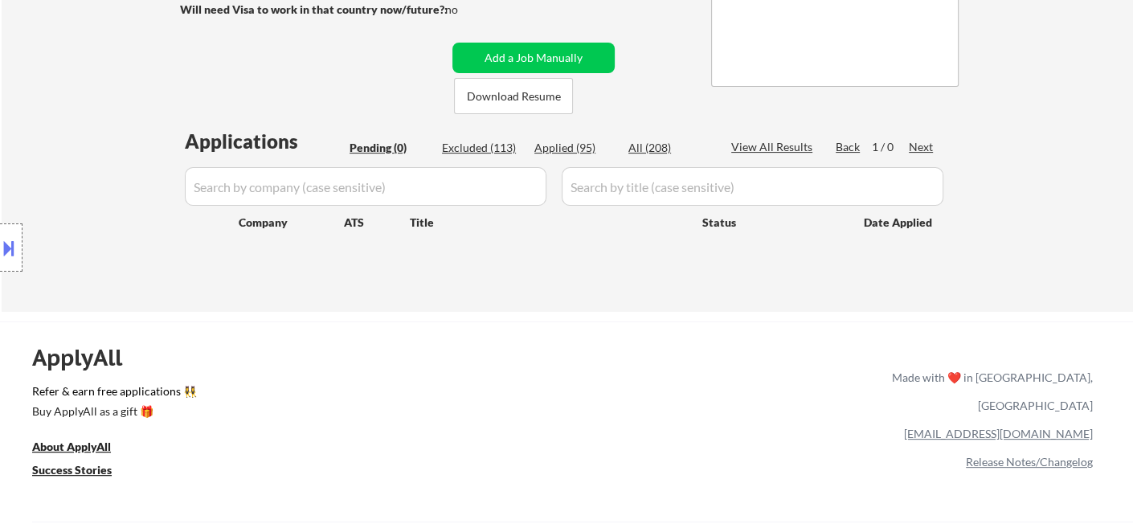
select select ""applied""
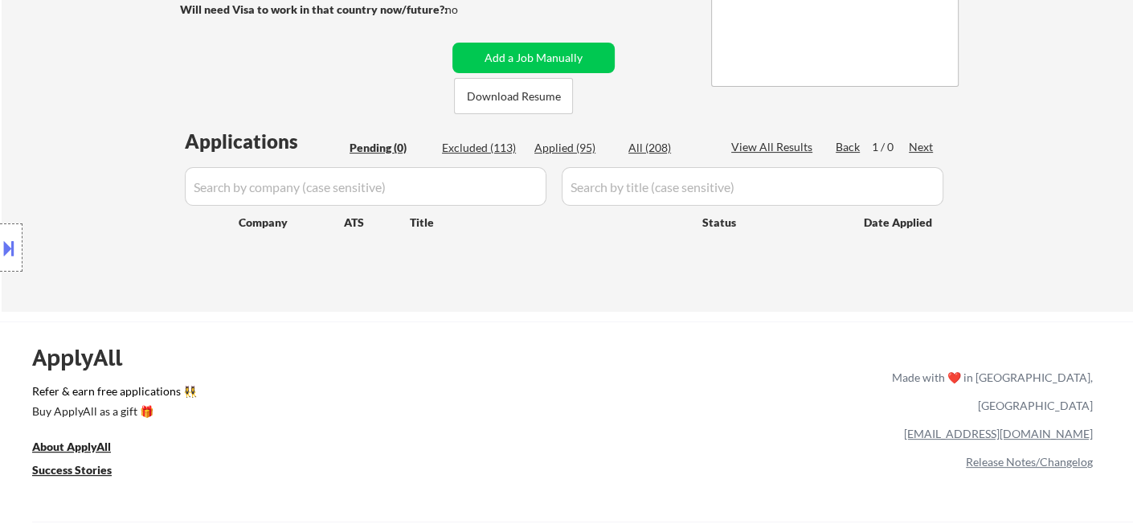
select select ""applied""
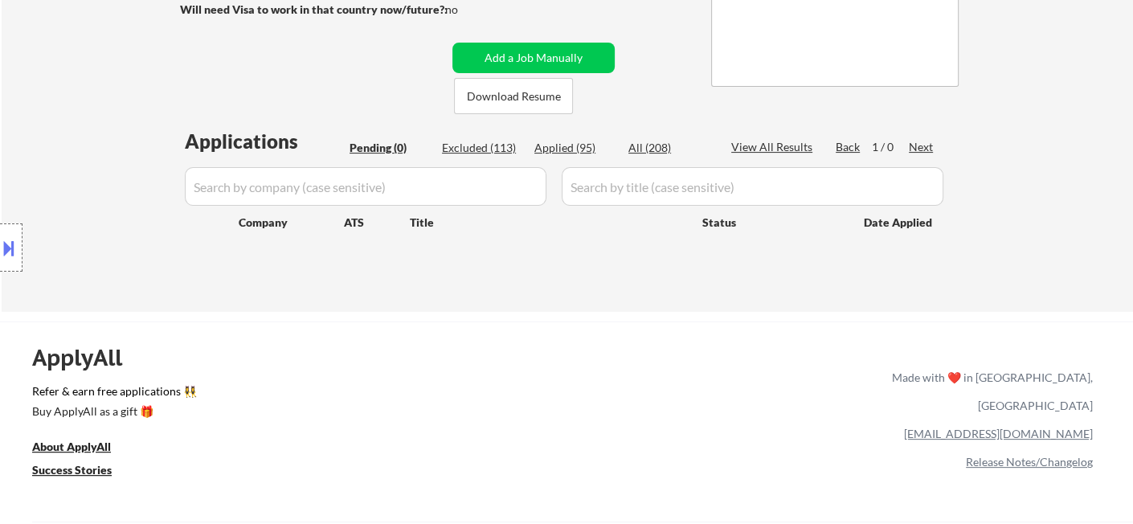
select select ""applied""
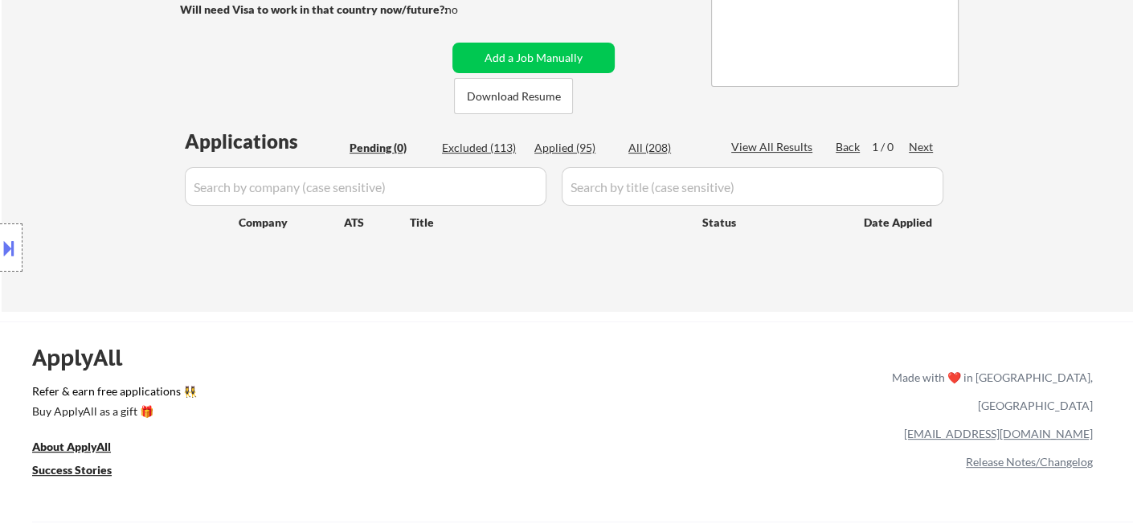
select select ""applied""
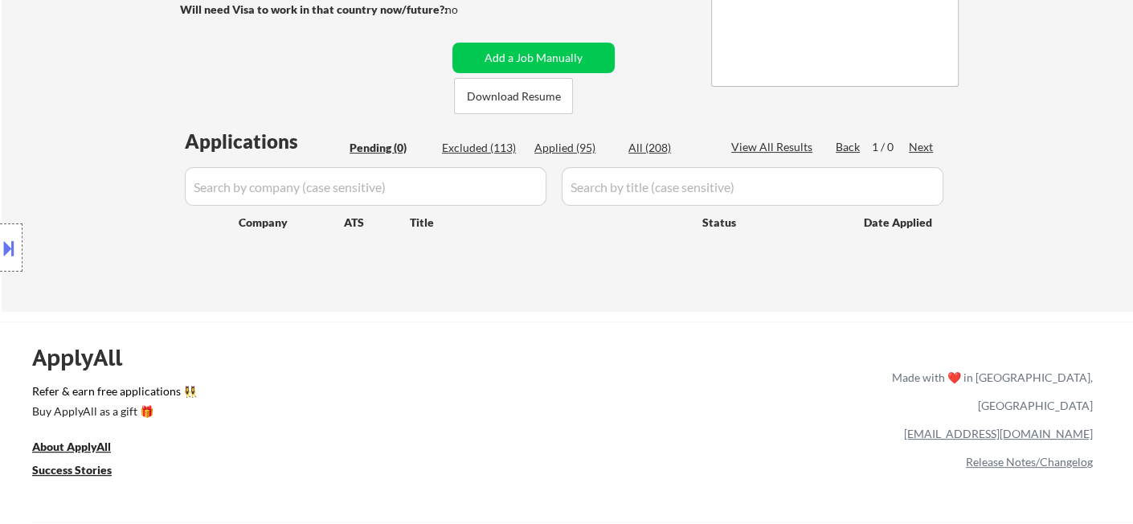
select select ""applied""
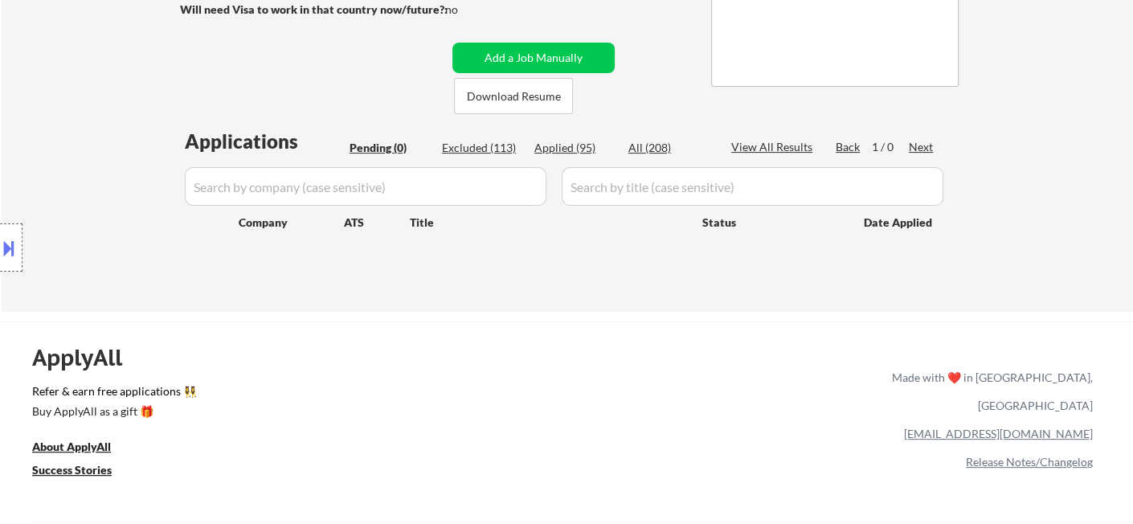
select select ""applied""
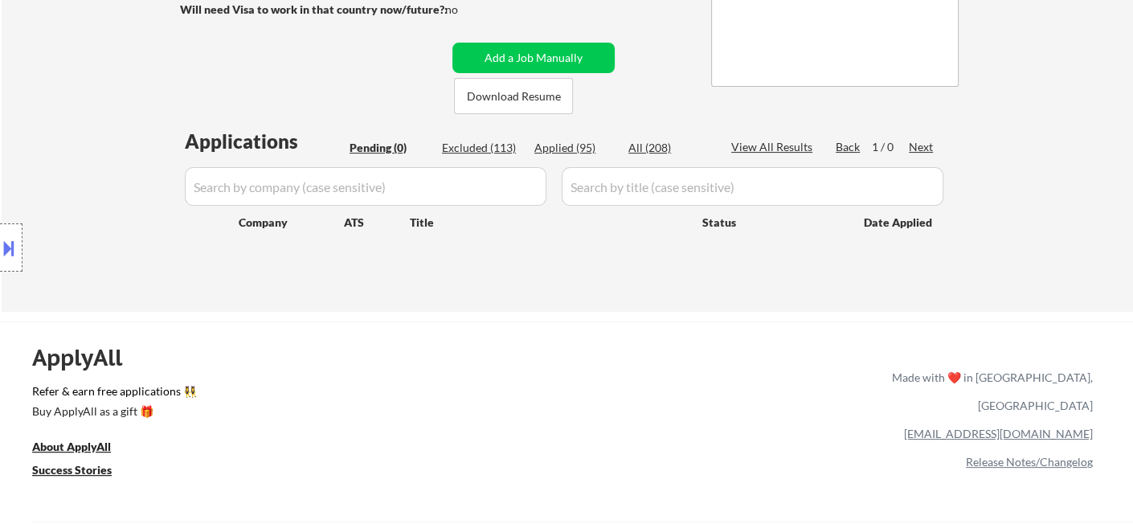
select select ""applied""
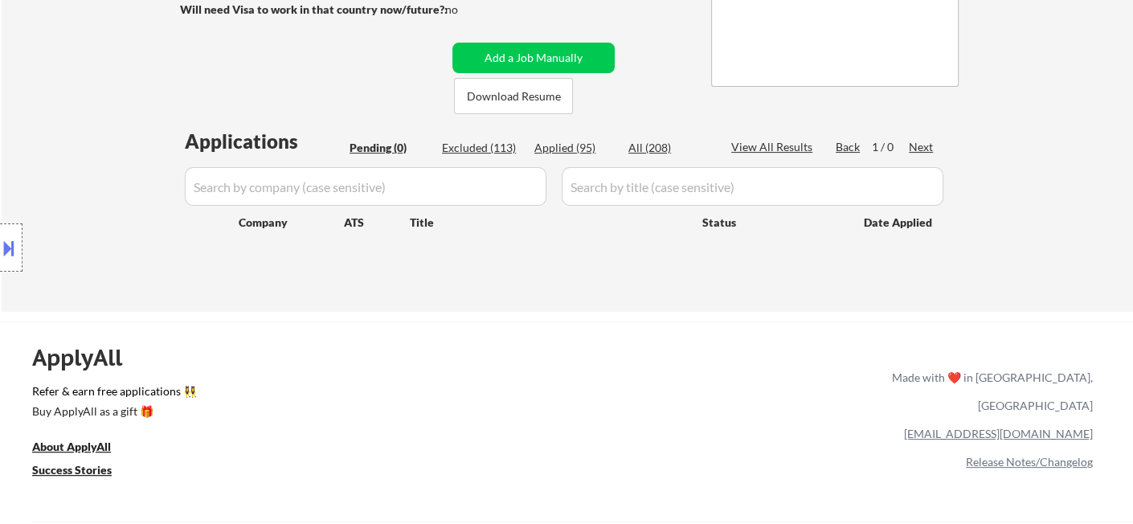
select select ""applied""
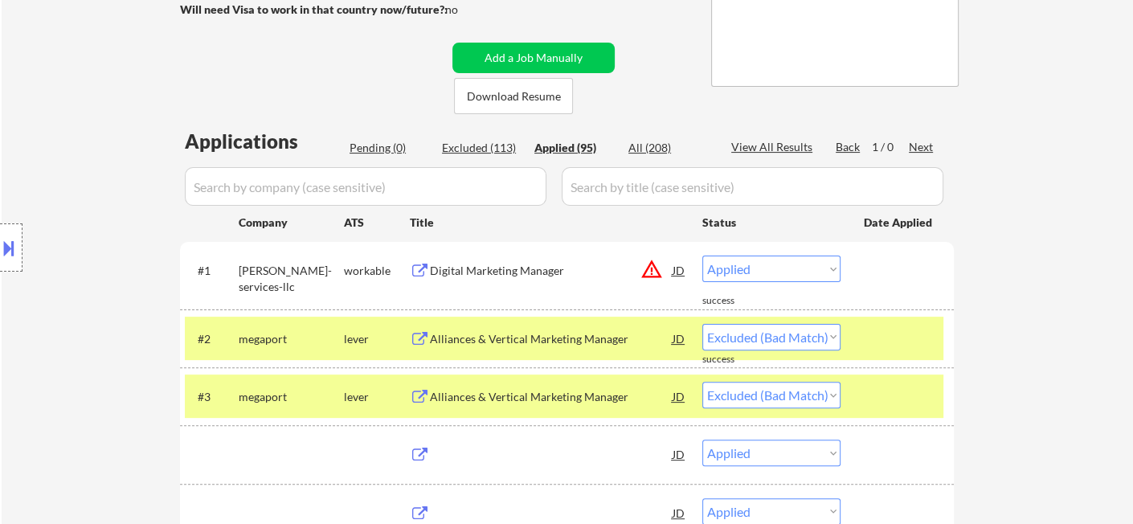
select select ""applied""
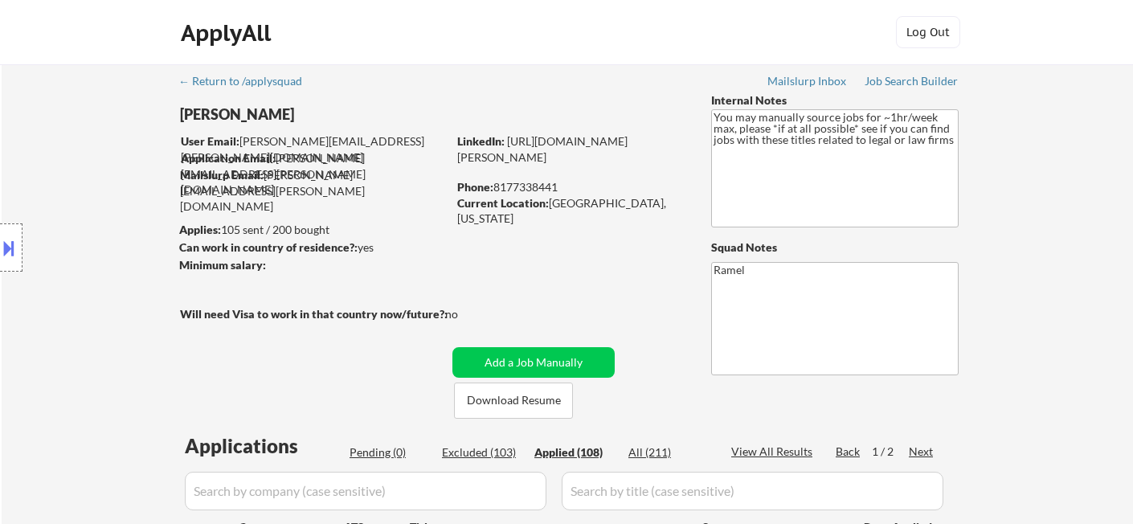
select select ""applied""
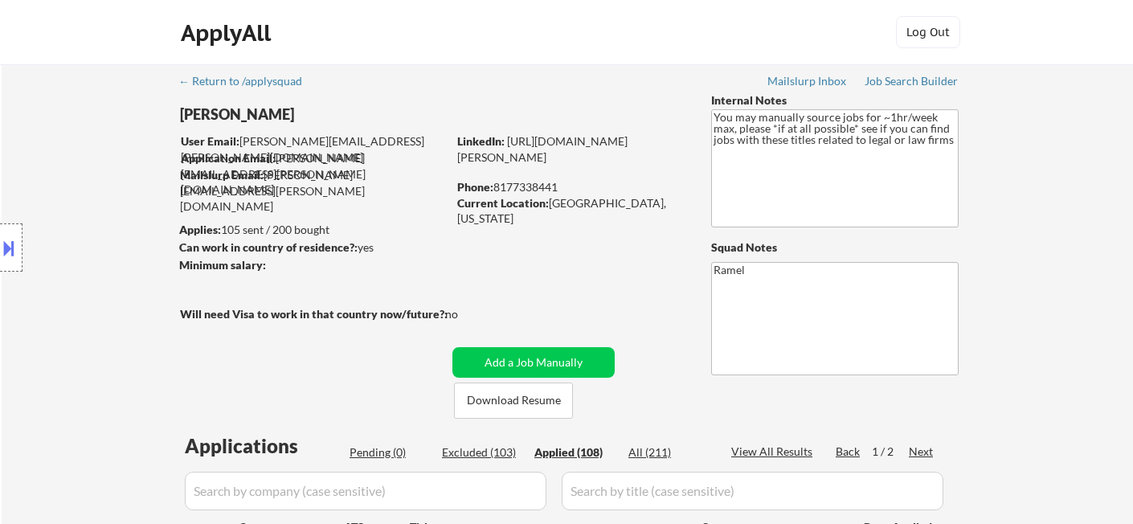
select select ""applied""
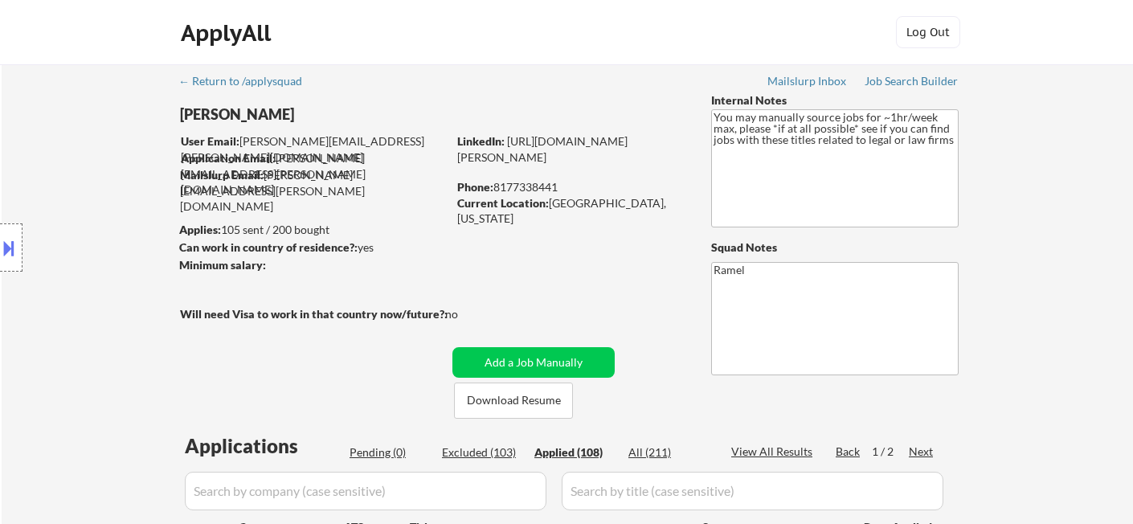
select select ""applied""
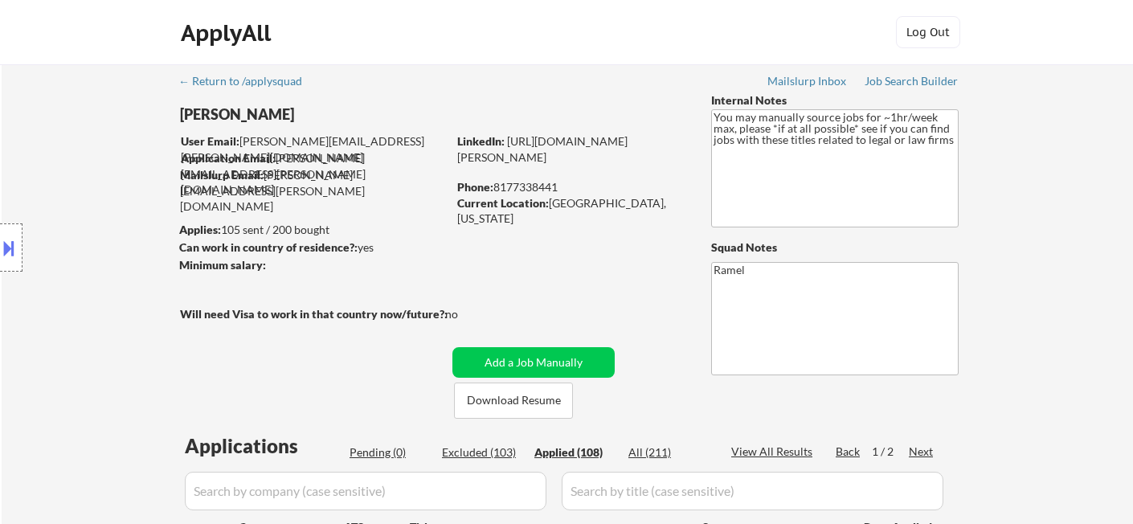
select select ""applied""
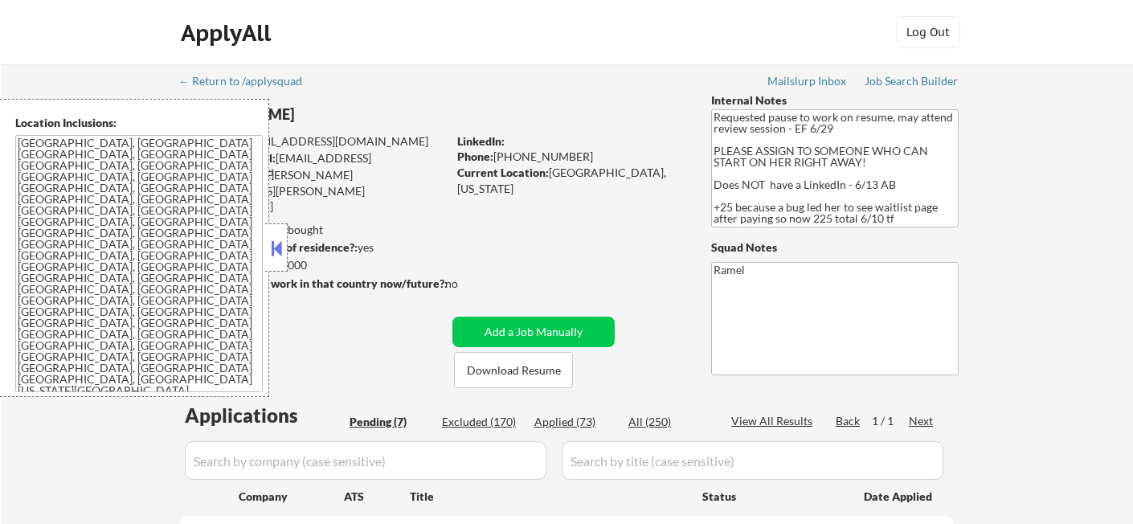
select select ""pending""
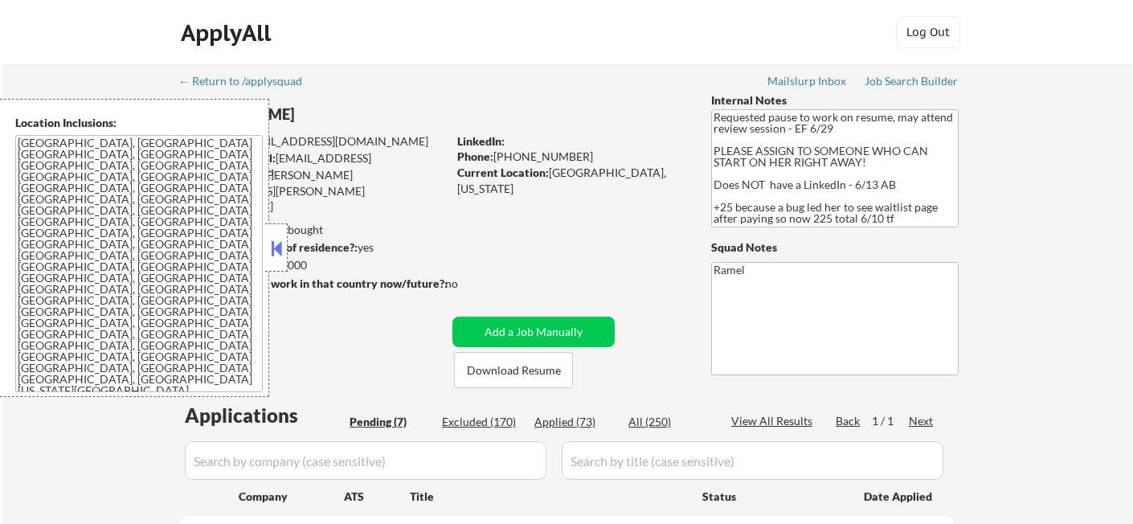
select select ""pending""
click at [277, 255] on button at bounding box center [277, 248] width 18 height 24
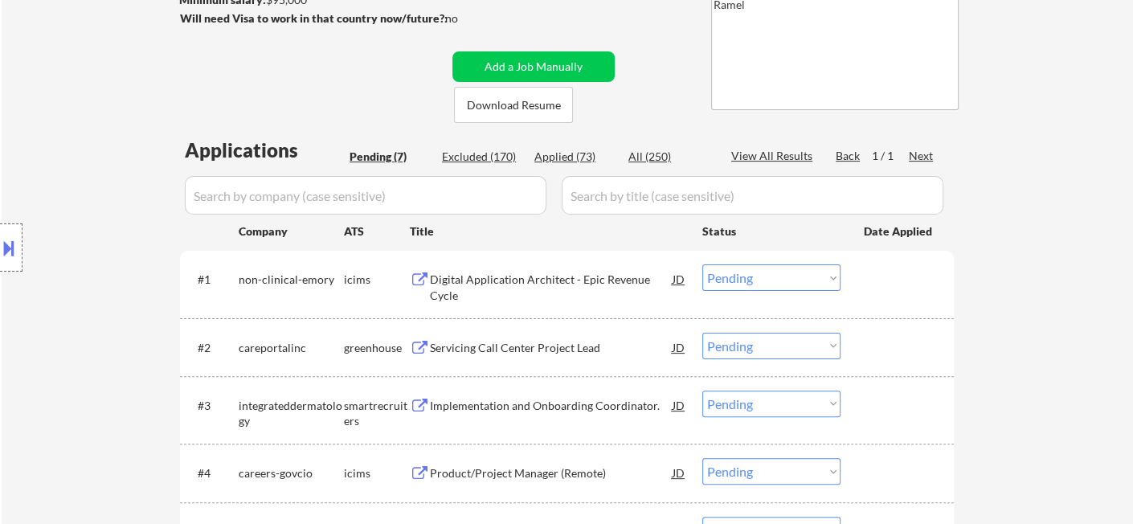
scroll to position [268, 0]
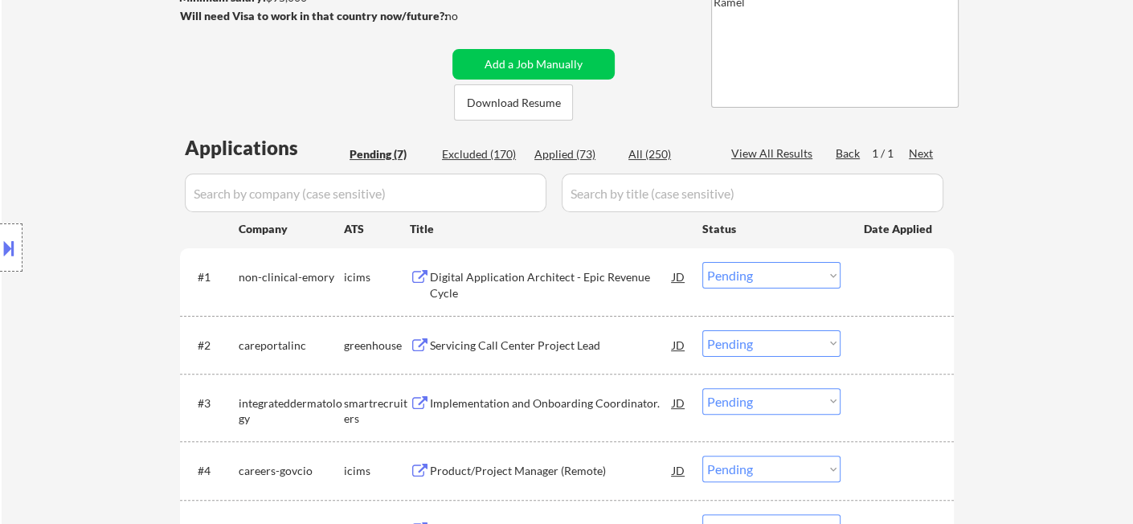
click at [560, 354] on div "Servicing Call Center Project Lead" at bounding box center [551, 344] width 243 height 29
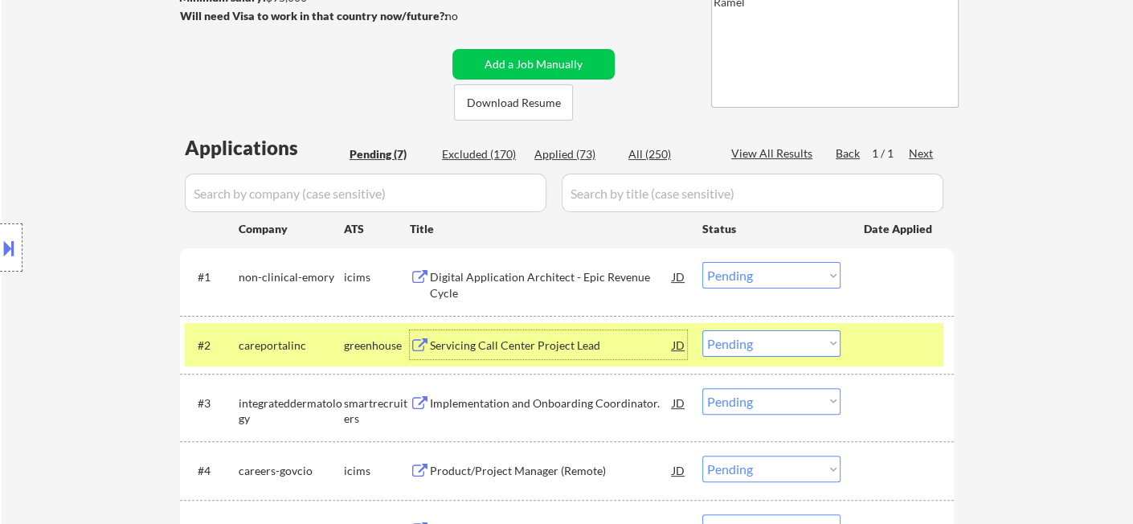
click at [762, 340] on select "Choose an option... Pending Applied Excluded (Questions) Excluded (Expired) Exc…" at bounding box center [771, 343] width 138 height 27
click at [702, 330] on select "Choose an option... Pending Applied Excluded (Questions) Excluded (Expired) Exc…" at bounding box center [771, 343] width 138 height 27
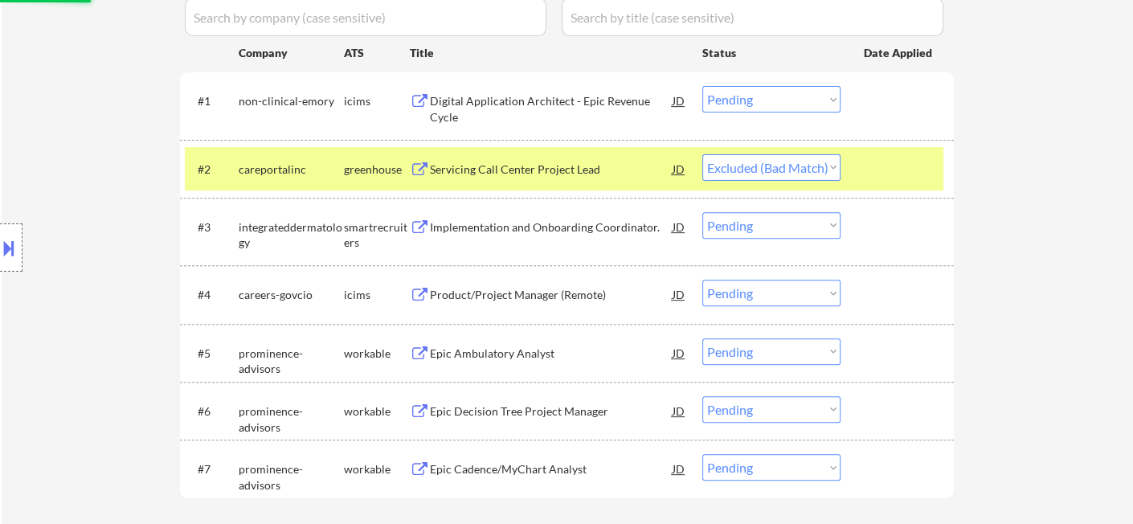
scroll to position [446, 0]
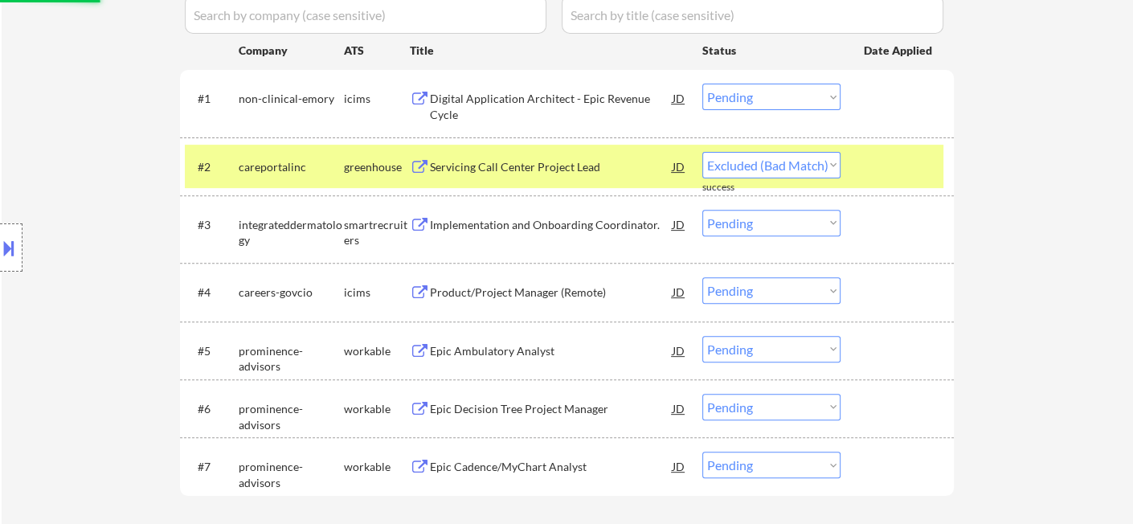
click at [575, 225] on div "Implementation and Onboarding Coordinator." at bounding box center [551, 225] width 243 height 16
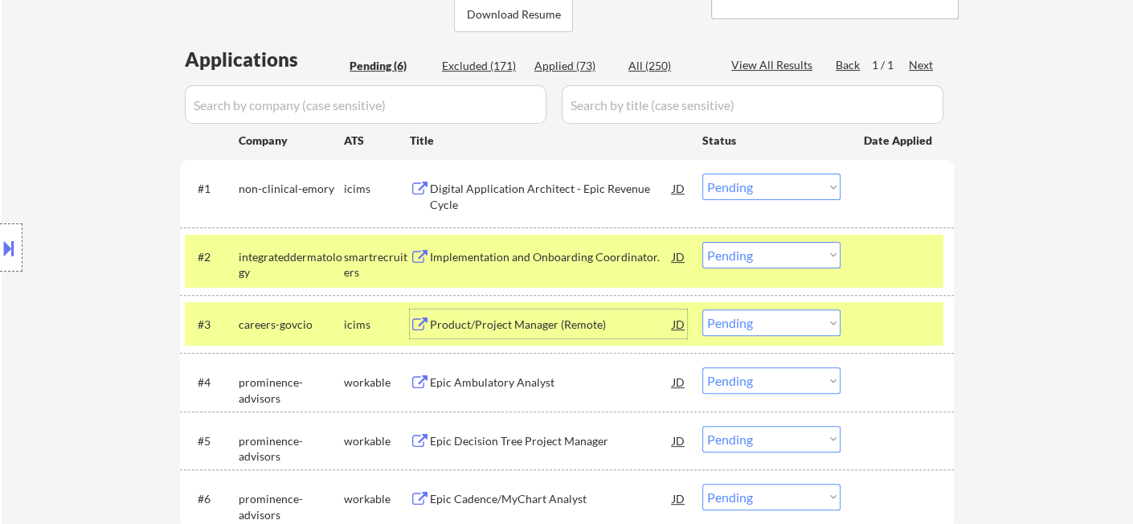
scroll to position [357, 0]
click at [739, 260] on select "Choose an option... Pending Applied Excluded (Questions) Excluded (Expired) Exc…" at bounding box center [771, 254] width 138 height 27
click at [702, 241] on select "Choose an option... Pending Applied Excluded (Questions) Excluded (Expired) Exc…" at bounding box center [771, 254] width 138 height 27
select select ""pending""
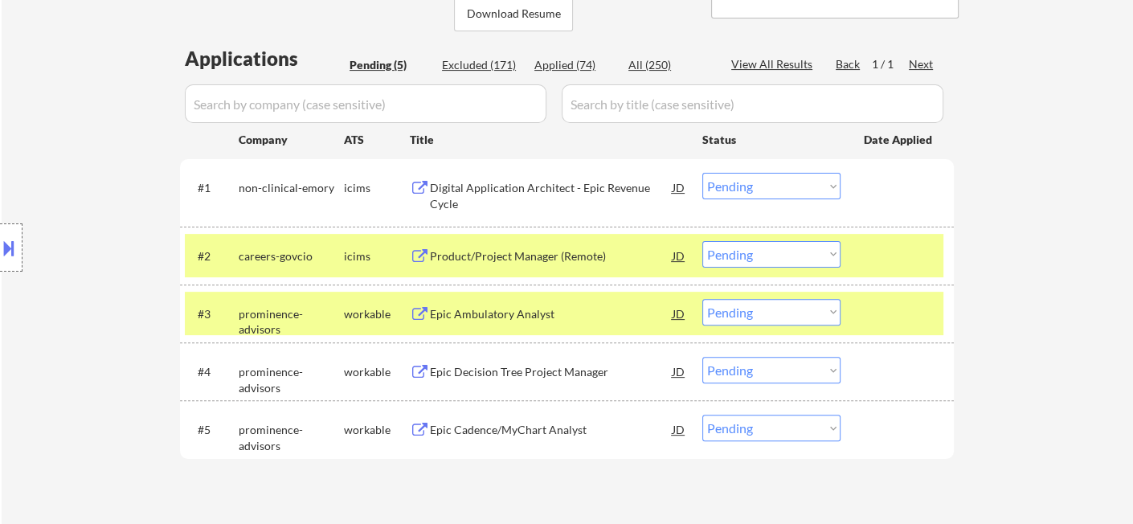
click at [519, 315] on div "Epic Ambulatory Analyst" at bounding box center [551, 314] width 243 height 16
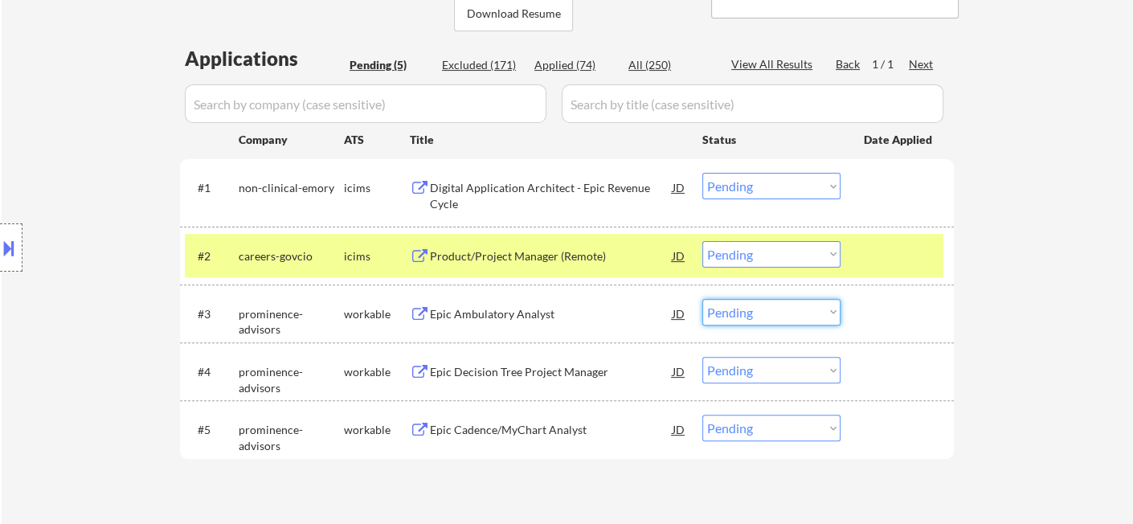
click at [746, 318] on select "Choose an option... Pending Applied Excluded (Questions) Excluded (Expired) Exc…" at bounding box center [771, 312] width 138 height 27
click at [702, 299] on select "Choose an option... Pending Applied Excluded (Questions) Excluded (Expired) Exc…" at bounding box center [771, 312] width 138 height 27
click at [596, 425] on div "Epic Cadence/MyChart Analyst" at bounding box center [551, 430] width 243 height 16
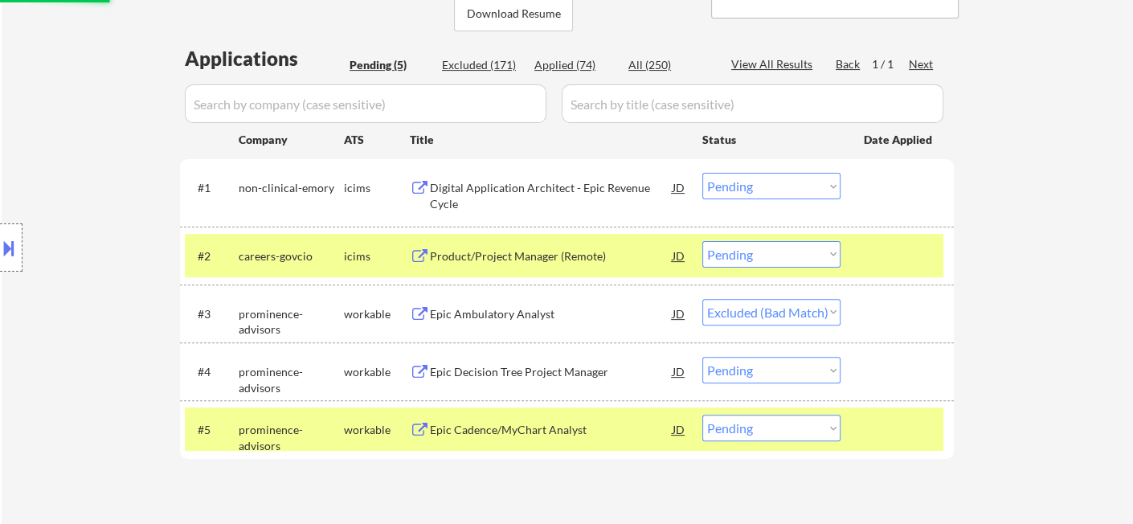
select select ""pending""
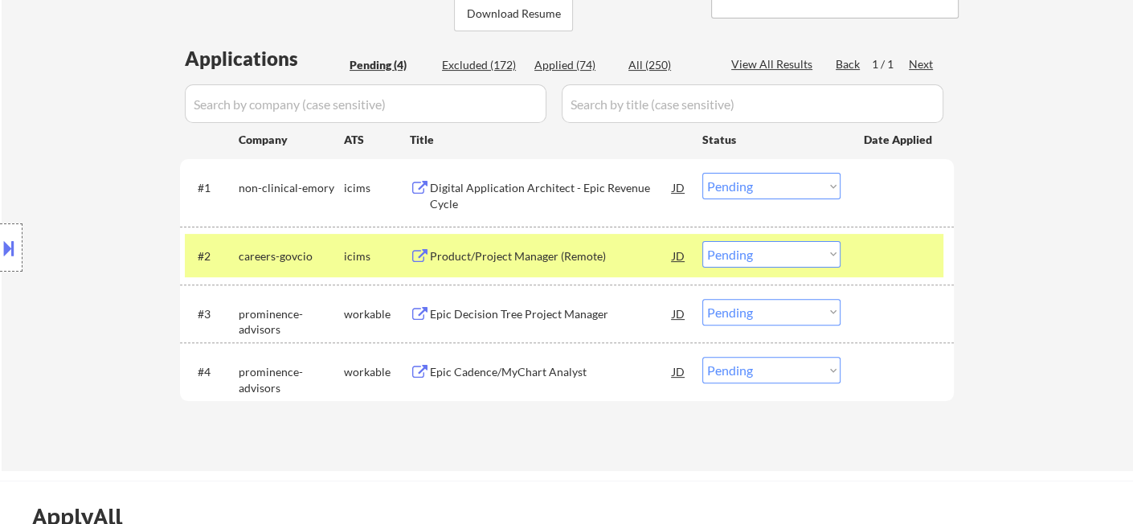
click at [720, 371] on select "Choose an option... Pending Applied Excluded (Questions) Excluded (Expired) Exc…" at bounding box center [771, 370] width 138 height 27
select select ""excluded__bad_match_""
click at [702, 357] on select "Choose an option... Pending Applied Excluded (Questions) Excluded (Expired) Exc…" at bounding box center [771, 370] width 138 height 27
click at [603, 315] on div "Epic Decision Tree Project Manager" at bounding box center [551, 314] width 243 height 16
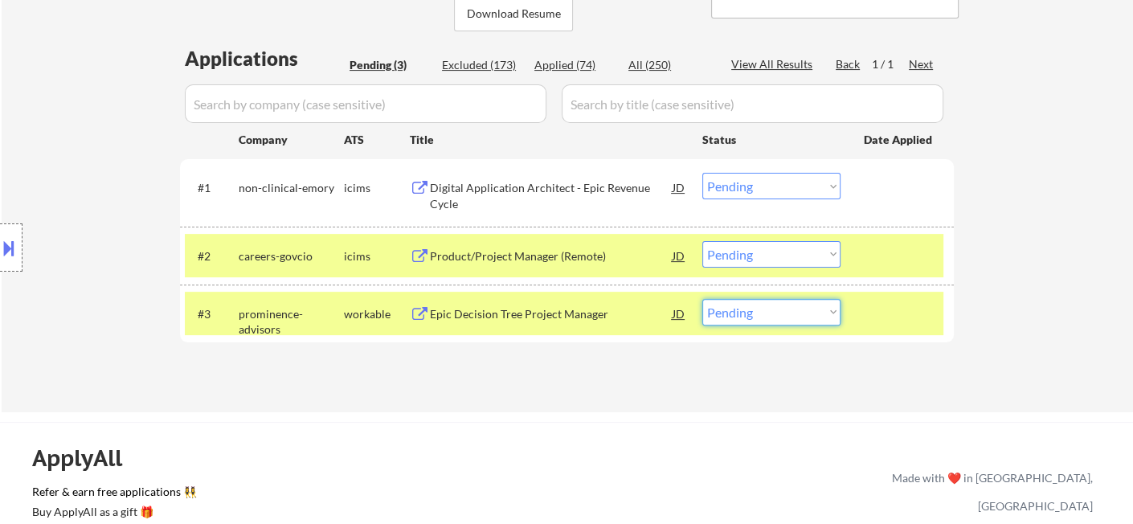
click at [756, 315] on select "Choose an option... Pending Applied Excluded (Questions) Excluded (Expired) Exc…" at bounding box center [771, 312] width 138 height 27
select select ""excluded__bad_match_""
click at [702, 299] on select "Choose an option... Pending Applied Excluded (Questions) Excluded (Expired) Exc…" at bounding box center [771, 312] width 138 height 27
click at [514, 243] on div "Product/Project Manager (Remote)" at bounding box center [551, 255] width 243 height 29
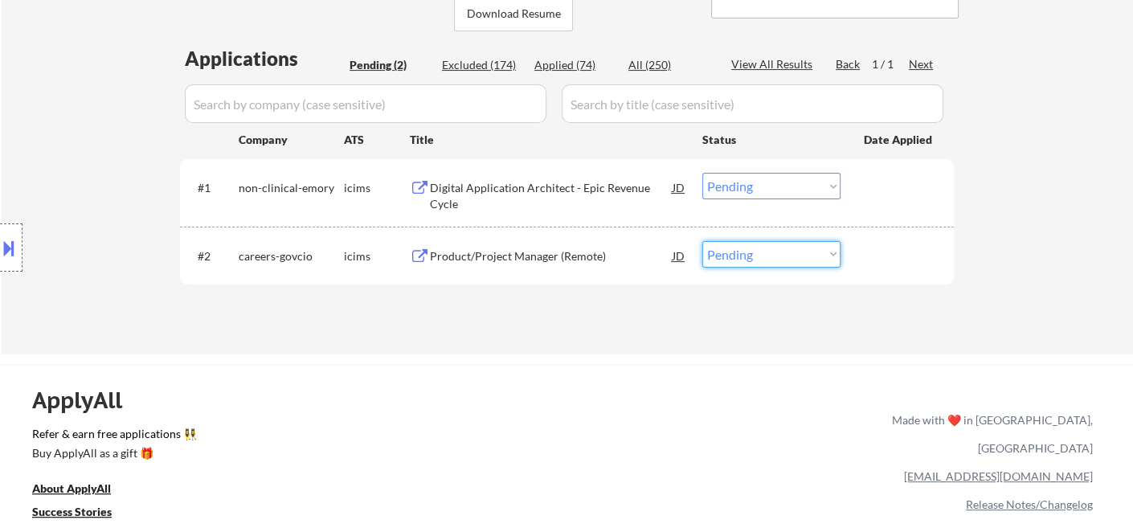
click at [762, 260] on select "Choose an option... Pending Applied Excluded (Questions) Excluded (Expired) Exc…" at bounding box center [771, 254] width 138 height 27
select select ""excluded__expired_""
click at [702, 241] on select "Choose an option... Pending Applied Excluded (Questions) Excluded (Expired) Exc…" at bounding box center [771, 254] width 138 height 27
click at [525, 188] on div "Digital Application Architect - Epic Revenue Cycle" at bounding box center [551, 195] width 243 height 31
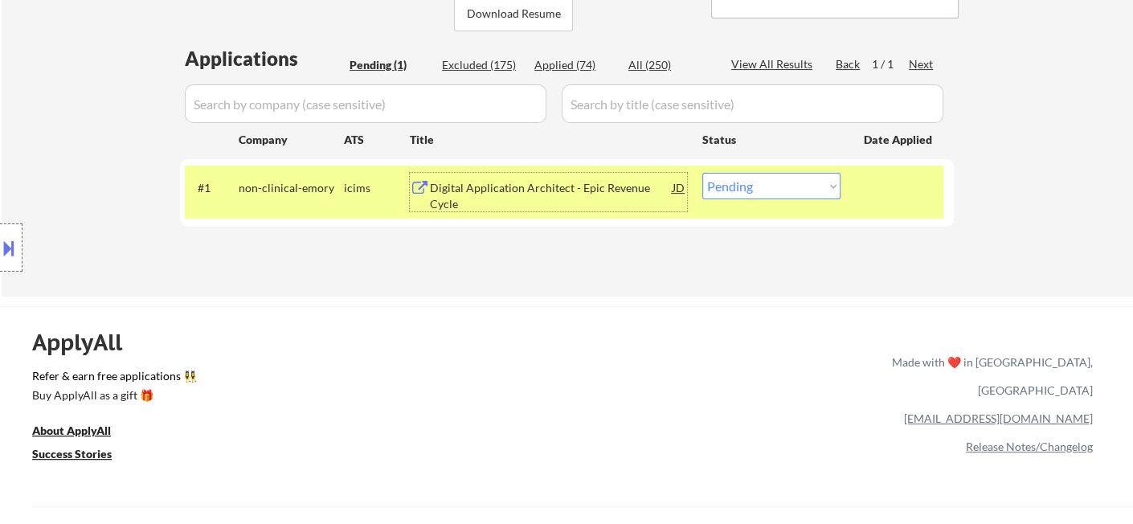
click at [749, 192] on select "Choose an option... Pending Applied Excluded (Questions) Excluded (Expired) Exc…" at bounding box center [771, 186] width 138 height 27
drag, startPoint x: 806, startPoint y: 178, endPoint x: 808, endPoint y: 188, distance: 9.8
click at [806, 178] on select "Choose an option... Pending Applied Excluded (Questions) Excluded (Expired) Exc…" at bounding box center [771, 186] width 138 height 27
select select ""excluded__bad_match_""
click at [702, 173] on select "Choose an option... Pending Applied Excluded (Questions) Excluded (Expired) Exc…" at bounding box center [771, 186] width 138 height 27
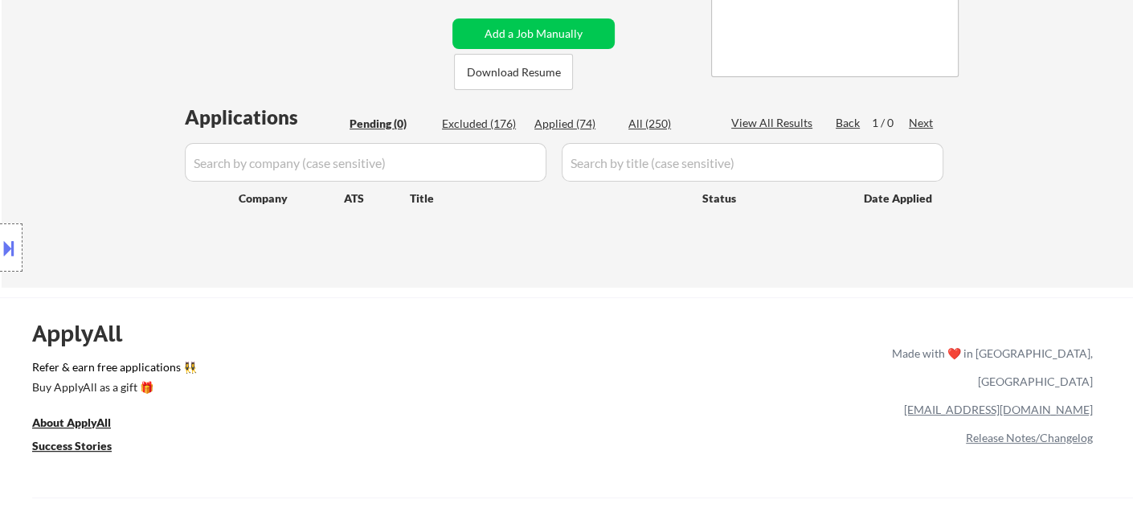
scroll to position [268, 0]
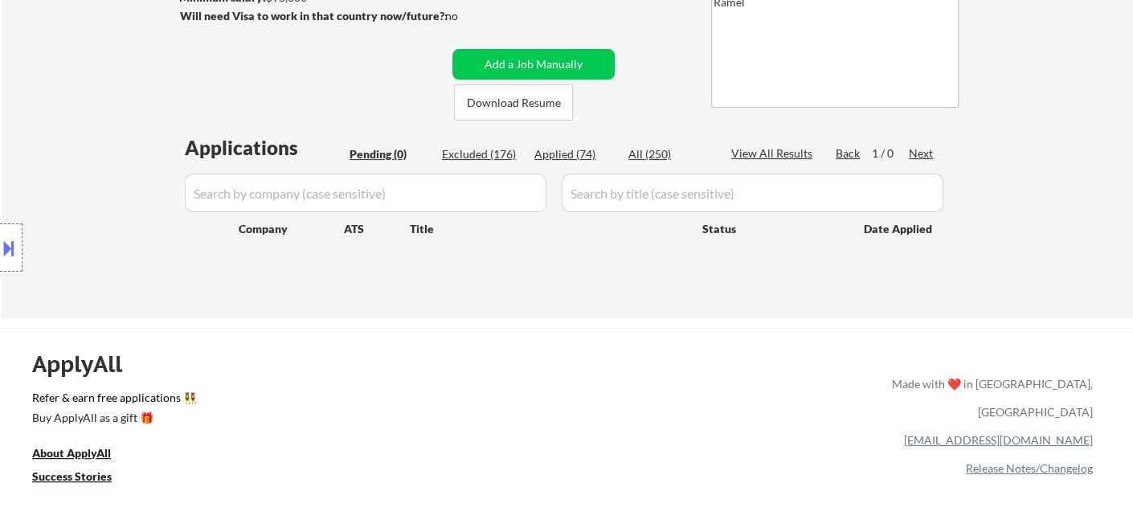
click at [569, 156] on div "Applied (74)" at bounding box center [574, 154] width 80 height 16
select select ""applied""
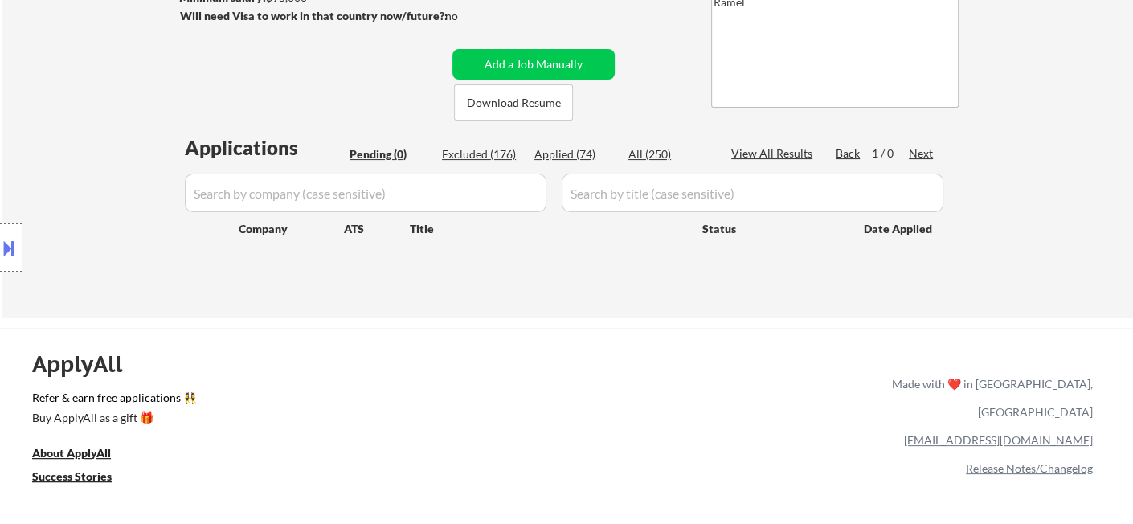
select select ""applied""
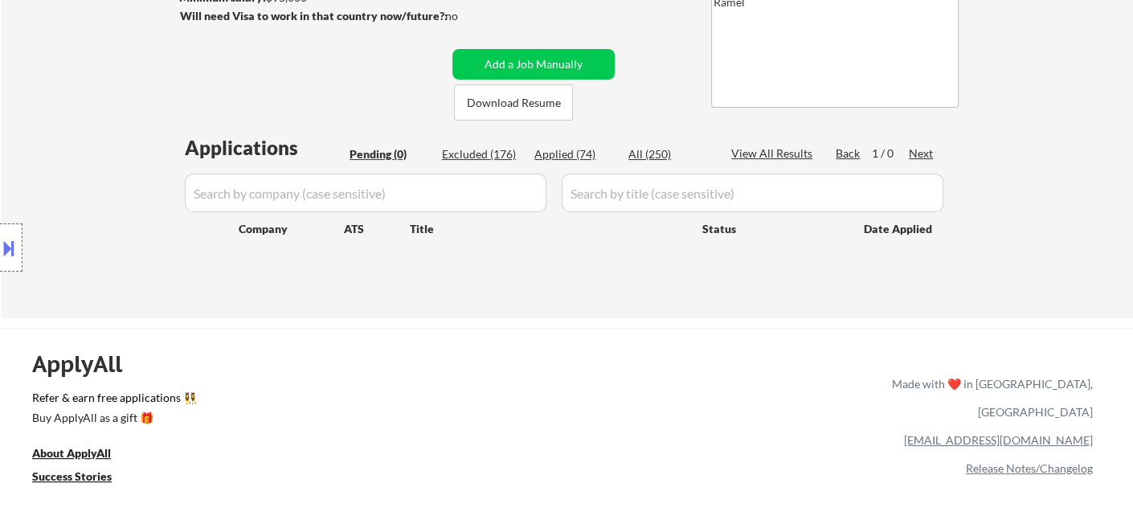
select select ""applied""
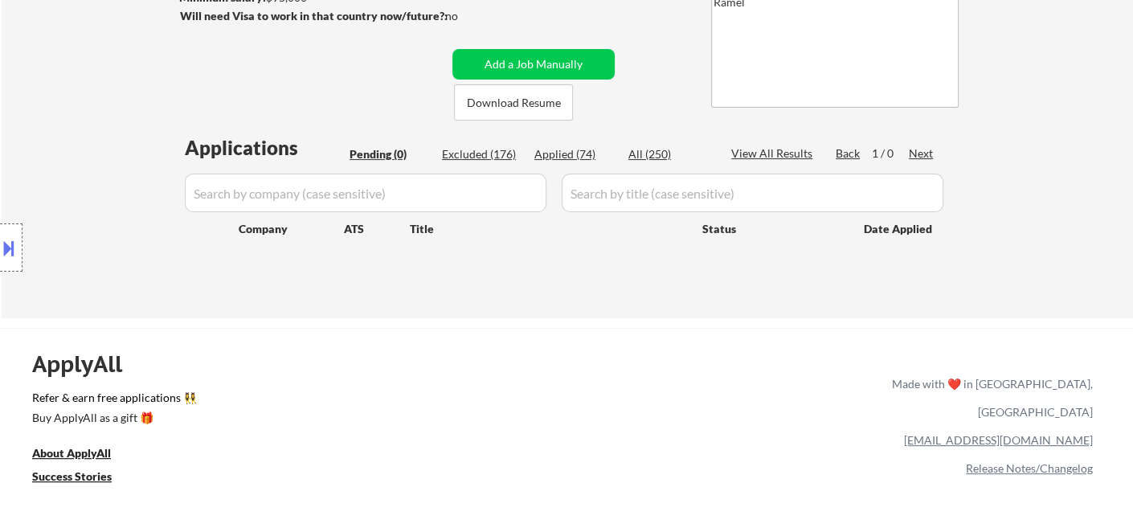
select select ""applied""
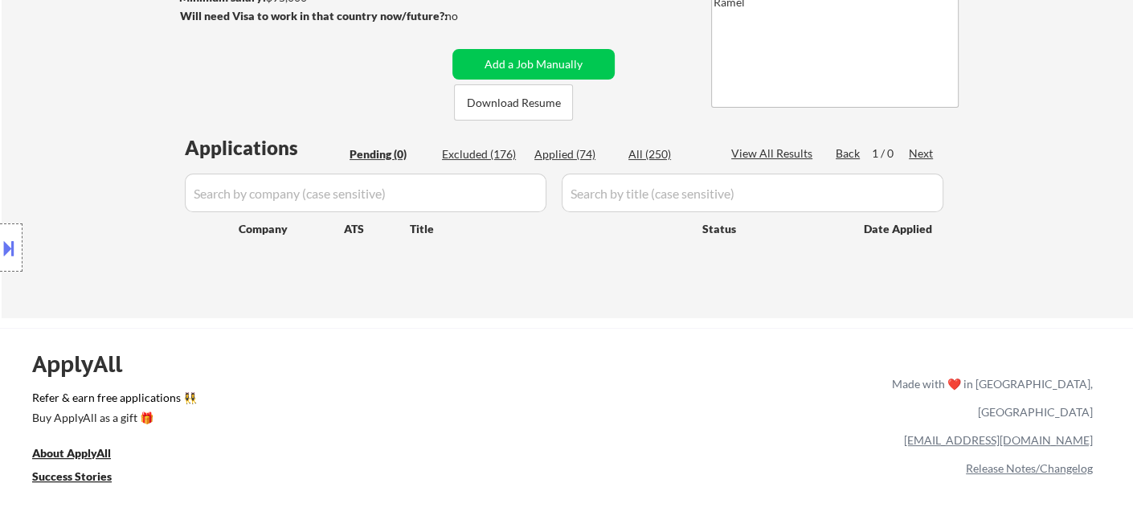
select select ""applied""
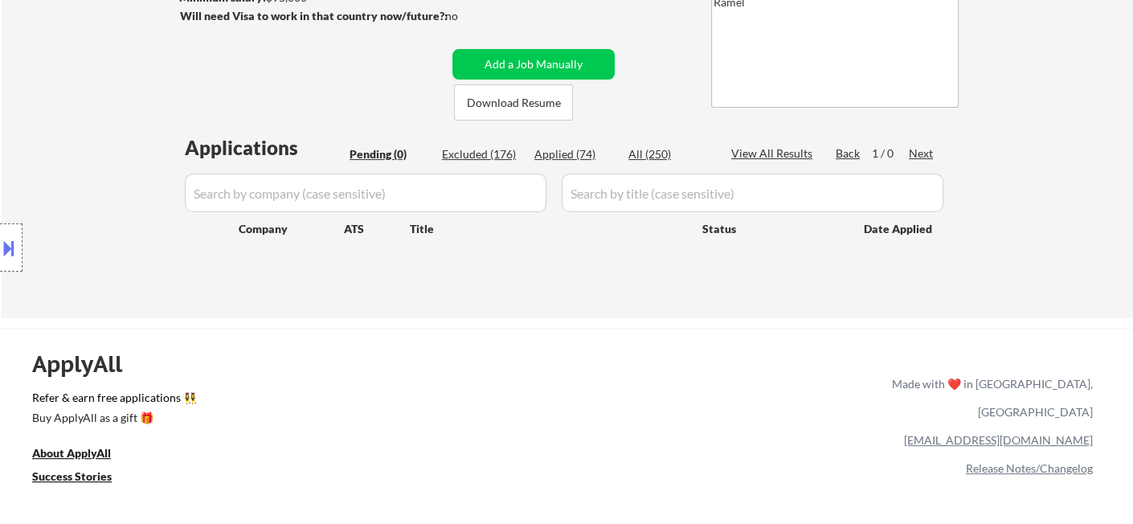
select select ""applied""
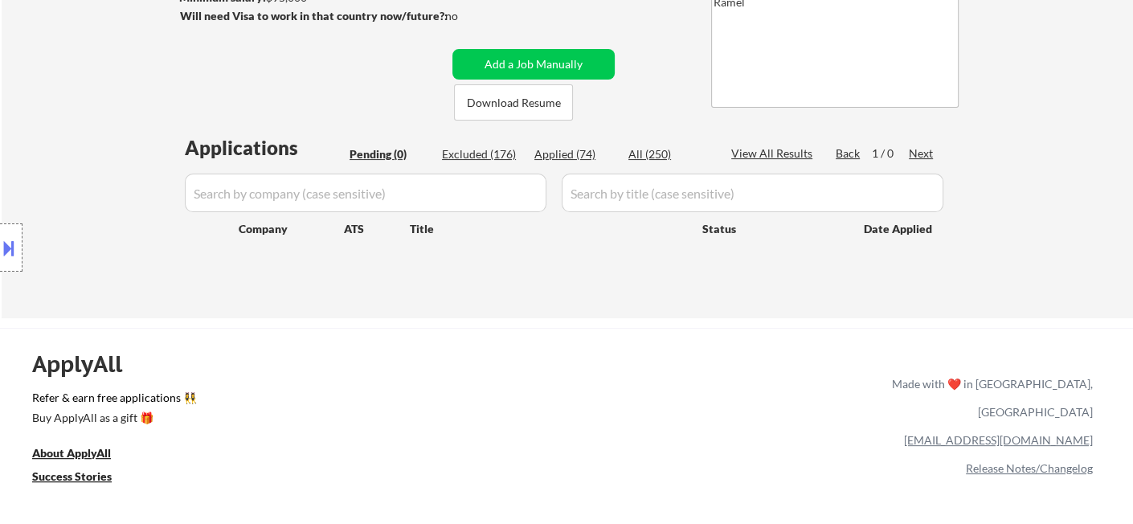
select select ""applied""
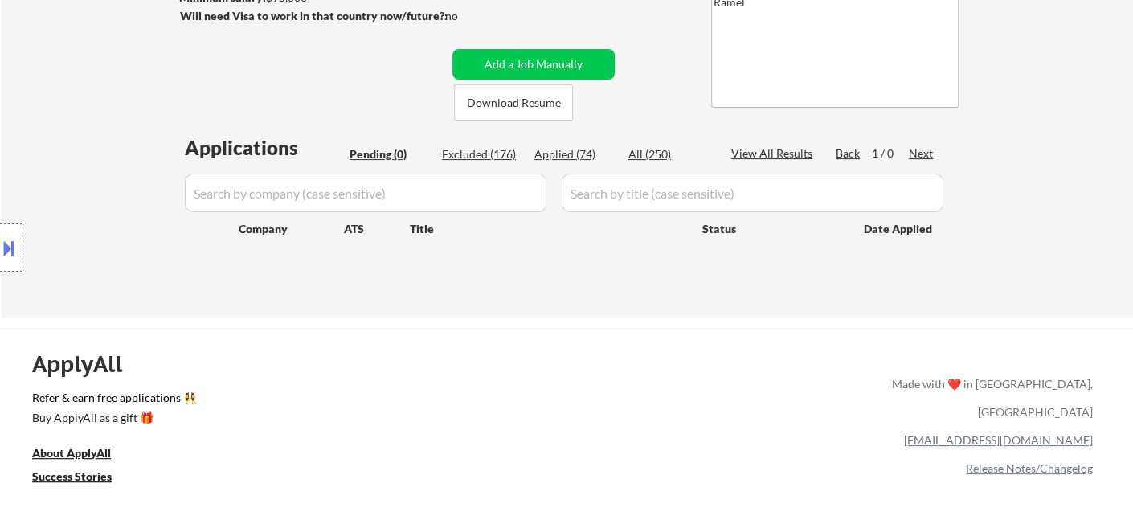
select select ""applied""
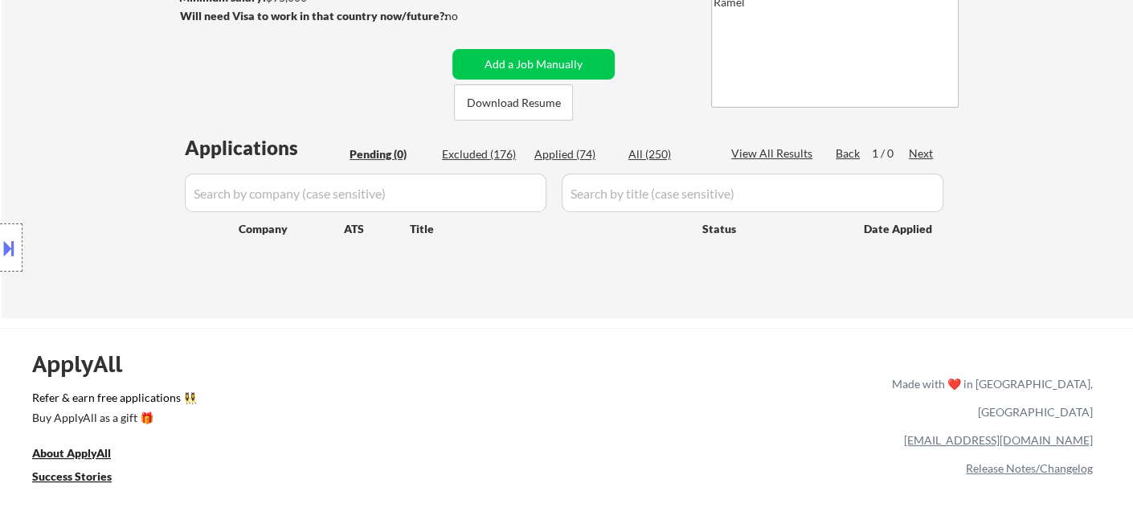
select select ""applied""
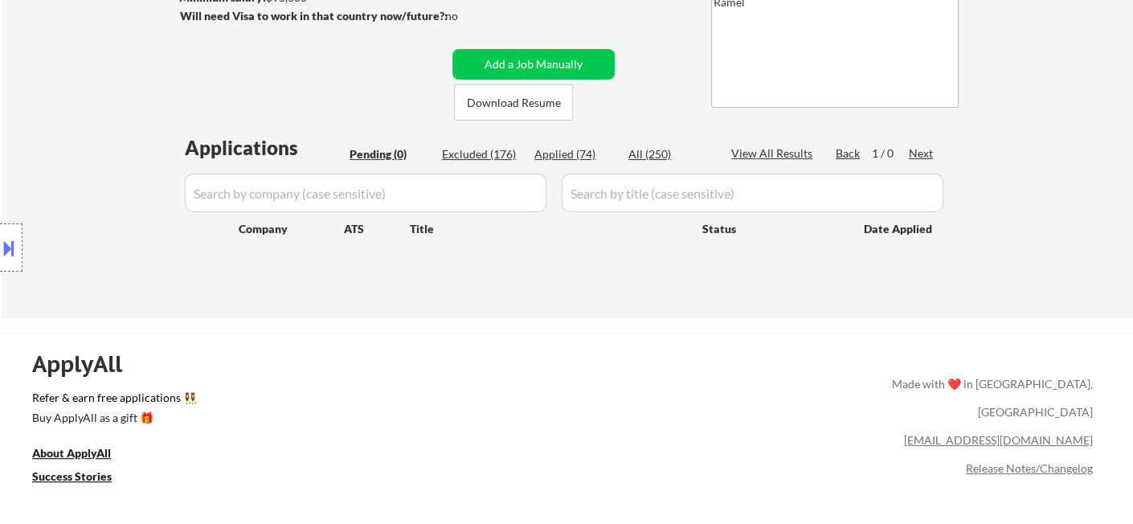
select select ""applied""
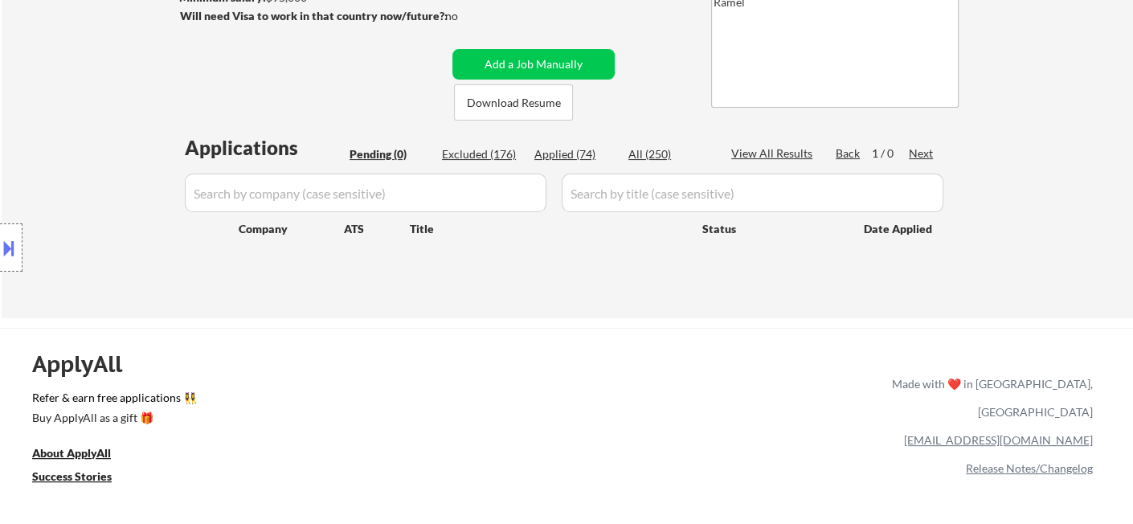
select select ""applied""
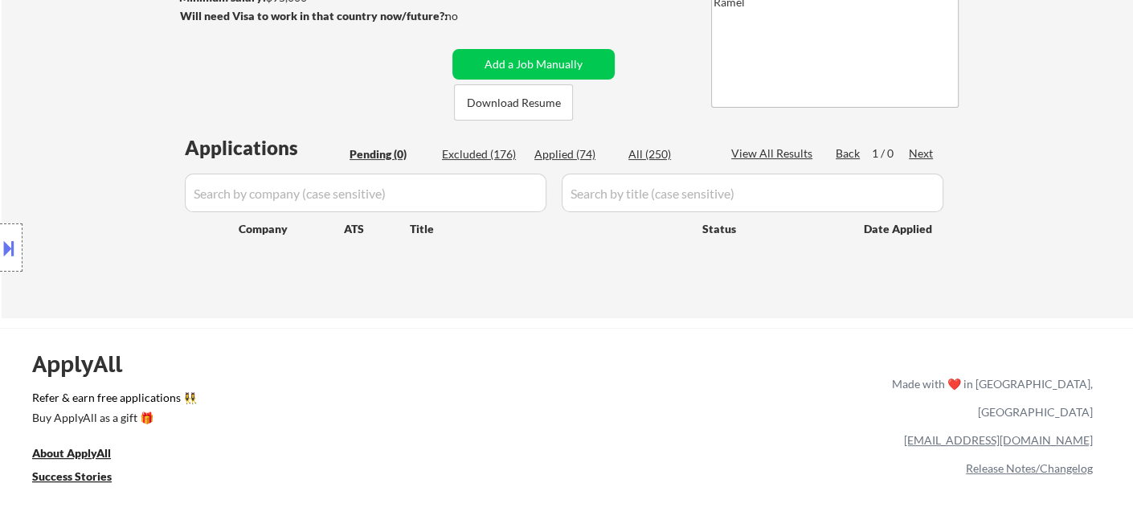
select select ""applied""
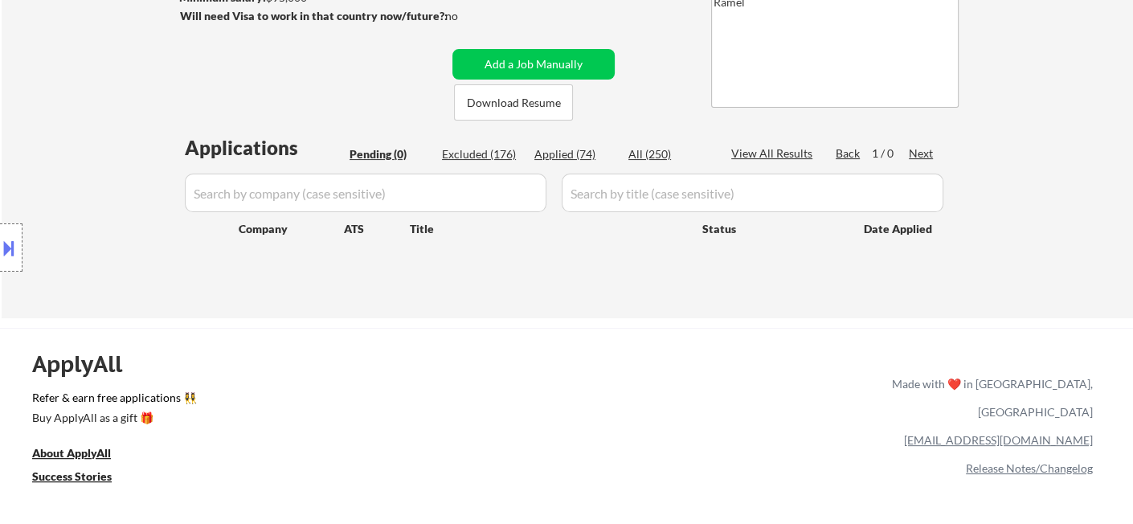
select select ""applied""
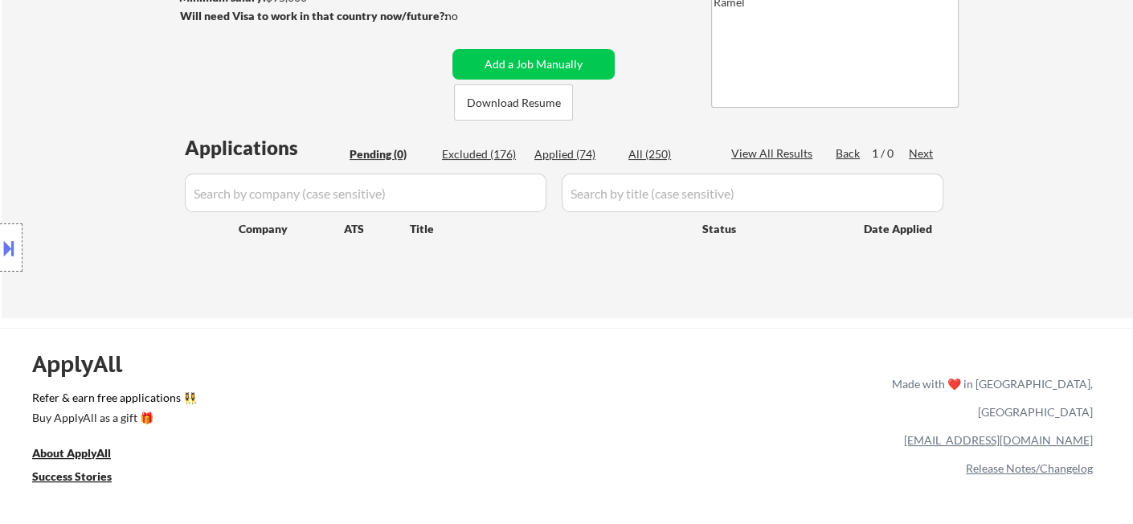
select select ""applied""
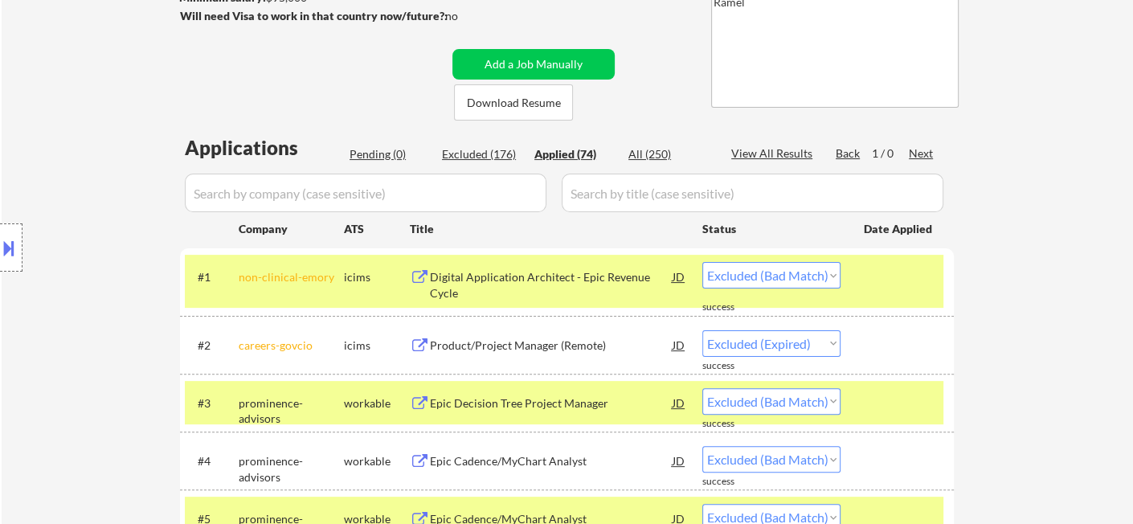
select select ""applied""
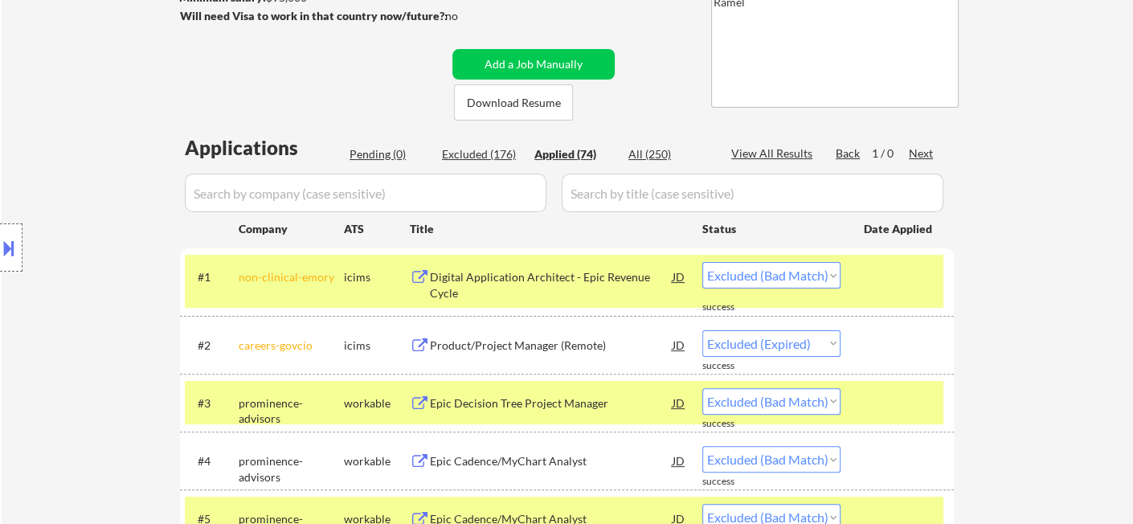
select select ""applied""
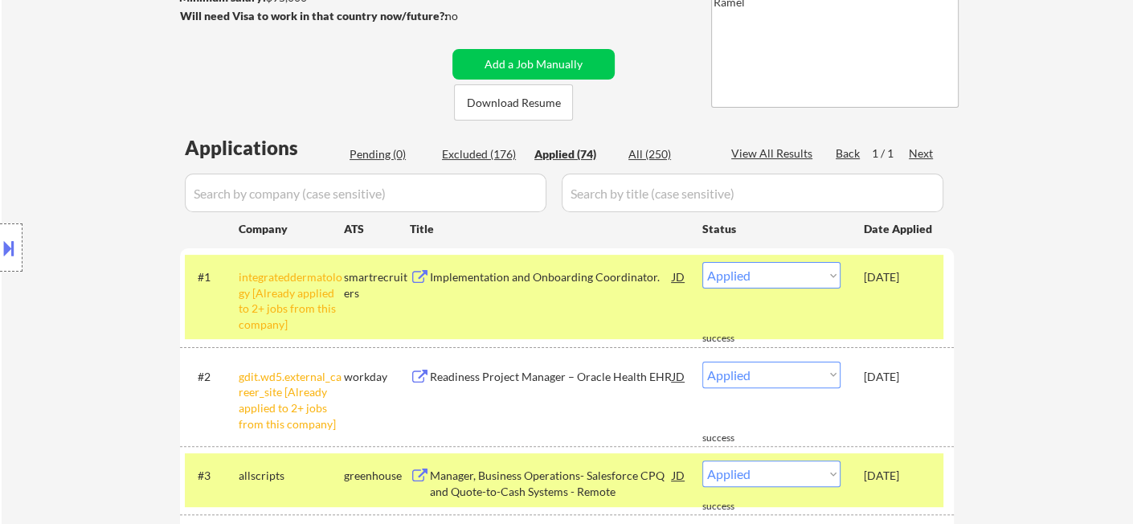
click at [32, 139] on div "Location Inclusions: Houston, TX Bellaire, TX West University Place, TX Southsi…" at bounding box center [144, 248] width 288 height 298
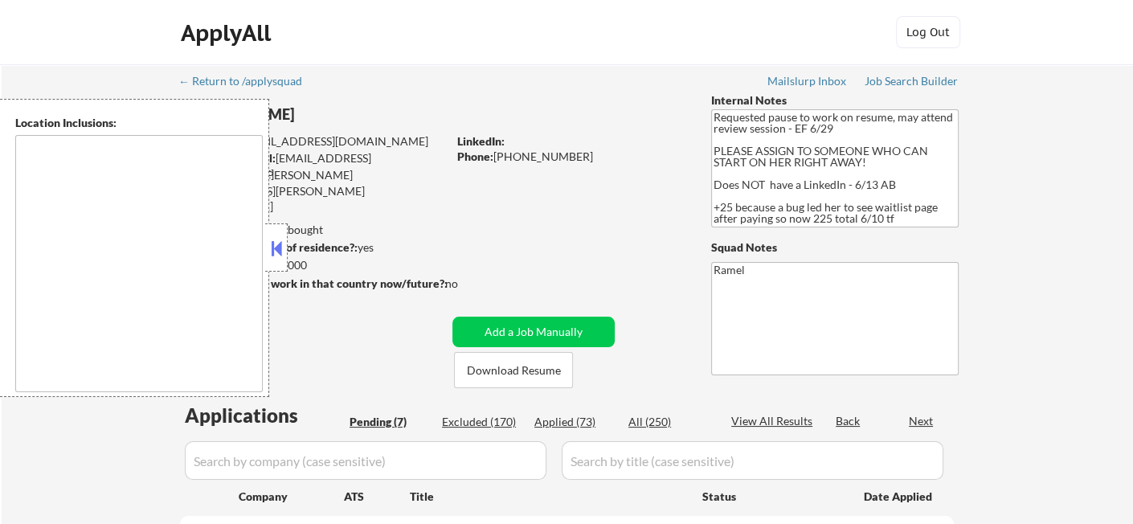
select select ""pending""
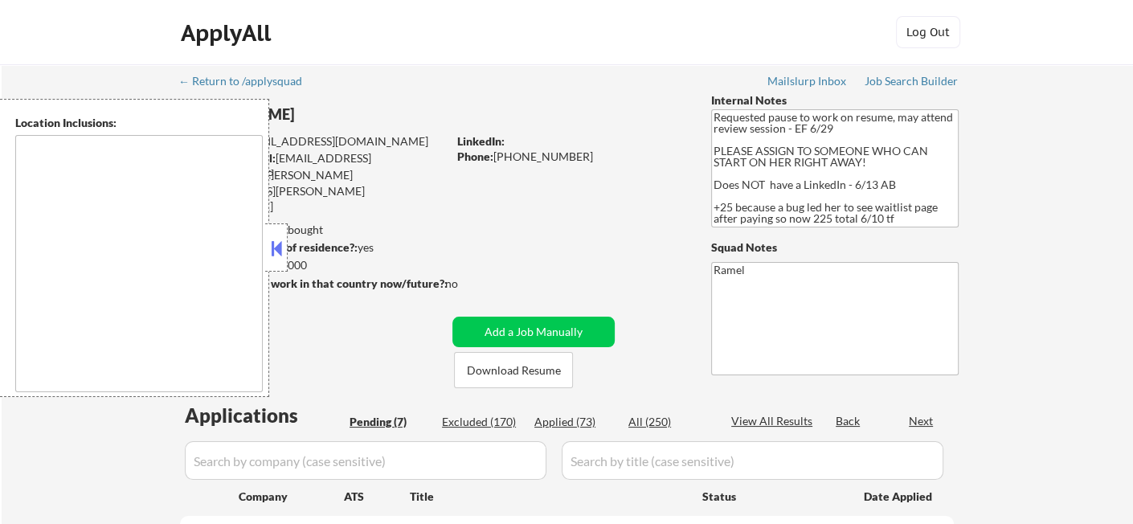
select select ""pending""
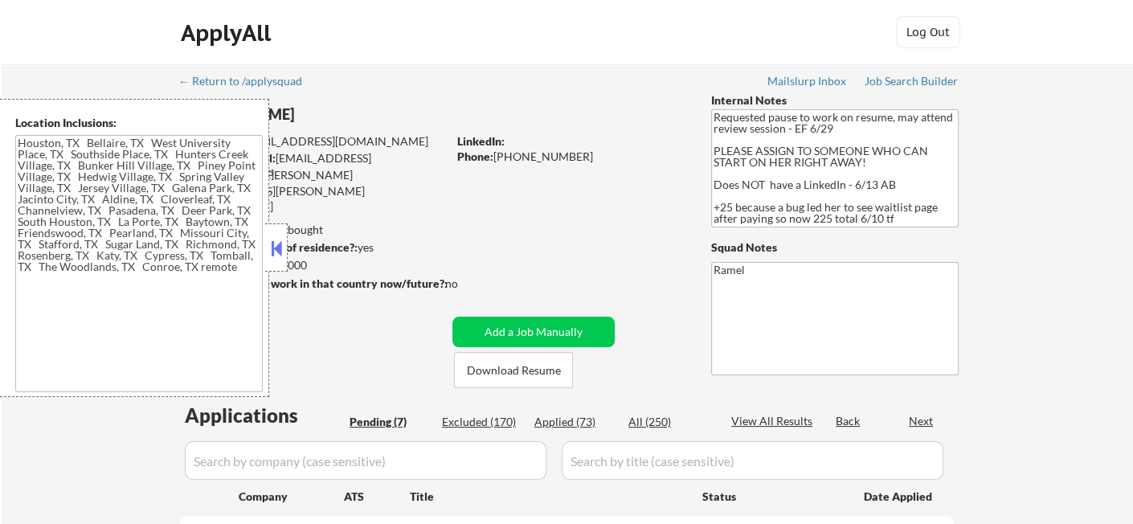
type textarea "[GEOGRAPHIC_DATA], [GEOGRAPHIC_DATA] [GEOGRAPHIC_DATA], [GEOGRAPHIC_DATA] [GEOG…"
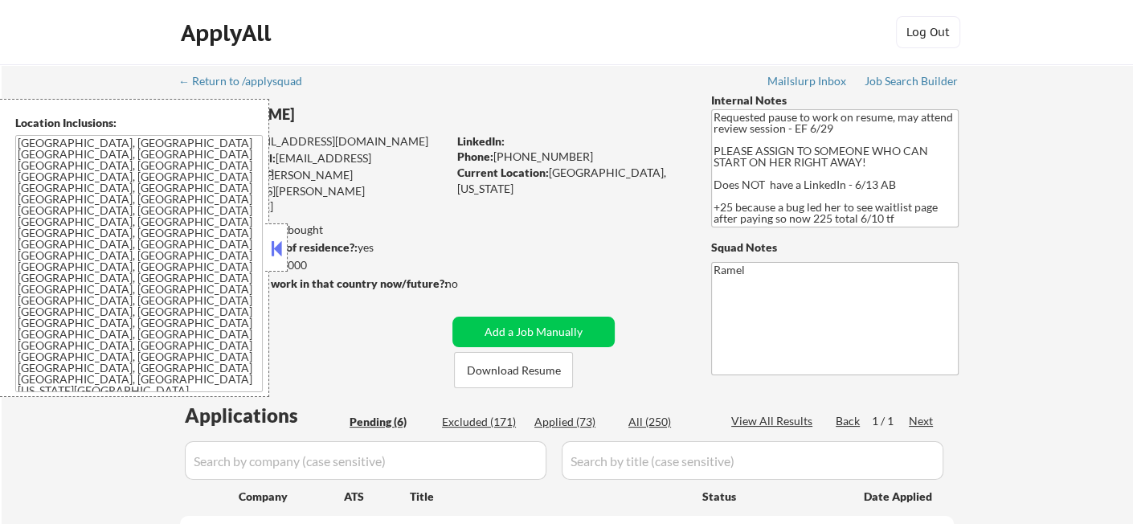
select select ""pending""
click at [588, 423] on div "Applied (74)" at bounding box center [574, 422] width 80 height 16
select select ""applied""
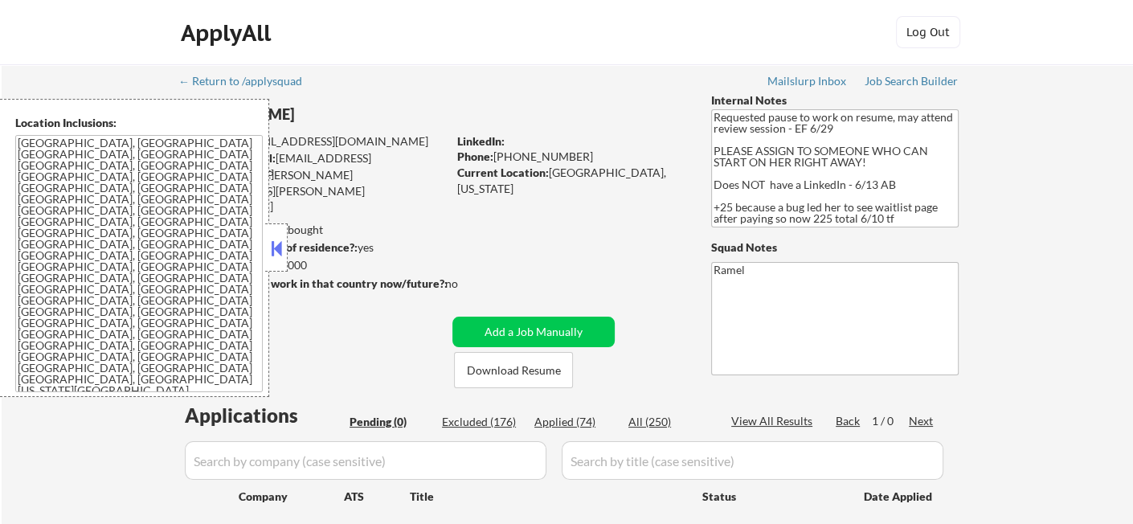
select select ""applied""
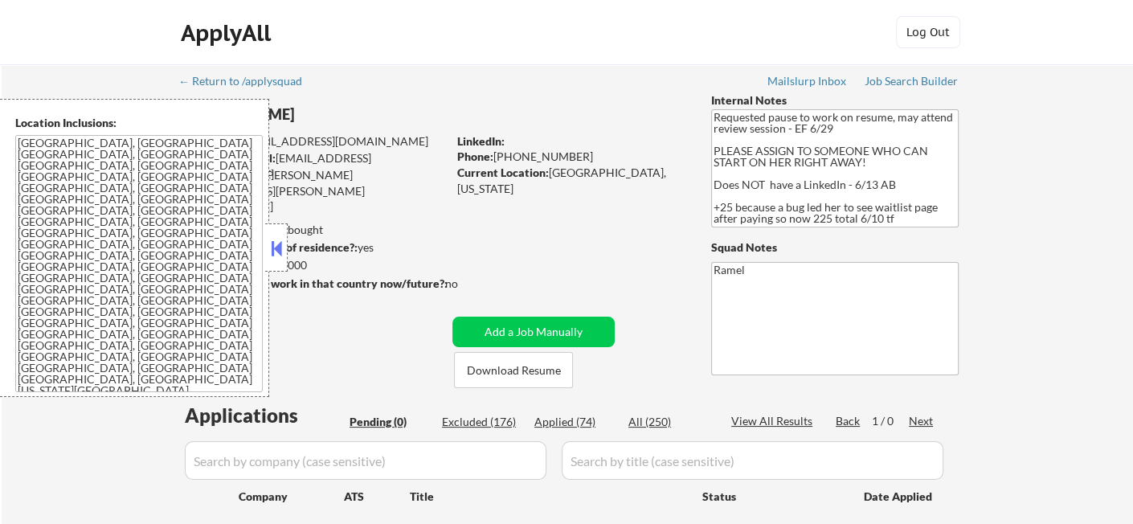
select select ""applied""
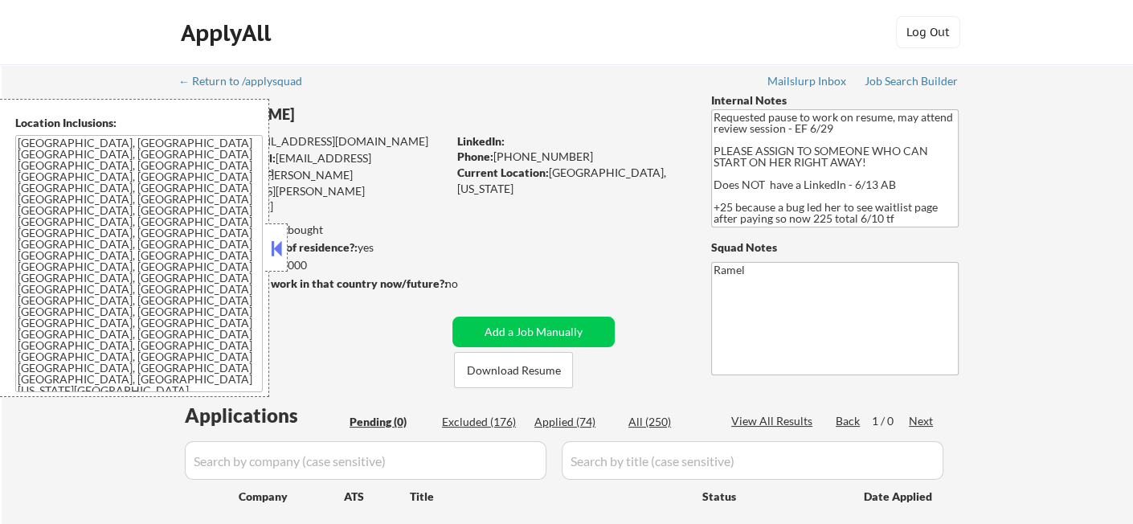
select select ""applied""
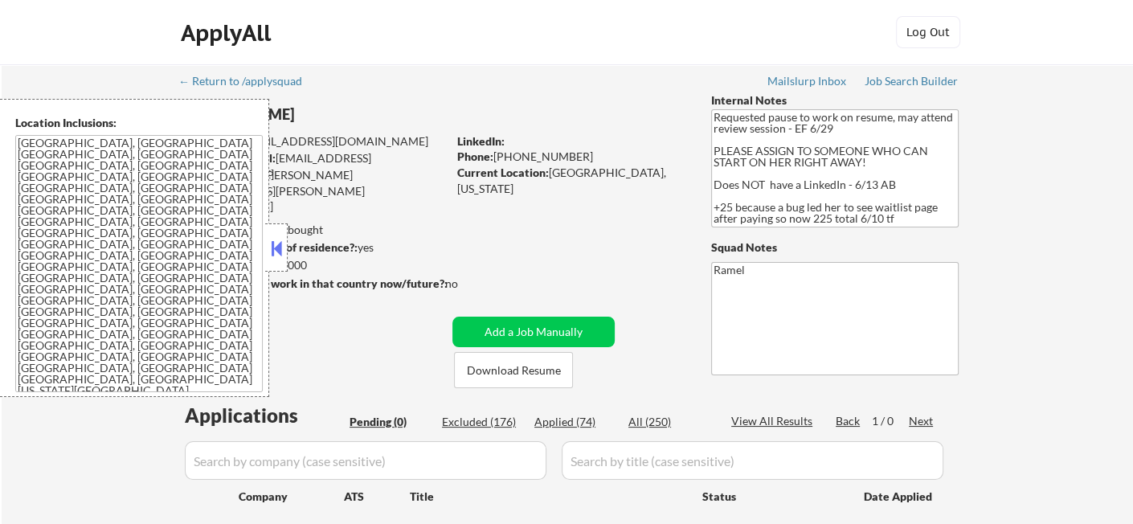
select select ""applied""
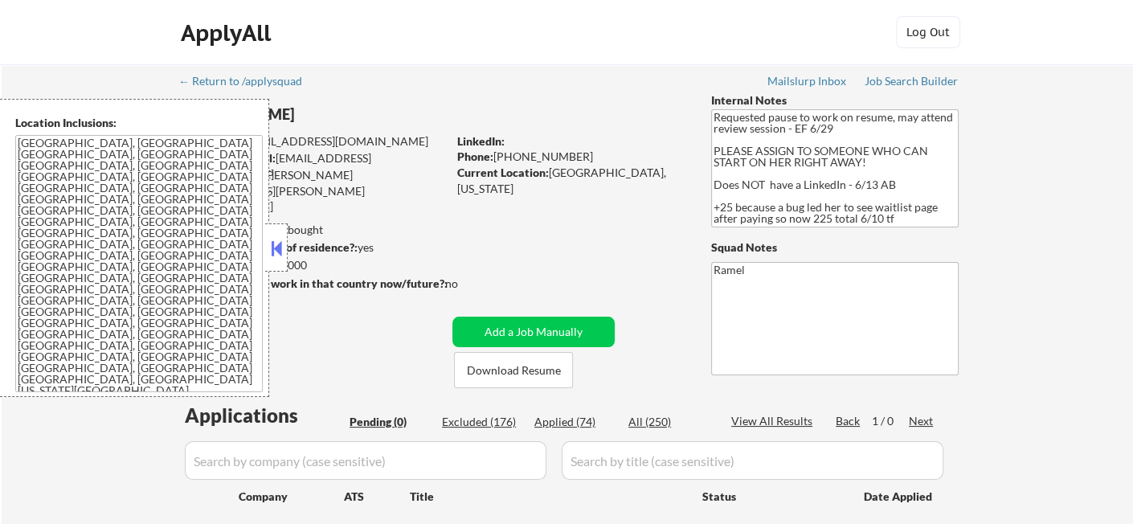
select select ""applied""
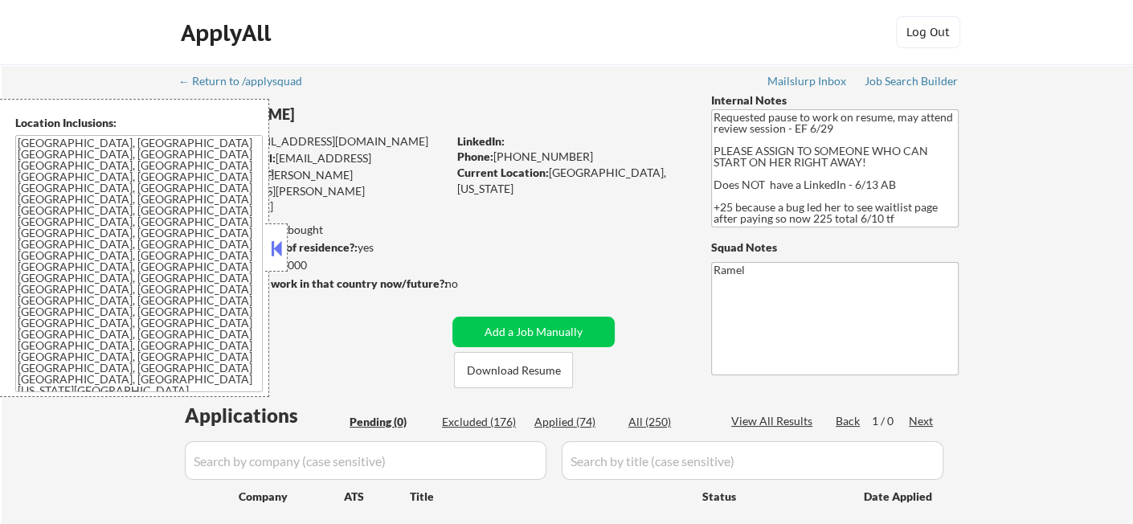
select select ""applied""
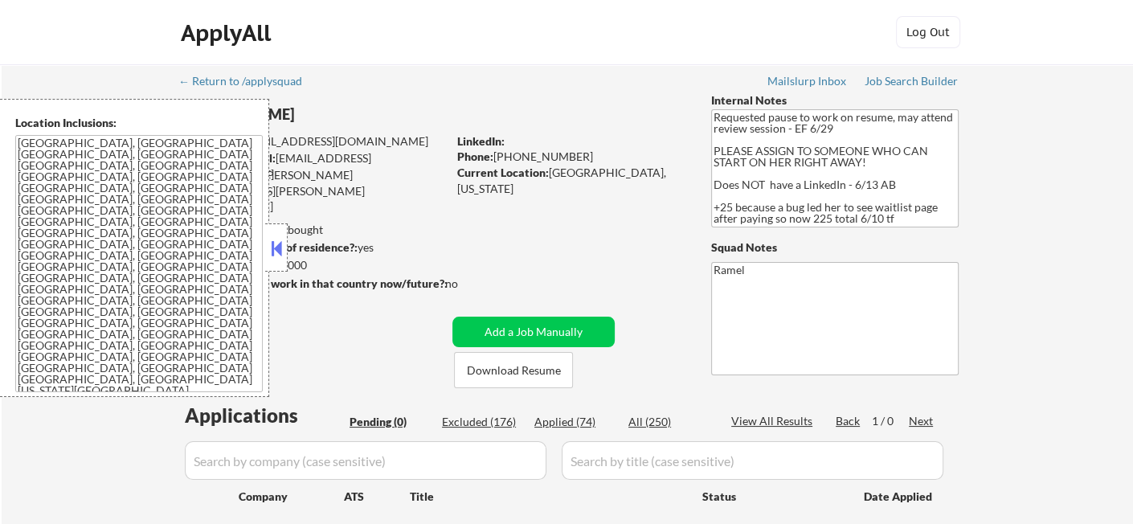
select select ""applied""
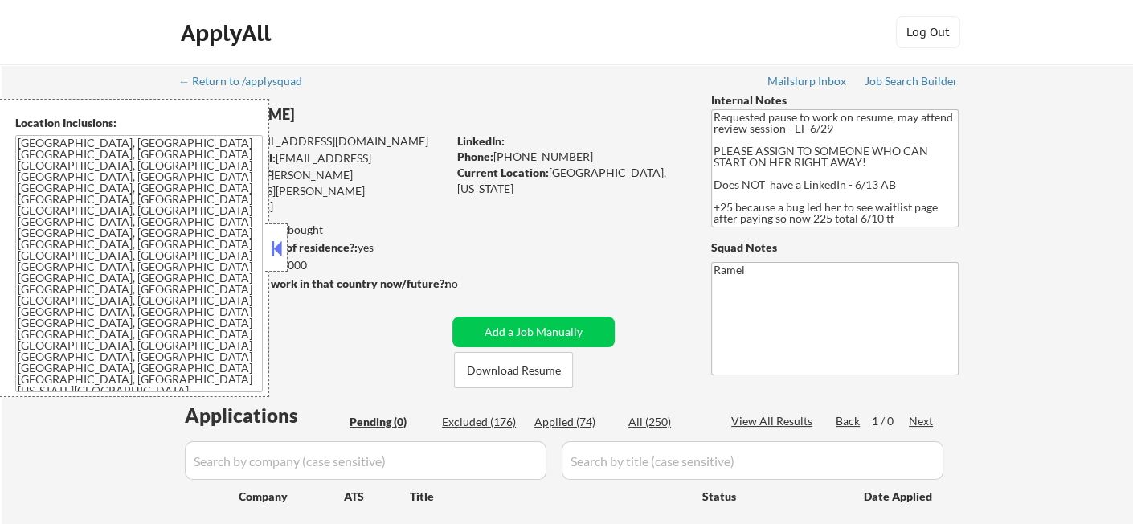
select select ""applied""
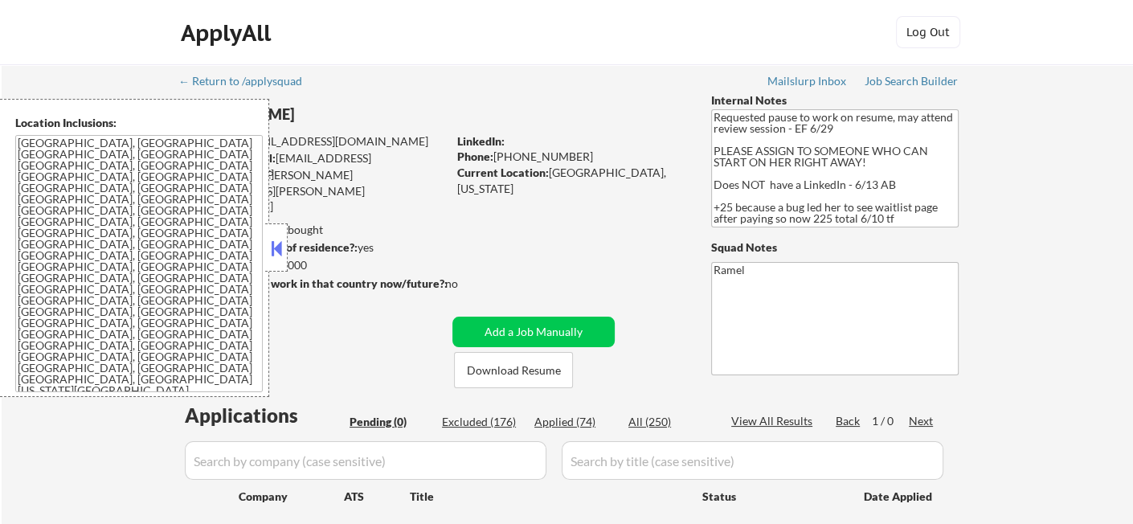
select select ""applied""
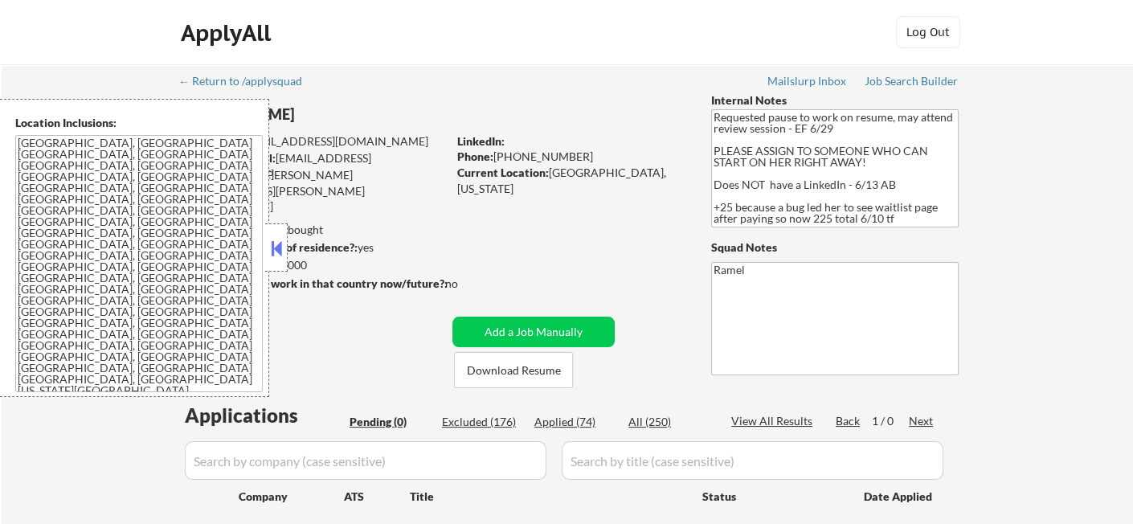
select select ""applied""
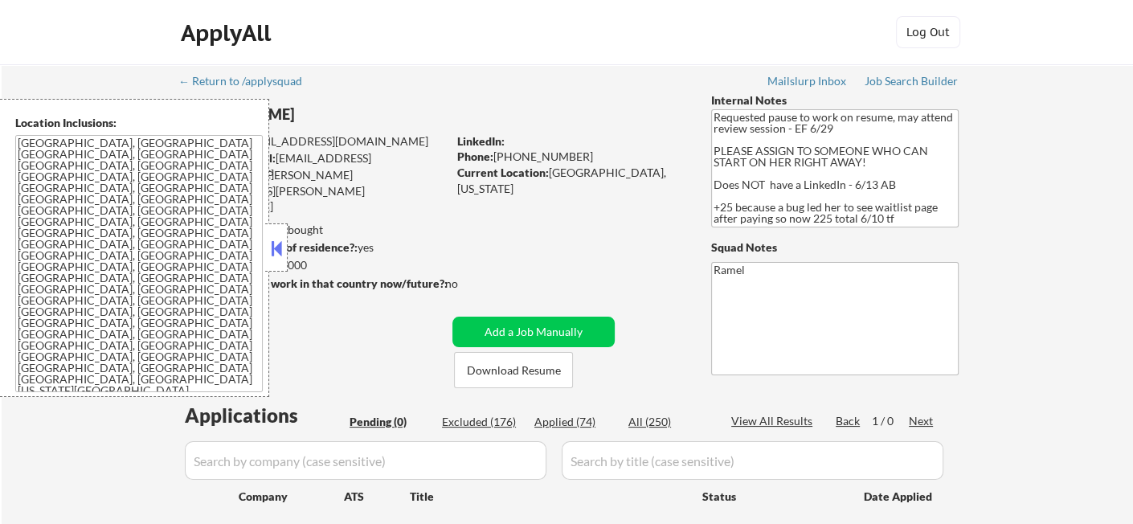
select select ""applied""
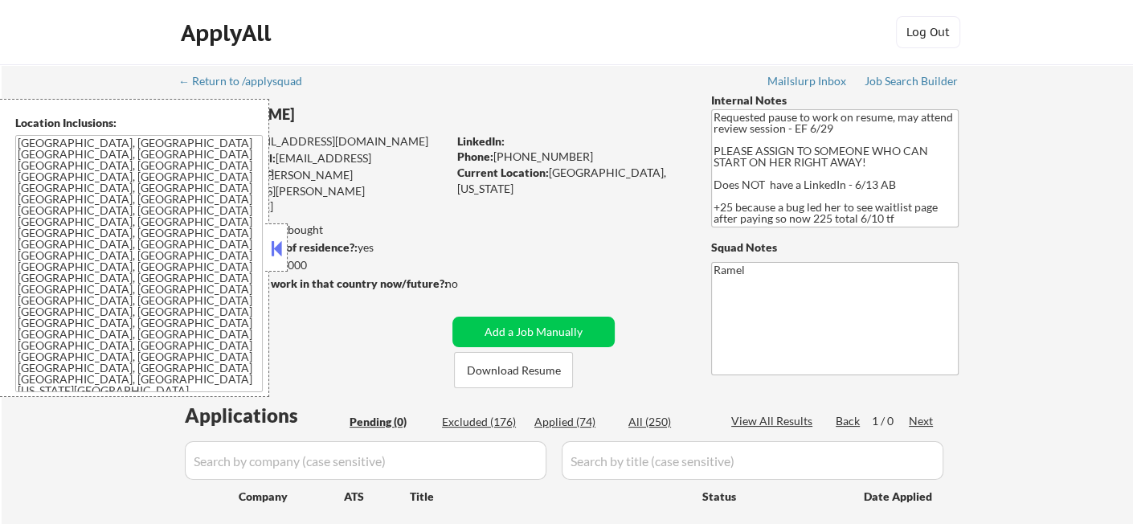
select select ""applied""
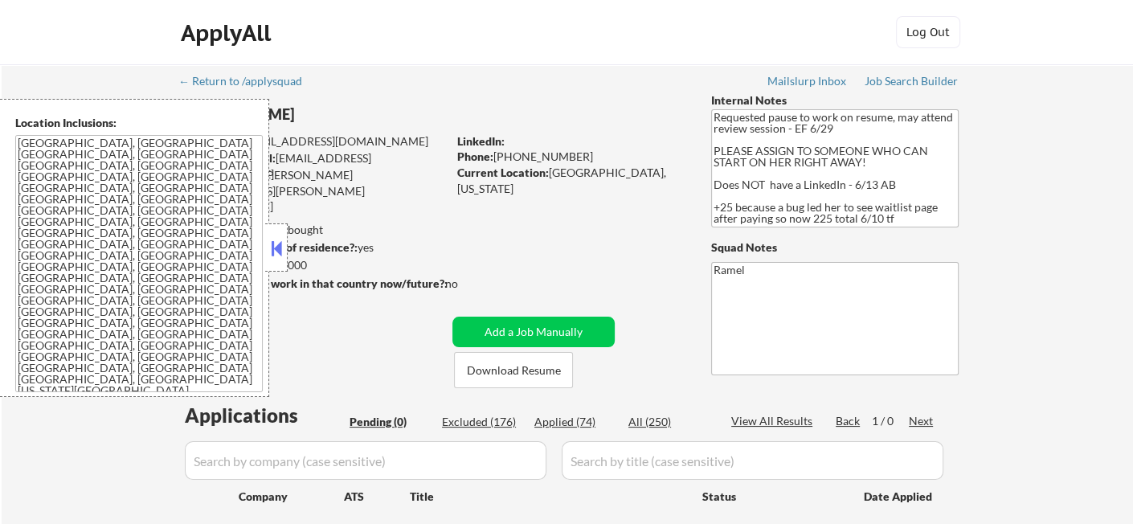
select select ""applied""
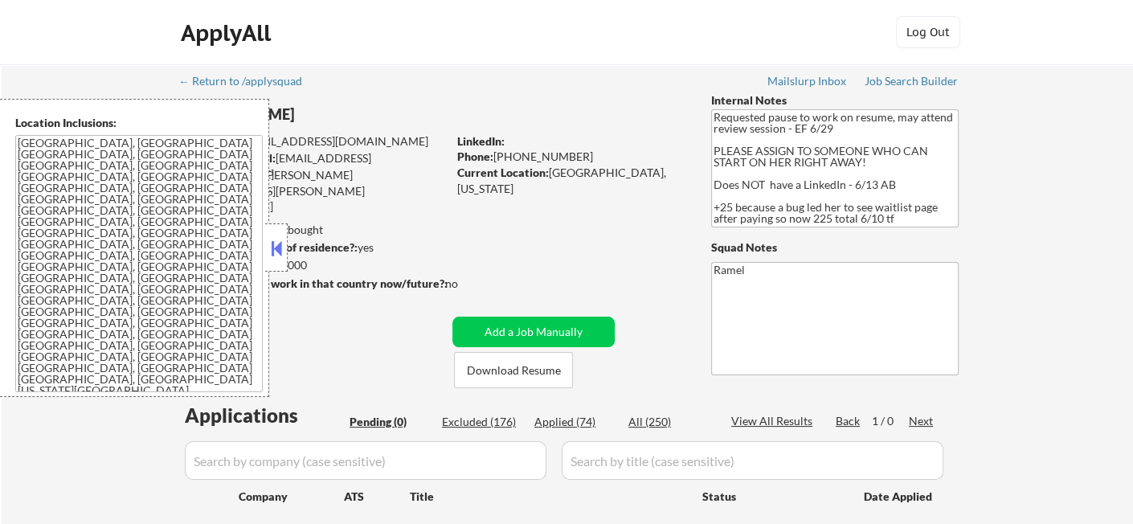
select select ""applied""
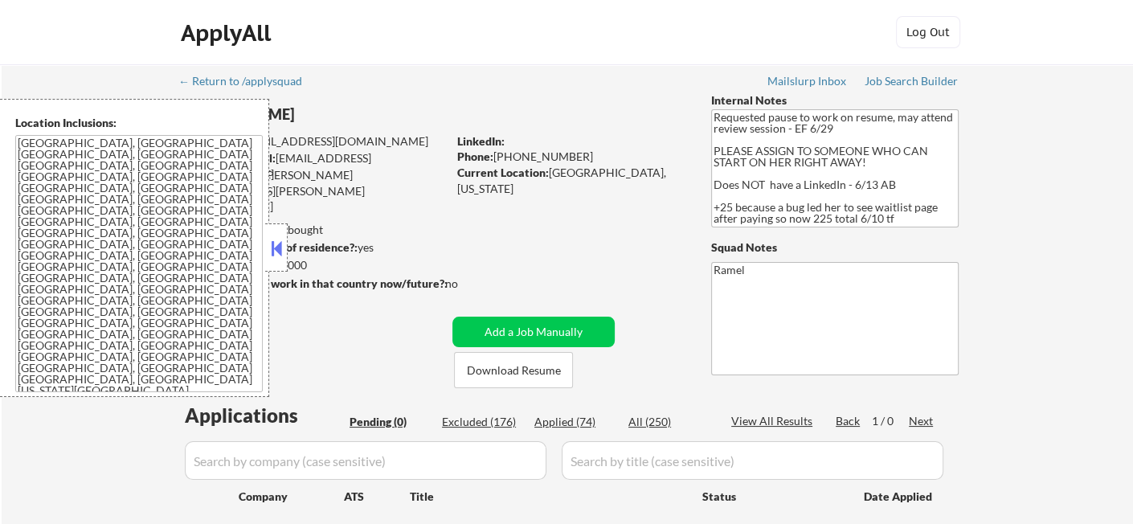
select select ""applied""
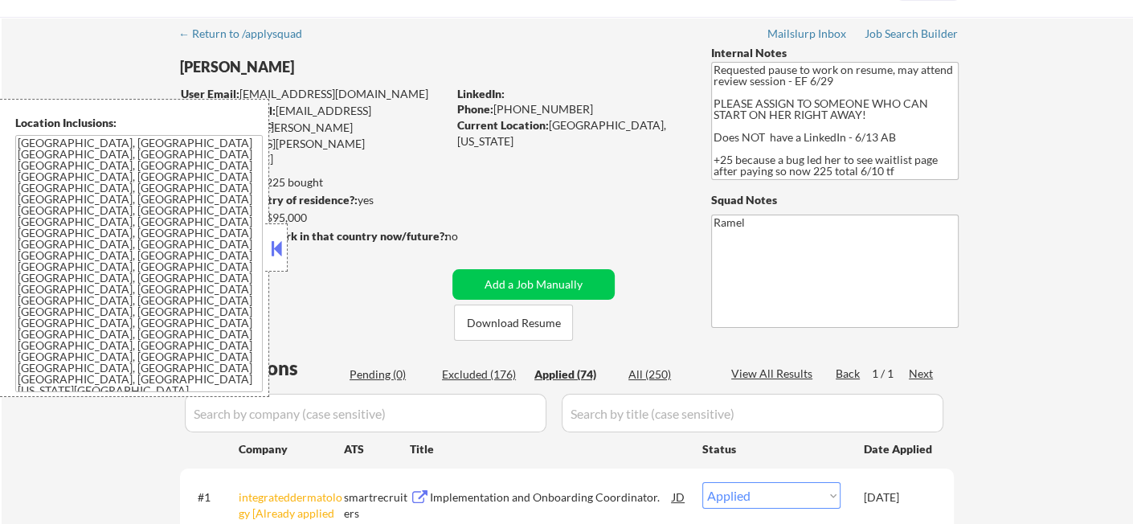
scroll to position [89, 0]
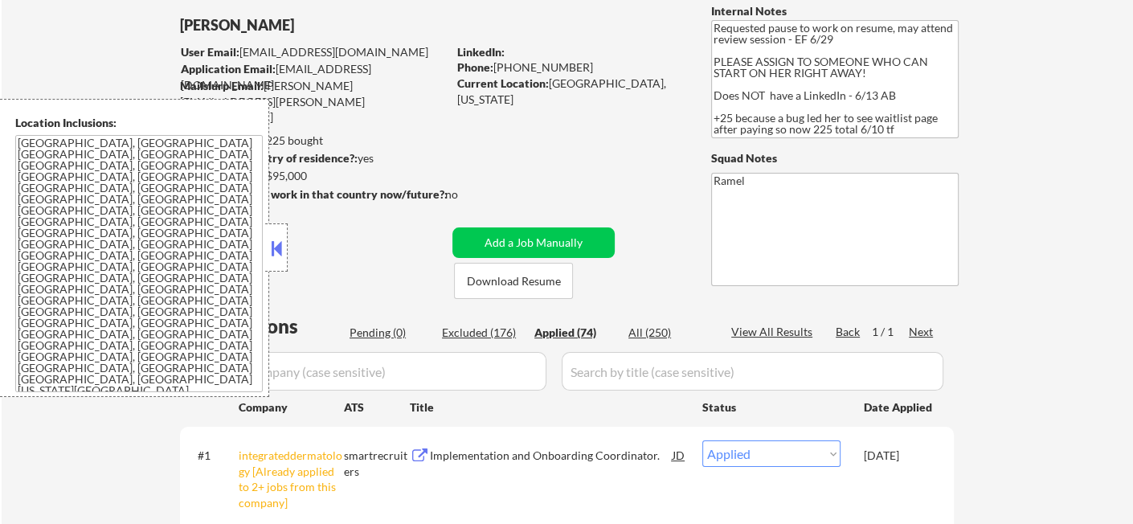
click at [281, 250] on button at bounding box center [277, 248] width 18 height 24
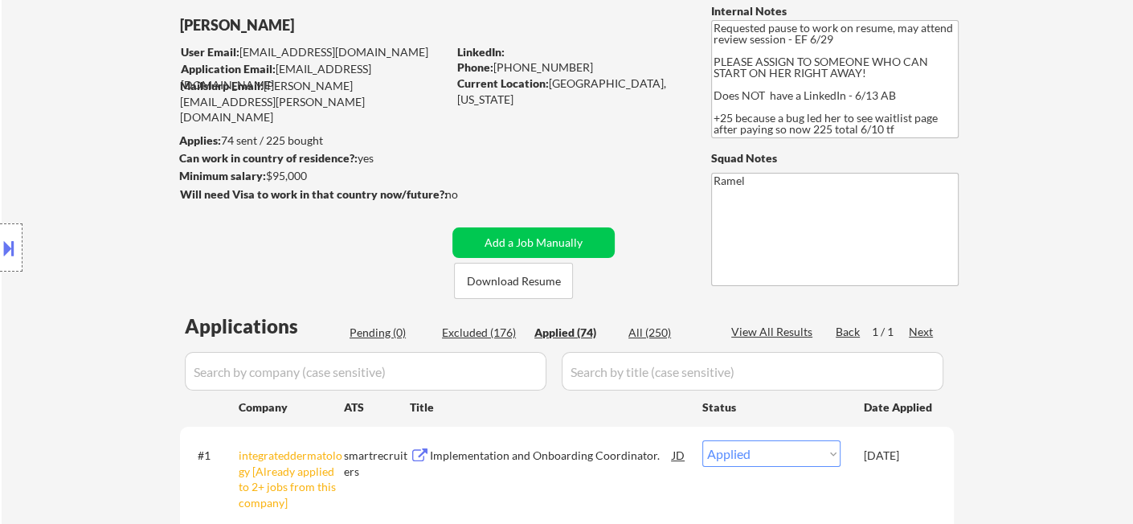
scroll to position [268, 0]
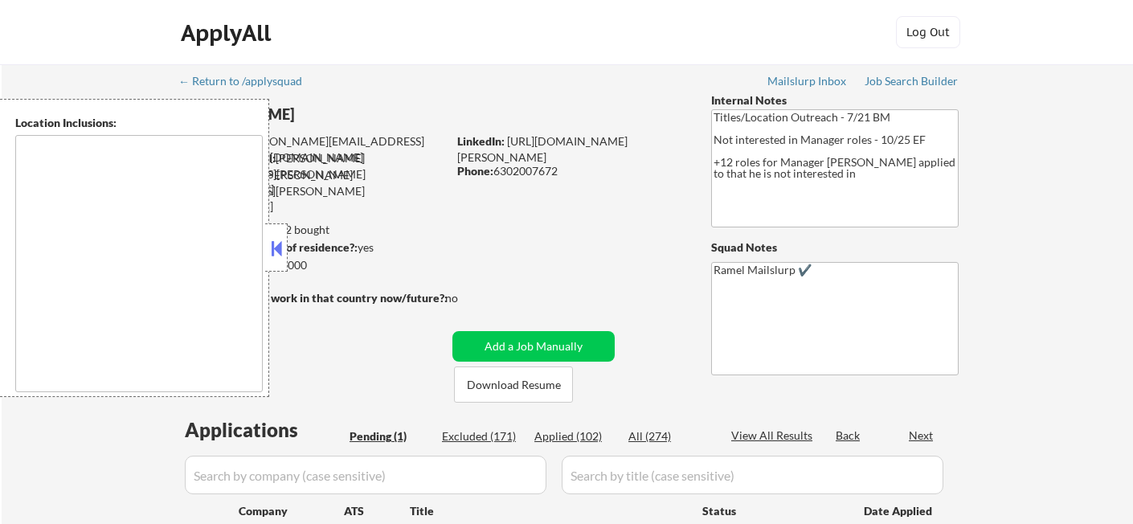
select select ""pending""
type textarea "[GEOGRAPHIC_DATA], [GEOGRAPHIC_DATA] [GEOGRAPHIC_DATA], [GEOGRAPHIC_DATA], [GEO…"
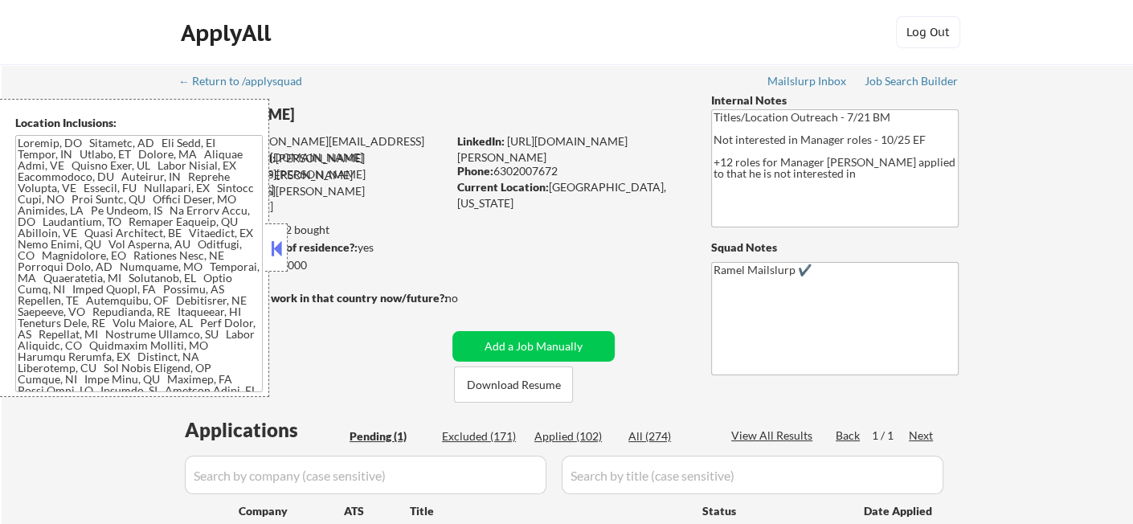
click at [286, 253] on div at bounding box center [276, 247] width 23 height 48
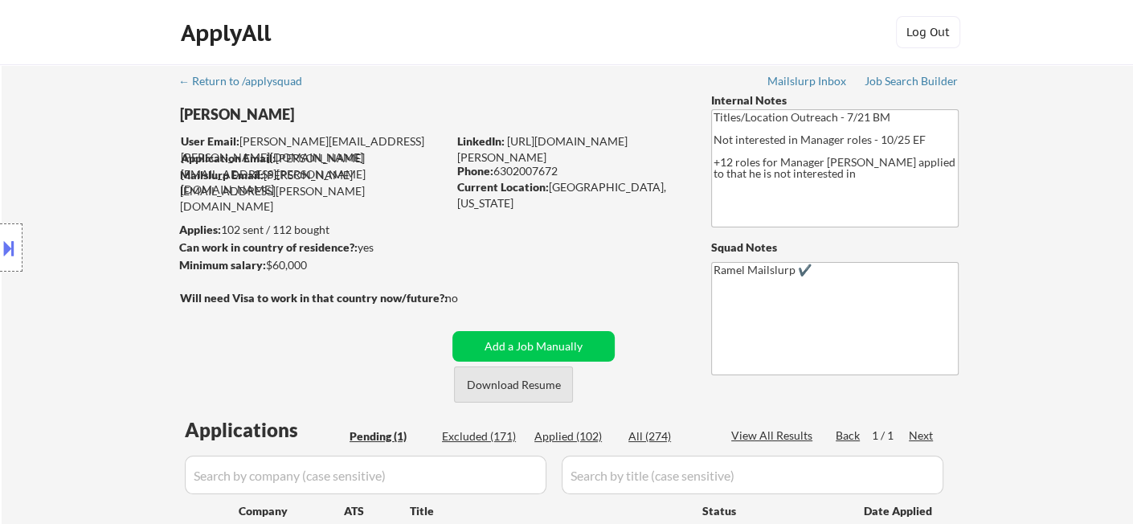
scroll to position [178, 0]
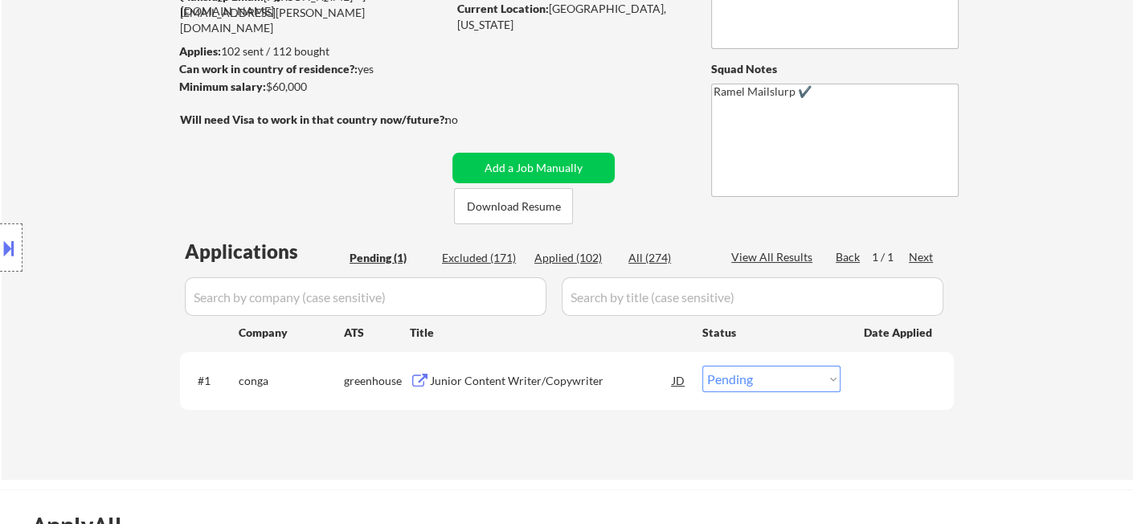
click at [51, 133] on div "Location Inclusions:" at bounding box center [144, 248] width 288 height 298
click at [506, 387] on div "Junior Content Writer/Copywriter" at bounding box center [551, 381] width 243 height 16
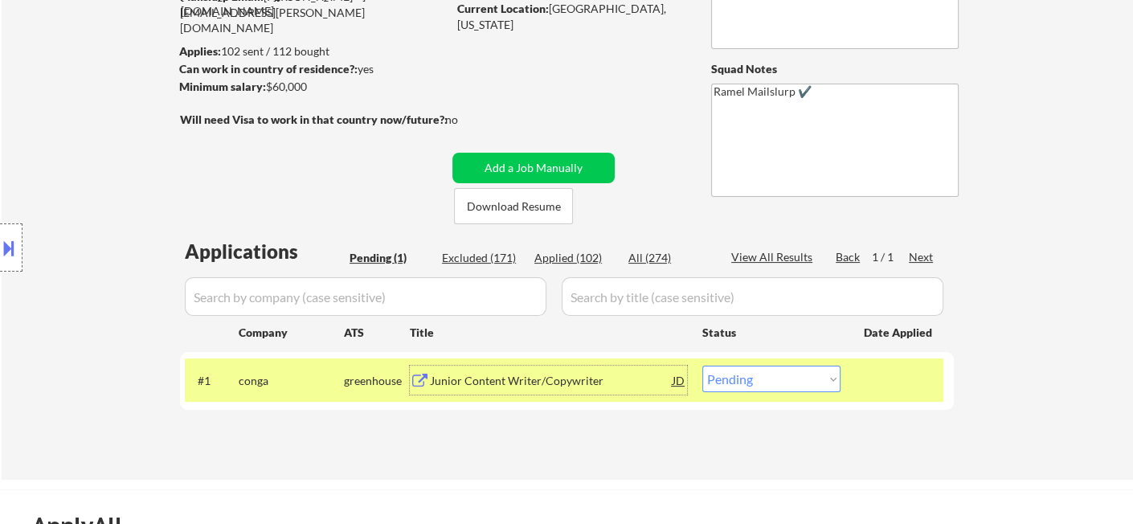
click at [771, 371] on select "Choose an option... Pending Applied Excluded (Questions) Excluded (Expired) Exc…" at bounding box center [771, 379] width 138 height 27
select select ""excluded__bad_match_""
click at [702, 366] on select "Choose an option... Pending Applied Excluded (Questions) Excluded (Expired) Exc…" at bounding box center [771, 379] width 138 height 27
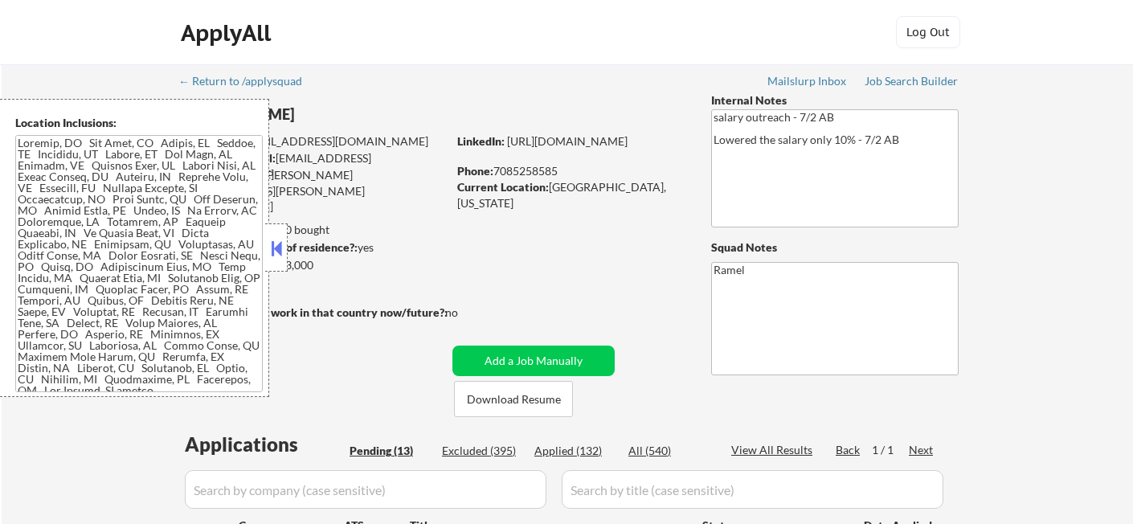
select select ""pending""
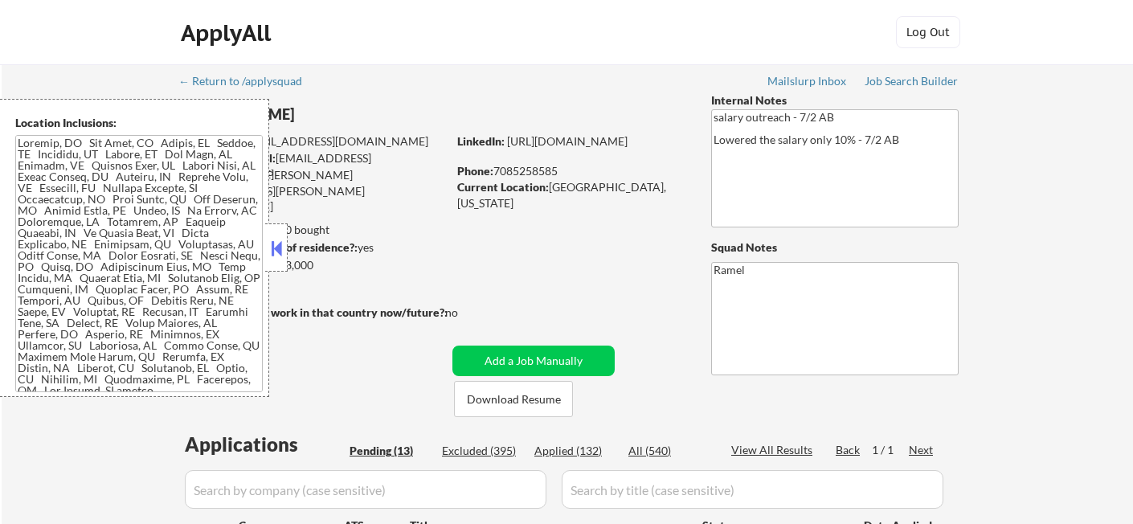
select select ""pending""
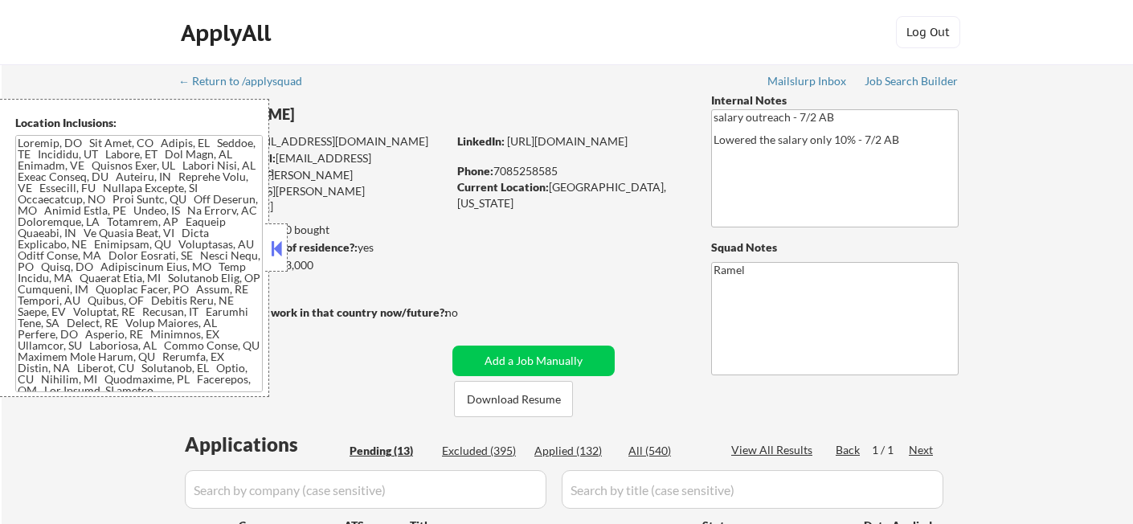
select select ""pending""
click at [278, 249] on button at bounding box center [277, 248] width 18 height 24
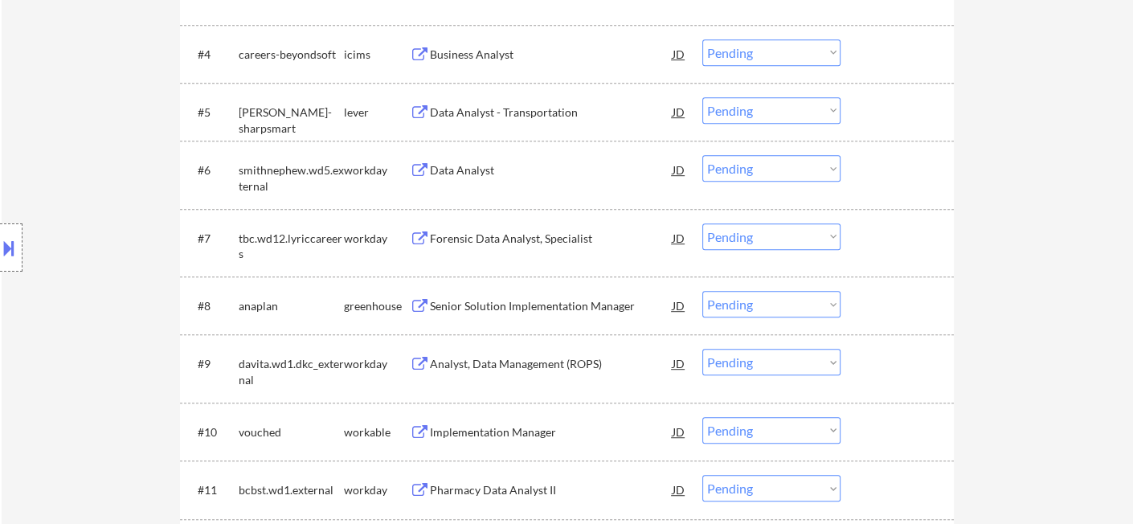
scroll to position [982, 0]
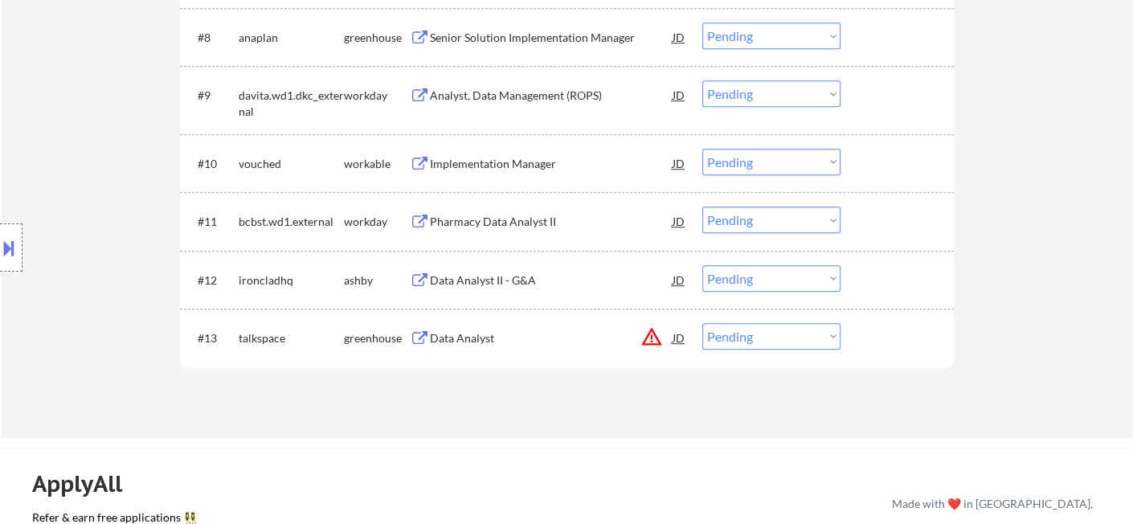
click at [457, 280] on div "Data Analyst II - G&A" at bounding box center [551, 280] width 243 height 16
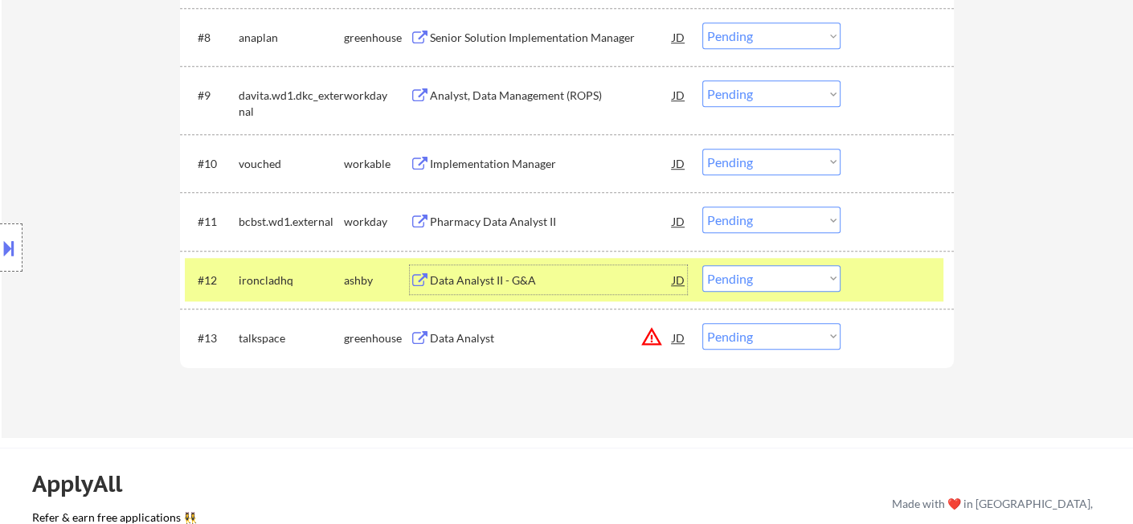
click at [759, 293] on div "#12 ironcladhq ashby Data Analyst II - G&A JD Choose an option... Pending Appli…" at bounding box center [564, 279] width 759 height 43
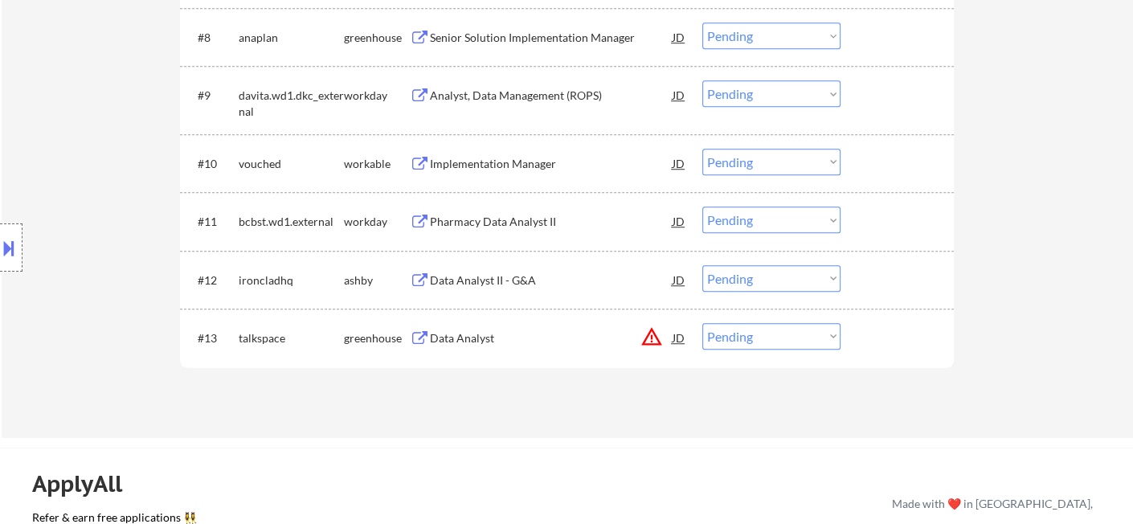
click at [770, 268] on select "Choose an option... Pending Applied Excluded (Questions) Excluded (Expired) Exc…" at bounding box center [771, 278] width 138 height 27
click at [702, 265] on select "Choose an option... Pending Applied Excluded (Questions) Excluded (Expired) Exc…" at bounding box center [771, 278] width 138 height 27
click at [499, 342] on div "Data Analyst" at bounding box center [551, 338] width 243 height 16
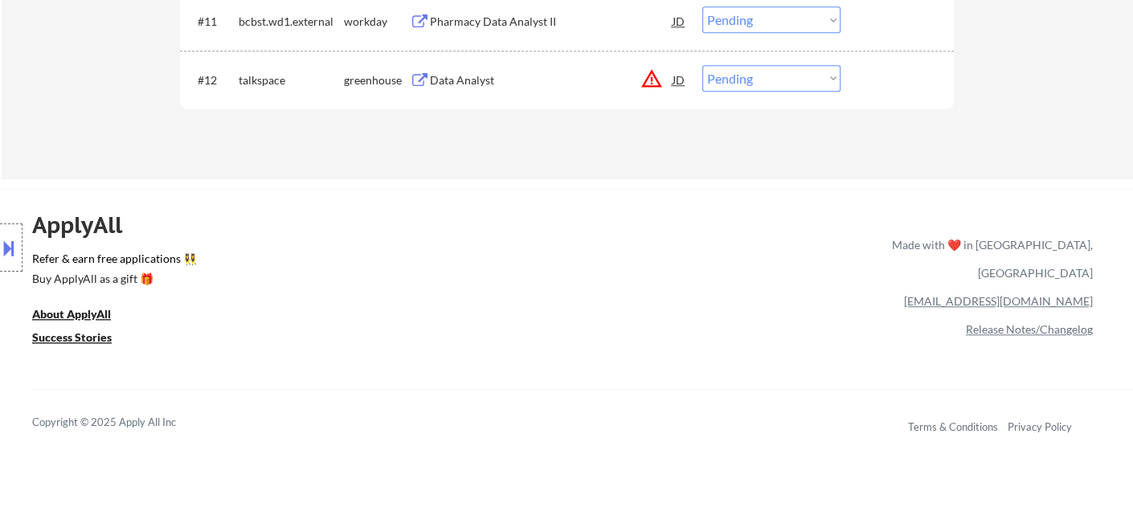
scroll to position [1062, 0]
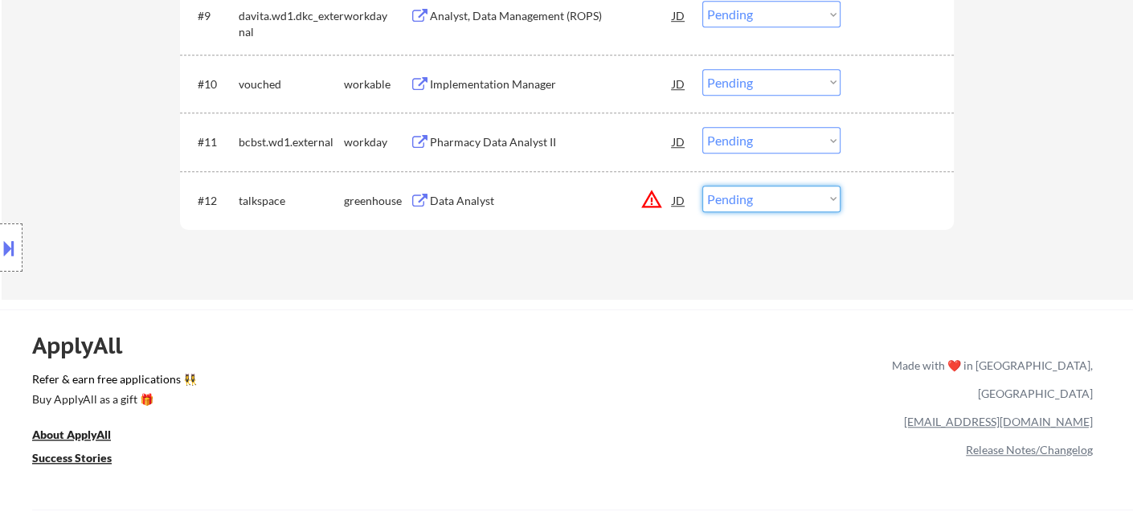
drag, startPoint x: 739, startPoint y: 194, endPoint x: 750, endPoint y: 210, distance: 18.5
click at [739, 194] on select "Choose an option... Pending Applied Excluded (Questions) Excluded (Expired) Exc…" at bounding box center [771, 199] width 138 height 27
select select ""applied""
click at [702, 186] on select "Choose an option... Pending Applied Excluded (Questions) Excluded (Expired) Exc…" at bounding box center [771, 199] width 138 height 27
click at [500, 87] on div "Implementation Manager" at bounding box center [551, 84] width 243 height 16
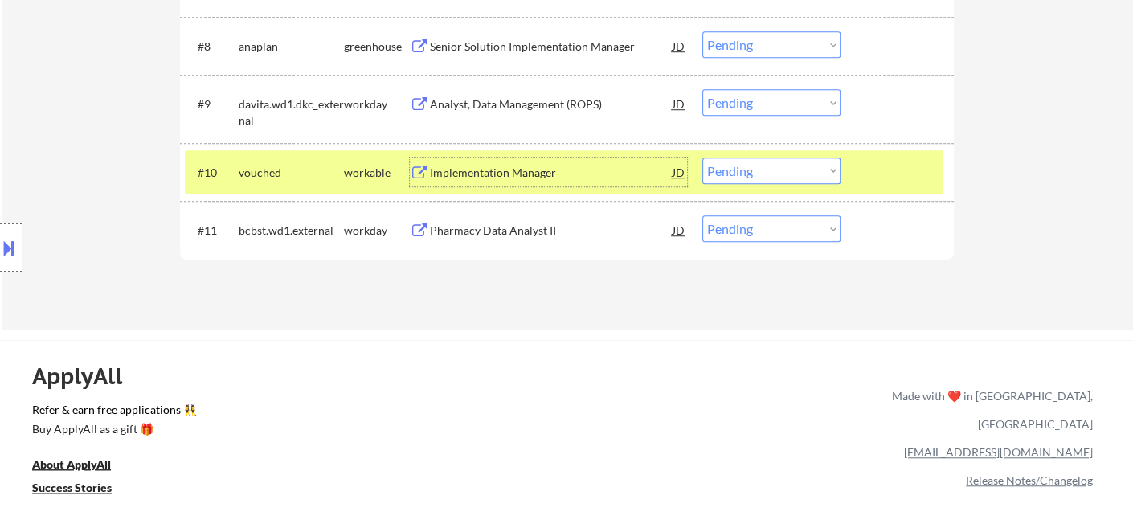
scroll to position [972, 0]
drag, startPoint x: 708, startPoint y: 172, endPoint x: 699, endPoint y: 176, distance: 9.7
click at [708, 172] on select "Choose an option... Pending Applied Excluded (Questions) Excluded (Expired) Exc…" at bounding box center [771, 171] width 138 height 27
click at [745, 176] on select "Choose an option... Pending Applied Excluded (Questions) Excluded (Expired) Exc…" at bounding box center [771, 171] width 138 height 27
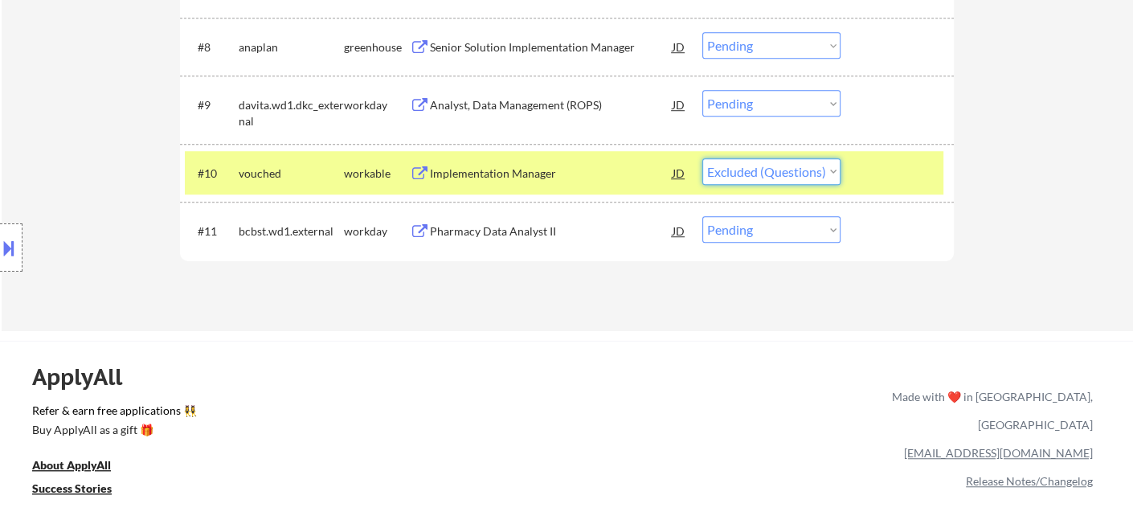
click at [702, 158] on select "Choose an option... Pending Applied Excluded (Questions) Excluded (Expired) Exc…" at bounding box center [771, 171] width 138 height 27
select select ""pending""
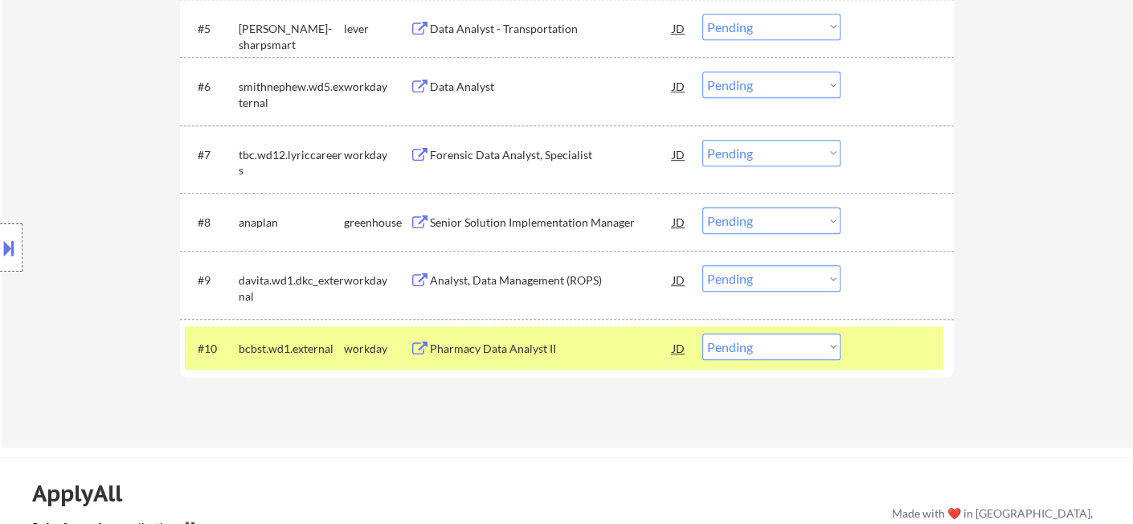
scroll to position [794, 0]
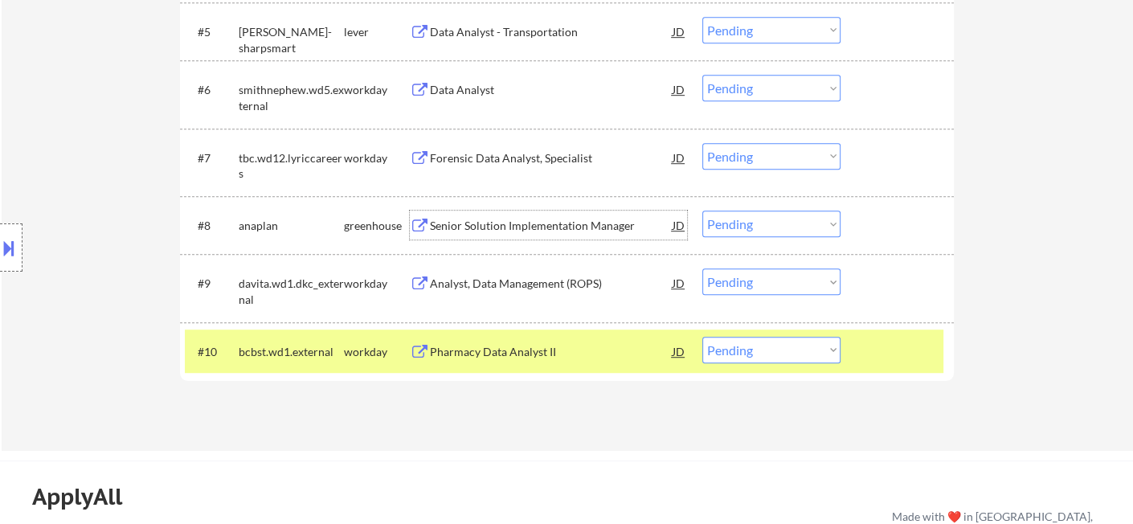
click at [473, 231] on div "Senior Solution Implementation Manager" at bounding box center [551, 226] width 243 height 16
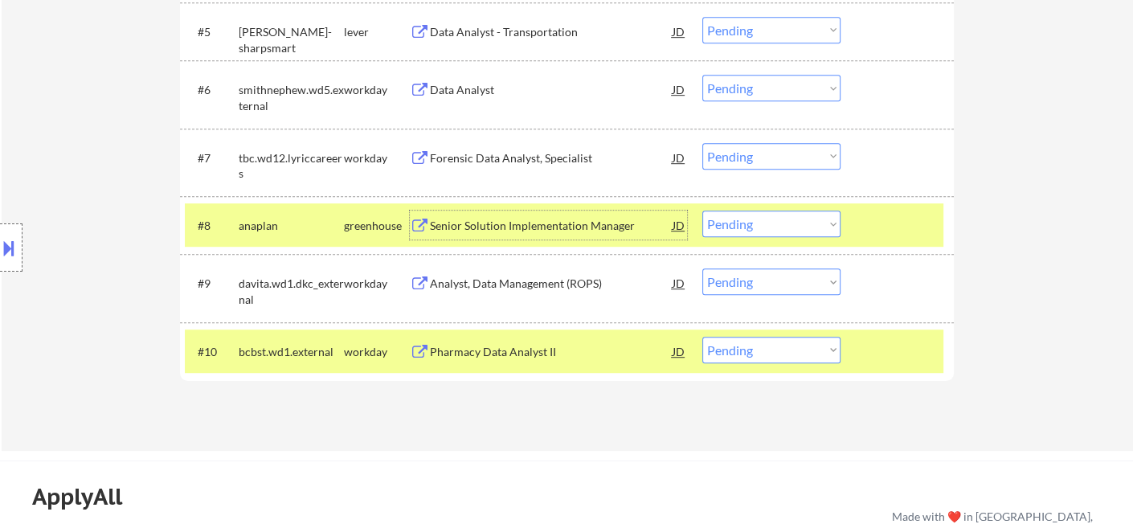
click at [760, 224] on select "Choose an option... Pending Applied Excluded (Questions) Excluded (Expired) Exc…" at bounding box center [771, 224] width 138 height 27
click at [702, 211] on select "Choose an option... Pending Applied Excluded (Questions) Excluded (Expired) Exc…" at bounding box center [771, 224] width 138 height 27
select select ""pending""
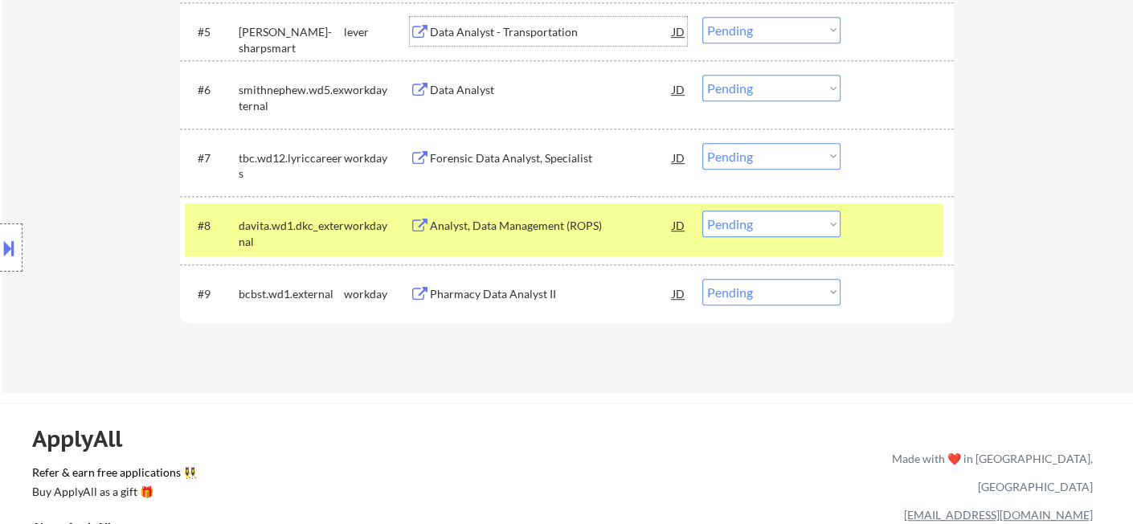
click at [560, 30] on div "Data Analyst - Transportation" at bounding box center [551, 32] width 243 height 16
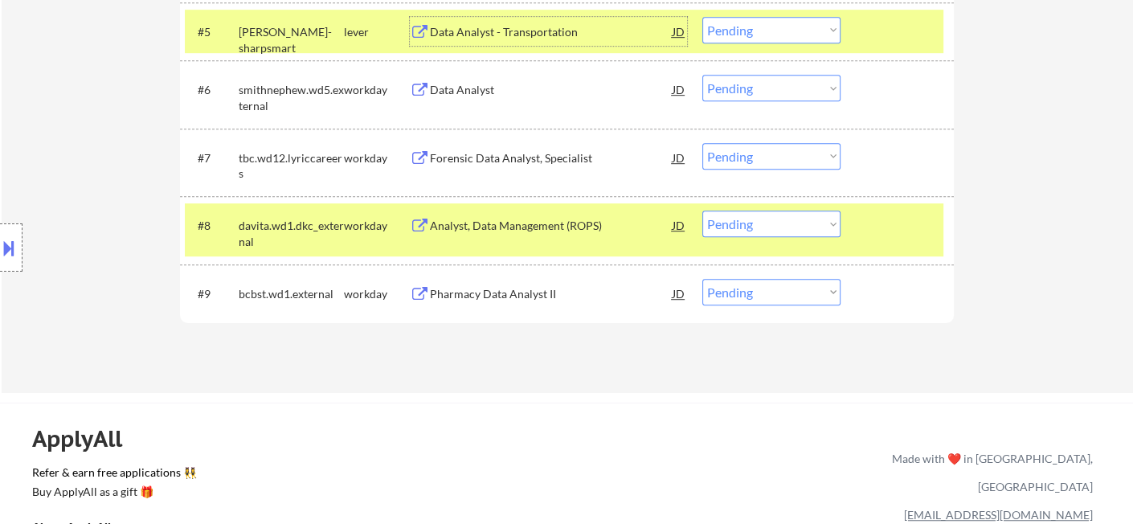
click at [743, 27] on select "Choose an option... Pending Applied Excluded (Questions) Excluded (Expired) Exc…" at bounding box center [771, 30] width 138 height 27
click at [702, 17] on select "Choose an option... Pending Applied Excluded (Questions) Excluded (Expired) Exc…" at bounding box center [771, 30] width 138 height 27
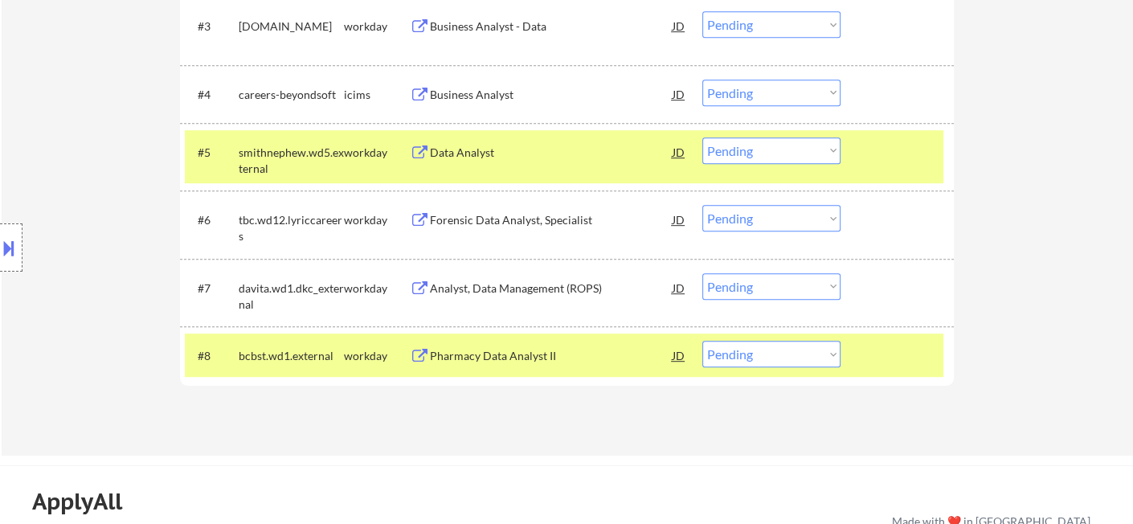
scroll to position [705, 0]
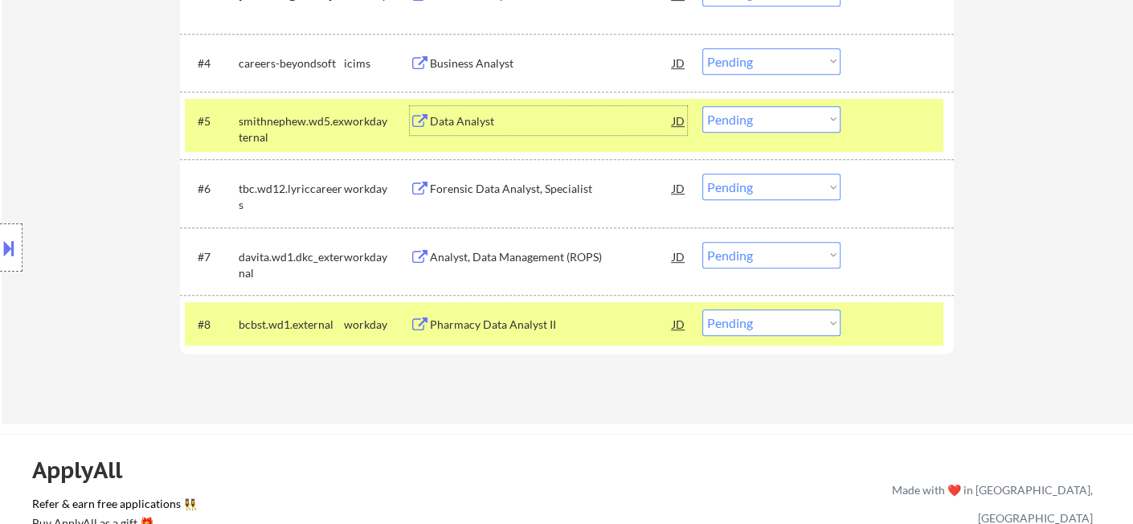
click at [466, 121] on div "Data Analyst" at bounding box center [551, 121] width 243 height 16
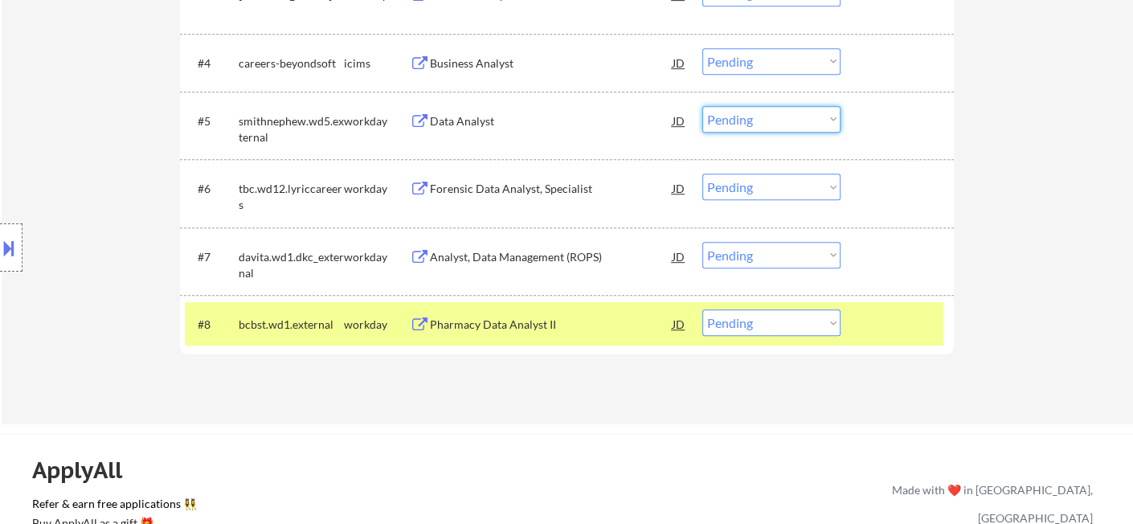
click at [807, 117] on select "Choose an option... Pending Applied Excluded (Questions) Excluded (Expired) Exc…" at bounding box center [771, 119] width 138 height 27
click at [726, 117] on select "Choose an option... Pending Applied Excluded (Questions) Excluded (Expired) Exc…" at bounding box center [771, 119] width 138 height 27
click at [702, 106] on select "Choose an option... Pending Applied Excluded (Questions) Excluded (Expired) Exc…" at bounding box center [771, 119] width 138 height 27
click at [506, 329] on div "Pharmacy Data Analyst II" at bounding box center [551, 325] width 243 height 16
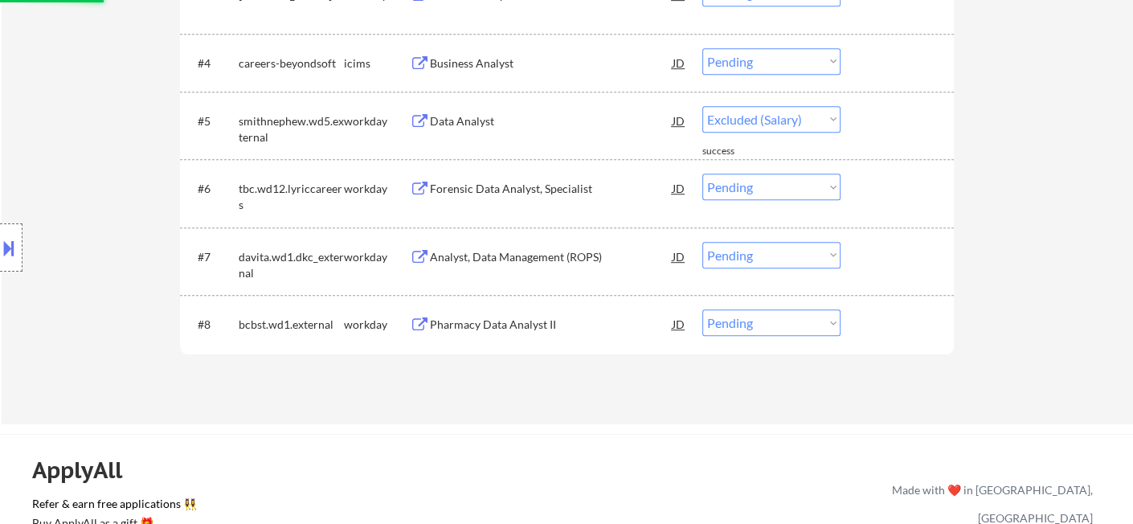
select select ""pending""
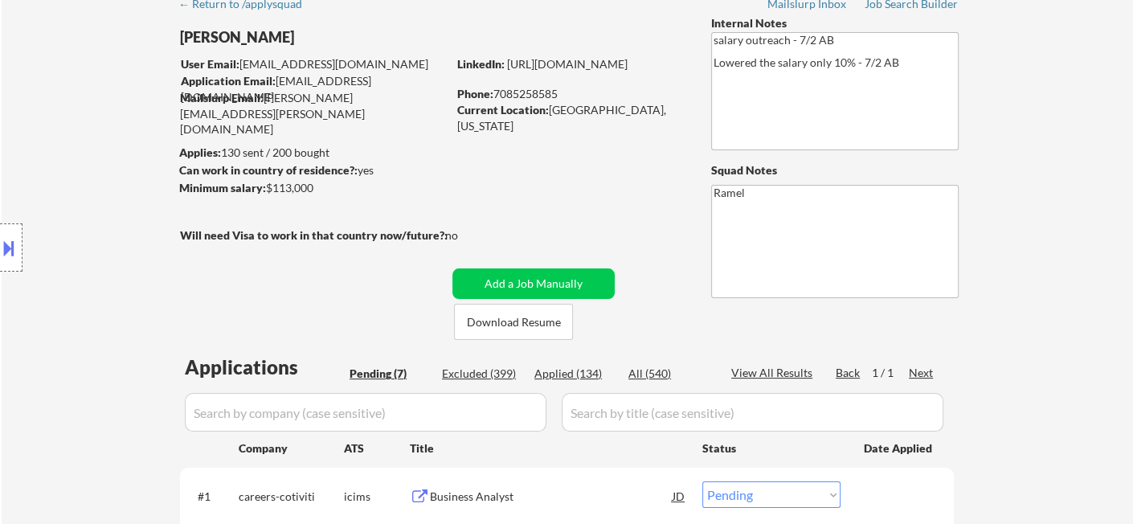
scroll to position [52, 0]
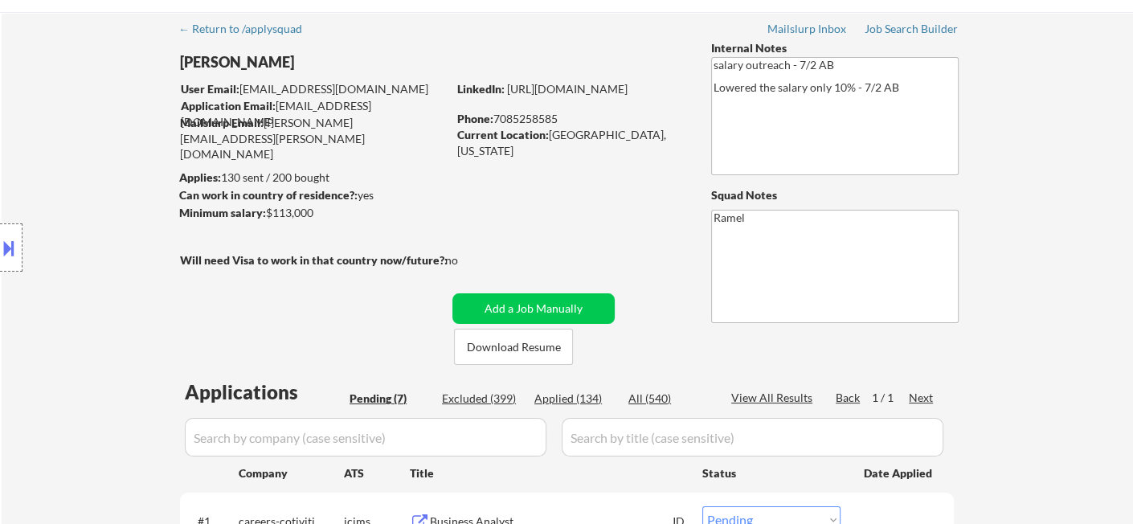
click at [513, 120] on div "Phone: 7085258585" at bounding box center [570, 119] width 227 height 16
copy div "7085258585"
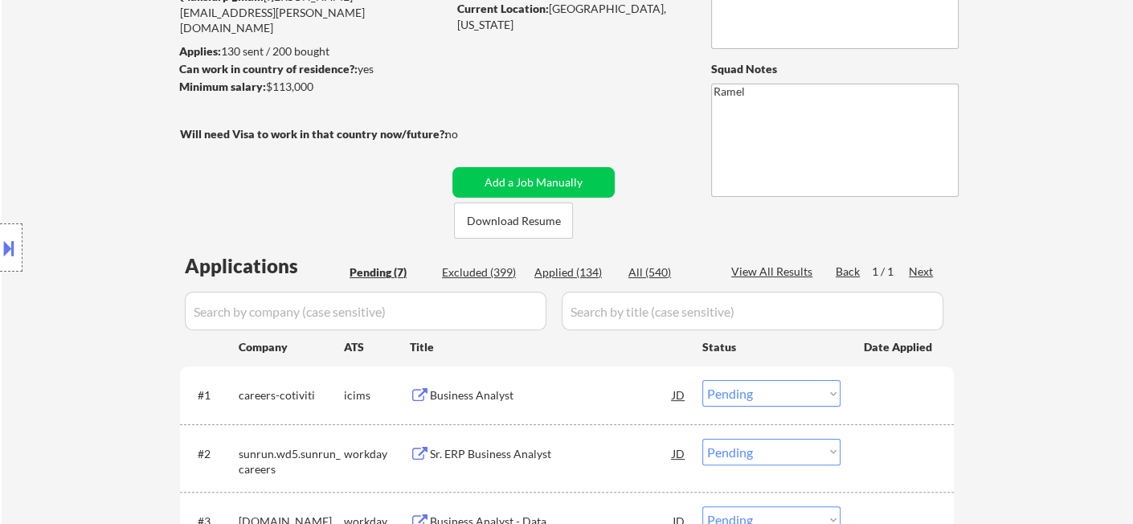
scroll to position [699, 0]
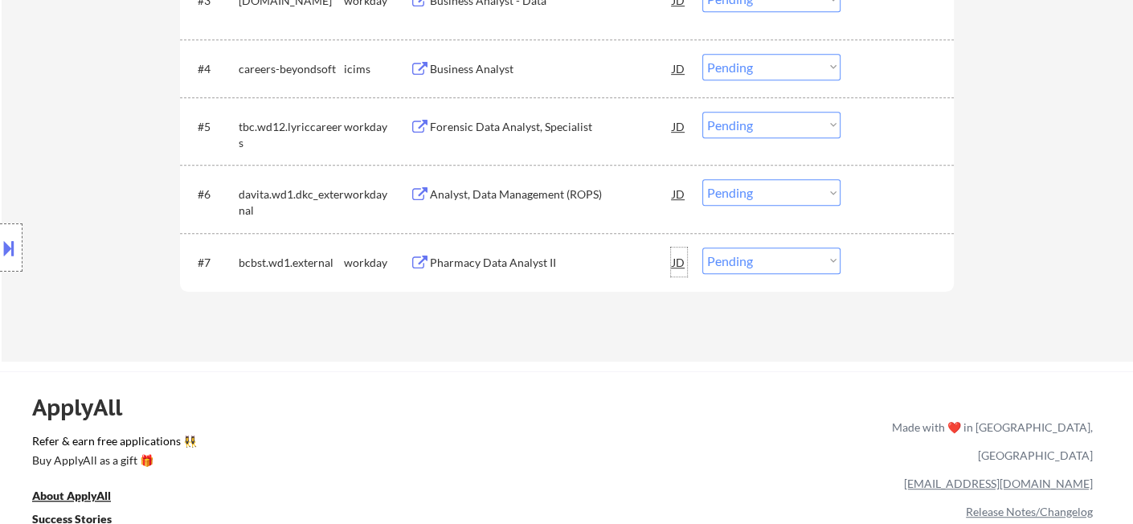
click at [674, 264] on div "JD" at bounding box center [679, 262] width 16 height 29
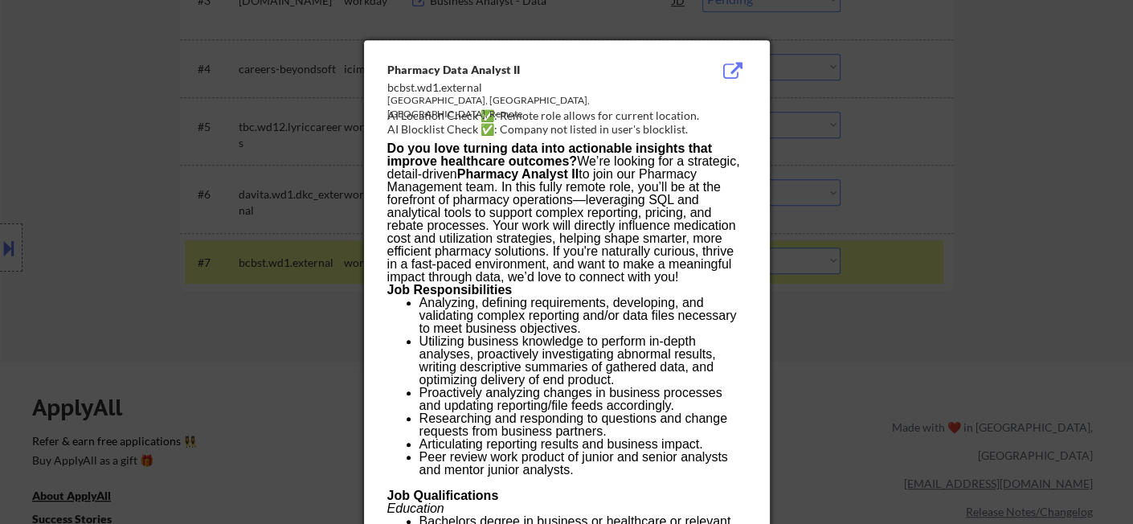
drag, startPoint x: 164, startPoint y: 197, endPoint x: 27, endPoint y: 214, distance: 138.5
click at [161, 197] on div at bounding box center [566, 262] width 1133 height 524
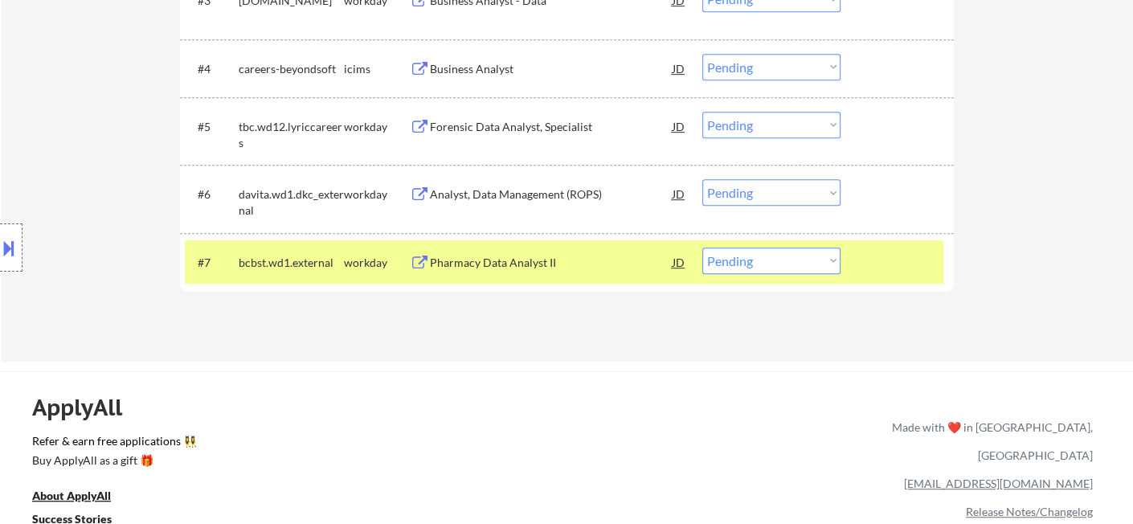
click at [15, 237] on button at bounding box center [9, 248] width 18 height 27
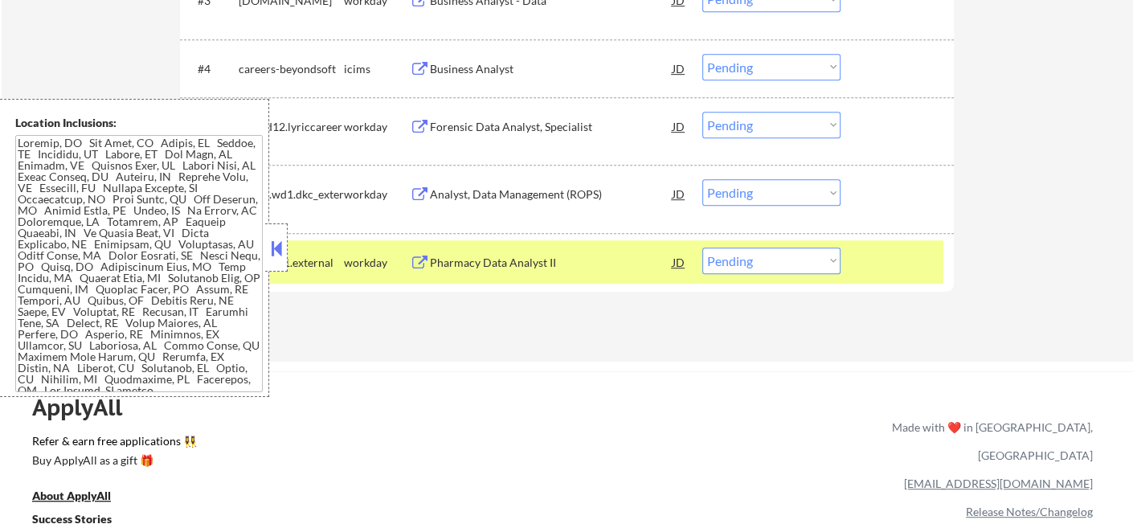
click at [278, 243] on button at bounding box center [277, 248] width 18 height 24
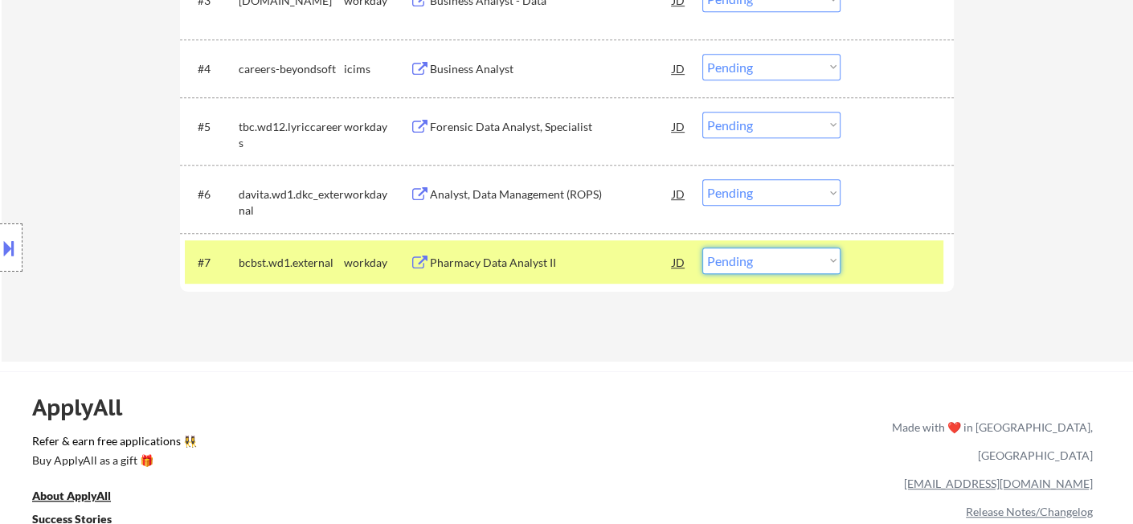
drag, startPoint x: 731, startPoint y: 263, endPoint x: 737, endPoint y: 272, distance: 10.5
click at [731, 263] on select "Choose an option... Pending Applied Excluded (Questions) Excluded (Expired) Exc…" at bounding box center [771, 261] width 138 height 27
select select ""excluded""
click at [702, 248] on select "Choose an option... Pending Applied Excluded (Questions) Excluded (Expired) Exc…" at bounding box center [771, 261] width 138 height 27
click at [538, 192] on div "Analyst, Data Management (ROPS)" at bounding box center [551, 194] width 243 height 16
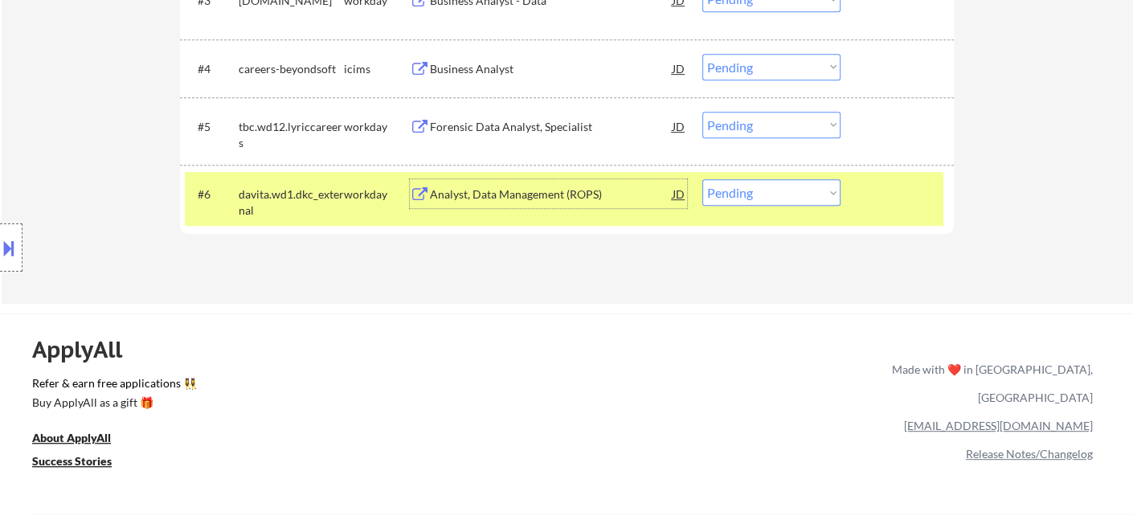
click at [775, 202] on select "Choose an option... Pending Applied Excluded (Questions) Excluded (Expired) Exc…" at bounding box center [771, 192] width 138 height 27
select select ""excluded__salary_""
click at [702, 179] on select "Choose an option... Pending Applied Excluded (Questions) Excluded (Expired) Exc…" at bounding box center [771, 192] width 138 height 27
click at [535, 133] on div "Forensic Data Analyst, Specialist" at bounding box center [551, 127] width 243 height 16
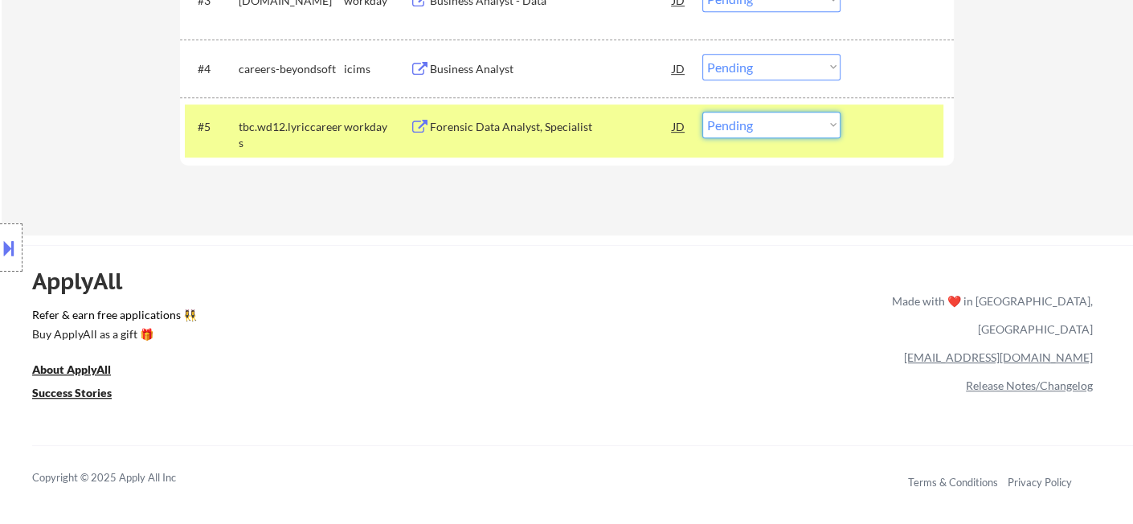
click at [758, 122] on select "Choose an option... Pending Applied Excluded (Questions) Excluded (Expired) Exc…" at bounding box center [771, 125] width 138 height 27
select select ""excluded__bad_match_""
click at [702, 112] on select "Choose an option... Pending Applied Excluded (Questions) Excluded (Expired) Exc…" at bounding box center [771, 125] width 138 height 27
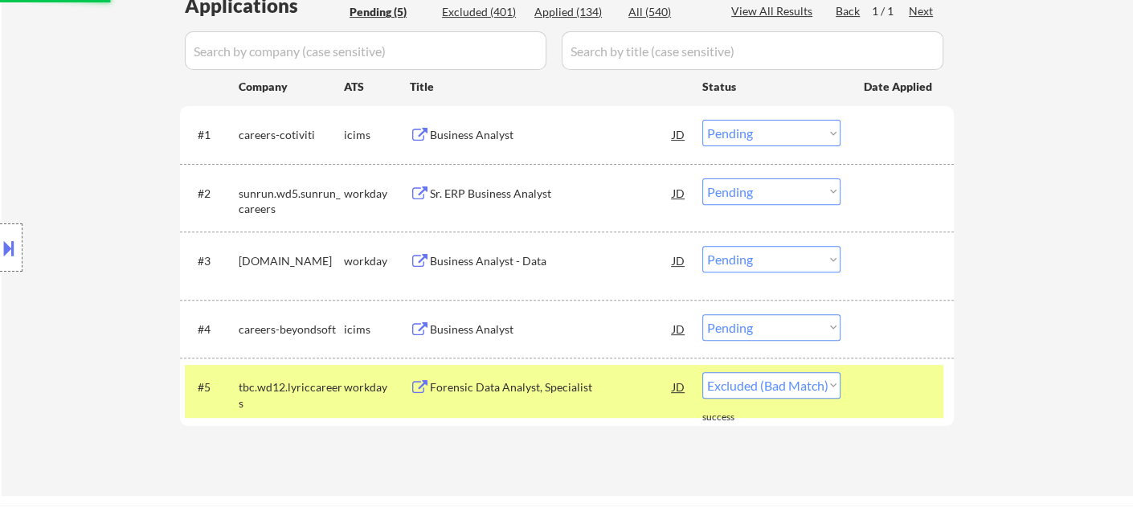
scroll to position [431, 0]
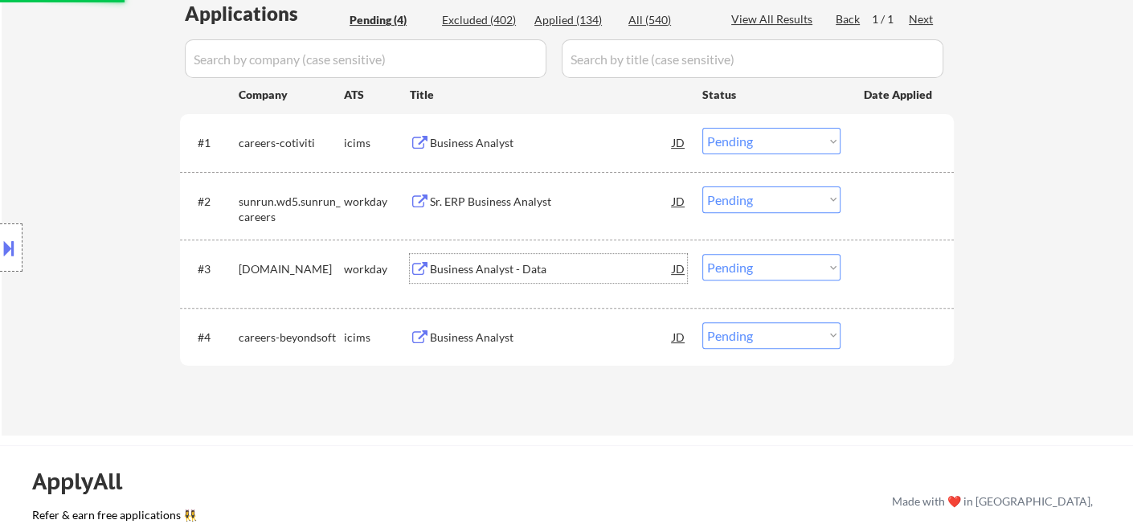
click at [485, 272] on div "Business Analyst - Data" at bounding box center [551, 269] width 243 height 16
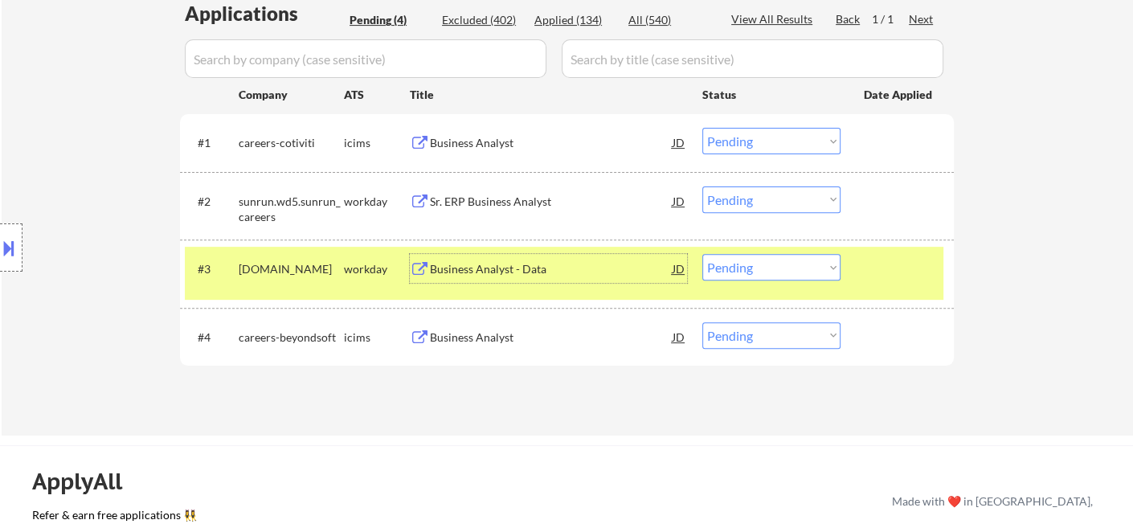
click at [772, 275] on select "Choose an option... Pending Applied Excluded (Questions) Excluded (Expired) Exc…" at bounding box center [771, 267] width 138 height 27
click at [702, 254] on select "Choose an option... Pending Applied Excluded (Questions) Excluded (Expired) Exc…" at bounding box center [771, 267] width 138 height 27
click at [488, 210] on div "Sr. ERP Business Analyst" at bounding box center [551, 200] width 243 height 29
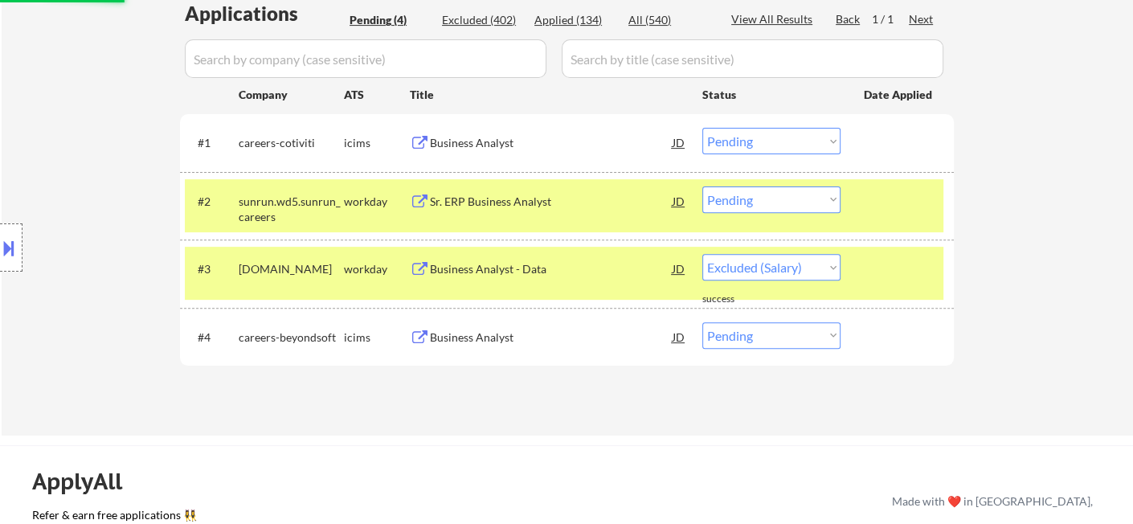
select select ""pending""
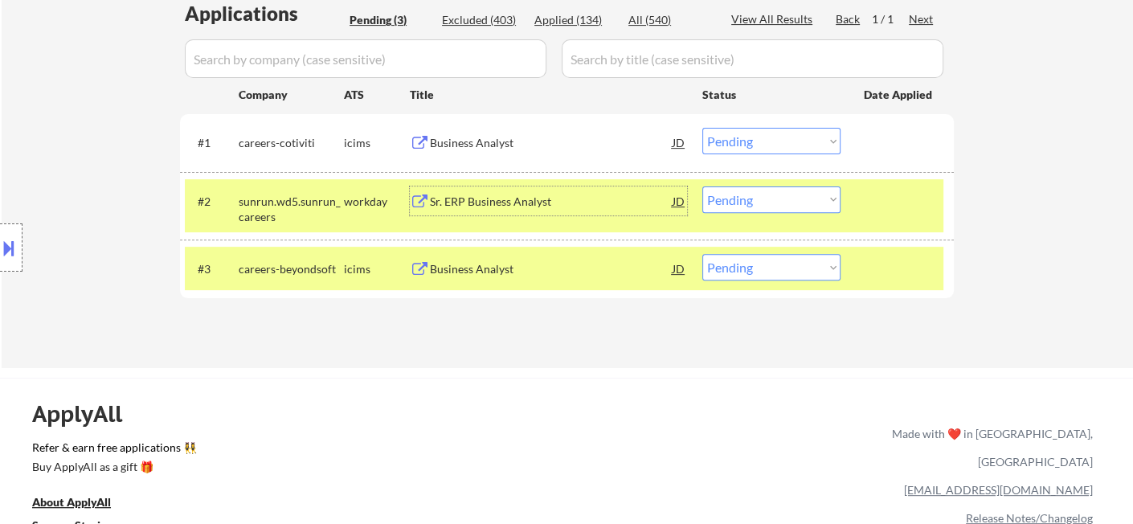
drag, startPoint x: 751, startPoint y: 200, endPoint x: 755, endPoint y: 210, distance: 10.4
click at [751, 200] on select "Choose an option... Pending Applied Excluded (Questions) Excluded (Expired) Exc…" at bounding box center [771, 199] width 138 height 27
click at [702, 186] on select "Choose an option... Pending Applied Excluded (Questions) Excluded (Expired) Exc…" at bounding box center [771, 199] width 138 height 27
click at [501, 143] on div "Business Analyst" at bounding box center [551, 143] width 243 height 16
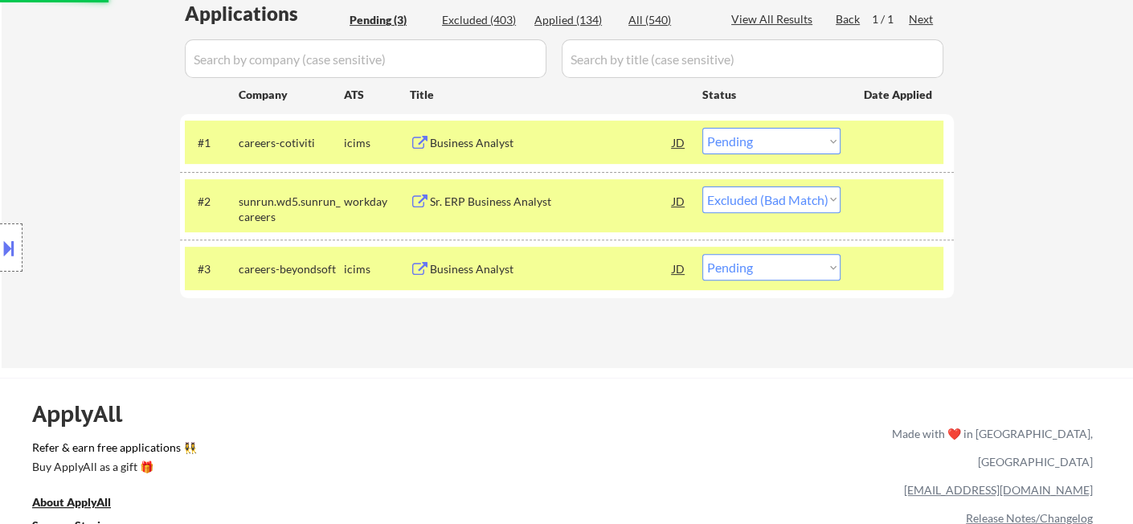
select select ""pending""
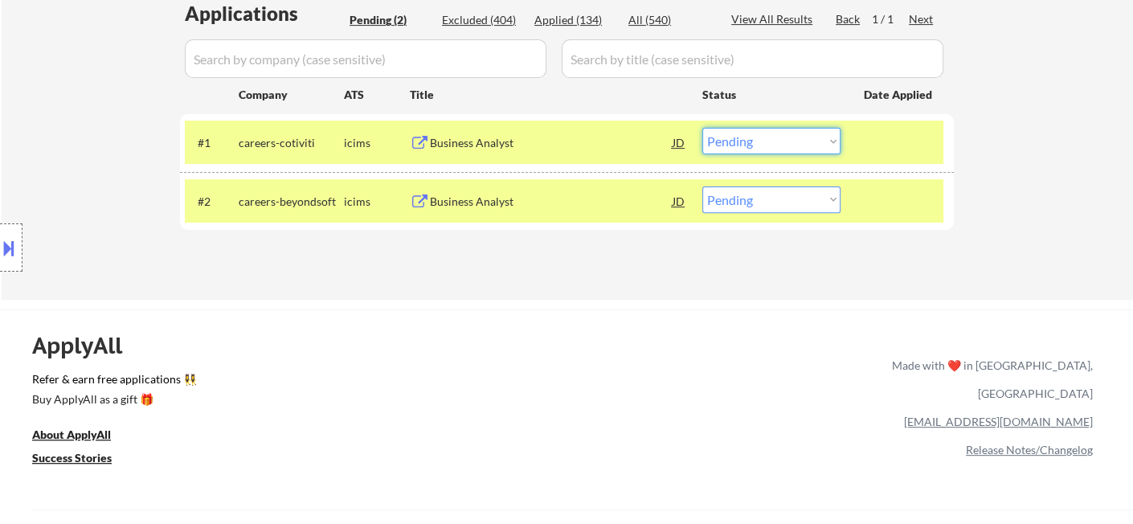
drag, startPoint x: 742, startPoint y: 144, endPoint x: 746, endPoint y: 153, distance: 9.7
click at [742, 144] on select "Choose an option... Pending Applied Excluded (Questions) Excluded (Expired) Exc…" at bounding box center [771, 141] width 138 height 27
click at [702, 128] on select "Choose an option... Pending Applied Excluded (Questions) Excluded (Expired) Exc…" at bounding box center [771, 141] width 138 height 27
click at [541, 213] on div "Business Analyst" at bounding box center [551, 200] width 243 height 29
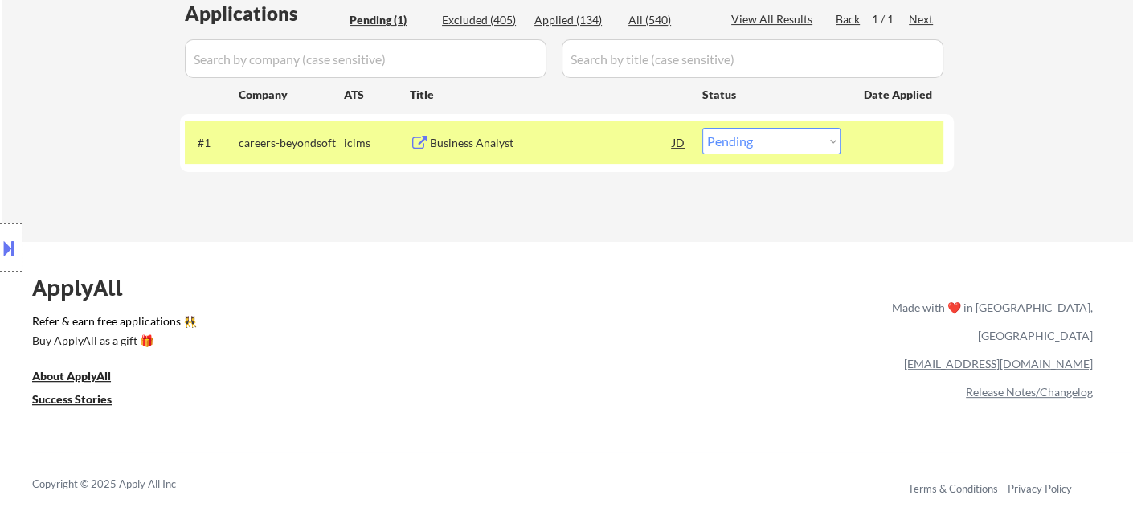
click at [783, 123] on div "#1 careers-beyondsoft icims Business Analyst JD Choose an option... Pending App…" at bounding box center [564, 142] width 759 height 43
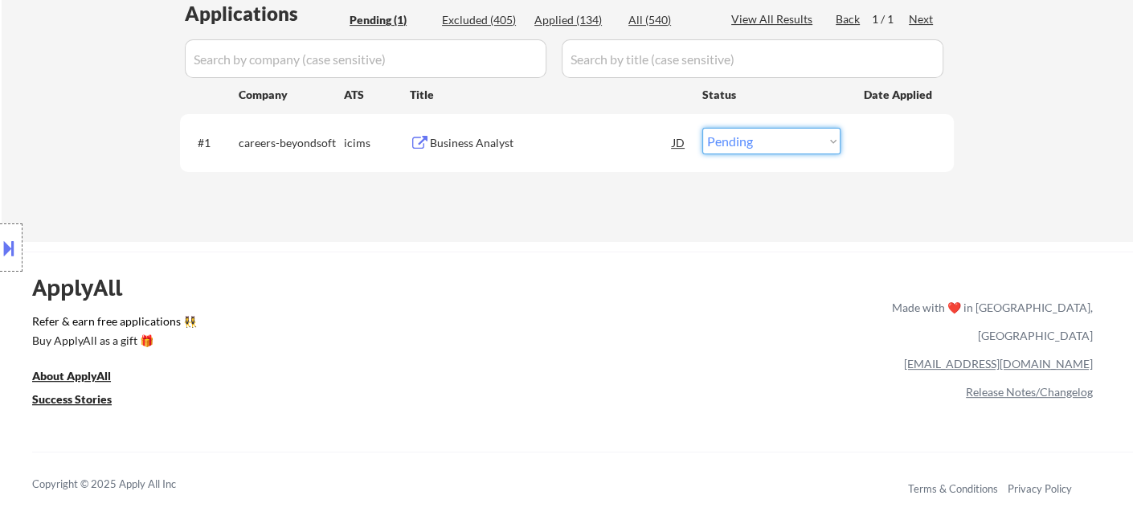
drag, startPoint x: 783, startPoint y: 138, endPoint x: 784, endPoint y: 153, distance: 14.5
click at [783, 141] on select "Choose an option... Pending Applied Excluded (Questions) Excluded (Expired) Exc…" at bounding box center [771, 141] width 138 height 27
click at [702, 128] on select "Choose an option... Pending Applied Excluded (Questions) Excluded (Expired) Exc…" at bounding box center [771, 141] width 138 height 27
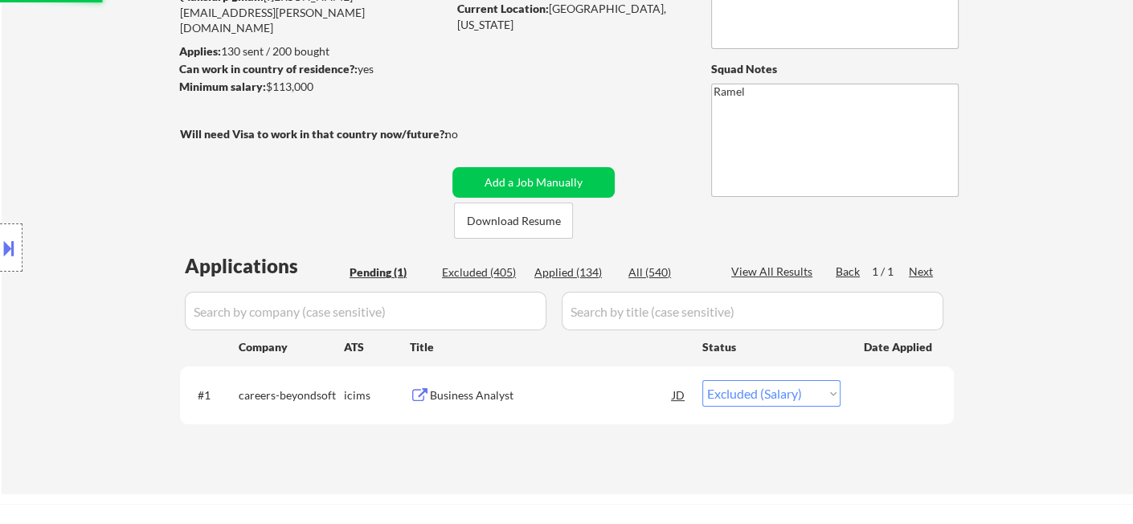
scroll to position [74, 0]
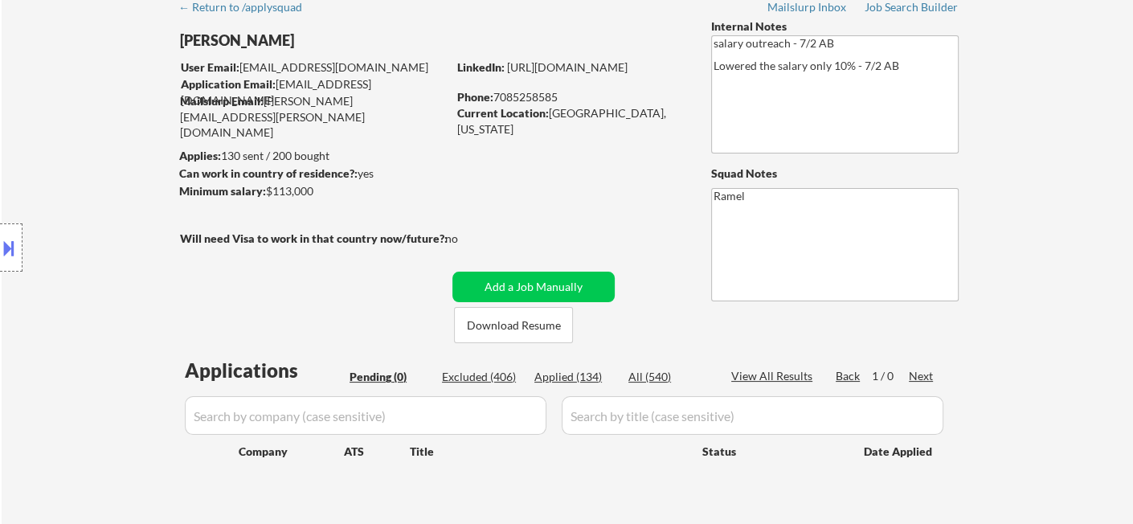
click at [51, 53] on div "← Return to /applysquad Mailslurp Inbox Job Search Builder Robert Shepherd User…" at bounding box center [568, 265] width 1132 height 551
click at [591, 379] on div "Applied (134)" at bounding box center [574, 377] width 80 height 16
select select ""applied""
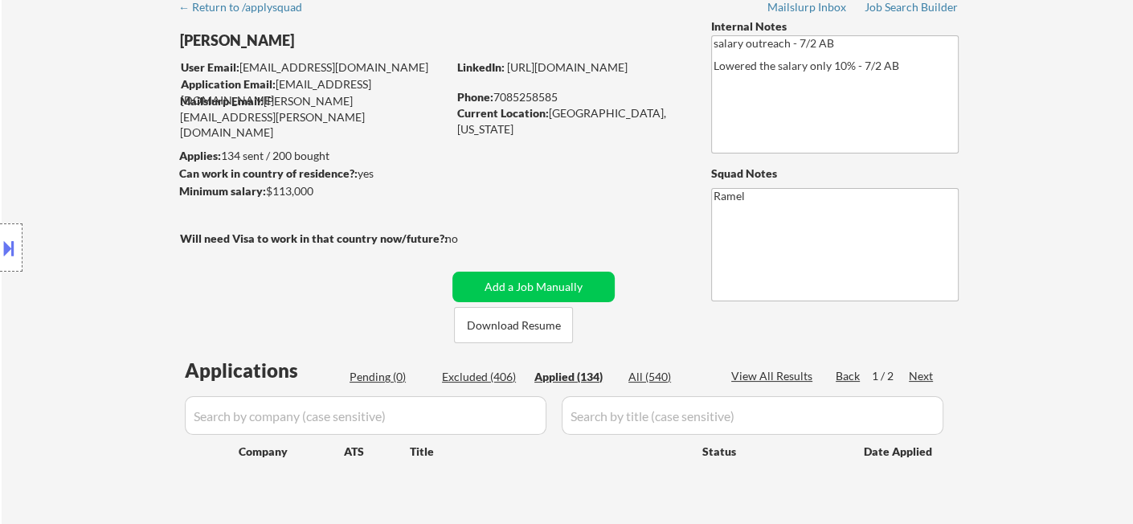
select select ""applied""
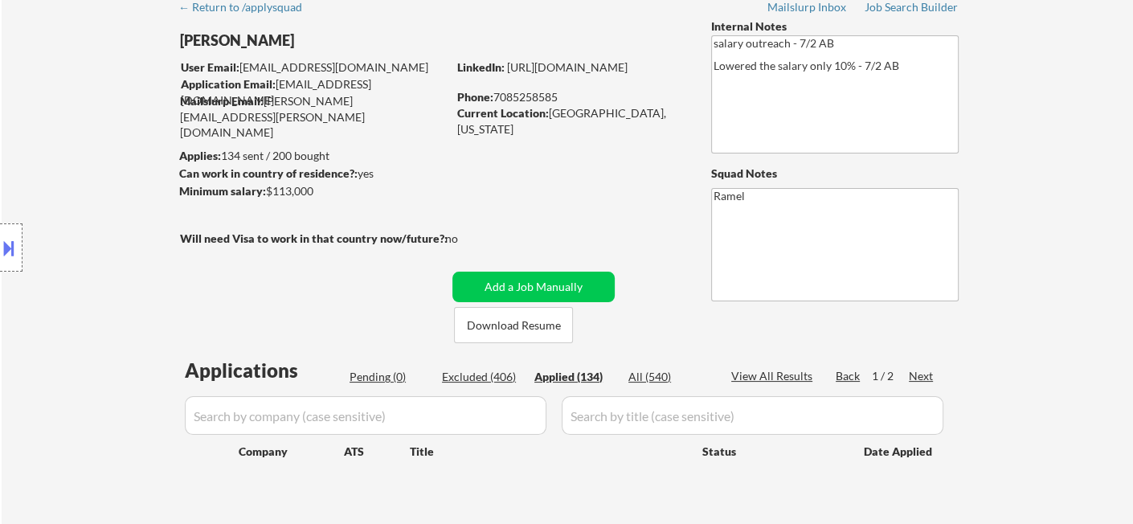
select select ""applied""
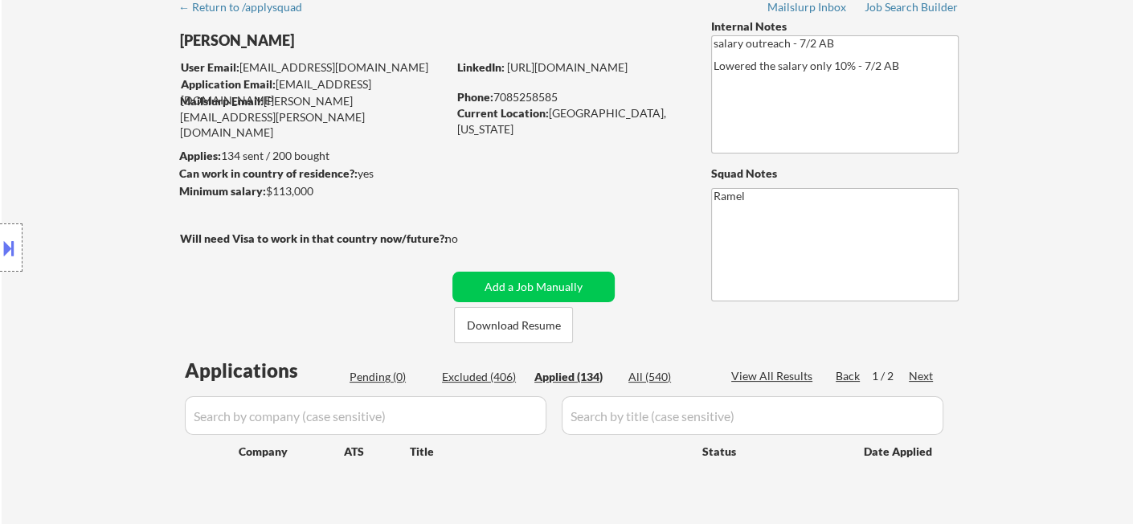
select select ""applied""
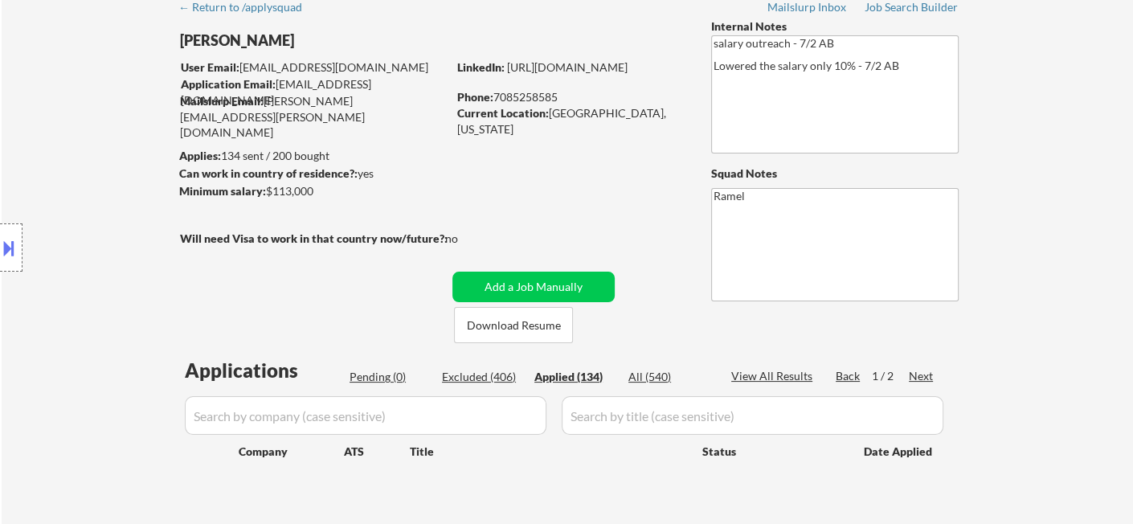
select select ""applied""
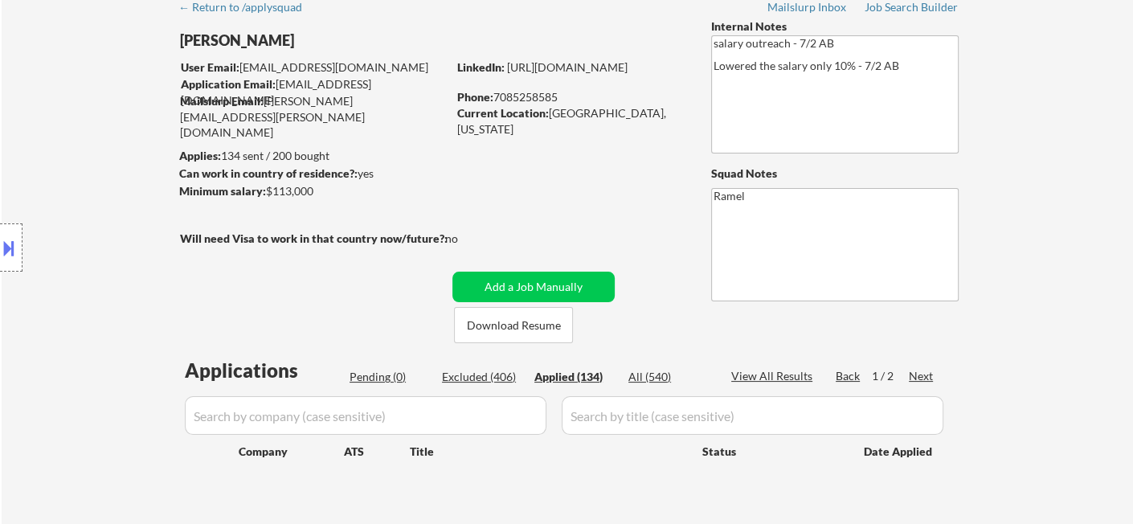
select select ""applied""
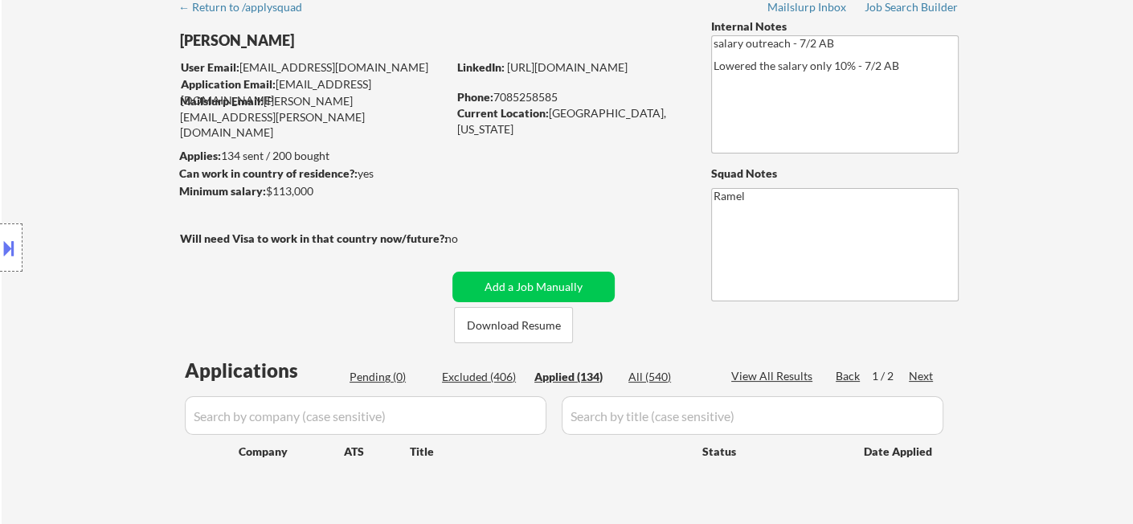
select select ""applied""
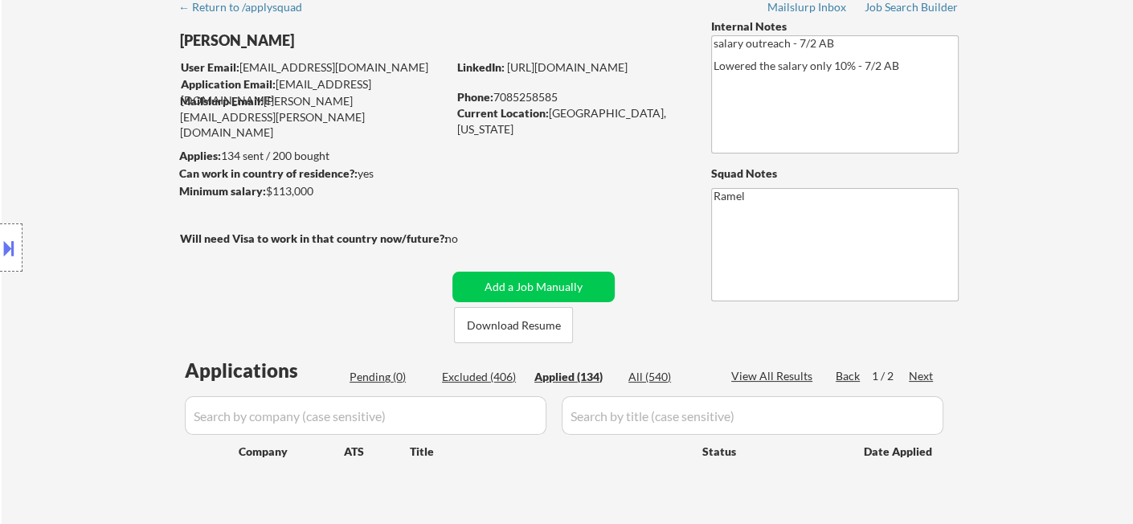
select select ""applied""
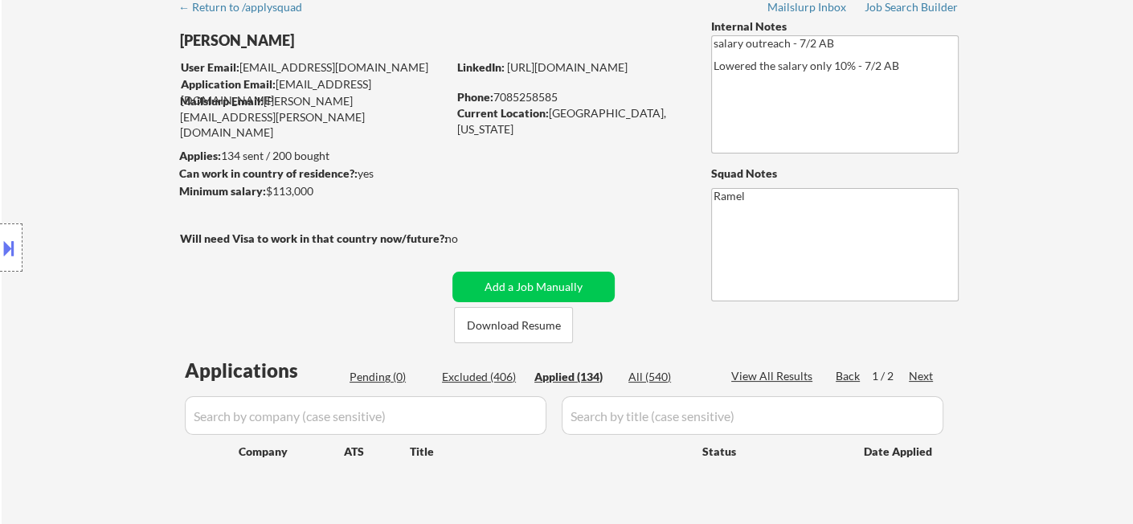
select select ""applied""
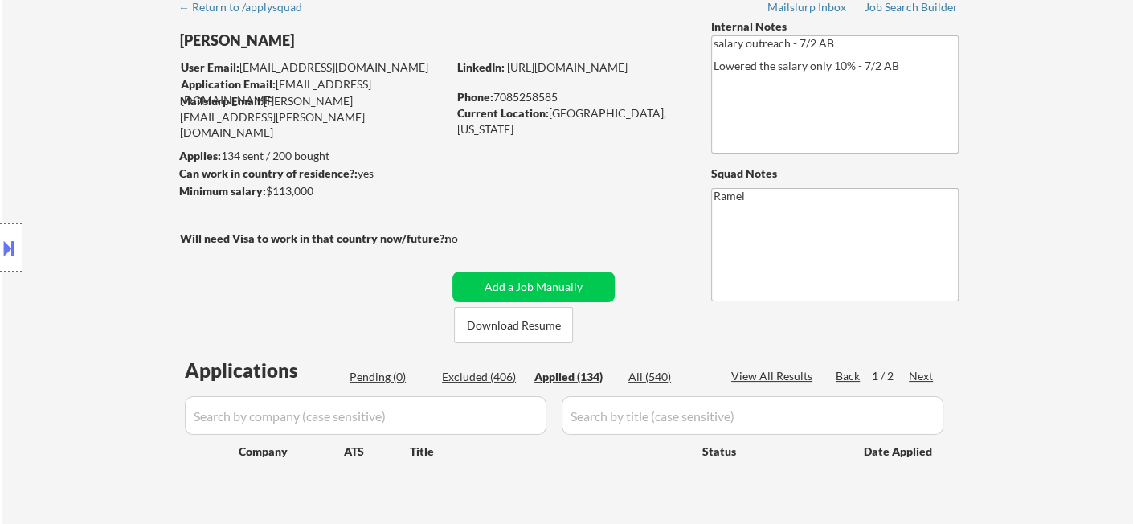
select select ""applied""
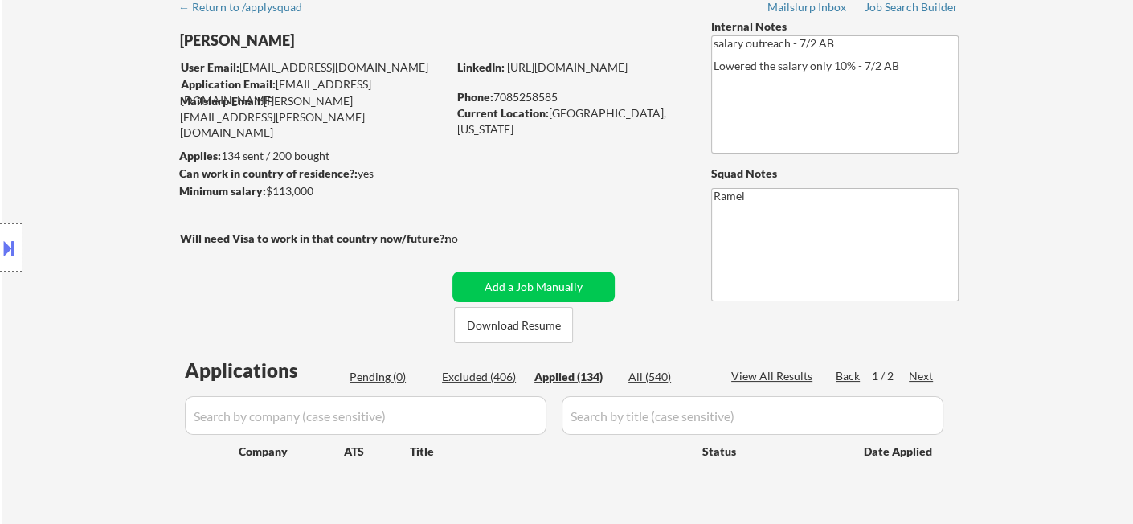
select select ""applied""
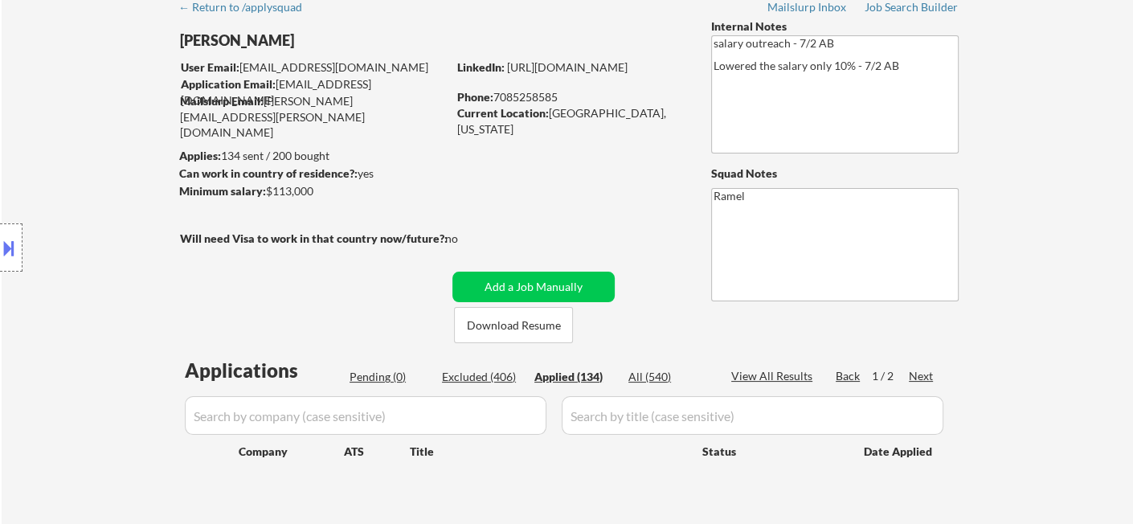
select select ""applied""
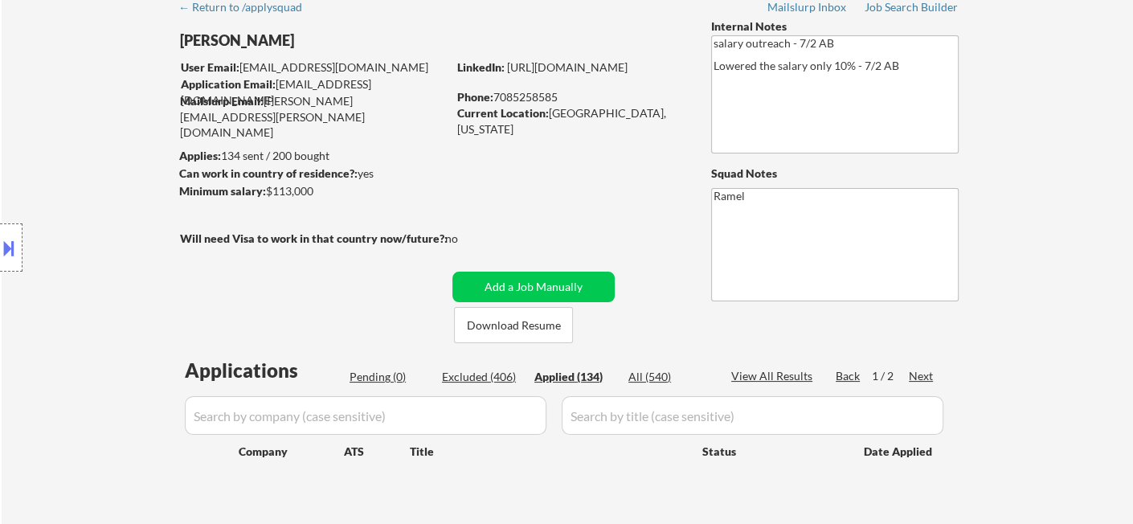
select select ""applied""
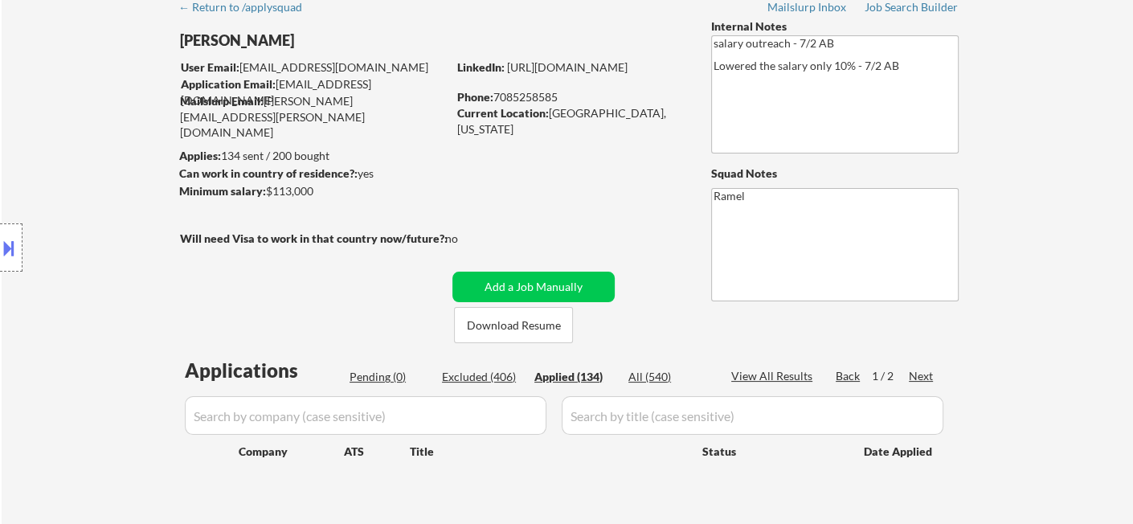
select select ""applied""
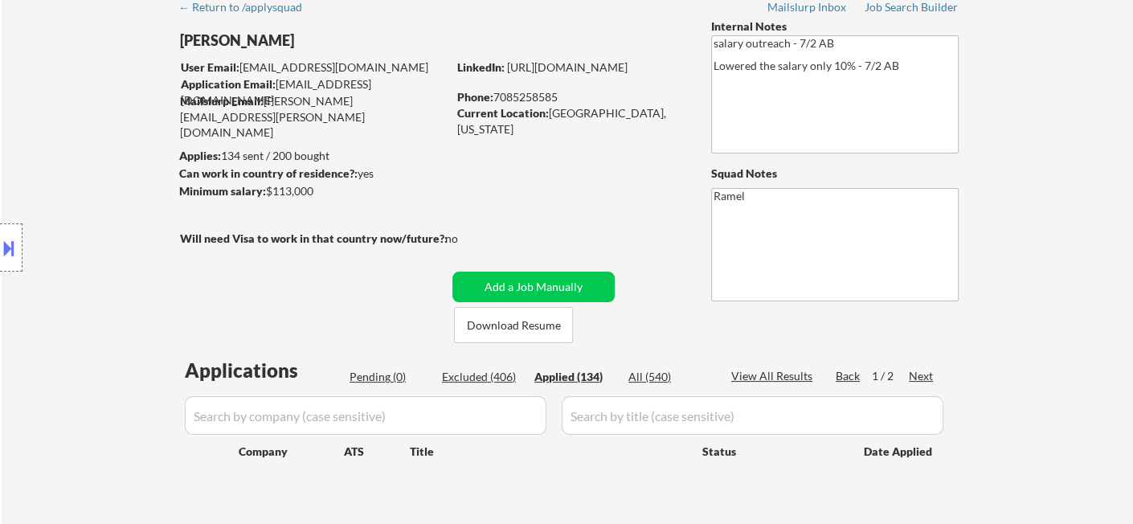
select select ""applied""
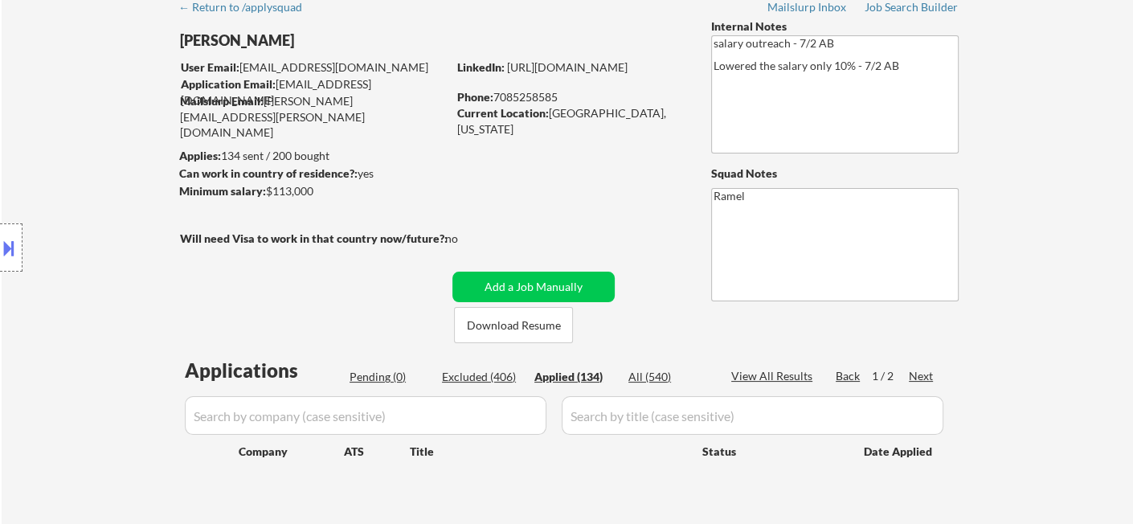
select select ""applied""
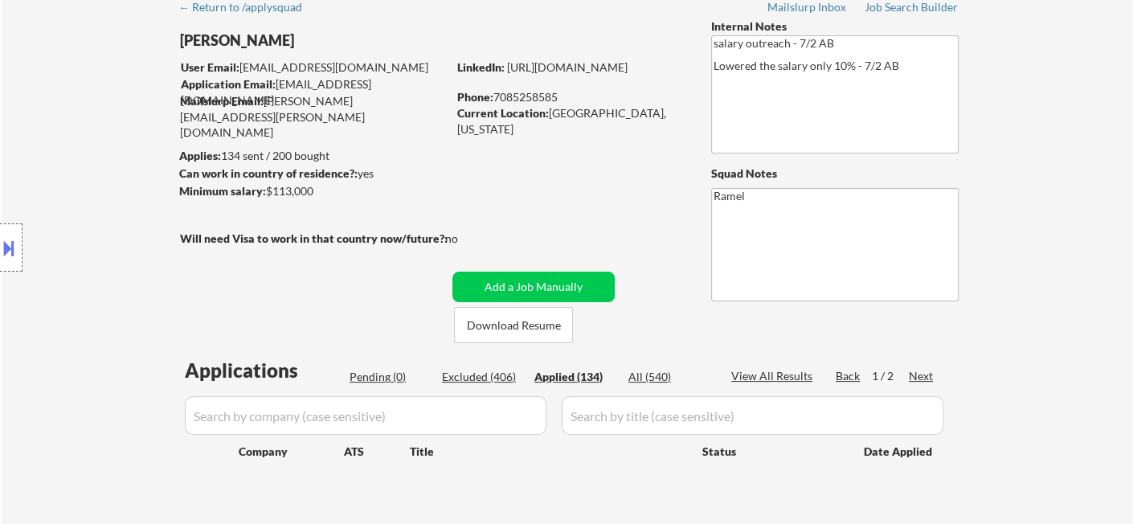
select select ""applied""
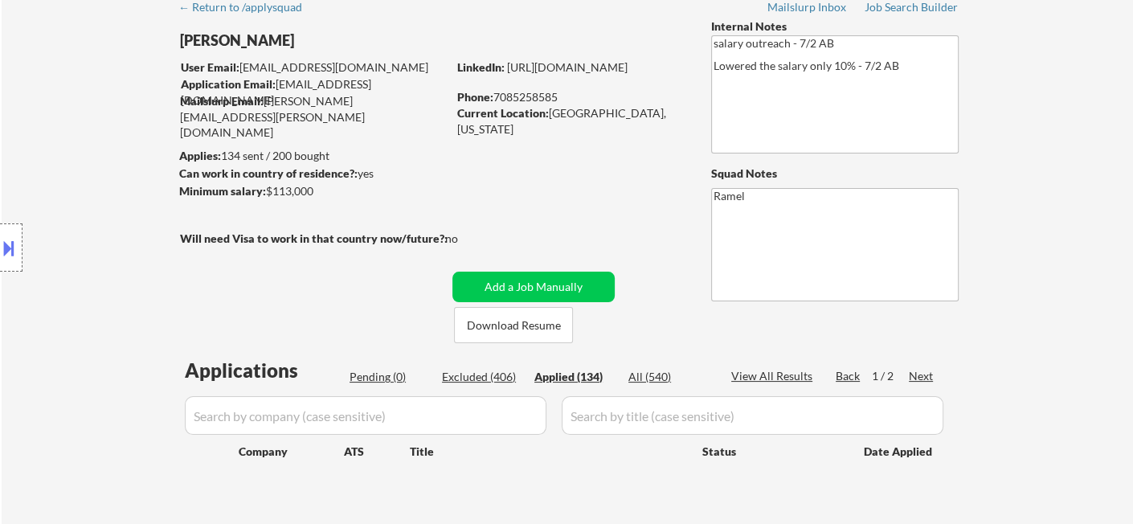
select select ""applied""
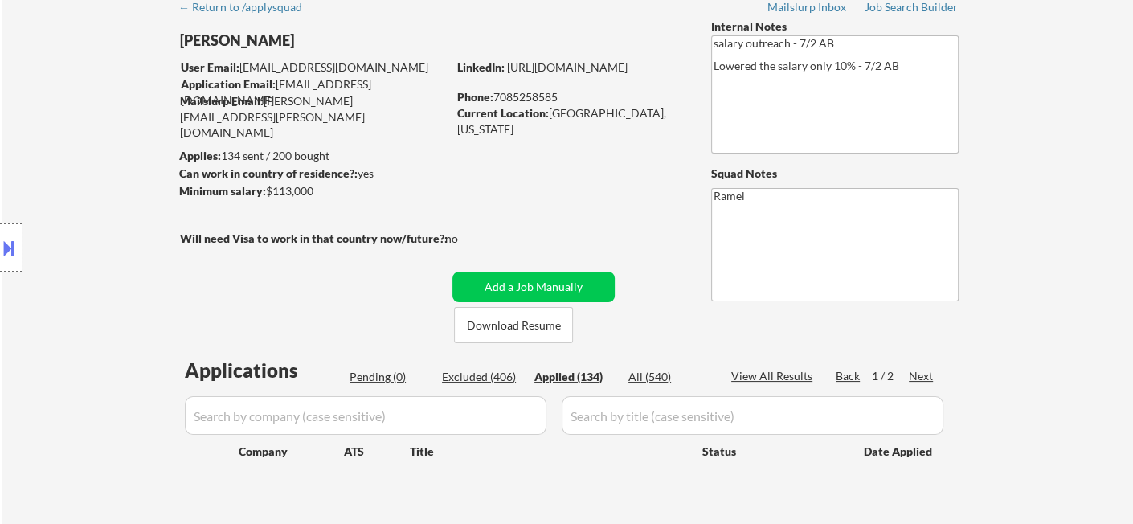
select select ""applied""
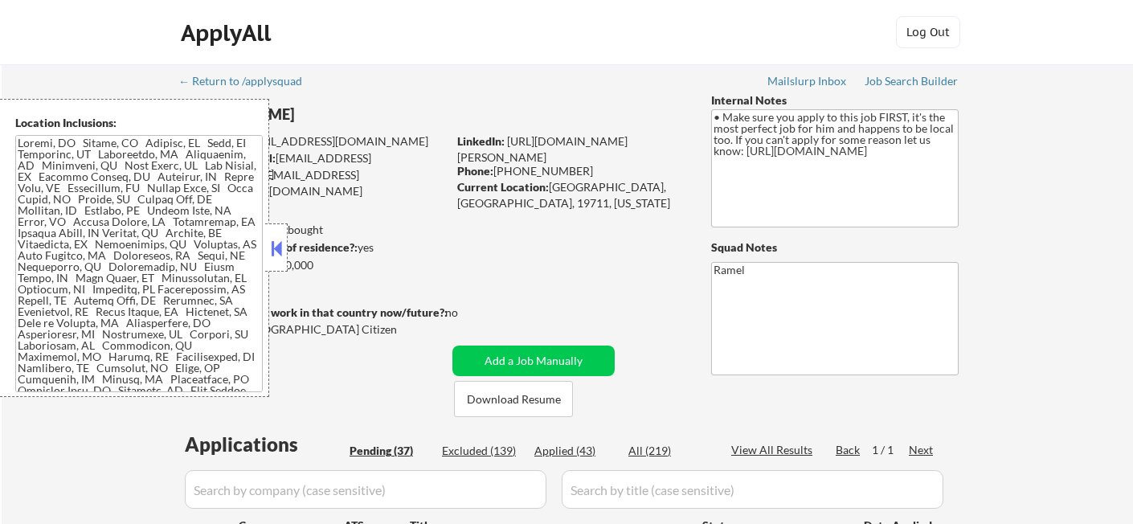
select select ""pending""
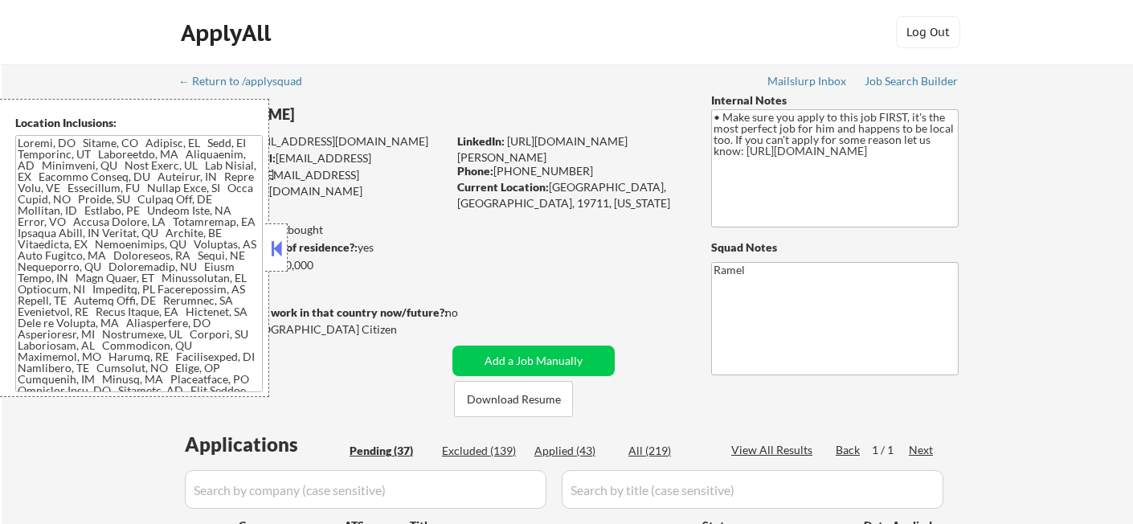
select select ""pending""
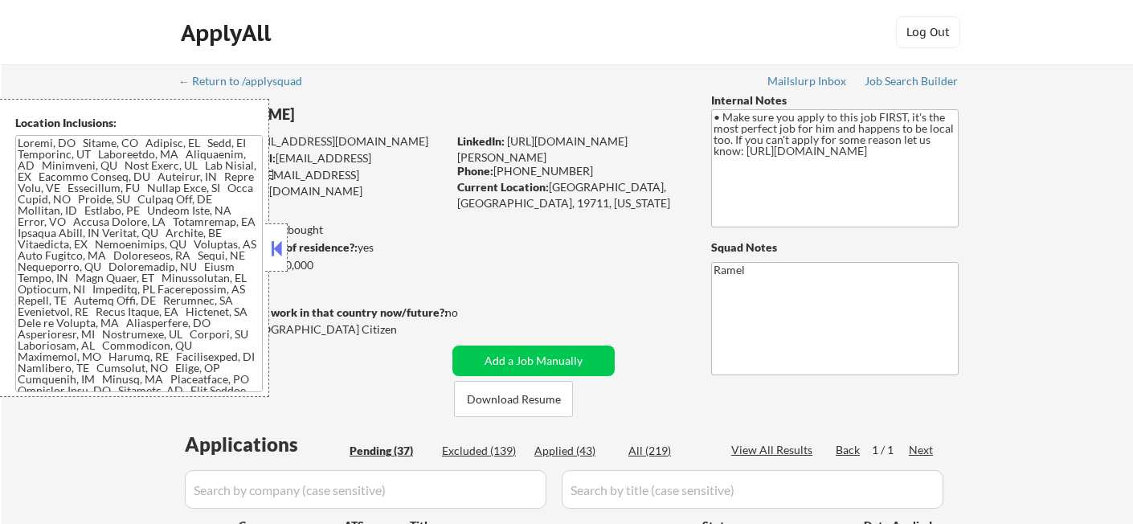
select select ""pending""
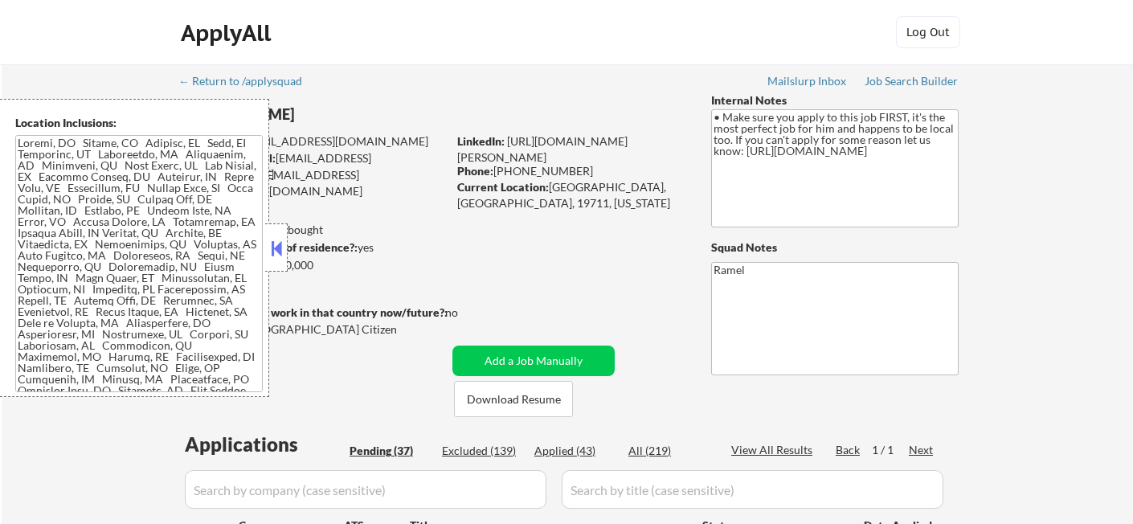
select select ""pending""
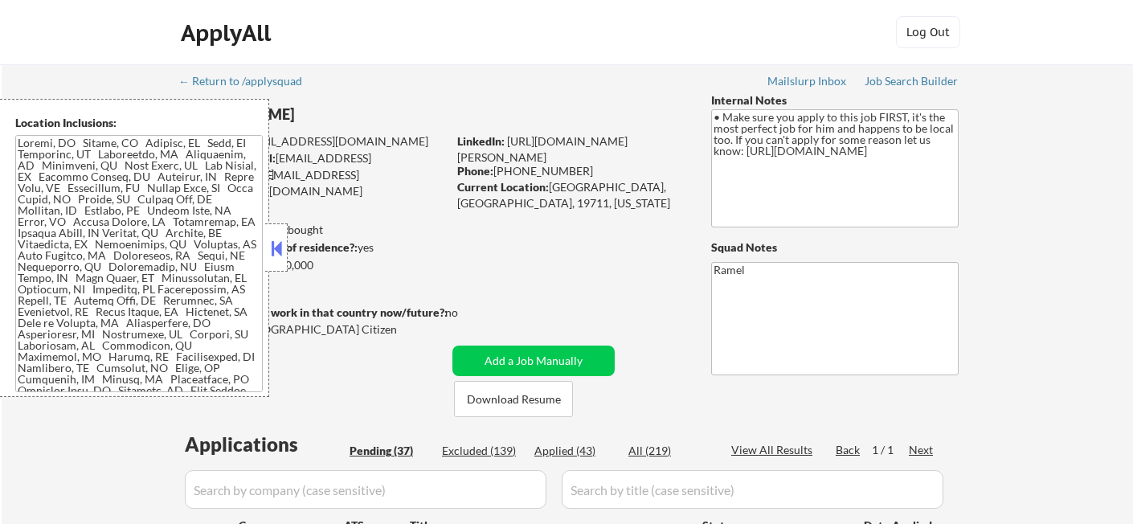
select select ""pending""
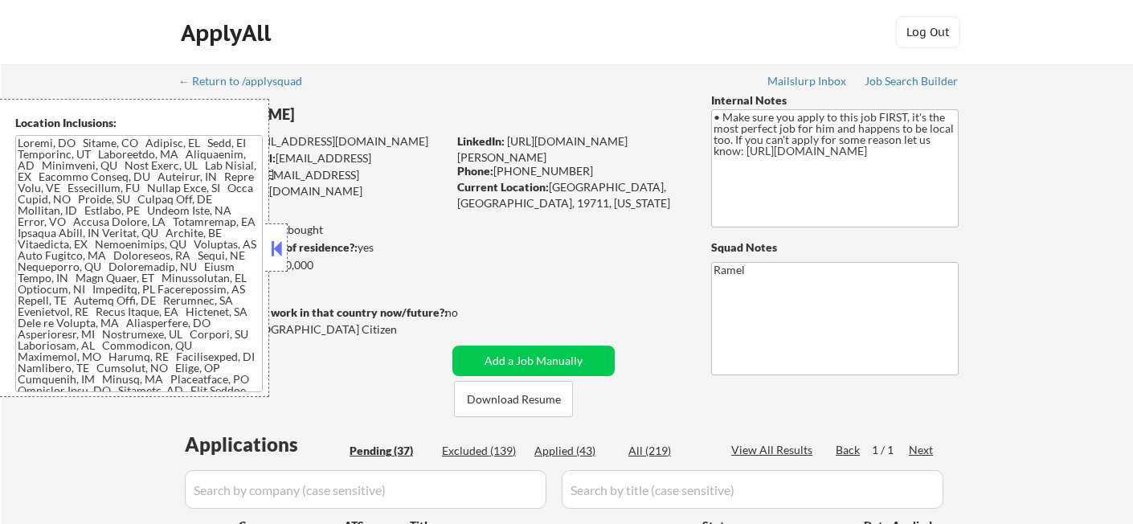
select select ""pending""
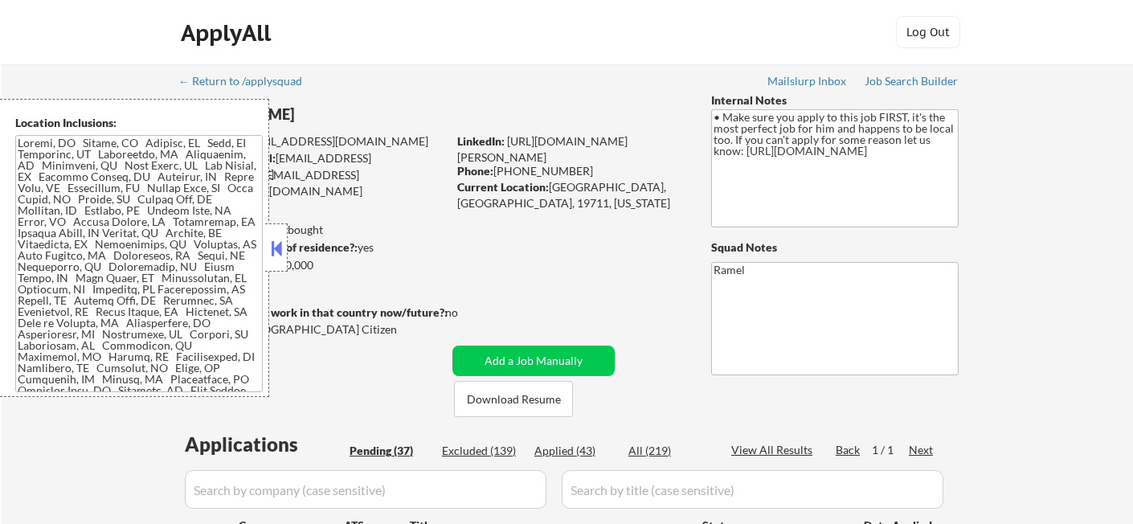
select select ""pending""
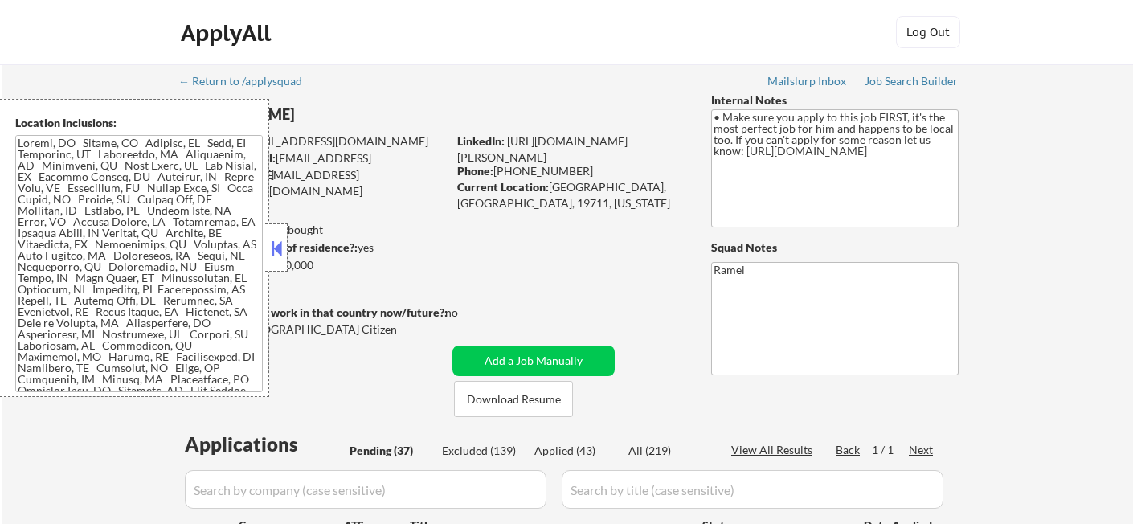
select select ""pending""
click at [276, 247] on button at bounding box center [277, 248] width 18 height 24
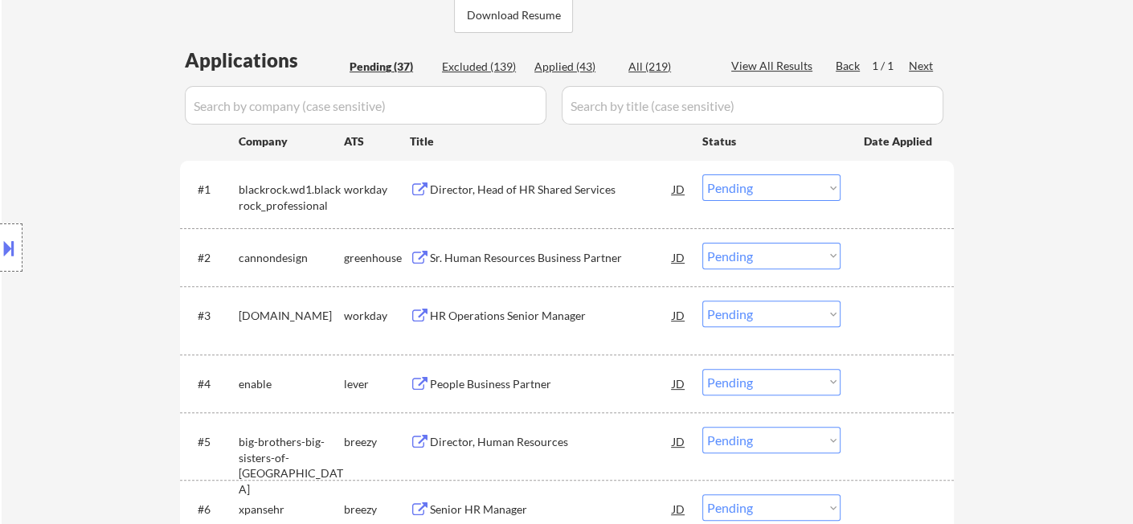
scroll to position [357, 0]
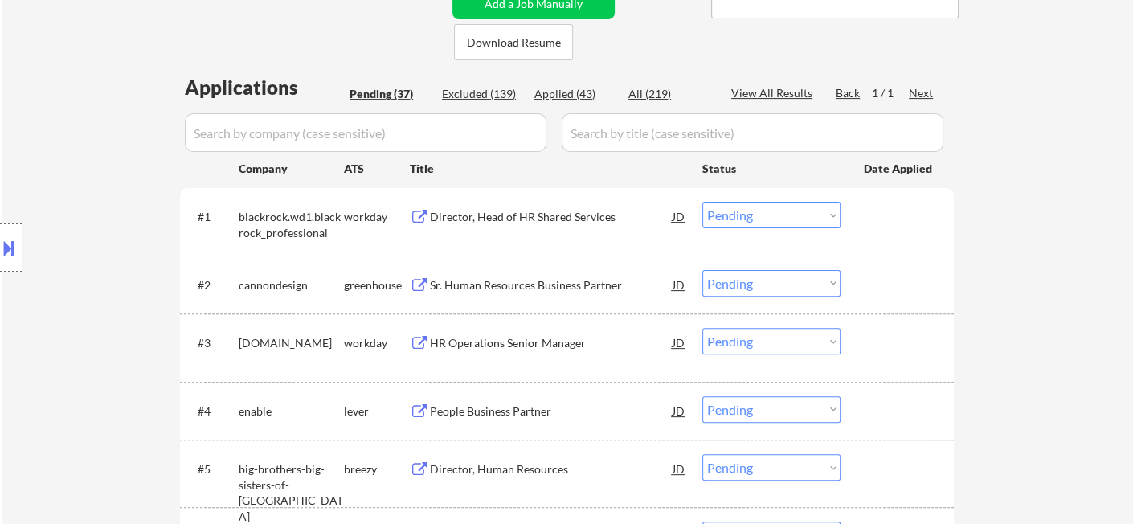
click at [23, 168] on div "Location Inclusions:" at bounding box center [144, 248] width 288 height 298
click at [518, 217] on div "Director, Head of HR Shared Services" at bounding box center [551, 217] width 243 height 16
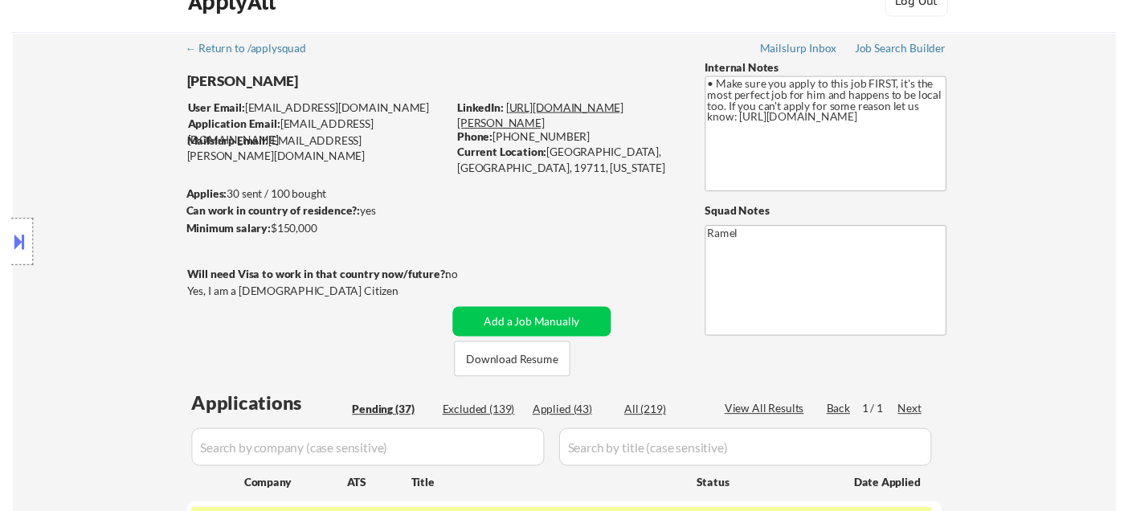
scroll to position [0, 0]
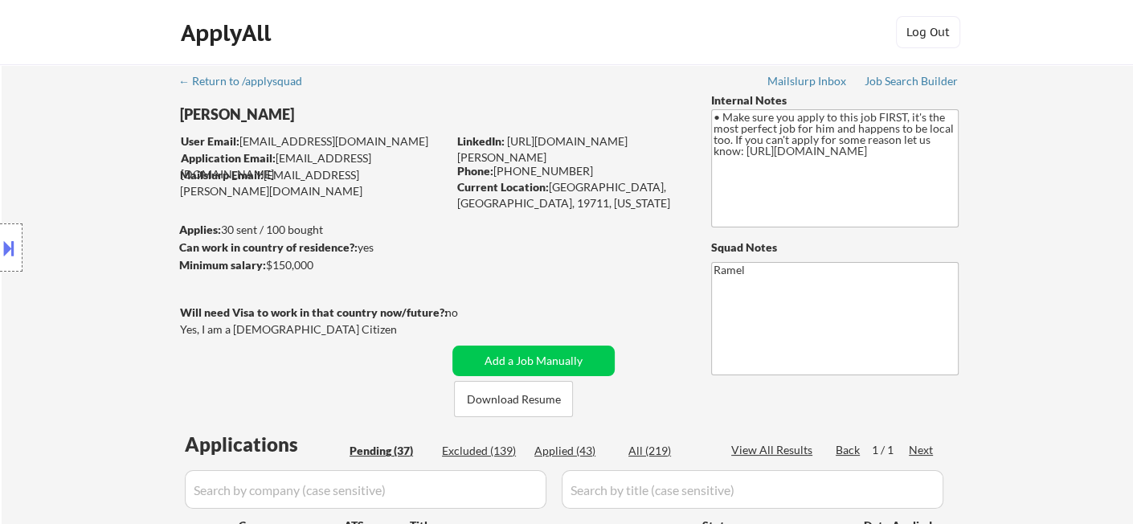
drag, startPoint x: 582, startPoint y: 171, endPoint x: 496, endPoint y: 166, distance: 86.2
click at [496, 166] on div "Phone: [PHONE_NUMBER]" at bounding box center [570, 171] width 227 height 16
copy div "[PHONE_NUMBER]"
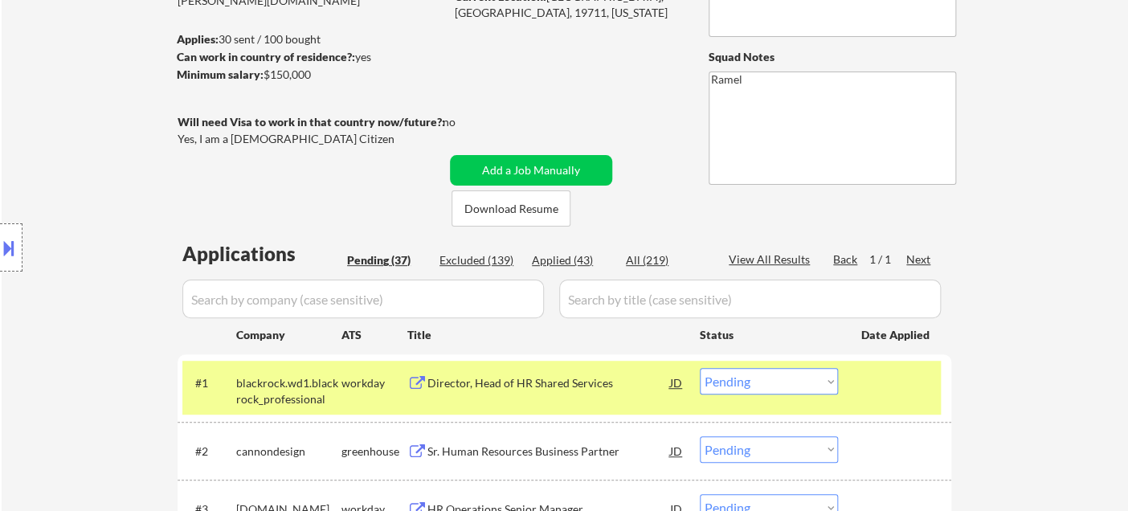
scroll to position [357, 0]
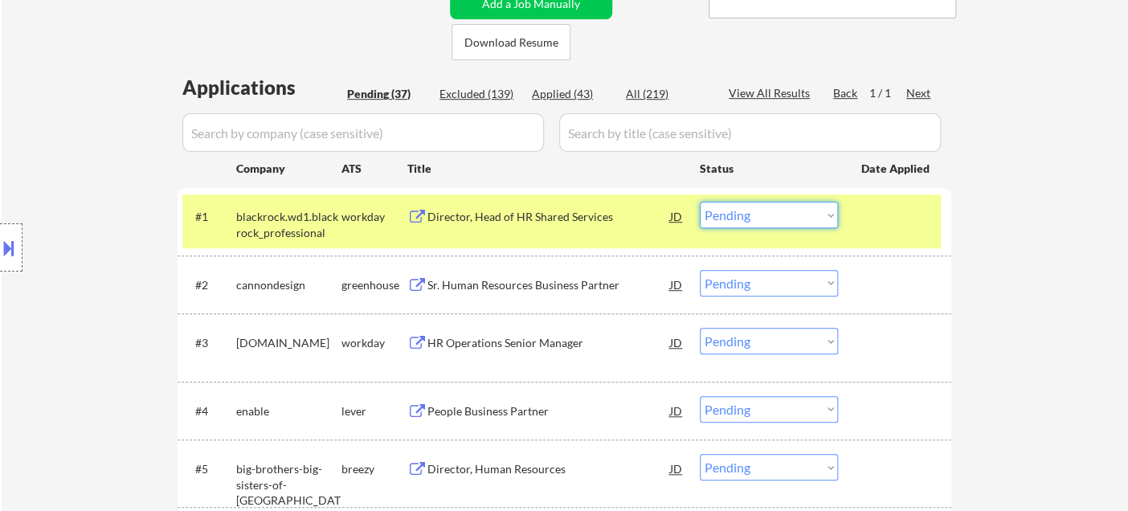
click at [769, 223] on select "Choose an option... Pending Applied Excluded (Questions) Excluded (Expired) Exc…" at bounding box center [769, 215] width 138 height 27
click at [700, 202] on select "Choose an option... Pending Applied Excluded (Questions) Excluded (Expired) Exc…" at bounding box center [769, 215] width 138 height 27
click at [545, 283] on div "Sr. Human Resources Business Partner" at bounding box center [549, 285] width 243 height 16
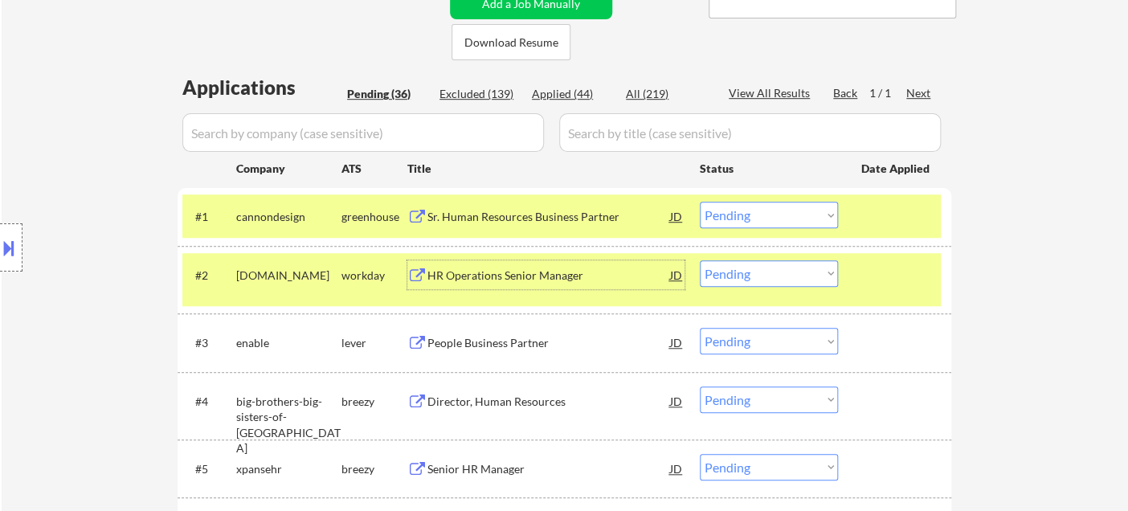
drag, startPoint x: 809, startPoint y: 204, endPoint x: 817, endPoint y: 223, distance: 20.9
click at [809, 204] on select "Choose an option... Pending Applied Excluded (Questions) Excluded (Expired) Exc…" at bounding box center [769, 215] width 138 height 27
click at [700, 202] on select "Choose an option... Pending Applied Excluded (Questions) Excluded (Expired) Exc…" at bounding box center [769, 215] width 138 height 27
click at [497, 280] on div "HR Operations Senior Manager" at bounding box center [549, 276] width 243 height 16
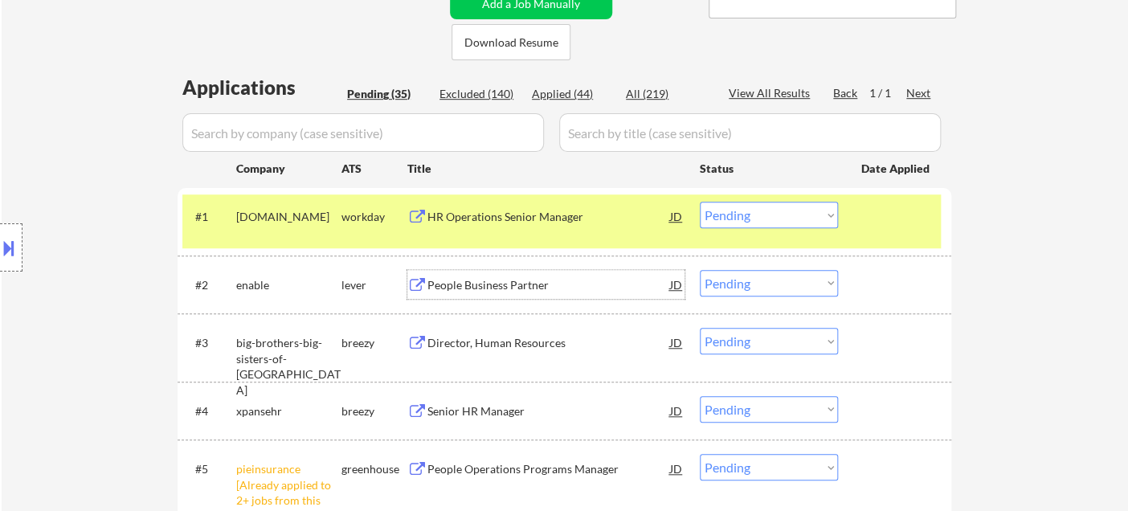
drag, startPoint x: 727, startPoint y: 212, endPoint x: 747, endPoint y: 227, distance: 25.4
click at [727, 212] on select "Choose an option... Pending Applied Excluded (Questions) Excluded (Expired) Exc…" at bounding box center [769, 215] width 138 height 27
click at [700, 202] on select "Choose an option... Pending Applied Excluded (Questions) Excluded (Expired) Exc…" at bounding box center [769, 215] width 138 height 27
click at [502, 287] on div "People Business Partner" at bounding box center [549, 285] width 243 height 16
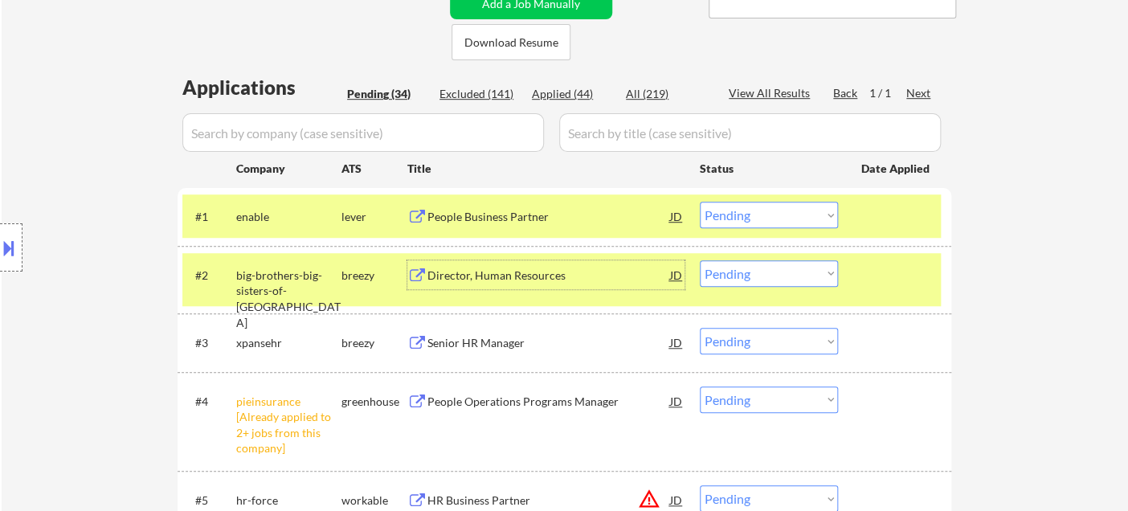
drag, startPoint x: 745, startPoint y: 217, endPoint x: 762, endPoint y: 227, distance: 19.4
click at [745, 217] on select "Choose an option... Pending Applied Excluded (Questions) Excluded (Expired) Exc…" at bounding box center [769, 215] width 138 height 27
click at [700, 202] on select "Choose an option... Pending Applied Excluded (Questions) Excluded (Expired) Exc…" at bounding box center [769, 215] width 138 height 27
click at [519, 284] on div "Director, Human Resources" at bounding box center [549, 274] width 243 height 29
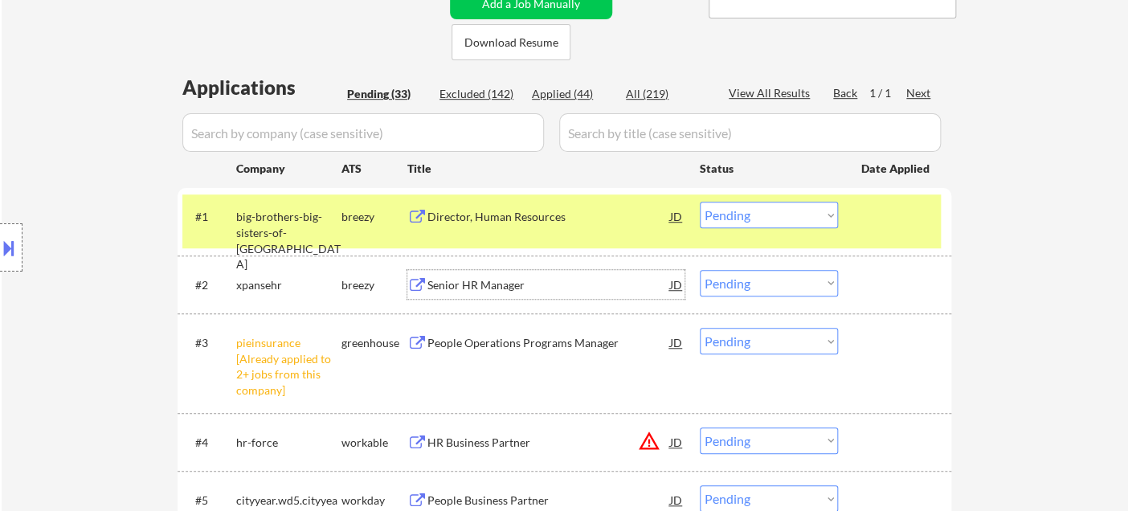
click at [783, 230] on div "#1 big-brothers-big-sisters-of-america breezy Director, Human Resources JD Choo…" at bounding box center [561, 220] width 759 height 53
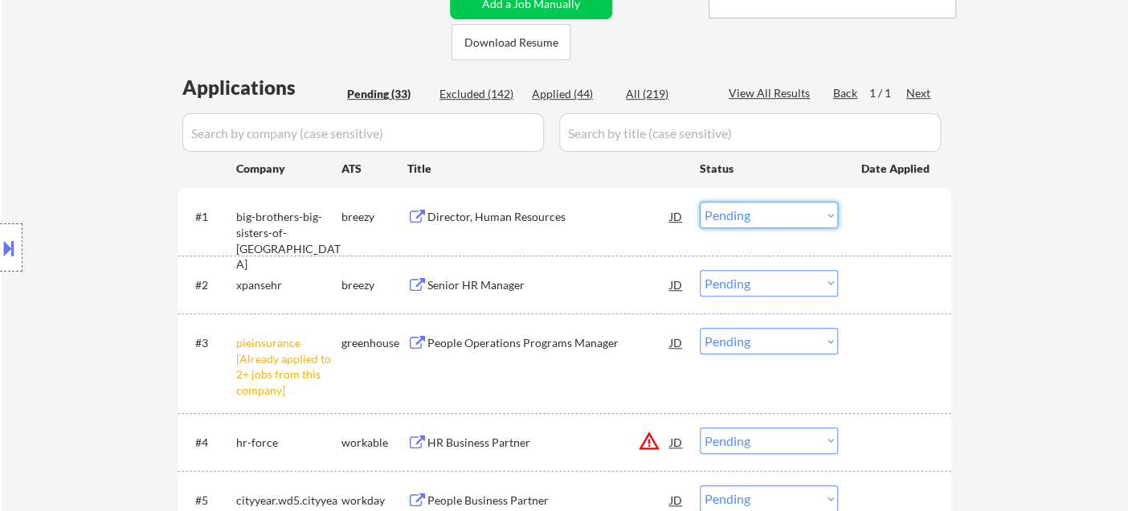
drag, startPoint x: 802, startPoint y: 211, endPoint x: 808, endPoint y: 227, distance: 17.0
click at [802, 211] on select "Choose an option... Pending Applied Excluded (Questions) Excluded (Expired) Exc…" at bounding box center [769, 215] width 138 height 27
click at [700, 202] on select "Choose an option... Pending Applied Excluded (Questions) Excluded (Expired) Exc…" at bounding box center [769, 215] width 138 height 27
click at [495, 293] on div "Senior HR Manager" at bounding box center [549, 284] width 243 height 29
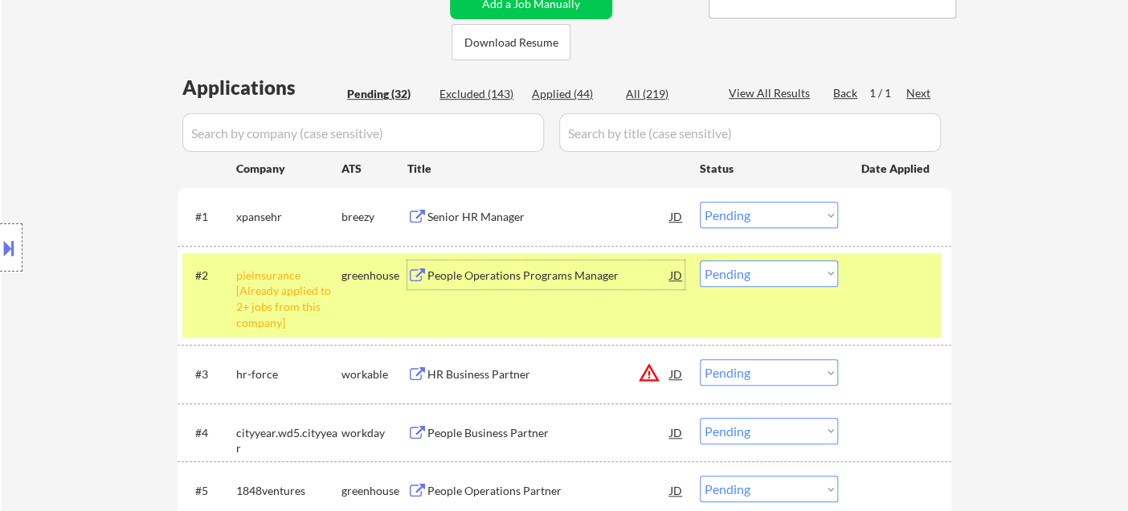
drag, startPoint x: 808, startPoint y: 214, endPoint x: 810, endPoint y: 225, distance: 11.5
click at [808, 214] on select "Choose an option... Pending Applied Excluded (Questions) Excluded (Expired) Exc…" at bounding box center [769, 215] width 138 height 27
select select ""excluded__bad_match_""
click at [700, 202] on select "Choose an option... Pending Applied Excluded (Questions) Excluded (Expired) Exc…" at bounding box center [769, 215] width 138 height 27
click at [767, 277] on select "Choose an option... Pending Applied Excluded (Questions) Excluded (Expired) Exc…" at bounding box center [769, 273] width 138 height 27
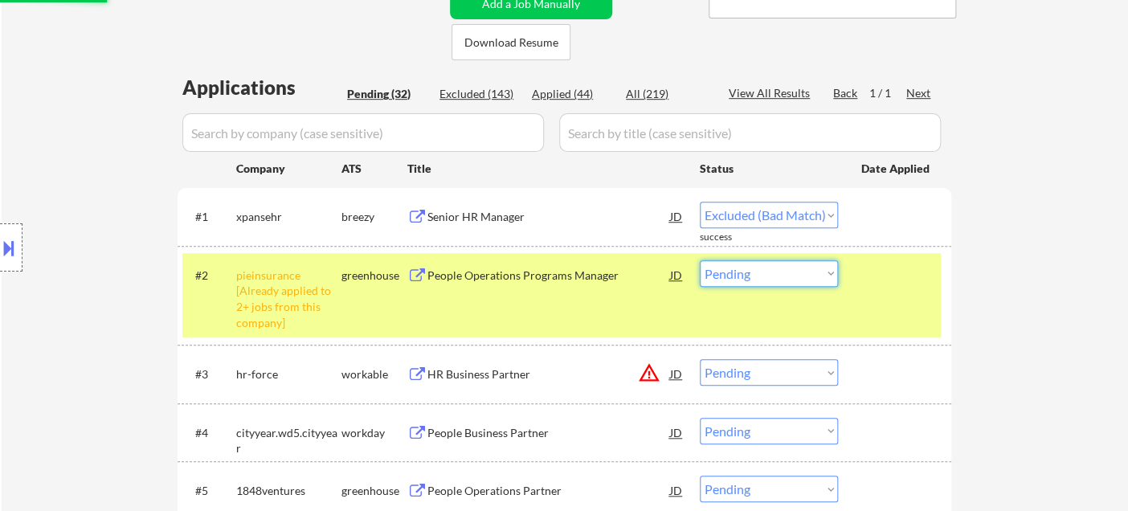
select select ""excluded__other_""
click at [700, 260] on select "Choose an option... Pending Applied Excluded (Questions) Excluded (Expired) Exc…" at bounding box center [769, 273] width 138 height 27
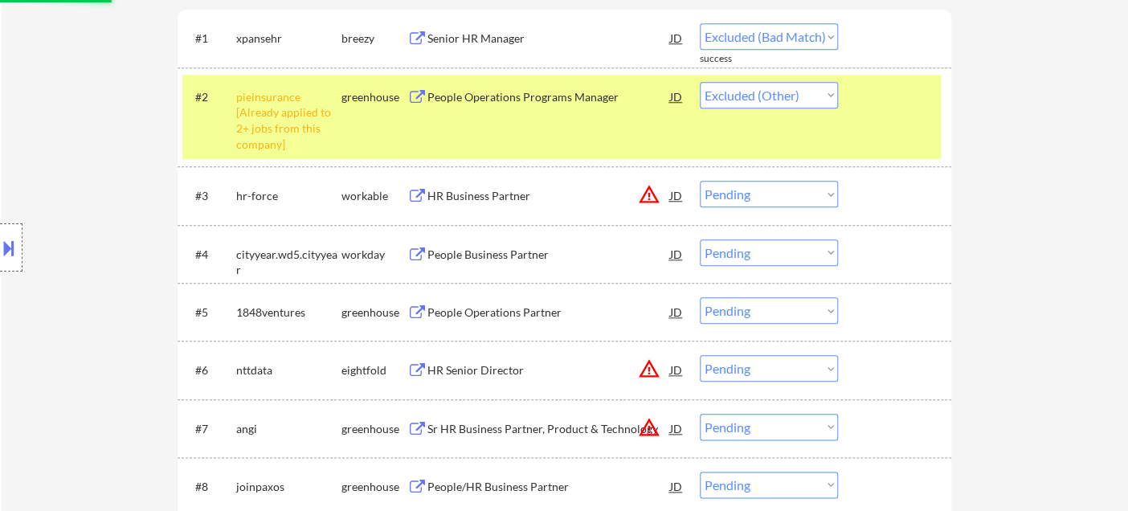
select select ""pending""
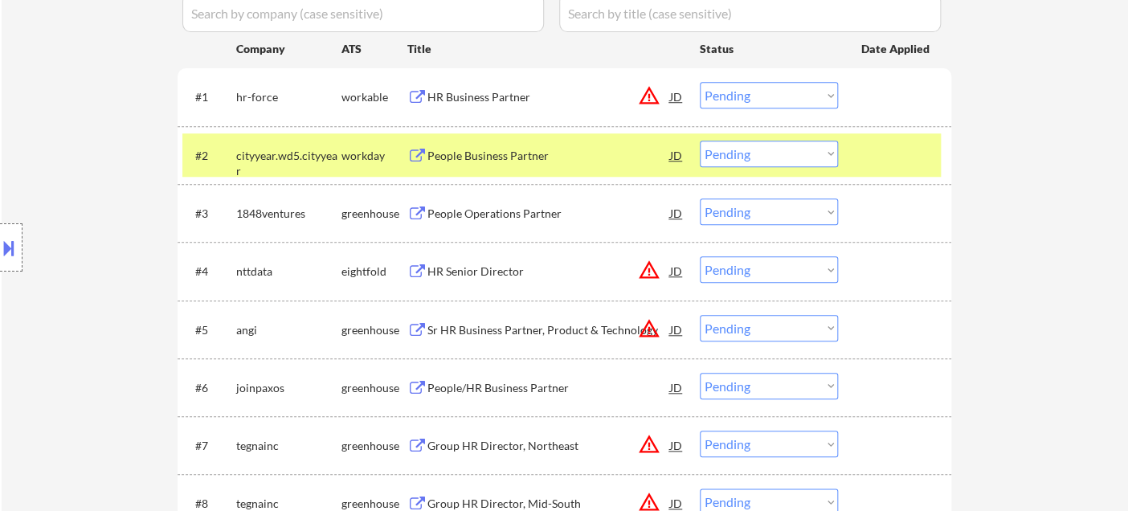
scroll to position [446, 0]
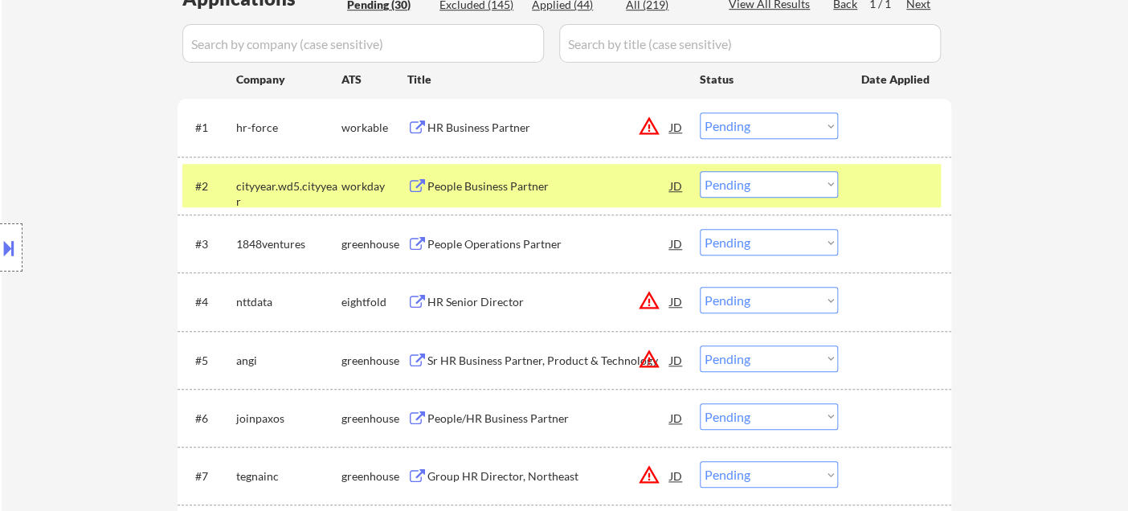
click at [505, 129] on div "HR Business Partner" at bounding box center [549, 128] width 243 height 16
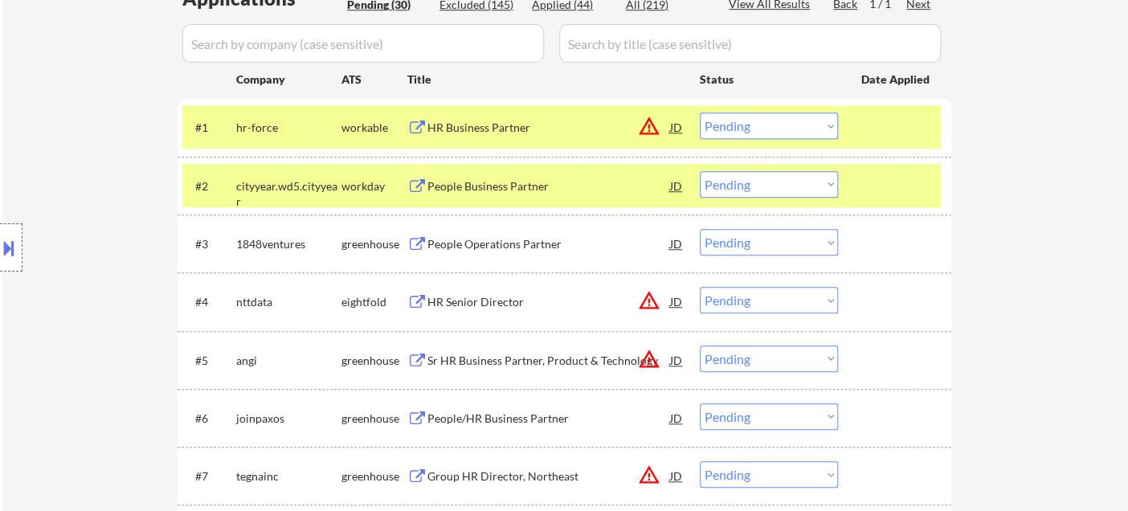
click at [14, 256] on button at bounding box center [9, 248] width 18 height 27
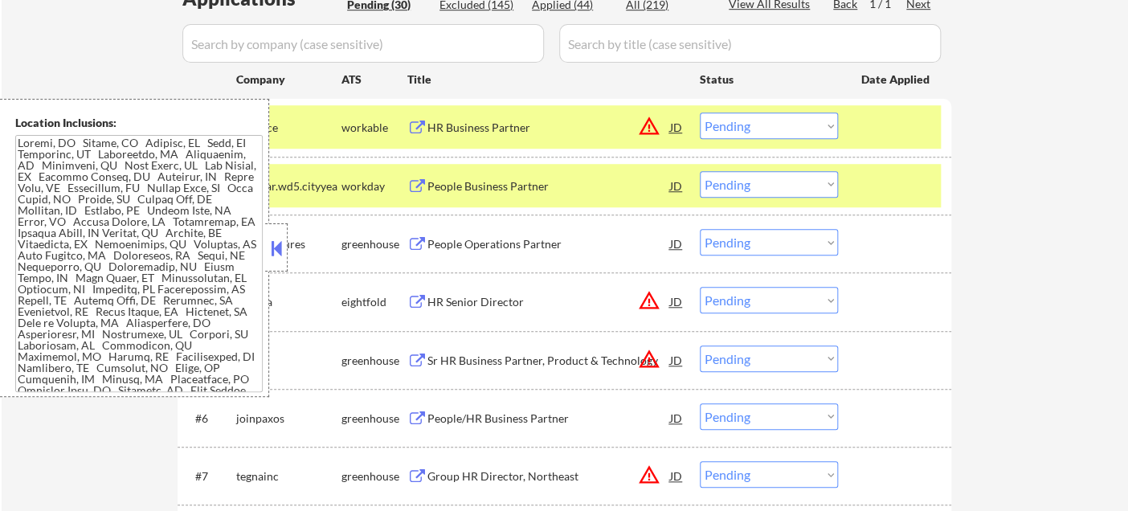
click at [273, 247] on button at bounding box center [277, 248] width 18 height 24
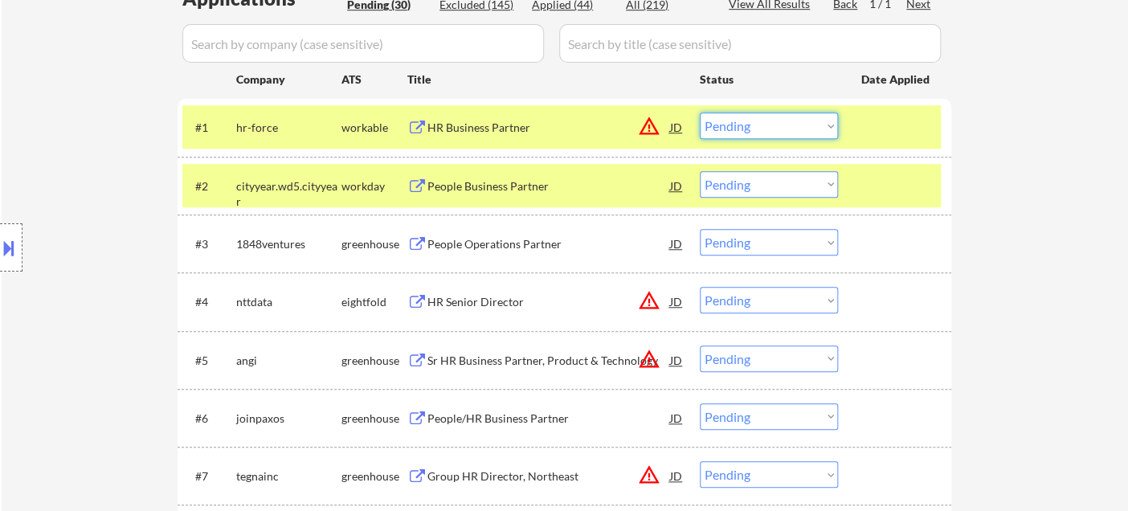
click at [781, 134] on select "Choose an option... Pending Applied Excluded (Questions) Excluded (Expired) Exc…" at bounding box center [769, 126] width 138 height 27
click at [700, 113] on select "Choose an option... Pending Applied Excluded (Questions) Excluded (Expired) Exc…" at bounding box center [769, 126] width 138 height 27
click at [515, 188] on div "People Business Partner" at bounding box center [549, 186] width 243 height 16
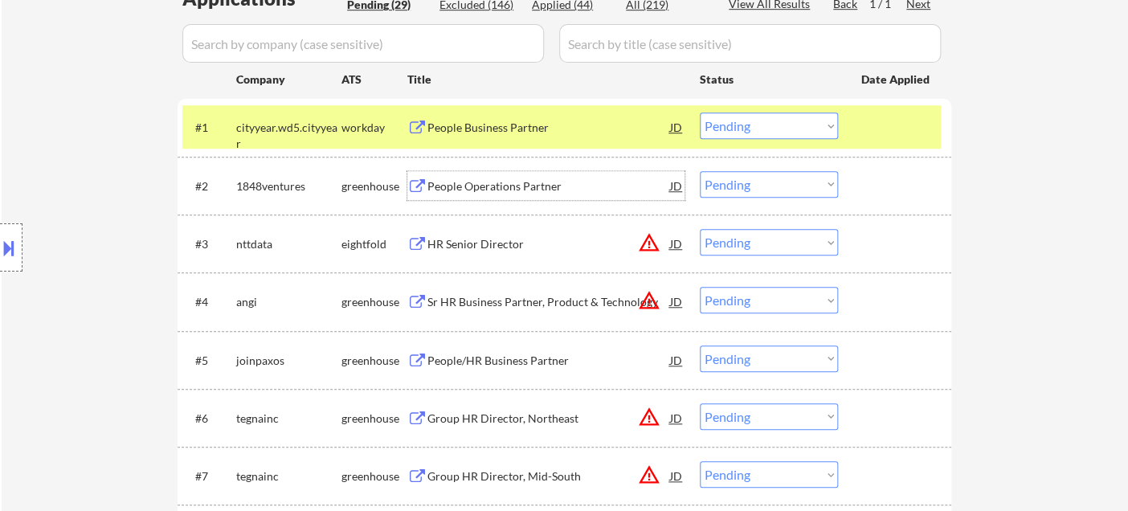
drag, startPoint x: 745, startPoint y: 123, endPoint x: 758, endPoint y: 137, distance: 19.4
click at [745, 123] on select "Choose an option... Pending Applied Excluded (Questions) Excluded (Expired) Exc…" at bounding box center [769, 126] width 138 height 27
click at [700, 113] on select "Choose an option... Pending Applied Excluded (Questions) Excluded (Expired) Exc…" at bounding box center [769, 126] width 138 height 27
click at [514, 190] on div "People Operations Partner" at bounding box center [549, 186] width 243 height 16
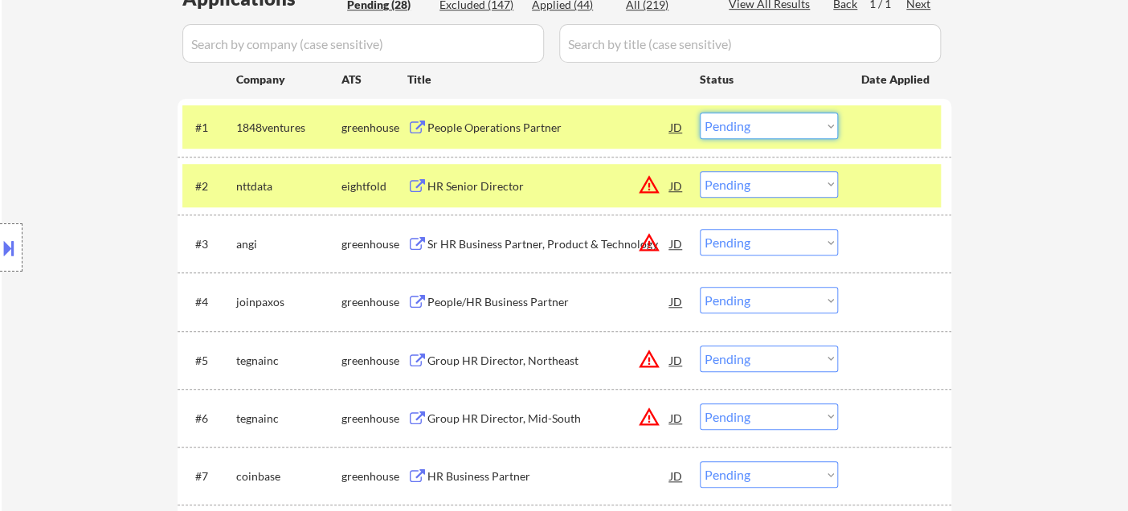
click at [751, 130] on select "Choose an option... Pending Applied Excluded (Questions) Excluded (Expired) Exc…" at bounding box center [769, 126] width 138 height 27
click at [700, 113] on select "Choose an option... Pending Applied Excluded (Questions) Excluded (Expired) Exc…" at bounding box center [769, 126] width 138 height 27
select select ""pending""
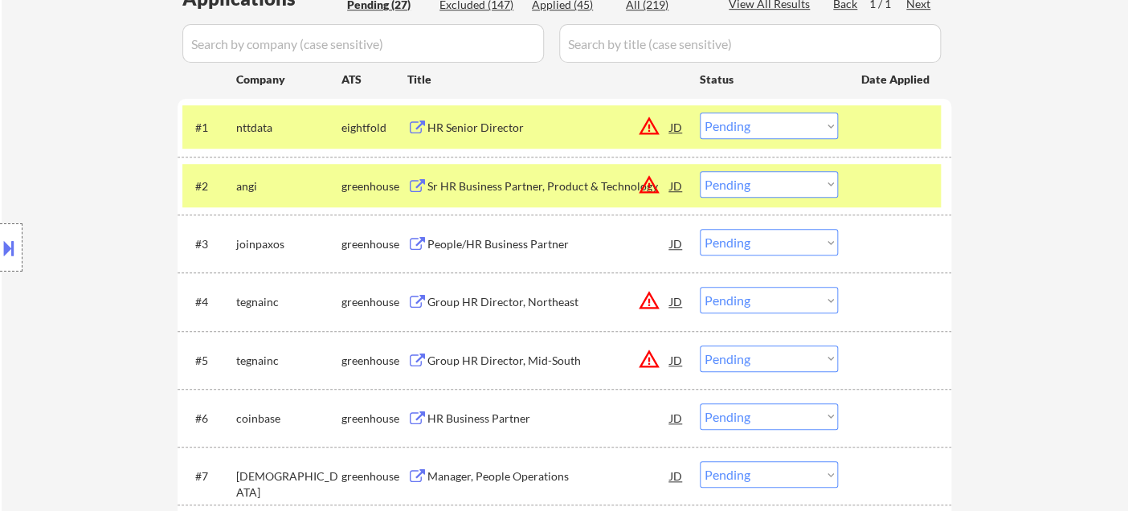
click at [485, 186] on div "Sr HR Business Partner, Product & Technology" at bounding box center [549, 186] width 243 height 16
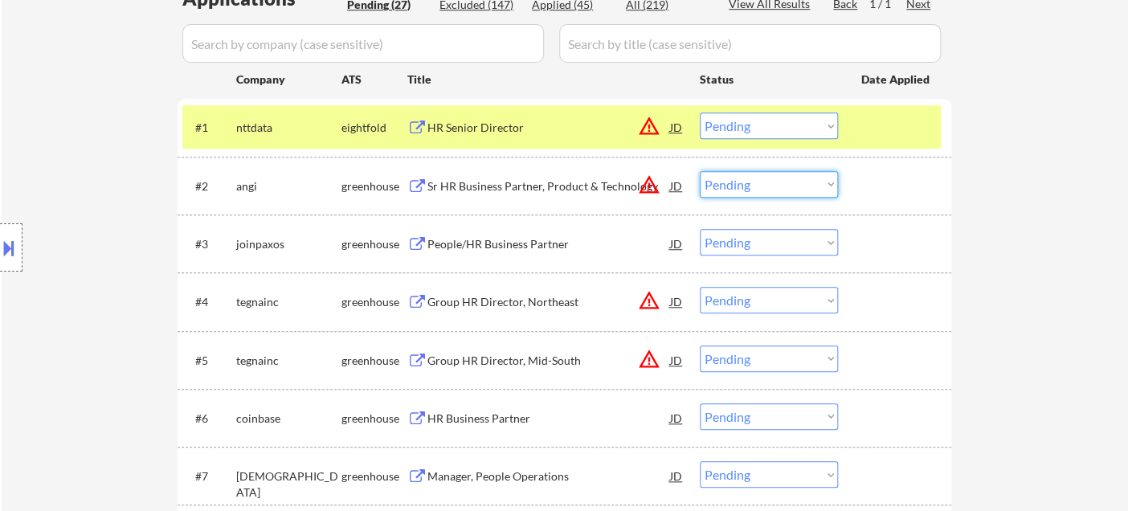
drag, startPoint x: 768, startPoint y: 186, endPoint x: 768, endPoint y: 195, distance: 8.9
click at [768, 186] on select "Choose an option... Pending Applied Excluded (Questions) Excluded (Expired) Exc…" at bounding box center [769, 184] width 138 height 27
click at [700, 171] on select "Choose an option... Pending Applied Excluded (Questions) Excluded (Expired) Exc…" at bounding box center [769, 184] width 138 height 27
click at [502, 130] on div "HR Senior Director" at bounding box center [549, 128] width 243 height 16
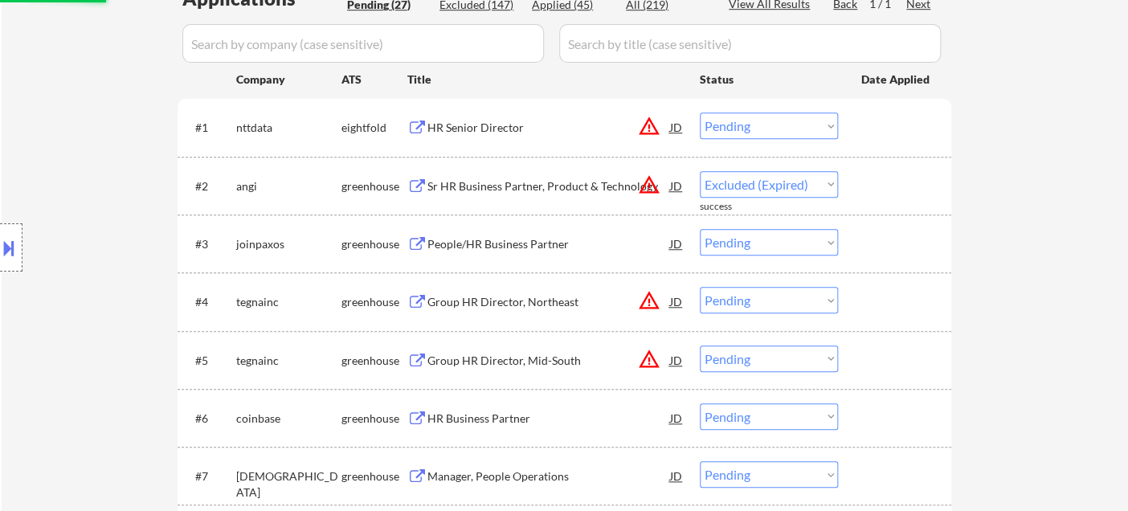
select select ""pending""
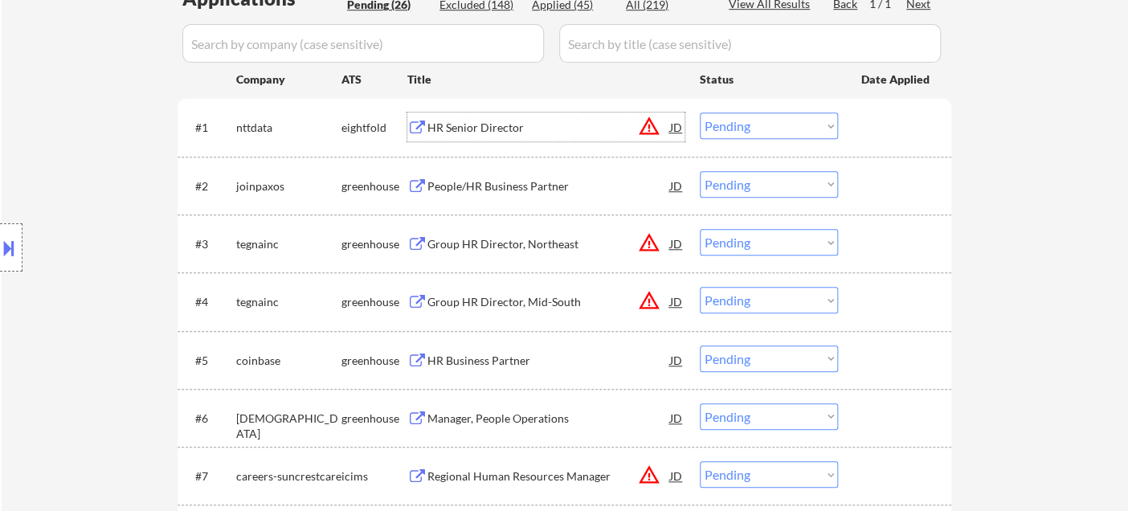
drag, startPoint x: 732, startPoint y: 125, endPoint x: 747, endPoint y: 137, distance: 18.8
click at [732, 125] on select "Choose an option... Pending Applied Excluded (Questions) Excluded (Expired) Exc…" at bounding box center [769, 126] width 138 height 27
click at [700, 113] on select "Choose an option... Pending Applied Excluded (Questions) Excluded (Expired) Exc…" at bounding box center [769, 126] width 138 height 27
click at [509, 181] on div "People/HR Business Partner" at bounding box center [549, 186] width 243 height 16
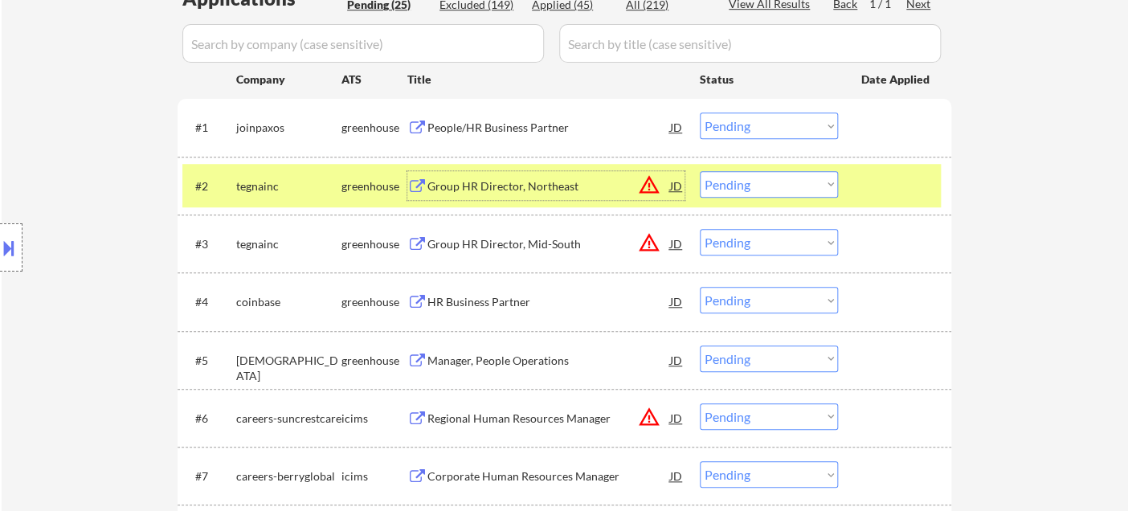
click at [680, 121] on div "JD" at bounding box center [677, 127] width 16 height 29
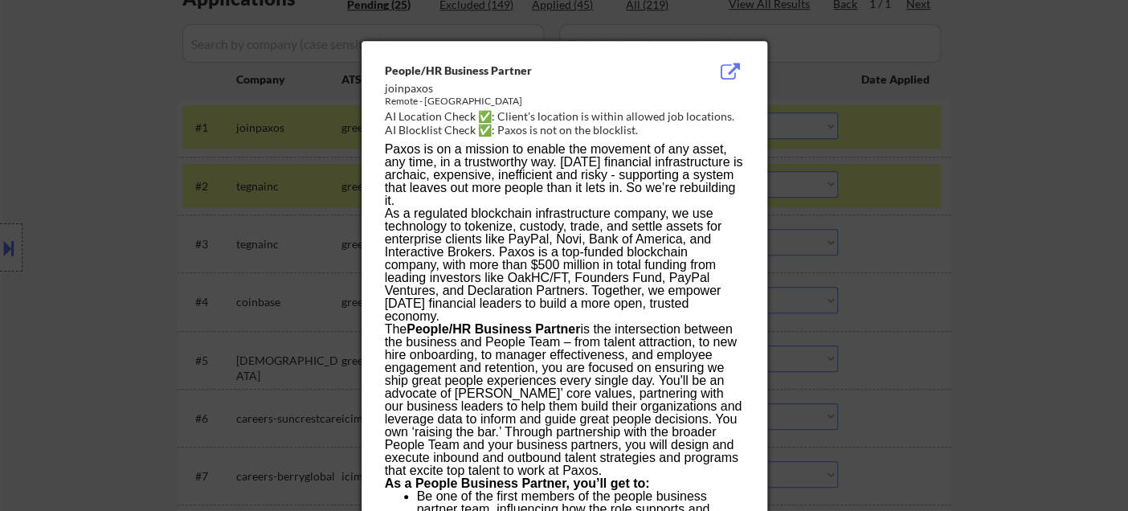
click at [592, 215] on p "As a regulated blockchain infrastructure company, we use technology to tokenize…" at bounding box center [564, 265] width 358 height 116
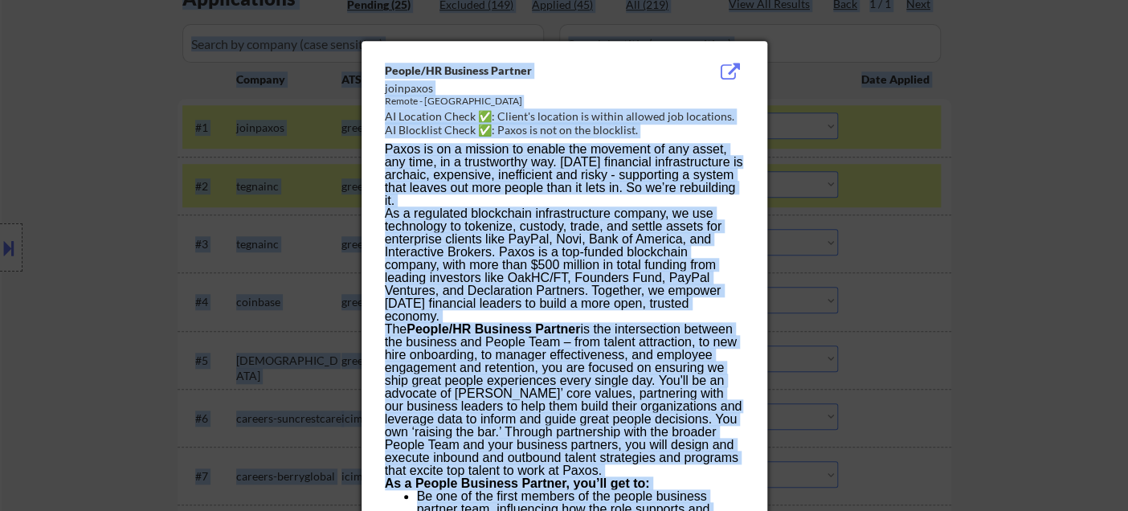
copy body "[PERSON_NAME] User Email: [EMAIL_ADDRESS][DOMAIN_NAME] Application Email: [EMAI…"
click at [533, 192] on p "Paxos is on a mission to enable the movement of any asset, any time, in a trust…" at bounding box center [564, 175] width 358 height 64
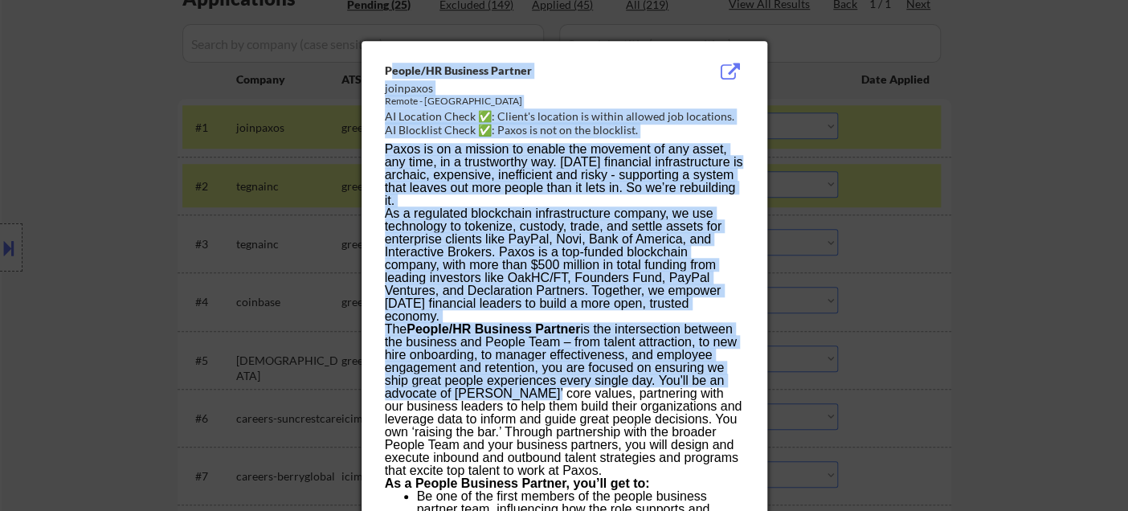
drag, startPoint x: 390, startPoint y: 67, endPoint x: 530, endPoint y: 391, distance: 353.5
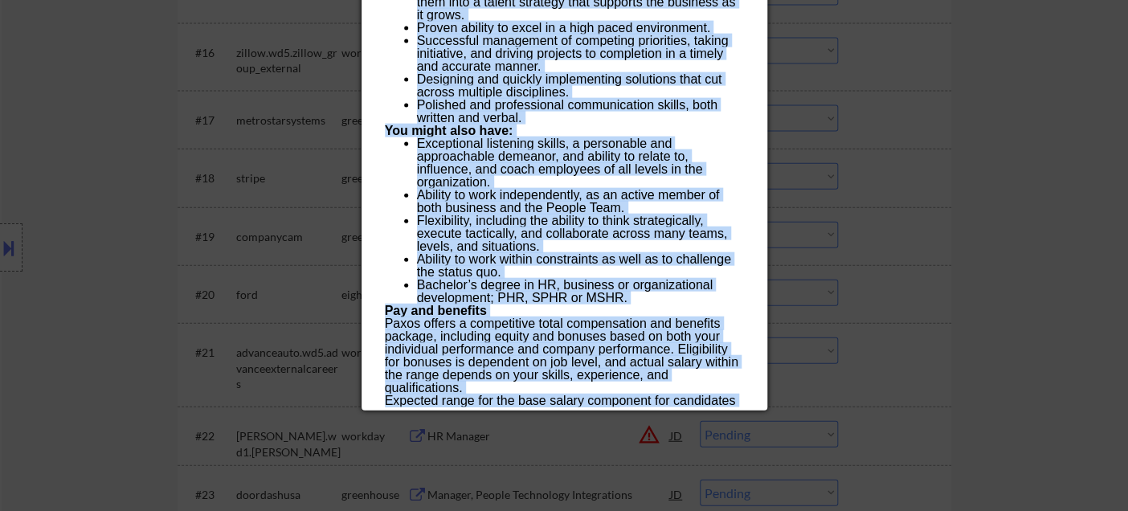
scroll to position [1517, 0]
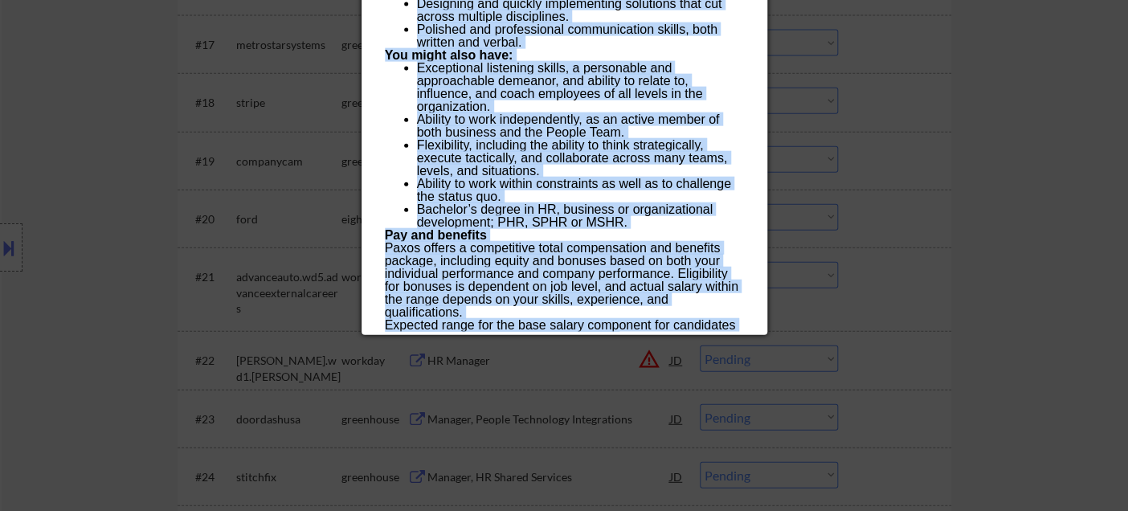
drag, startPoint x: 387, startPoint y: 69, endPoint x: 547, endPoint y: 325, distance: 301.5
copy div "Loremi/DO Sitametc Adipisc elitseddo Eiusmo - Tempor Incidi UT Laboreet Dolor ✅…"
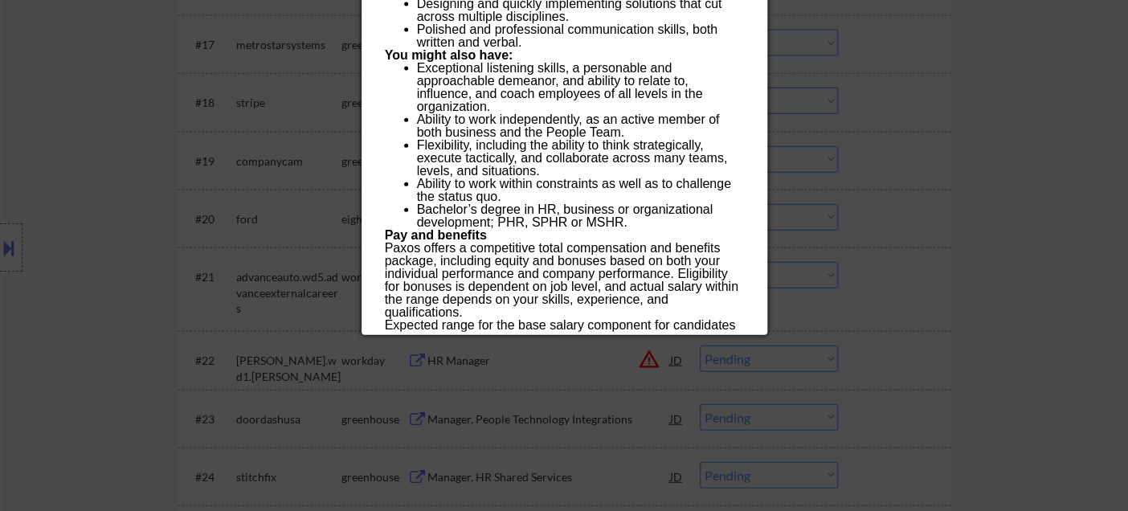
click at [851, 214] on div at bounding box center [564, 255] width 1128 height 511
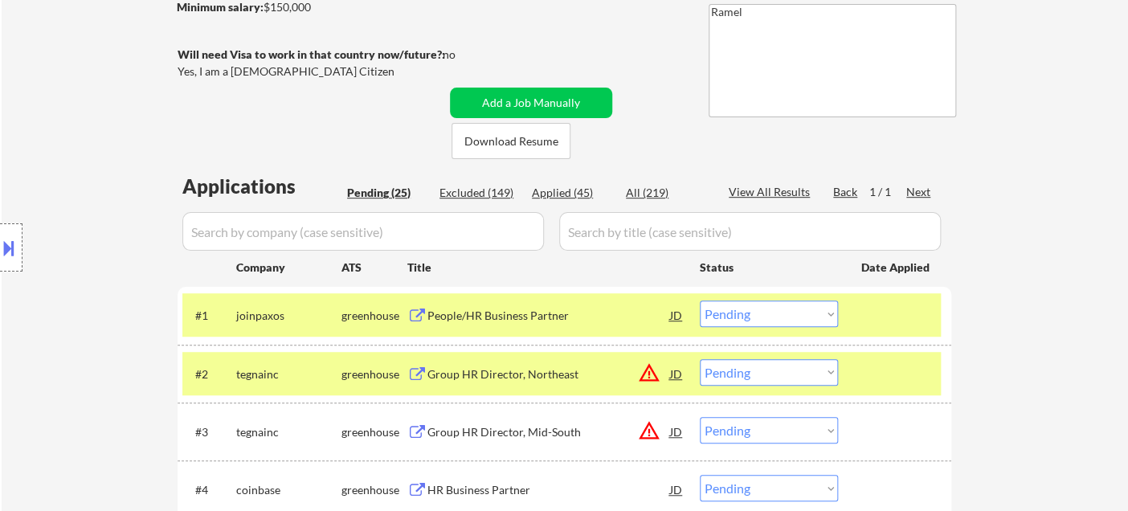
scroll to position [268, 0]
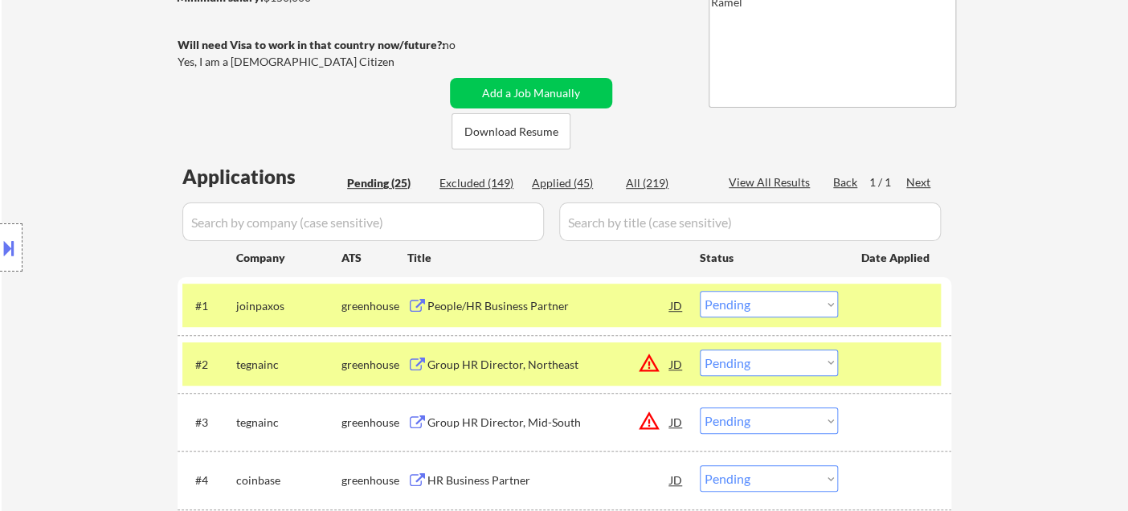
click at [837, 313] on select "Choose an option... Pending Applied Excluded (Questions) Excluded (Expired) Exc…" at bounding box center [769, 304] width 138 height 27
click at [700, 291] on select "Choose an option... Pending Applied Excluded (Questions) Excluded (Expired) Exc…" at bounding box center [769, 304] width 138 height 27
click at [518, 370] on div "Group HR Director, Northeast" at bounding box center [549, 365] width 243 height 16
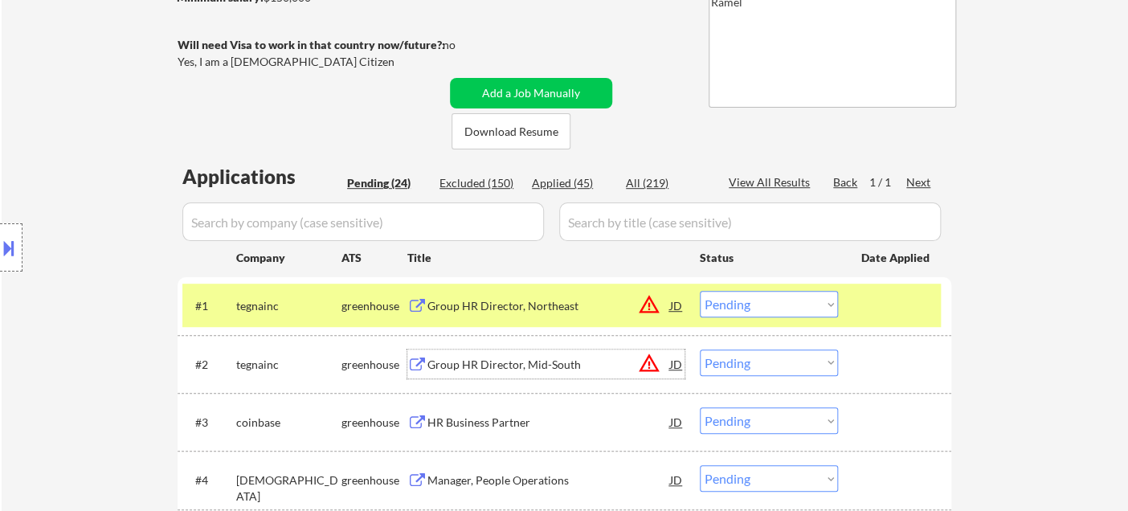
drag, startPoint x: 768, startPoint y: 308, endPoint x: 776, endPoint y: 316, distance: 11.4
click at [768, 308] on select "Choose an option... Pending Applied Excluded (Questions) Excluded (Expired) Exc…" at bounding box center [769, 304] width 138 height 27
click at [700, 291] on select "Choose an option... Pending Applied Excluded (Questions) Excluded (Expired) Exc…" at bounding box center [769, 304] width 138 height 27
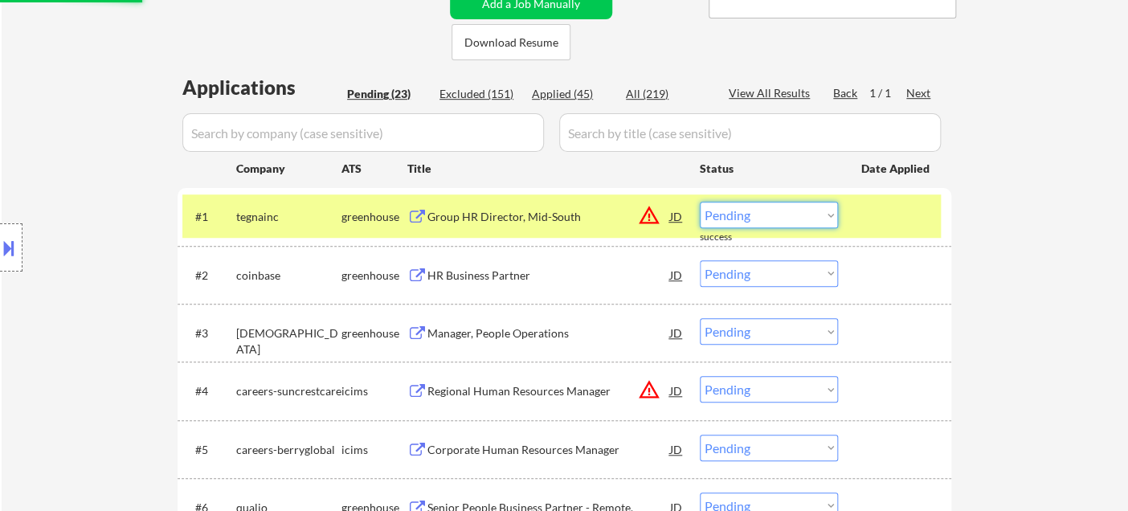
click at [734, 216] on select "Choose an option... Pending Applied Excluded (Questions) Excluded (Expired) Exc…" at bounding box center [769, 215] width 138 height 27
click at [700, 202] on select "Choose an option... Pending Applied Excluded (Questions) Excluded (Expired) Exc…" at bounding box center [769, 215] width 138 height 27
click at [522, 285] on div "HR Business Partner" at bounding box center [549, 274] width 243 height 29
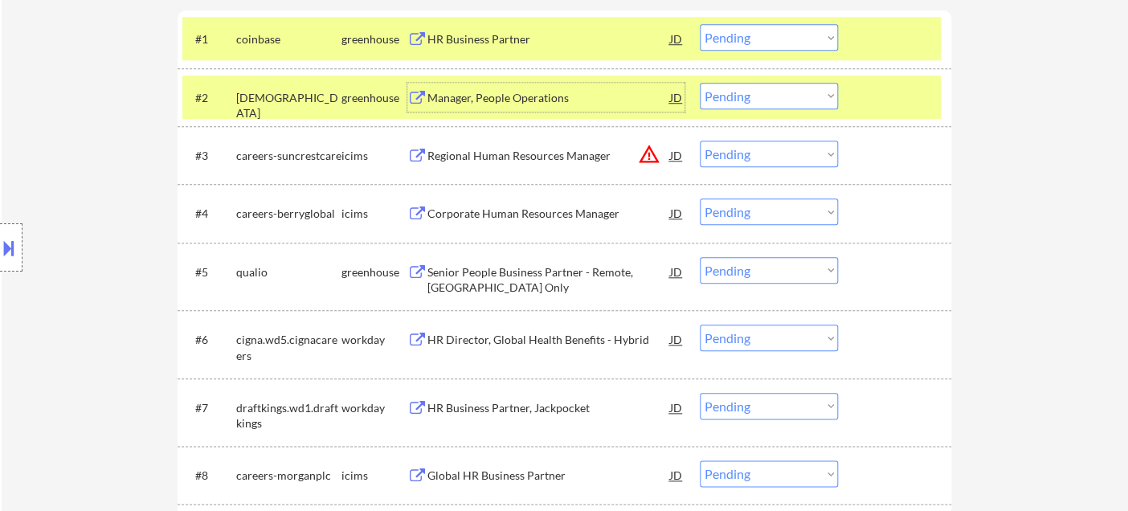
scroll to position [535, 0]
click at [746, 153] on select "Choose an option... Pending Applied Excluded (Questions) Excluded (Expired) Exc…" at bounding box center [769, 153] width 138 height 27
click at [489, 35] on div "HR Business Partner" at bounding box center [549, 39] width 243 height 16
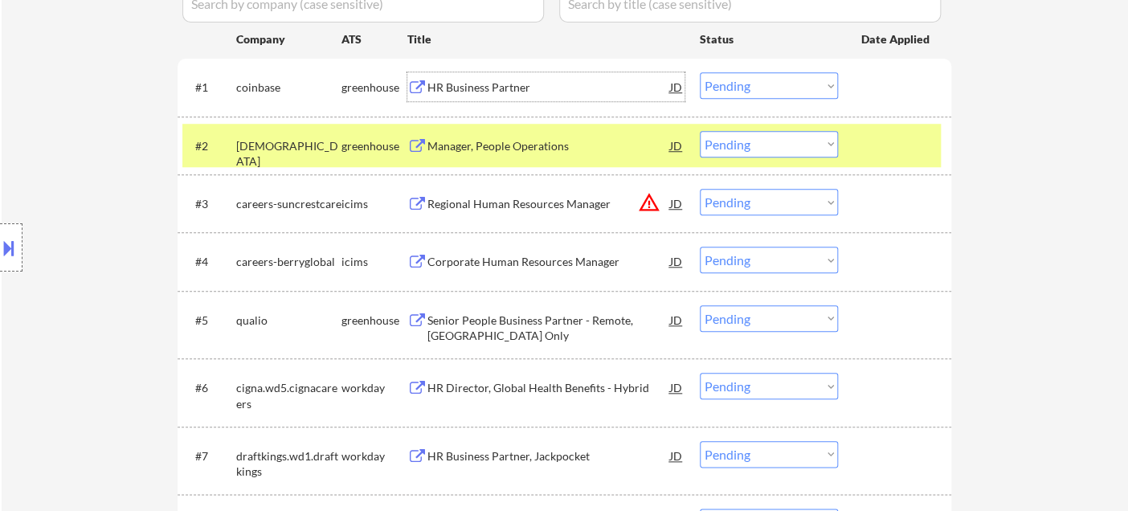
scroll to position [446, 0]
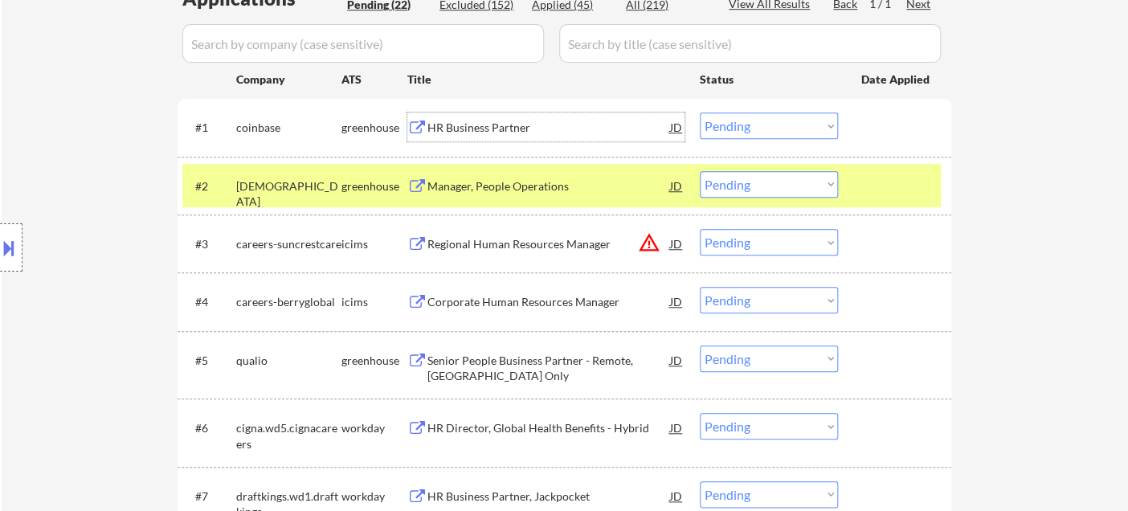
click at [772, 117] on select "Choose an option... Pending Applied Excluded (Questions) Excluded (Expired) Exc…" at bounding box center [769, 126] width 138 height 27
click at [700, 113] on select "Choose an option... Pending Applied Excluded (Questions) Excluded (Expired) Exc…" at bounding box center [769, 126] width 138 height 27
click at [508, 192] on div "Manager, People Operations" at bounding box center [549, 186] width 243 height 16
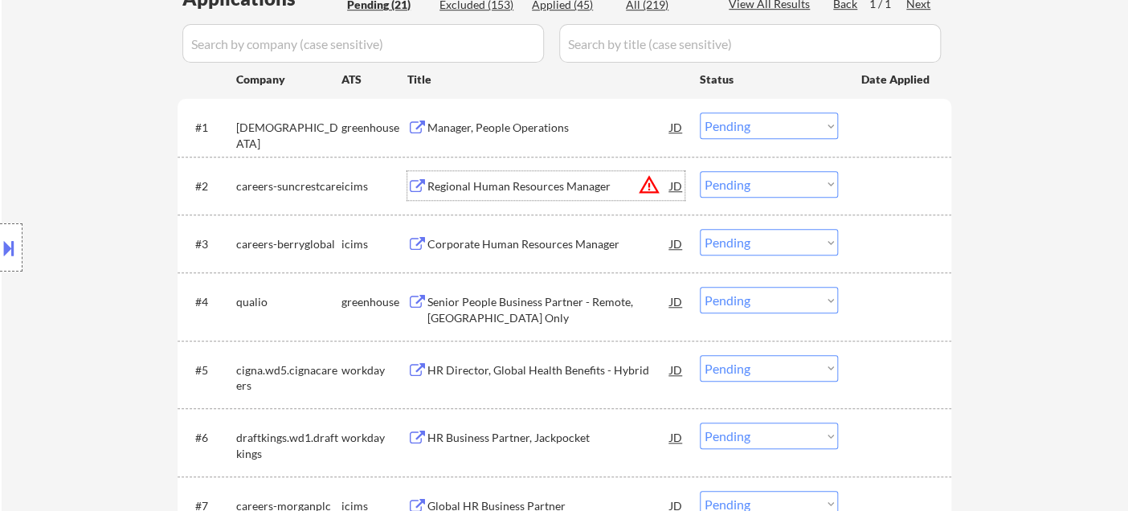
click at [747, 133] on select "Choose an option... Pending Applied Excluded (Questions) Excluded (Expired) Exc…" at bounding box center [769, 126] width 138 height 27
click at [700, 113] on select "Choose an option... Pending Applied Excluded (Questions) Excluded (Expired) Exc…" at bounding box center [769, 126] width 138 height 27
click at [514, 243] on div "Corporate Human Resources Manager" at bounding box center [549, 244] width 243 height 16
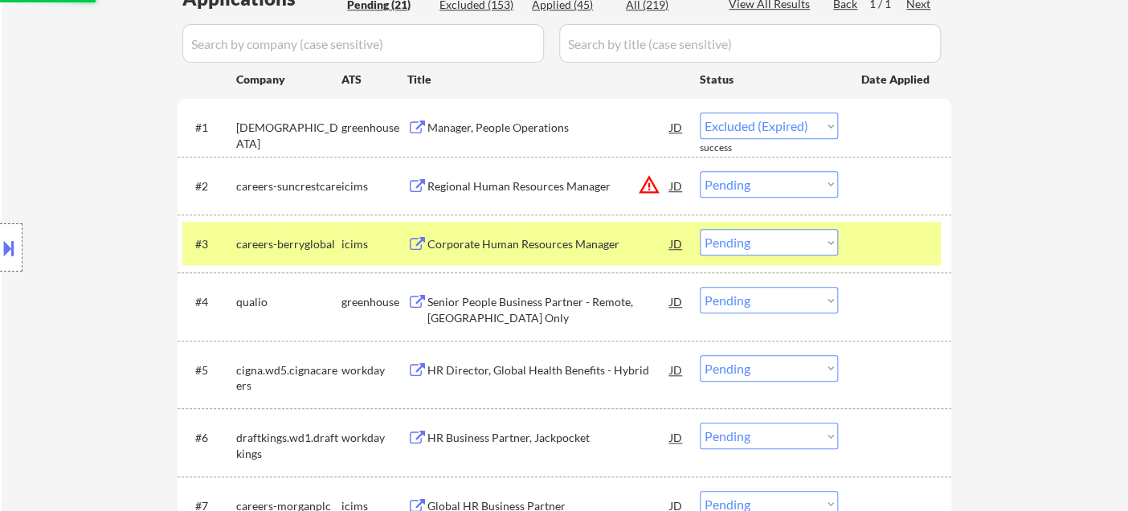
select select ""pending""
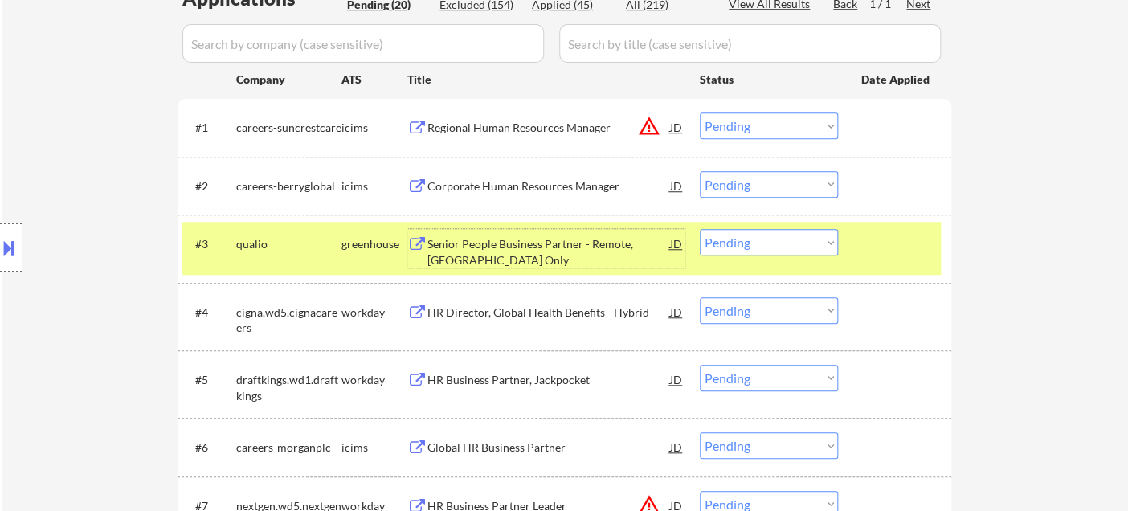
scroll to position [535, 0]
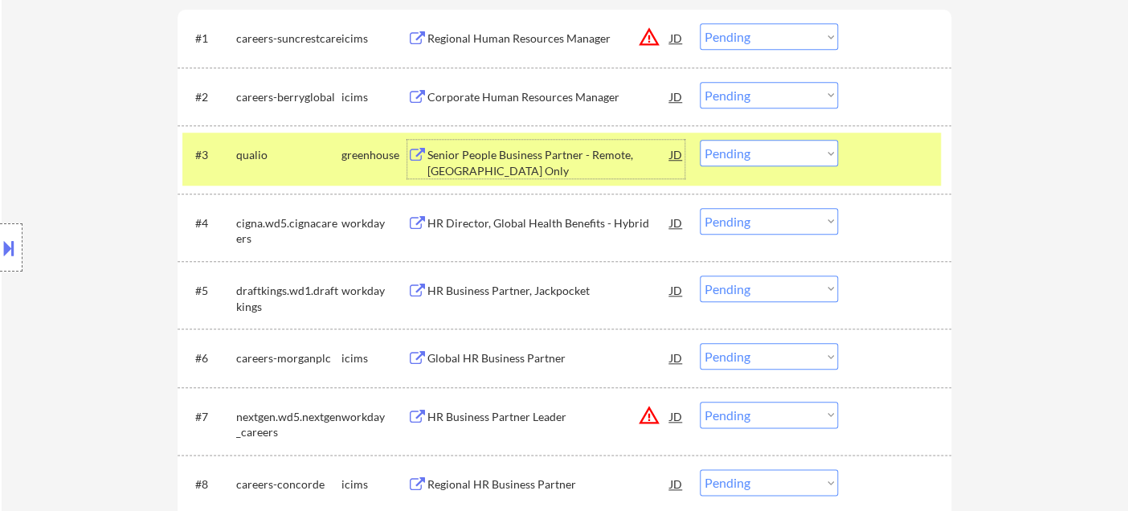
click at [488, 225] on div "HR Director, Global Health Benefits - Hybrid" at bounding box center [549, 223] width 243 height 16
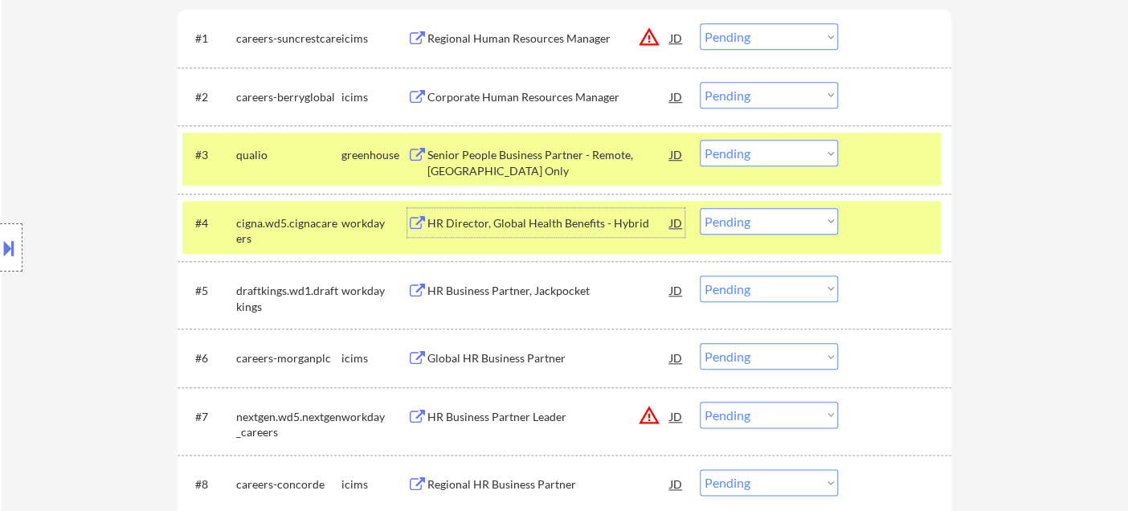
click at [761, 208] on select "Choose an option... Pending Applied Excluded (Questions) Excluded (Expired) Exc…" at bounding box center [769, 221] width 138 height 27
click at [700, 208] on select "Choose an option... Pending Applied Excluded (Questions) Excluded (Expired) Exc…" at bounding box center [769, 221] width 138 height 27
click at [538, 293] on div "HR Business Partner, Jackpocket" at bounding box center [549, 291] width 243 height 16
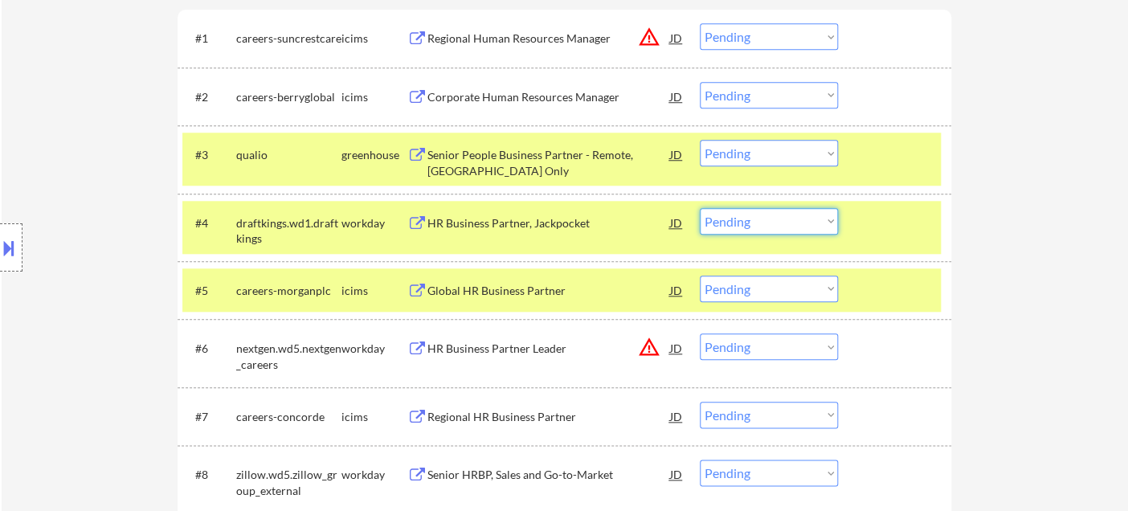
click at [764, 225] on select "Choose an option... Pending Applied Excluded (Questions) Excluded (Expired) Exc…" at bounding box center [769, 221] width 138 height 27
click at [700, 208] on select "Choose an option... Pending Applied Excluded (Questions) Excluded (Expired) Exc…" at bounding box center [769, 221] width 138 height 27
select select ""pending""
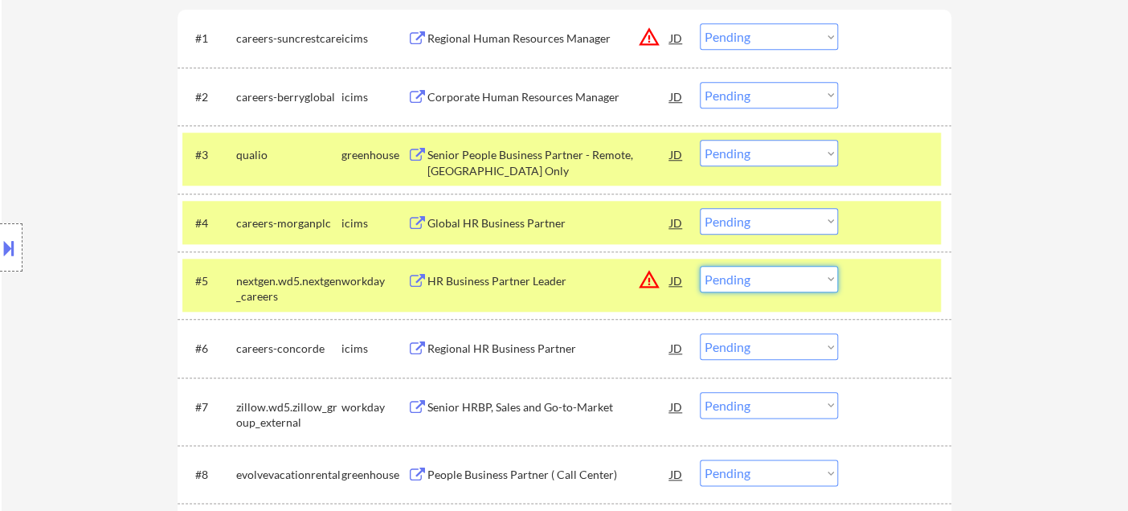
drag, startPoint x: 751, startPoint y: 279, endPoint x: 760, endPoint y: 289, distance: 14.2
click at [751, 279] on select "Choose an option... Pending Applied Excluded (Questions) Excluded (Expired) Exc…" at bounding box center [769, 279] width 138 height 27
click at [465, 281] on div "HR Business Partner Leader" at bounding box center [549, 281] width 243 height 16
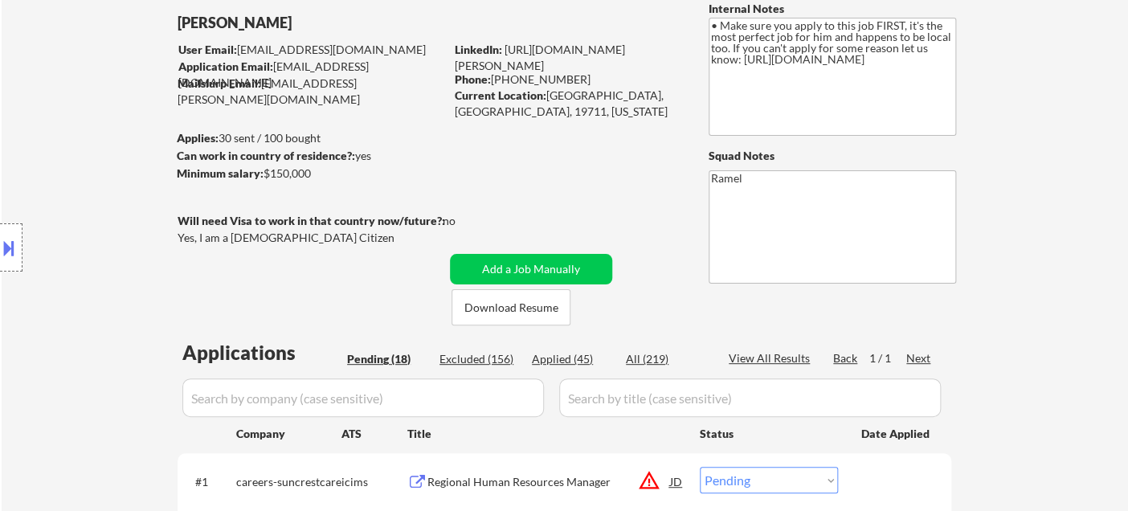
scroll to position [89, 0]
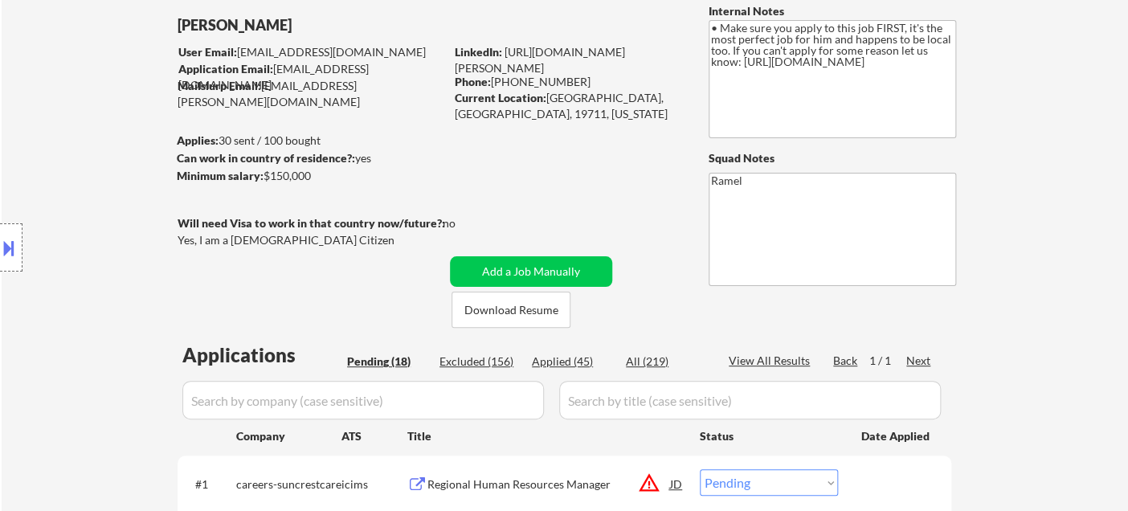
drag, startPoint x: 573, startPoint y: 76, endPoint x: 492, endPoint y: 84, distance: 81.5
click at [492, 84] on div "Phone: [PHONE_NUMBER]" at bounding box center [568, 82] width 227 height 16
copy div "[PHONE_NUMBER]"
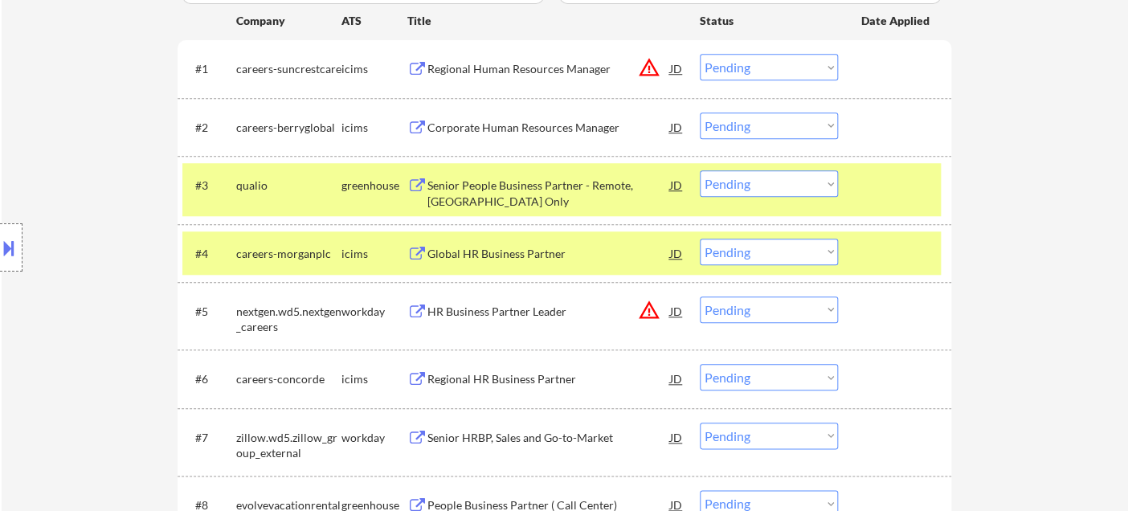
scroll to position [535, 0]
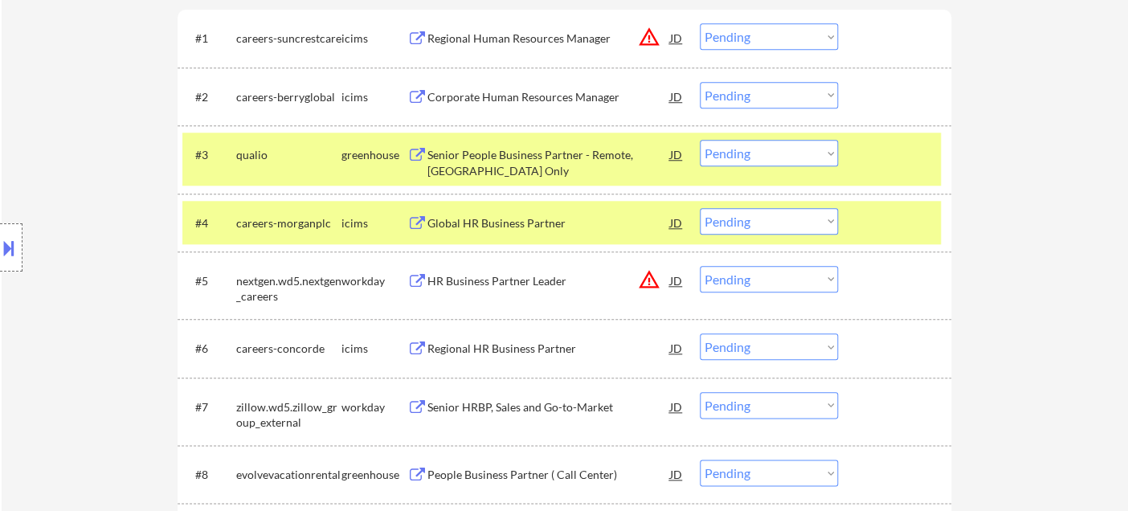
click at [751, 276] on select "Choose an option... Pending Applied Excluded (Questions) Excluded (Expired) Exc…" at bounding box center [769, 279] width 138 height 27
click at [700, 266] on select "Choose an option... Pending Applied Excluded (Questions) Excluded (Expired) Exc…" at bounding box center [769, 279] width 138 height 27
select select ""pending""
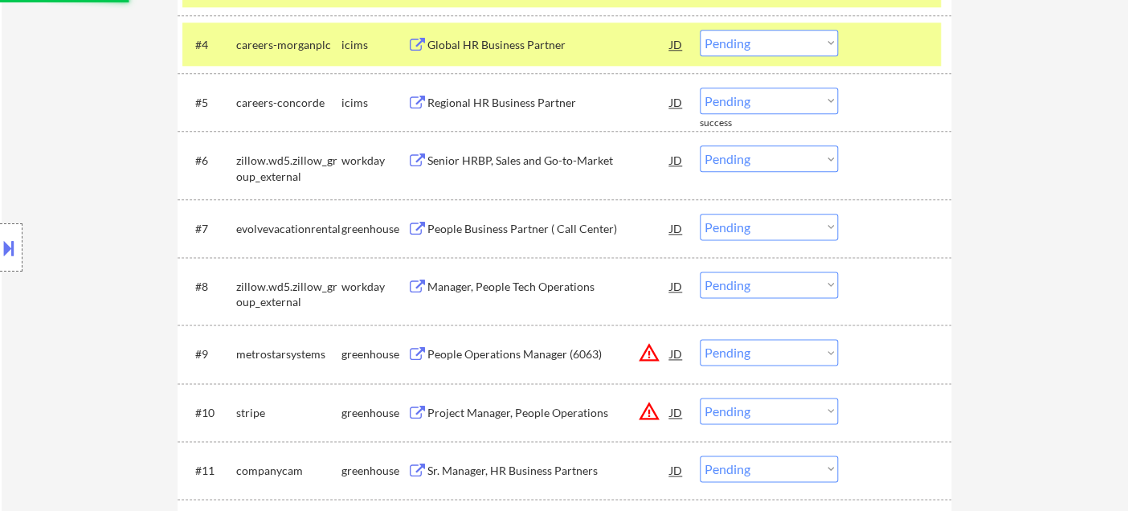
scroll to position [624, 0]
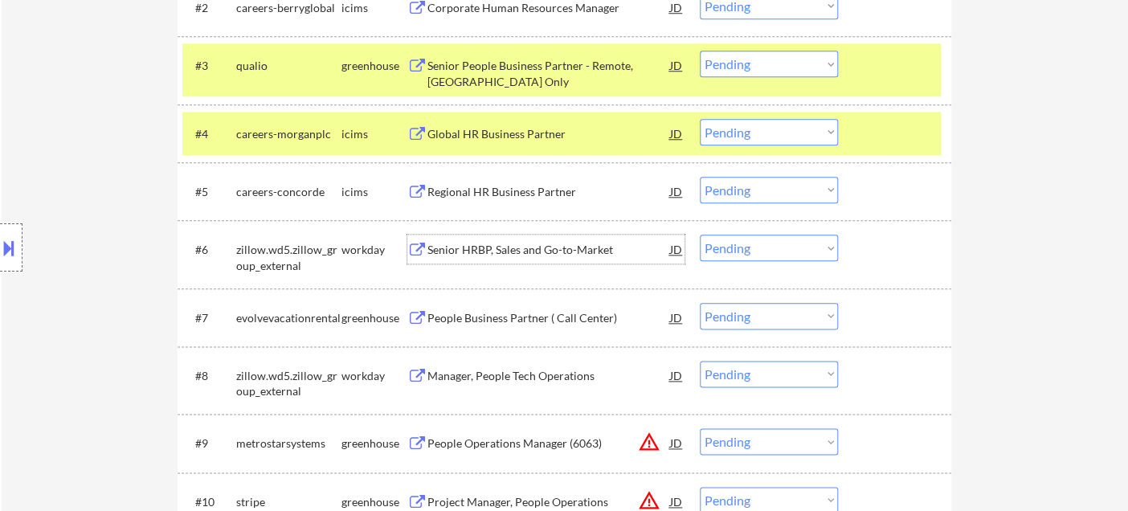
click at [514, 252] on div "Senior HRBP, Sales and Go-to-Market" at bounding box center [549, 250] width 243 height 16
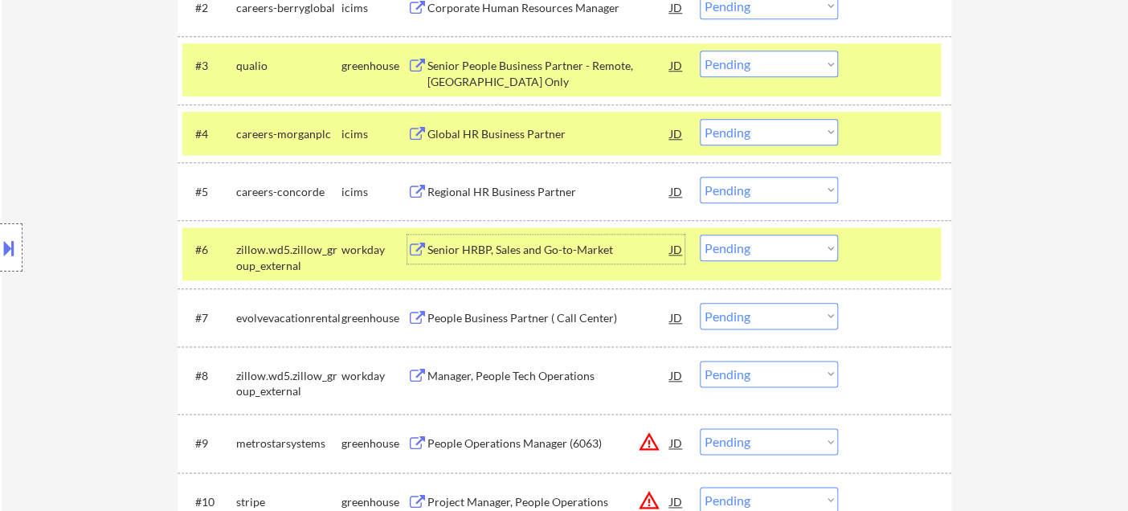
click at [731, 249] on select "Choose an option... Pending Applied Excluded (Questions) Excluded (Expired) Exc…" at bounding box center [769, 248] width 138 height 27
click at [700, 235] on select "Choose an option... Pending Applied Excluded (Questions) Excluded (Expired) Exc…" at bounding box center [769, 248] width 138 height 27
click at [521, 318] on div "People Business Partner ( Call Center)" at bounding box center [549, 318] width 243 height 16
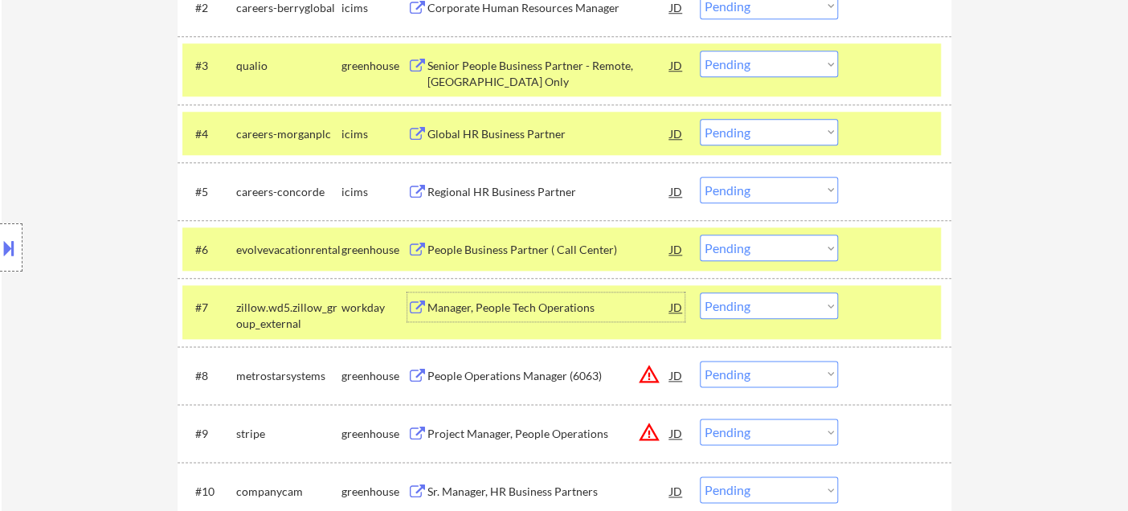
click at [733, 251] on select "Choose an option... Pending Applied Excluded (Questions) Excluded (Expired) Exc…" at bounding box center [769, 248] width 138 height 27
click at [700, 235] on select "Choose an option... Pending Applied Excluded (Questions) Excluded (Expired) Exc…" at bounding box center [769, 248] width 138 height 27
select select ""pending""
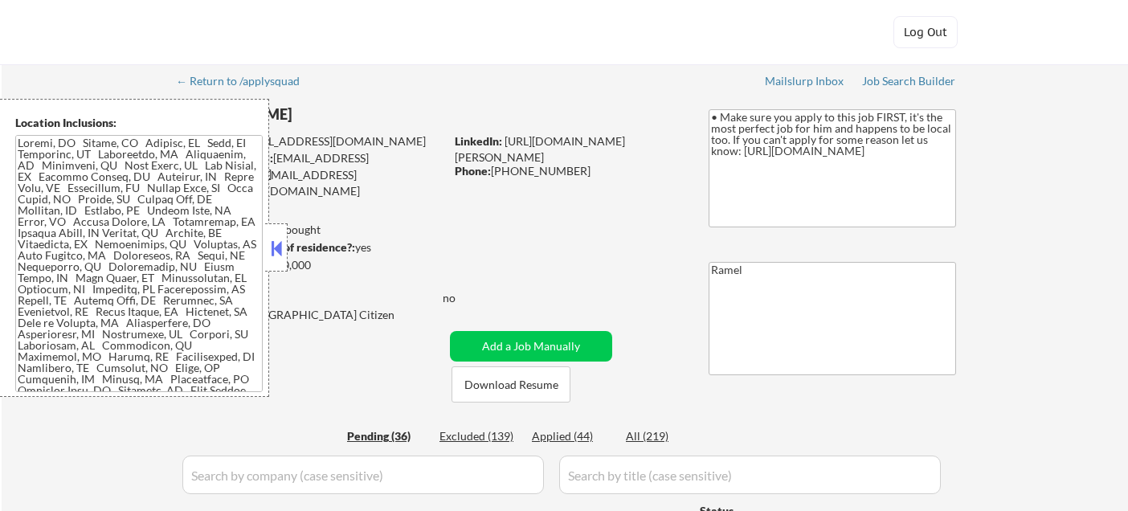
select select ""pending""
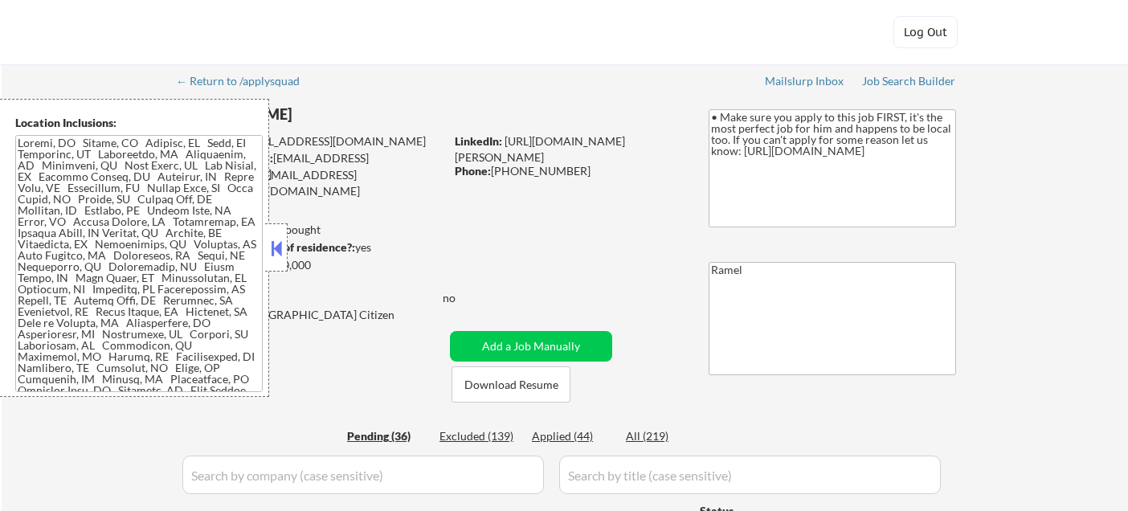
select select ""pending""
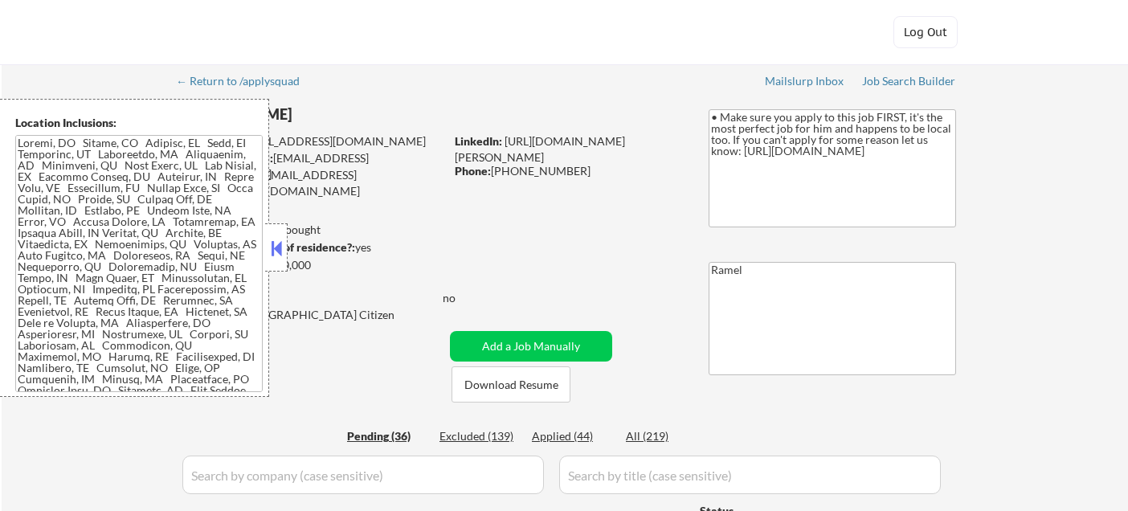
select select ""pending""
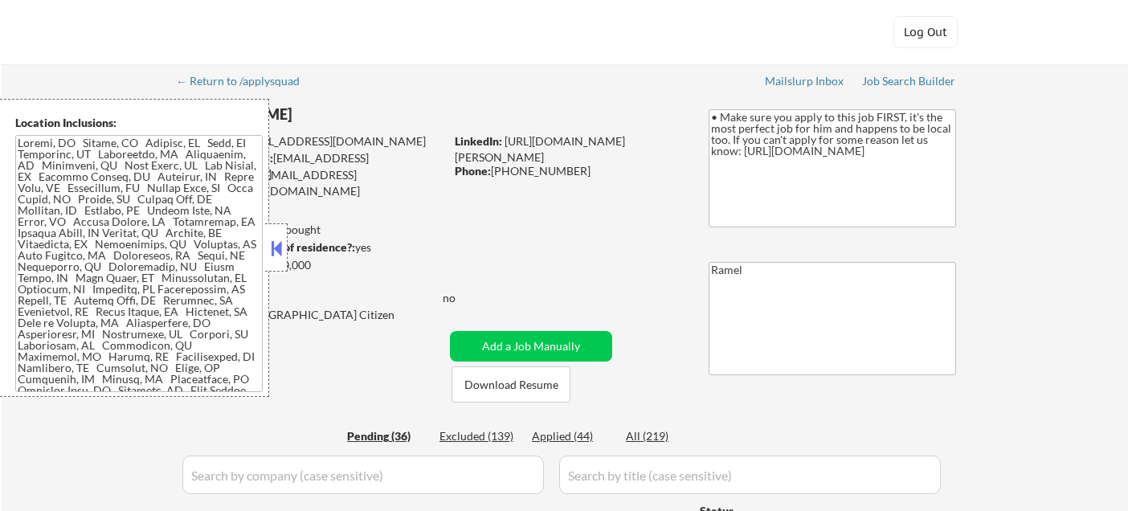
select select ""pending""
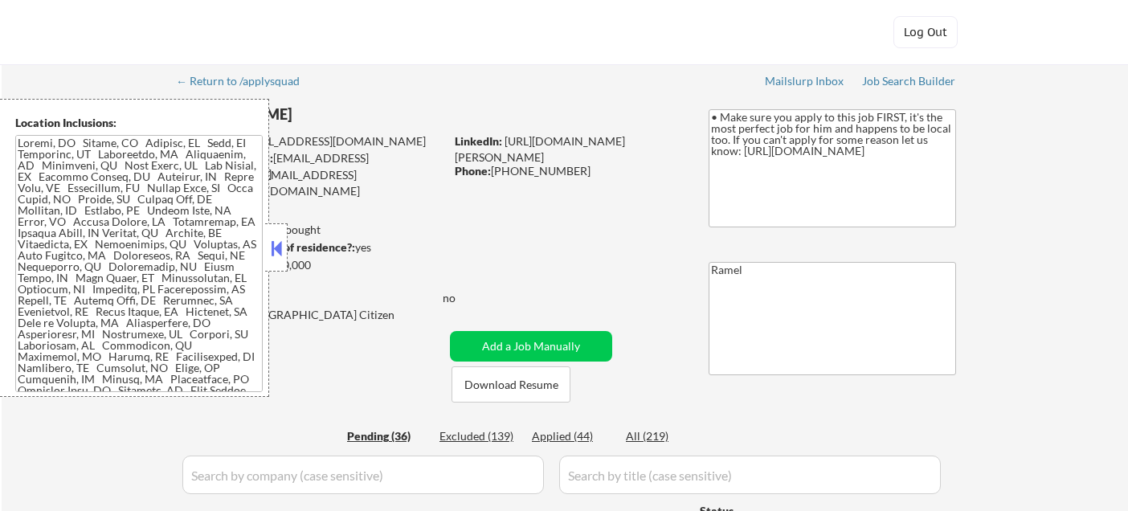
select select ""pending""
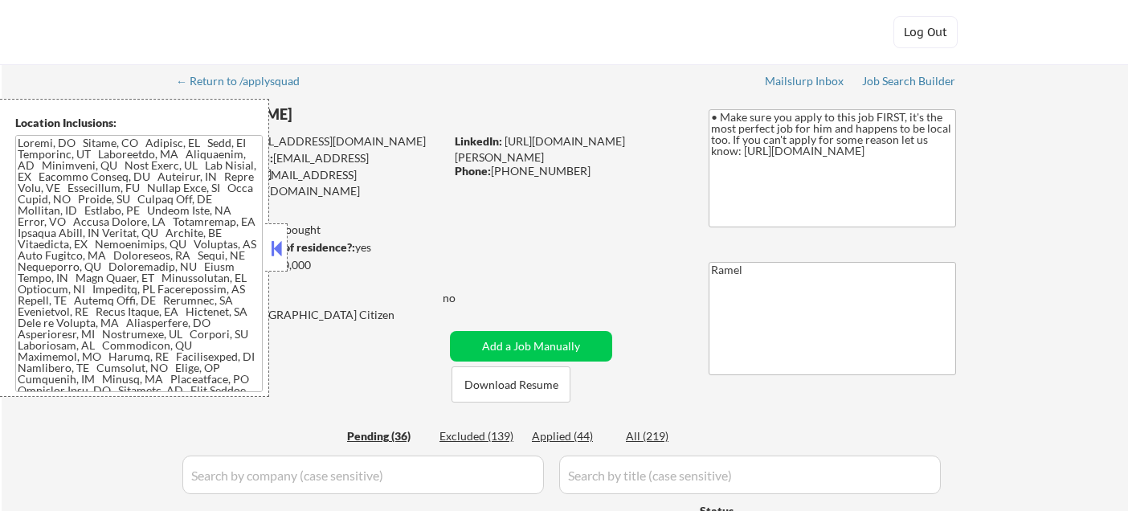
select select ""pending""
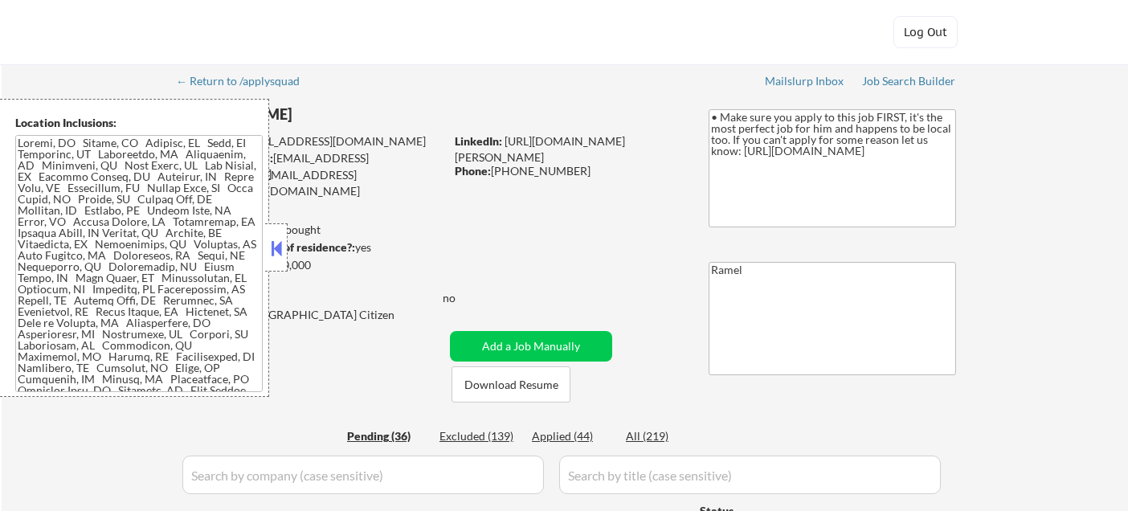
select select ""pending""
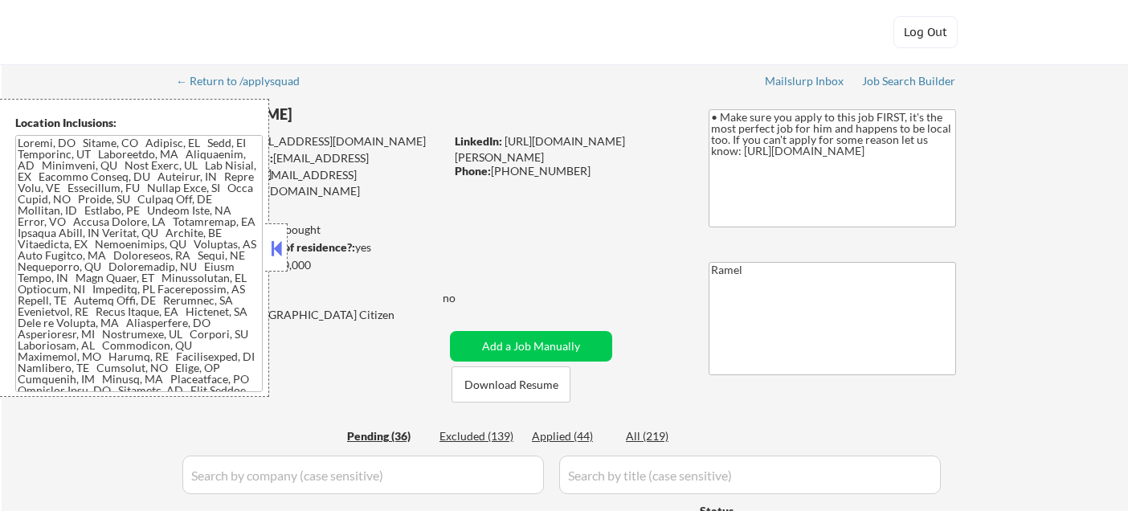
select select ""pending""
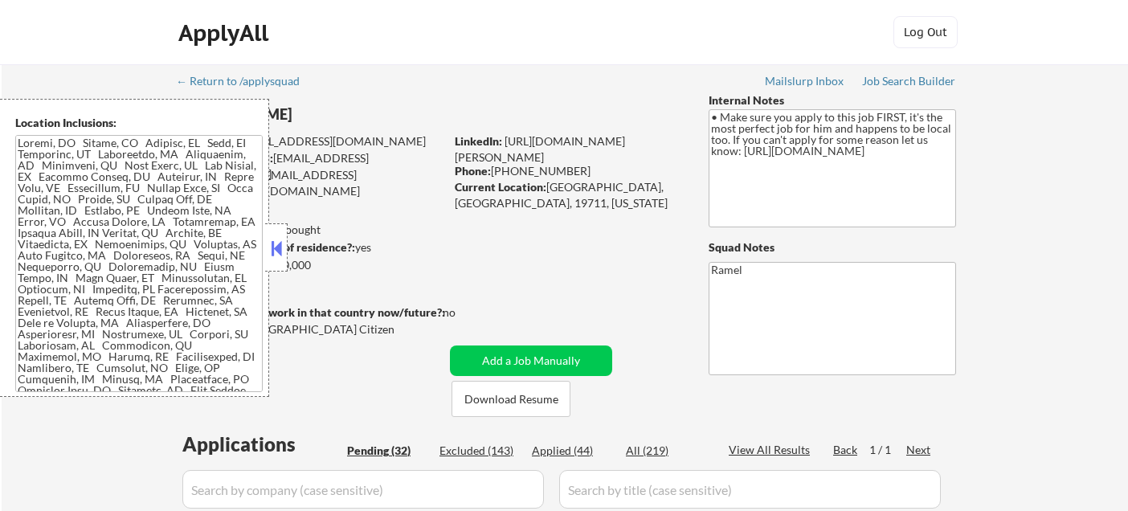
select select ""pending""
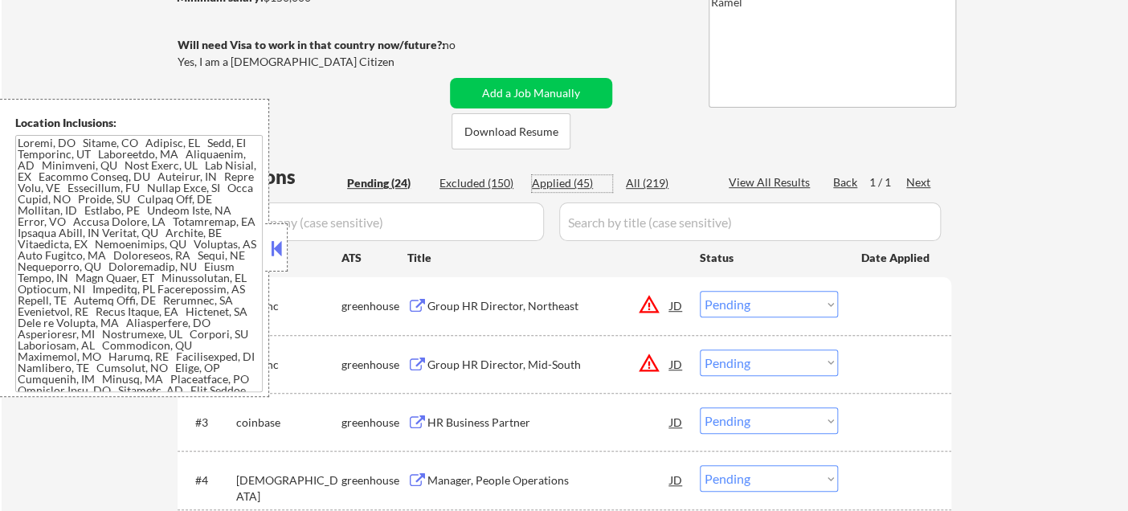
drag, startPoint x: 579, startPoint y: 178, endPoint x: 289, endPoint y: 244, distance: 296.7
click at [579, 178] on div "Applied (45)" at bounding box center [572, 183] width 80 height 16
select select ""applied""
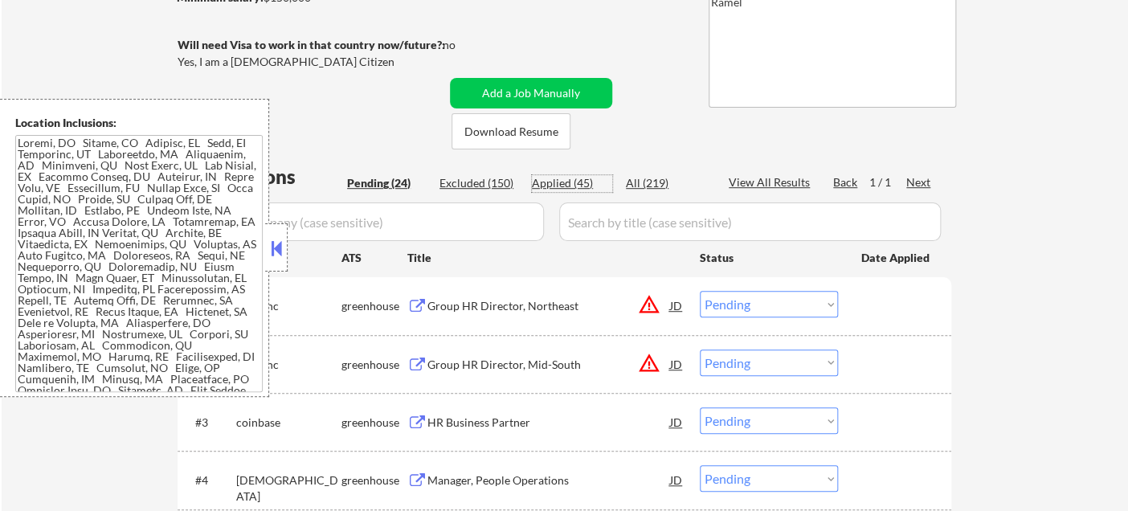
select select ""applied""
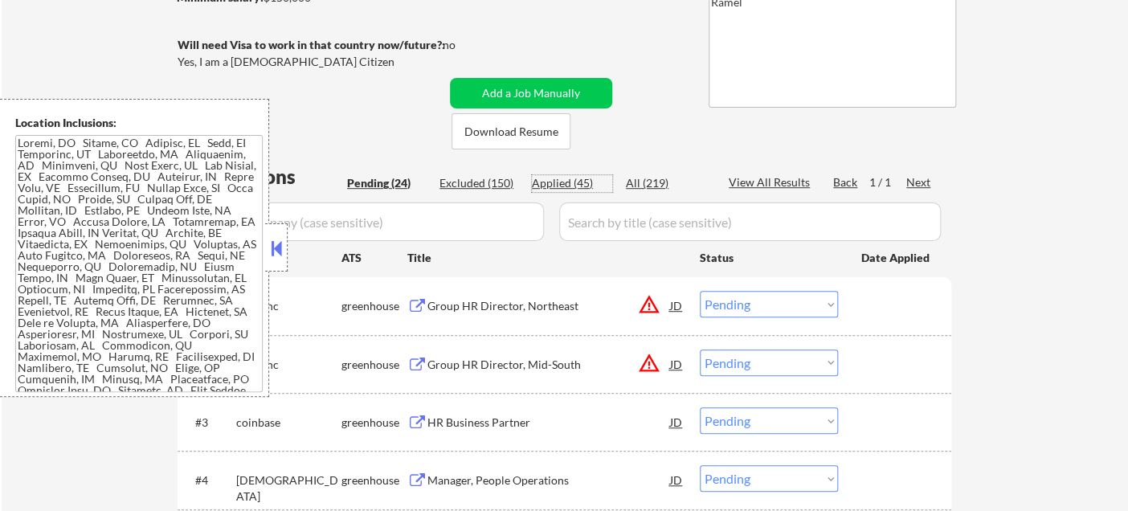
select select ""applied""
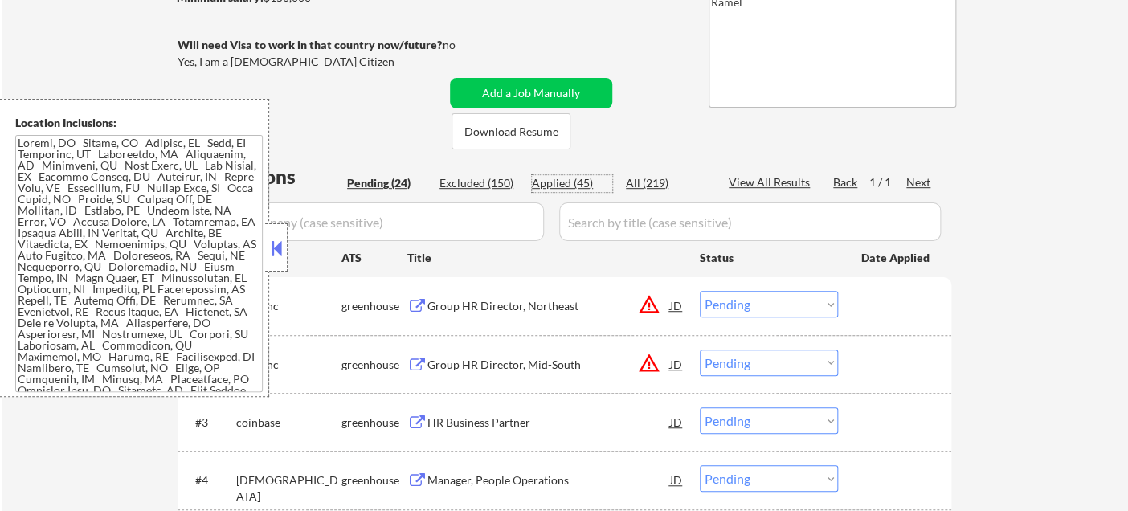
select select ""applied""
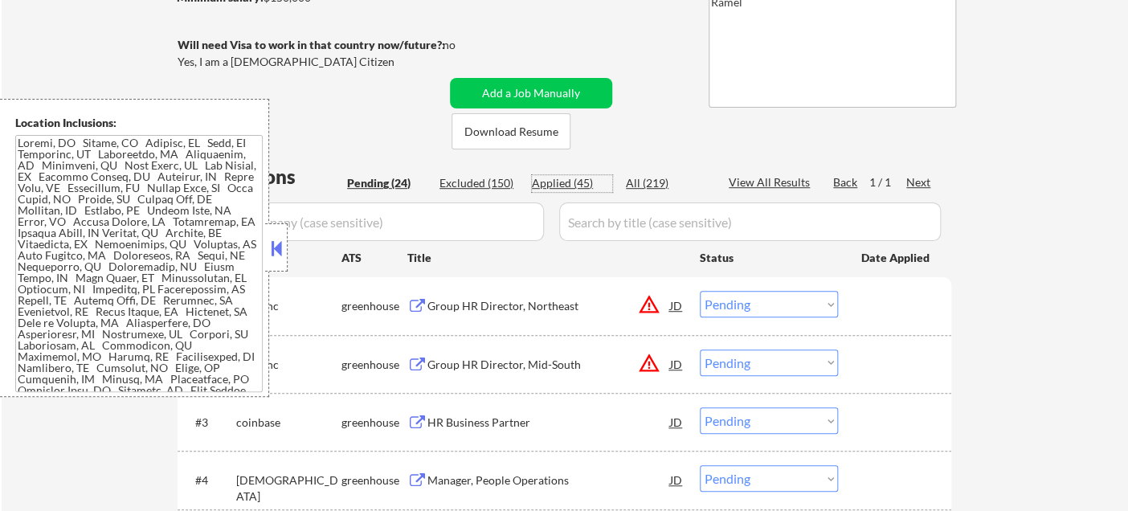
select select ""applied""
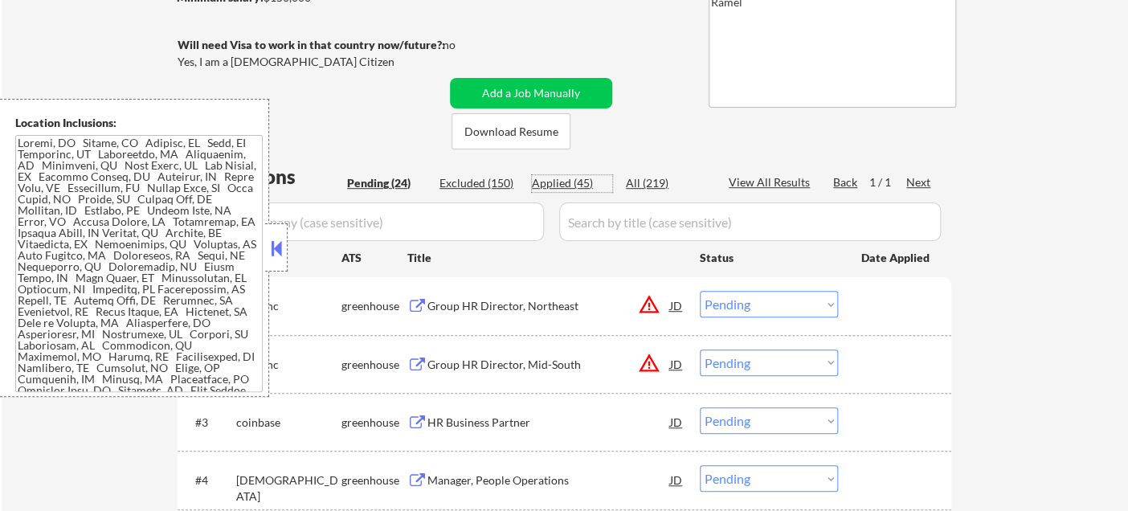
select select ""applied""
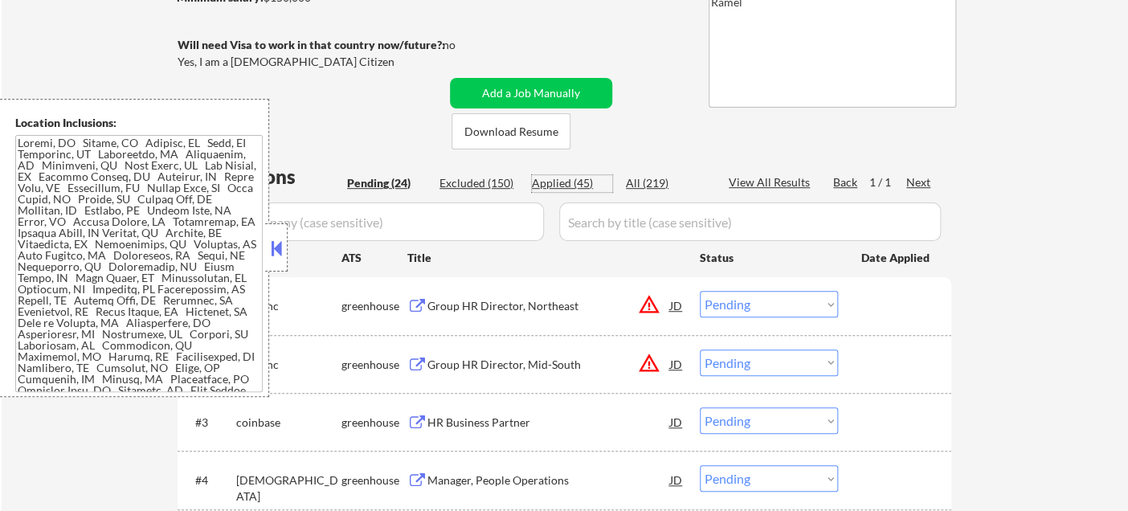
select select ""applied""
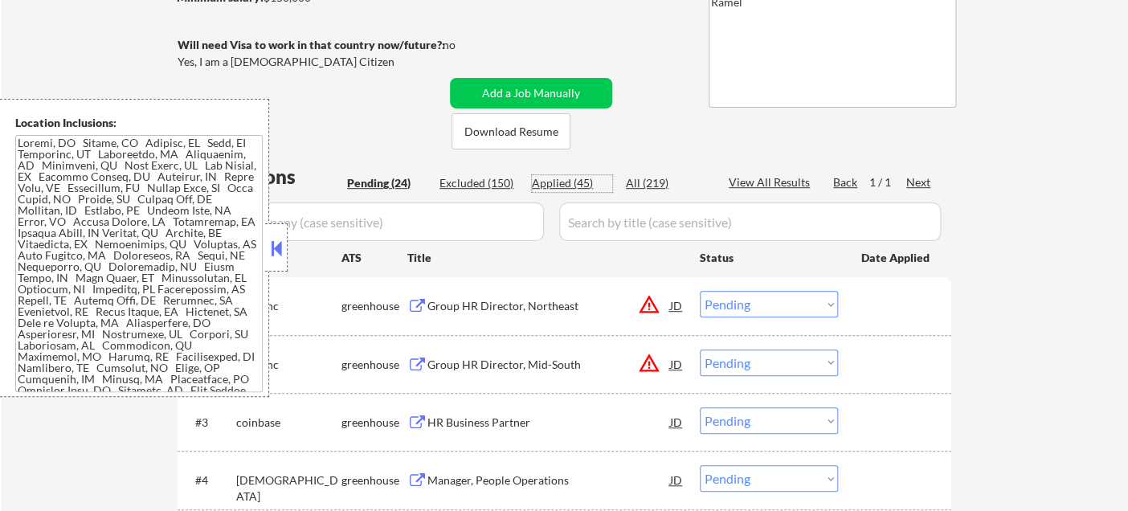
select select ""applied""
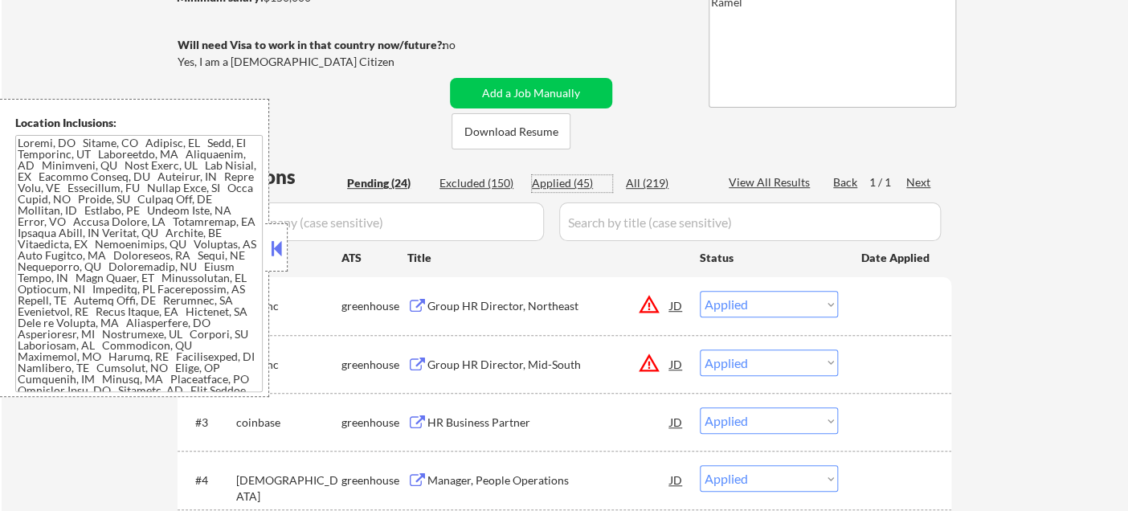
select select ""applied""
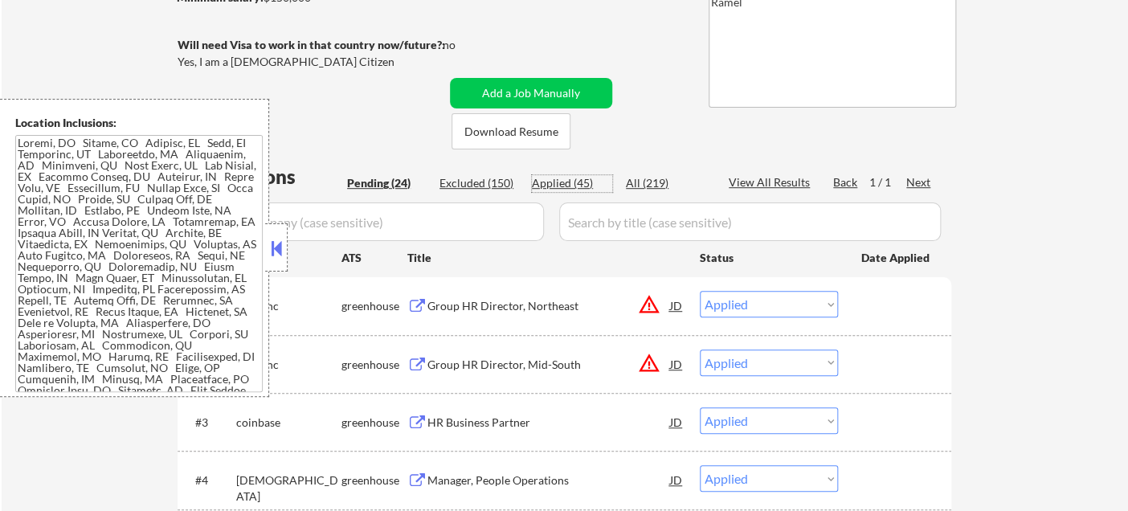
select select ""applied""
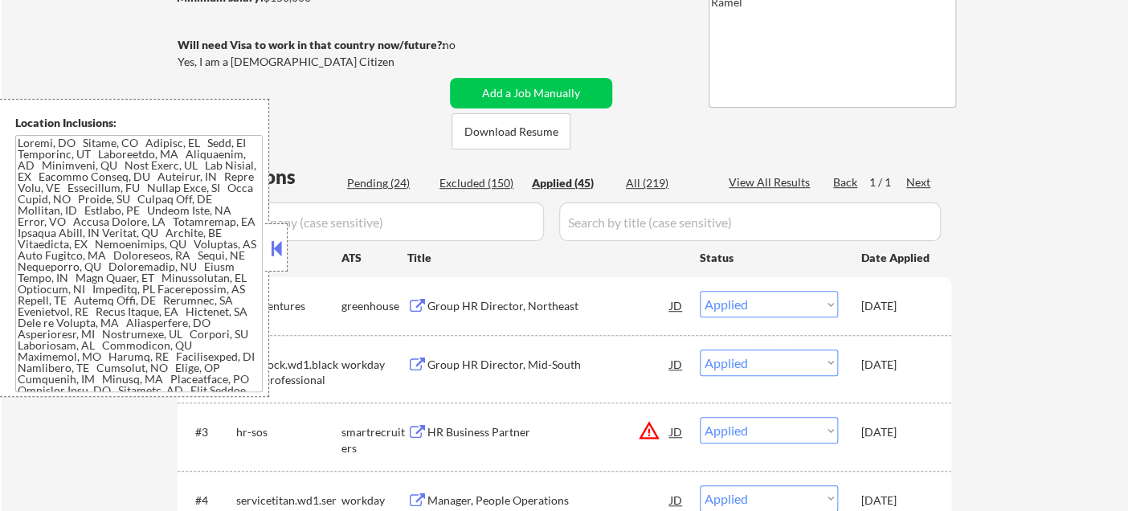
click at [281, 247] on button at bounding box center [277, 248] width 18 height 24
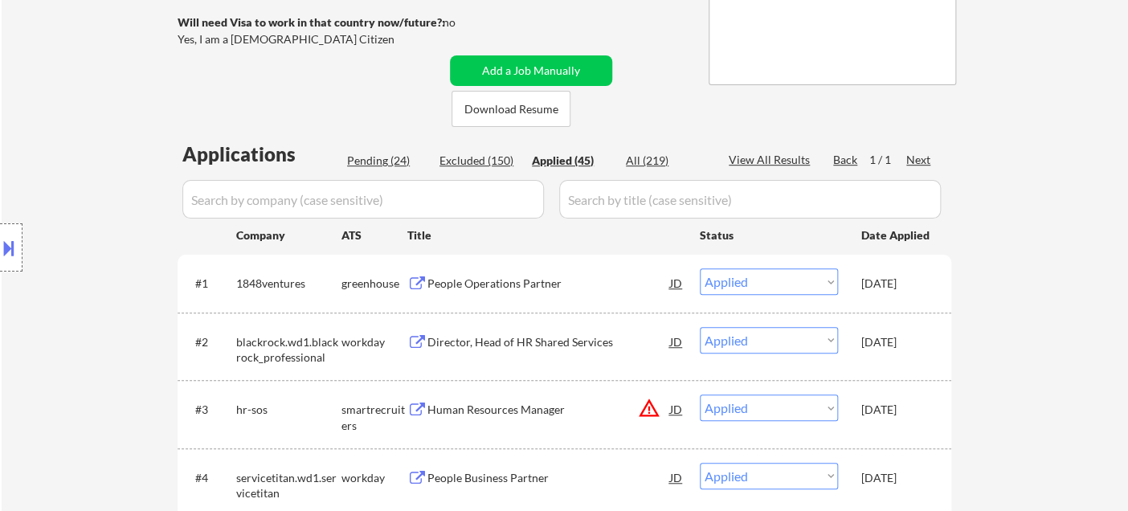
scroll to position [357, 0]
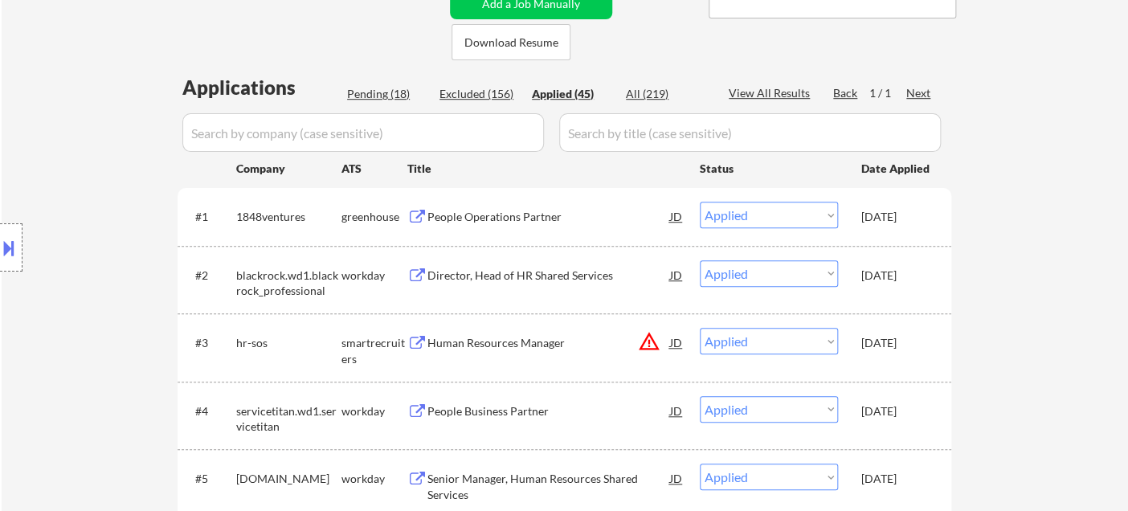
select select ""applied""
